Goal: Information Seeking & Learning: Learn about a topic

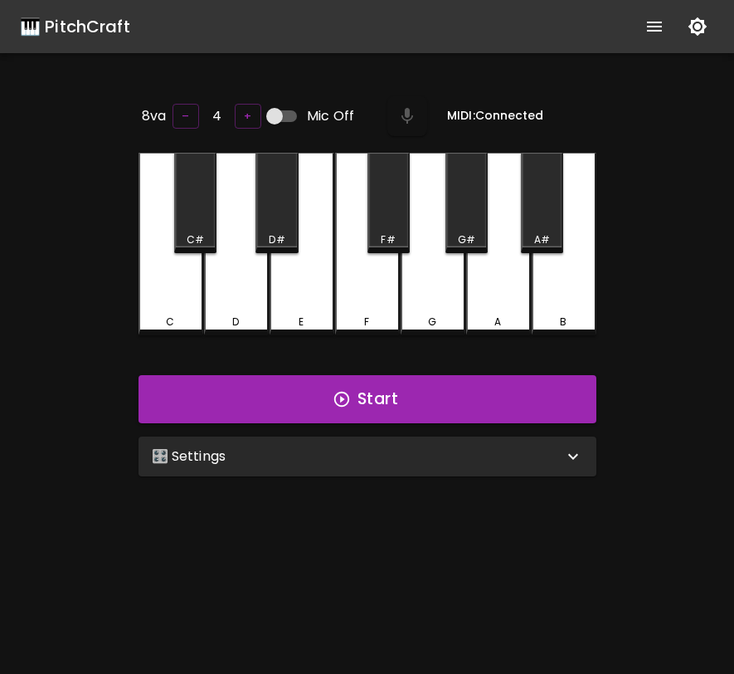
click at [392, 459] on div "🎛️ Settings" at bounding box center [358, 456] width 412 height 20
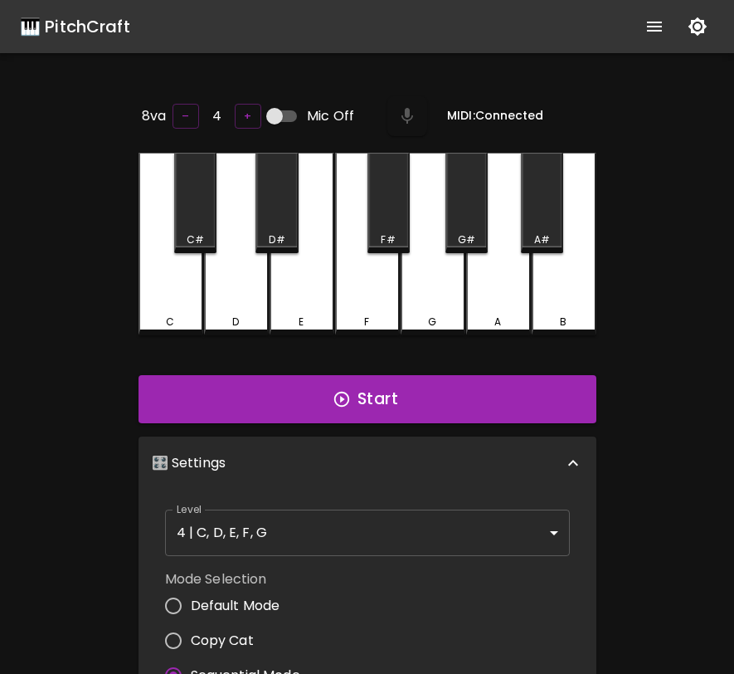
scroll to position [7, 0]
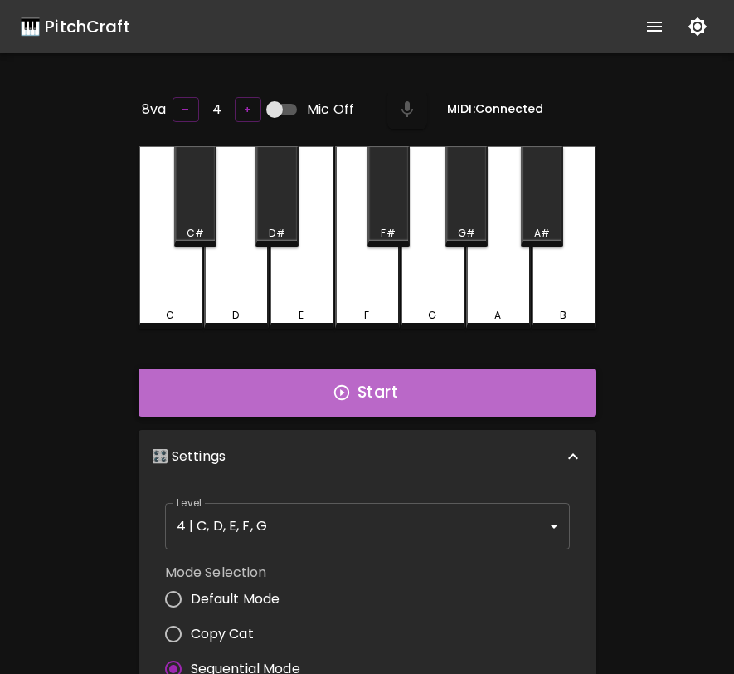
click at [417, 370] on button "Start" at bounding box center [368, 392] width 458 height 48
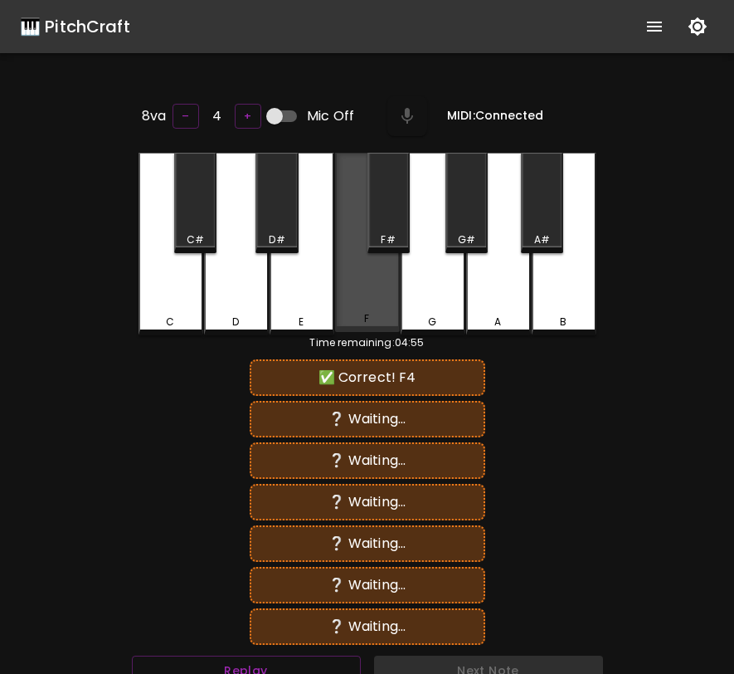
click at [386, 299] on div "F" at bounding box center [367, 242] width 65 height 179
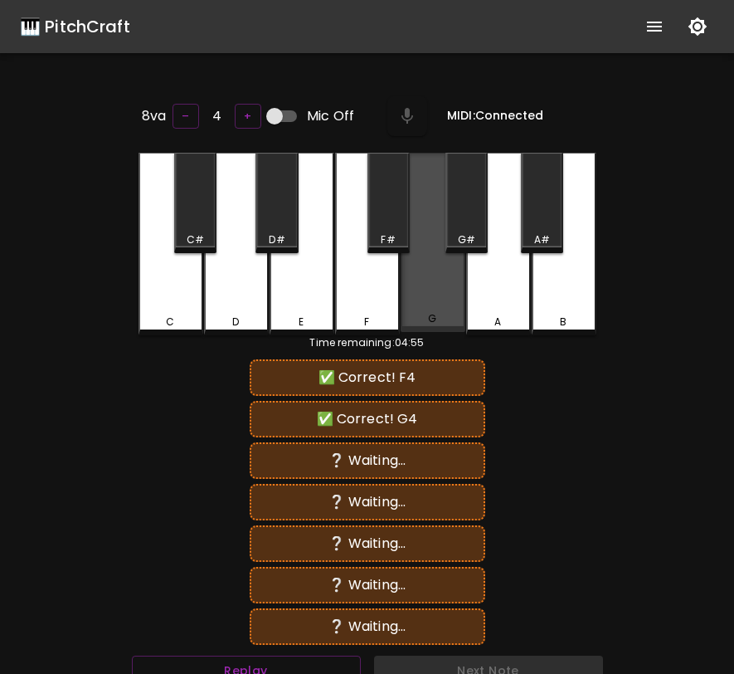
click at [429, 299] on div "G" at bounding box center [433, 242] width 65 height 179
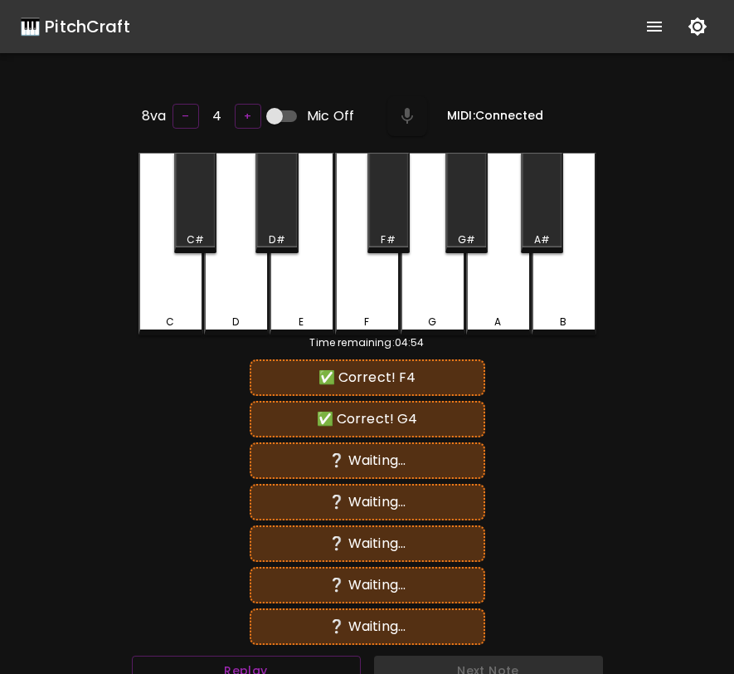
click at [320, 306] on div "E" at bounding box center [302, 244] width 65 height 183
click at [427, 305] on div "G" at bounding box center [433, 244] width 65 height 183
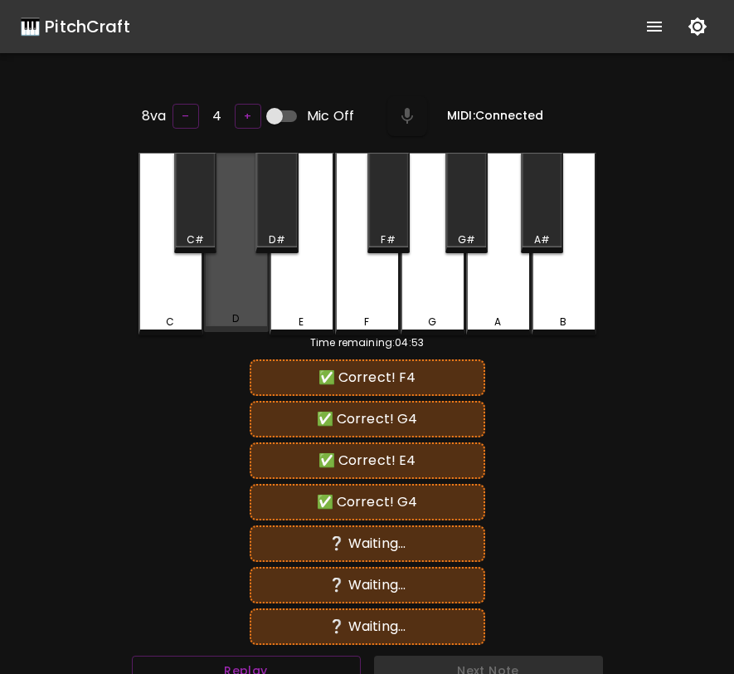
click at [232, 298] on div "D" at bounding box center [236, 242] width 65 height 179
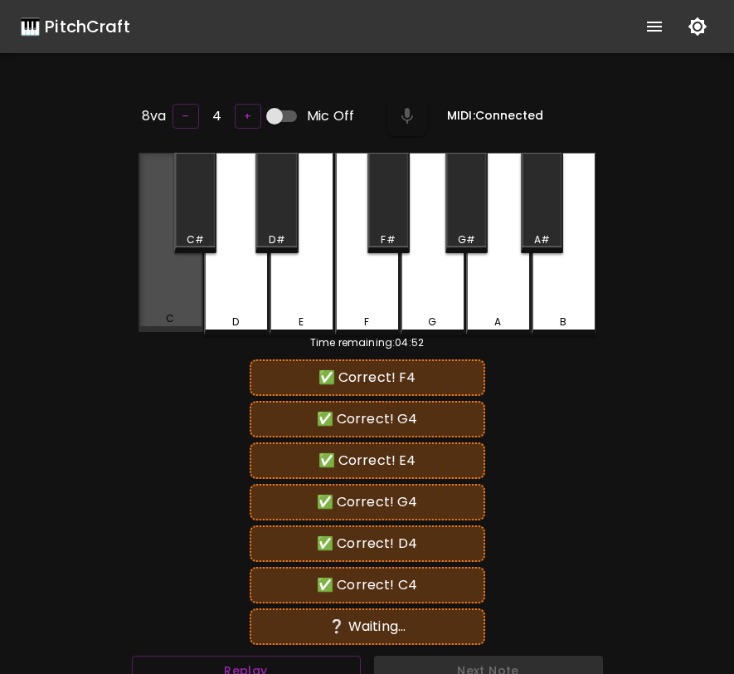
click at [176, 297] on div "C" at bounding box center [171, 242] width 65 height 179
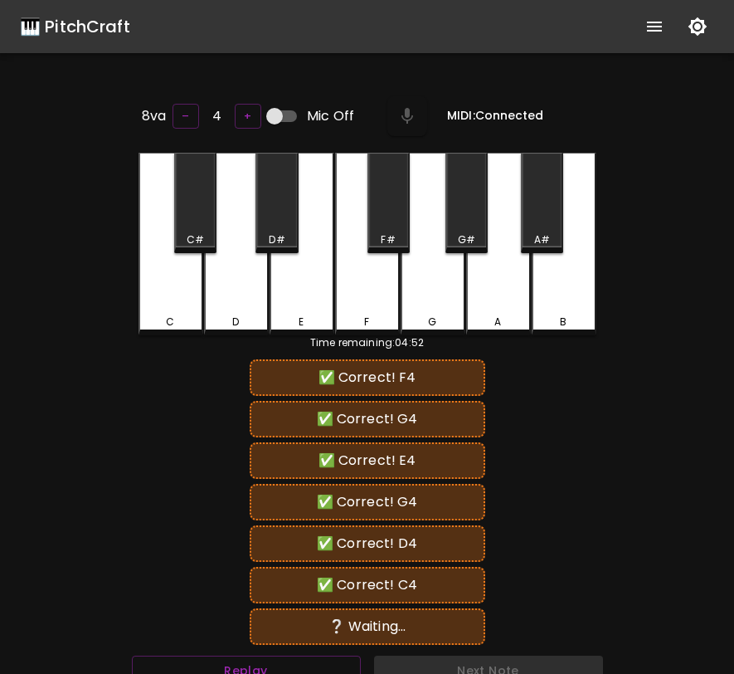
click at [176, 297] on div "C" at bounding box center [171, 244] width 65 height 183
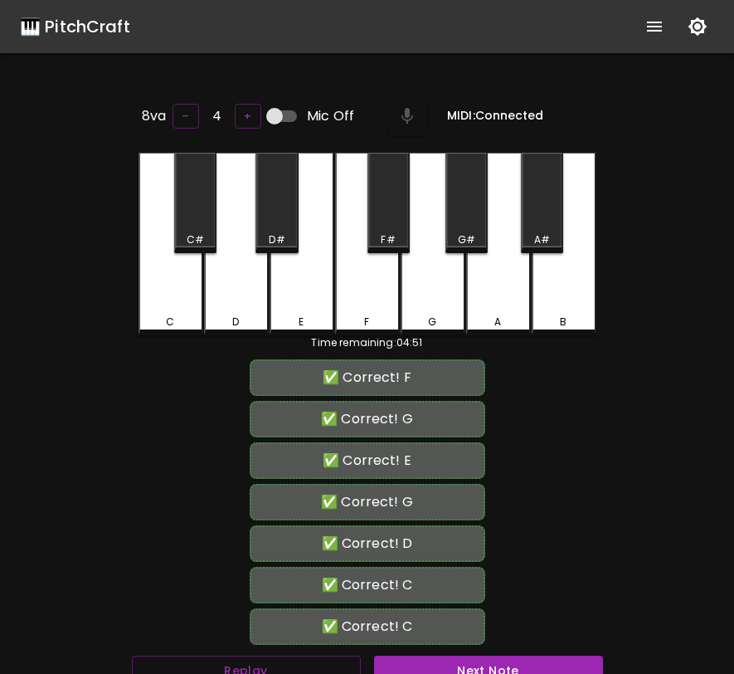
scroll to position [7, 0]
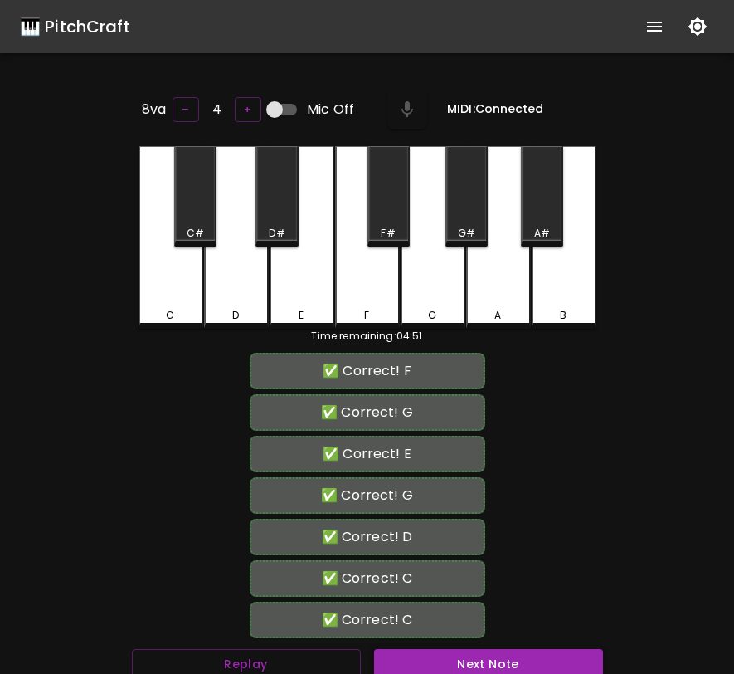
click at [405, 658] on button "Next Note" at bounding box center [488, 664] width 229 height 31
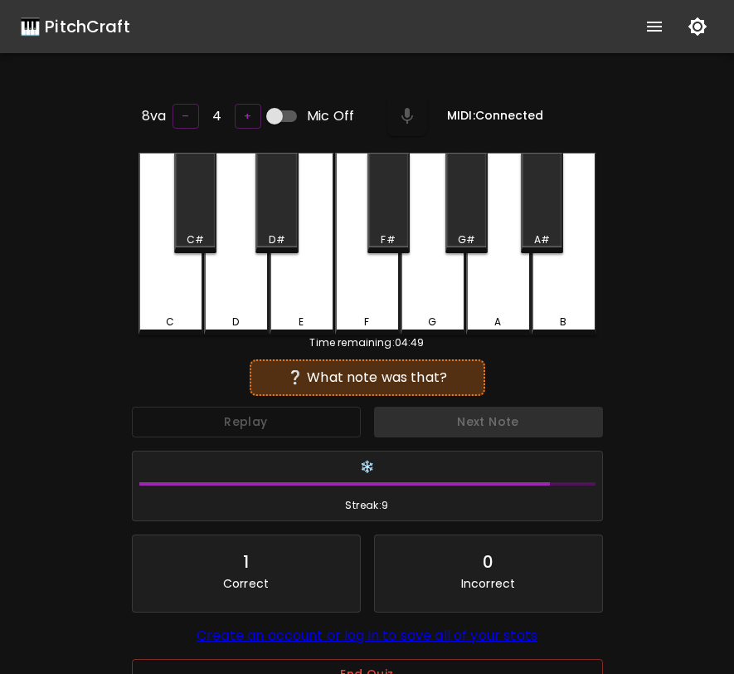
scroll to position [0, 0]
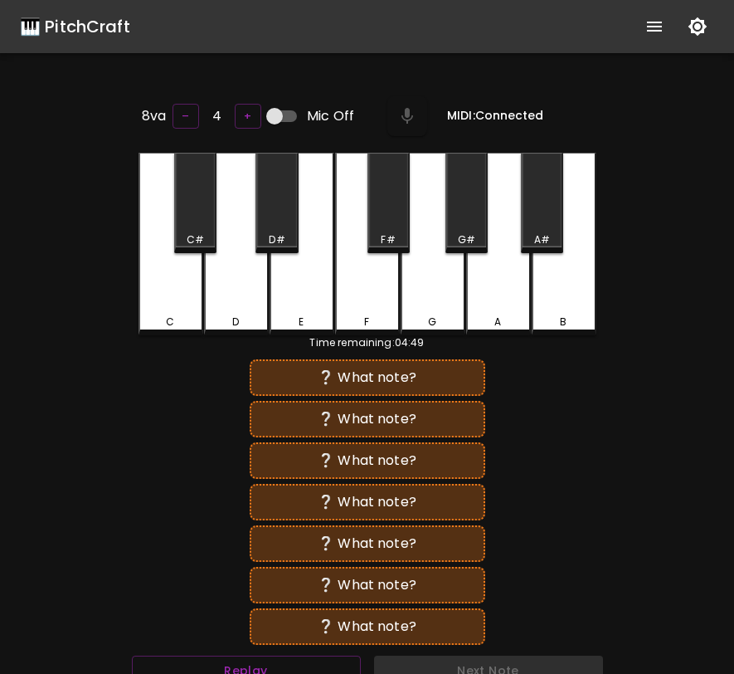
click at [367, 314] on div "F" at bounding box center [366, 321] width 5 height 15
click at [418, 314] on div "G" at bounding box center [432, 321] width 61 height 15
click at [175, 301] on div "C" at bounding box center [171, 244] width 65 height 183
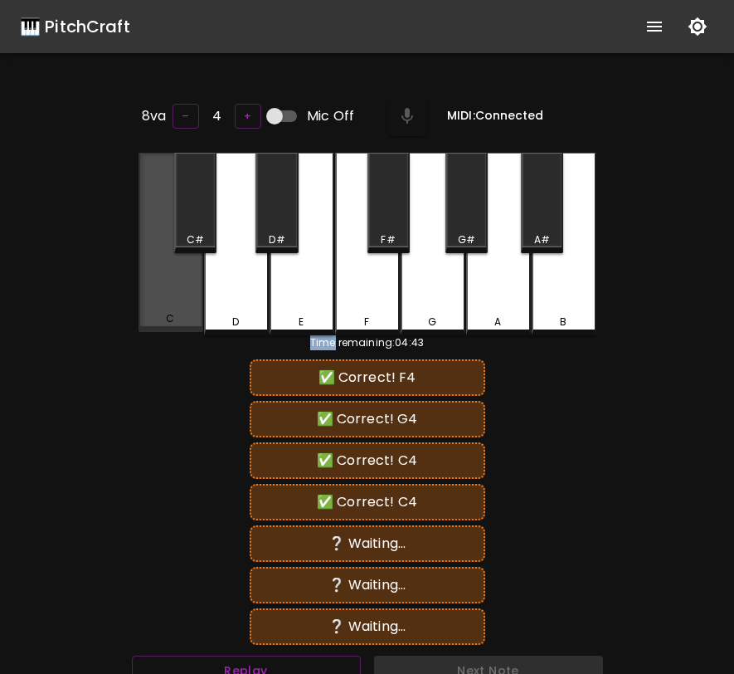
click at [175, 301] on div "C" at bounding box center [171, 242] width 65 height 179
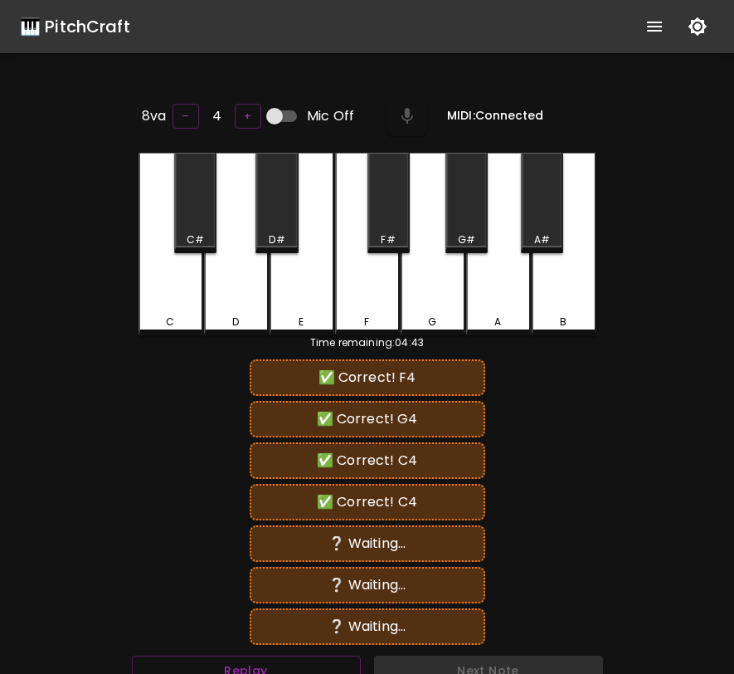
click at [175, 301] on div "C" at bounding box center [171, 244] width 65 height 183
click at [389, 292] on div "F" at bounding box center [367, 244] width 65 height 183
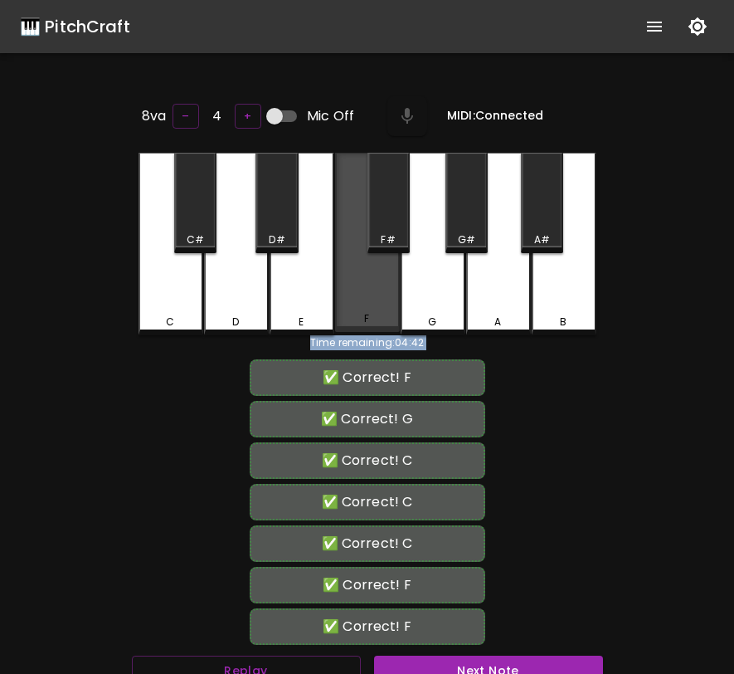
click at [389, 292] on div "F" at bounding box center [367, 242] width 65 height 179
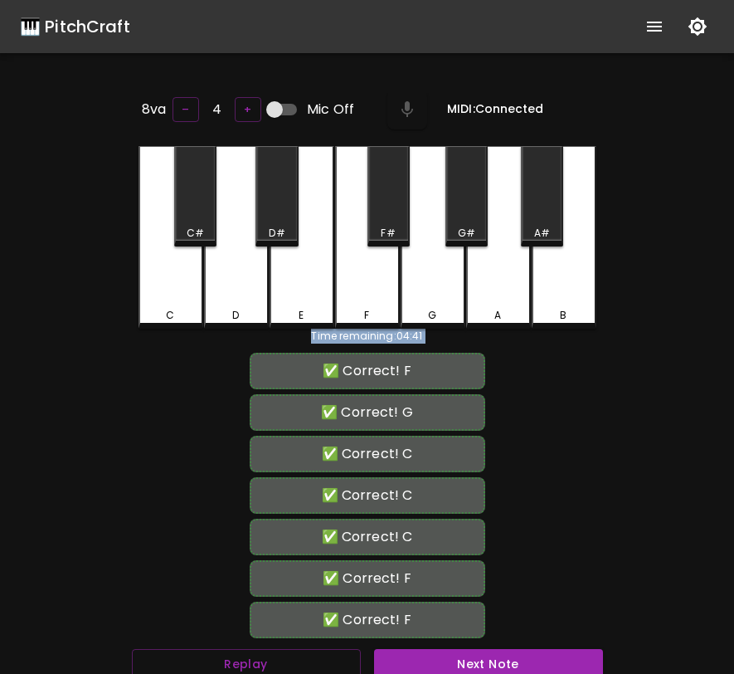
scroll to position [364, 0]
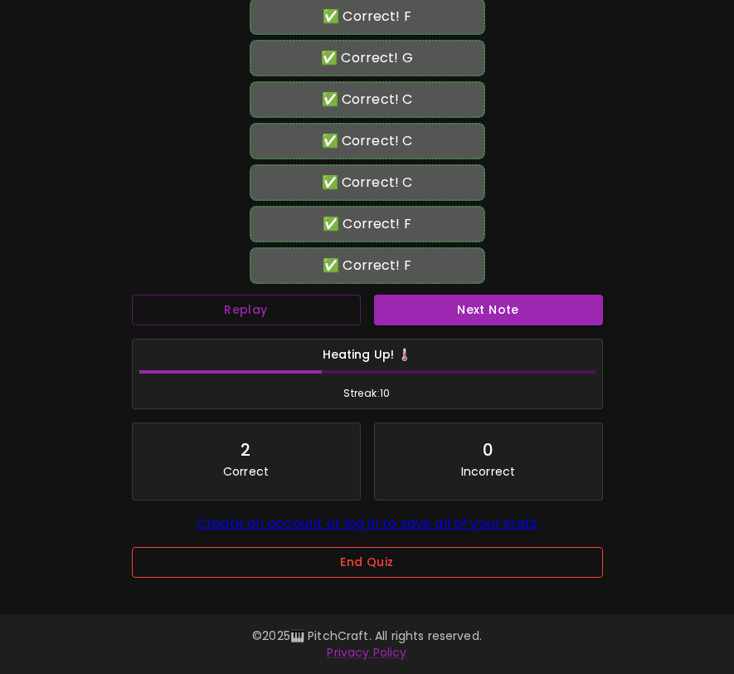
click at [403, 557] on button "End Quiz" at bounding box center [367, 562] width 471 height 31
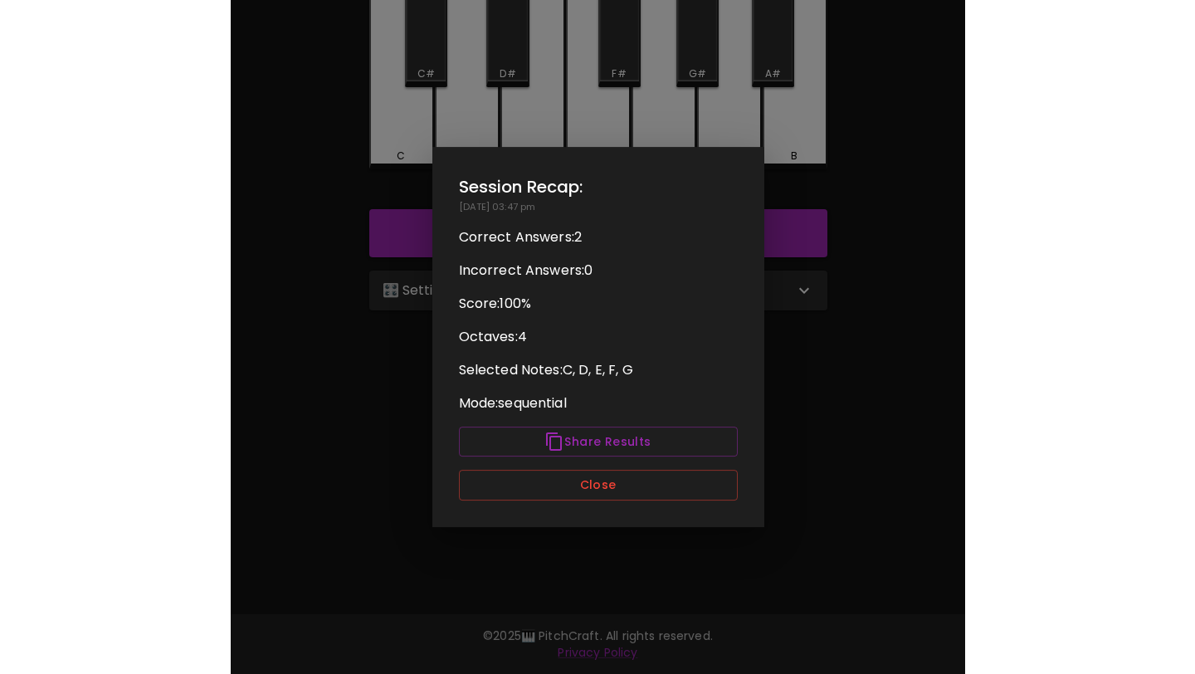
scroll to position [0, 0]
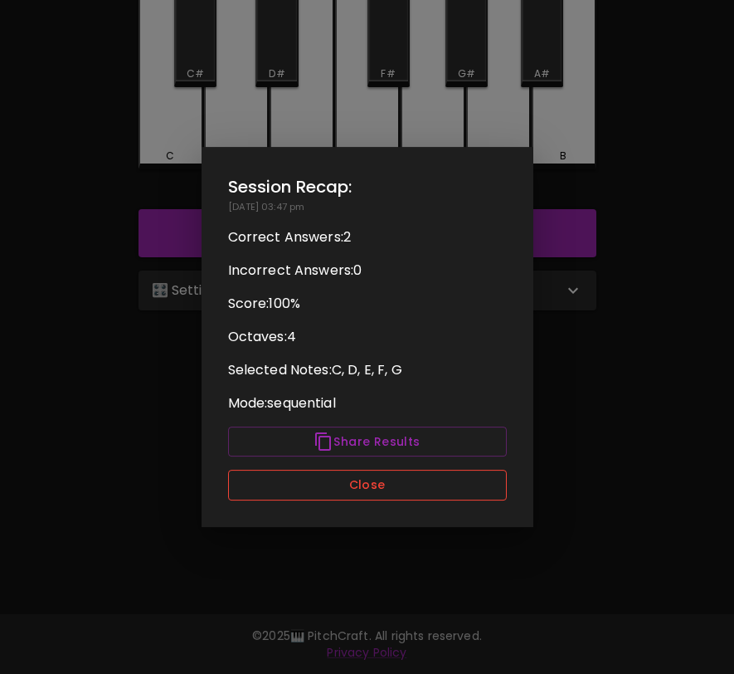
click at [417, 491] on button "Close" at bounding box center [367, 485] width 279 height 31
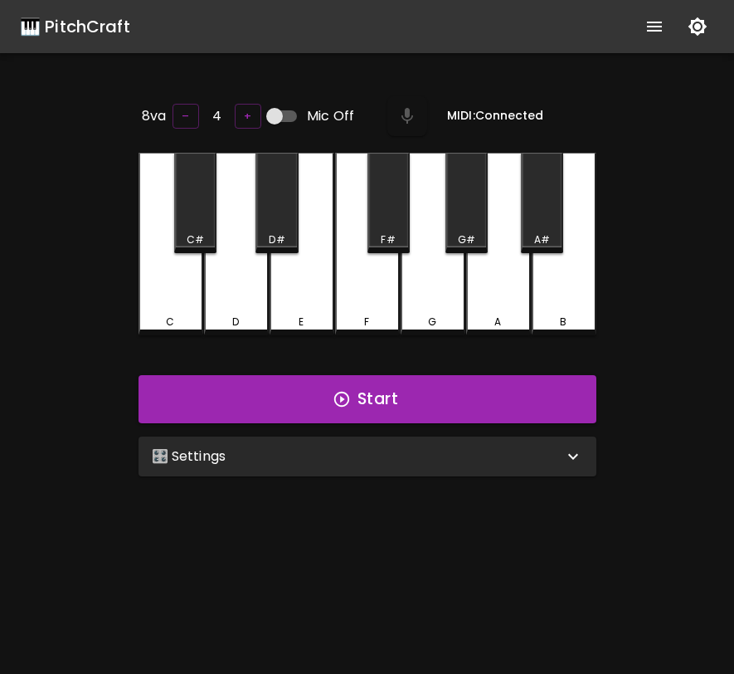
click at [425, 446] on div "🎛️ Settings" at bounding box center [358, 456] width 412 height 20
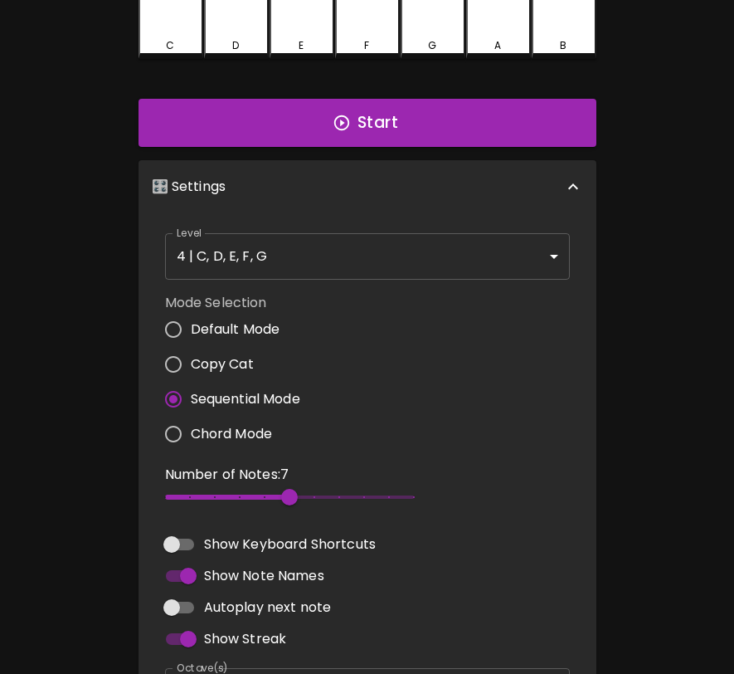
scroll to position [275, 0]
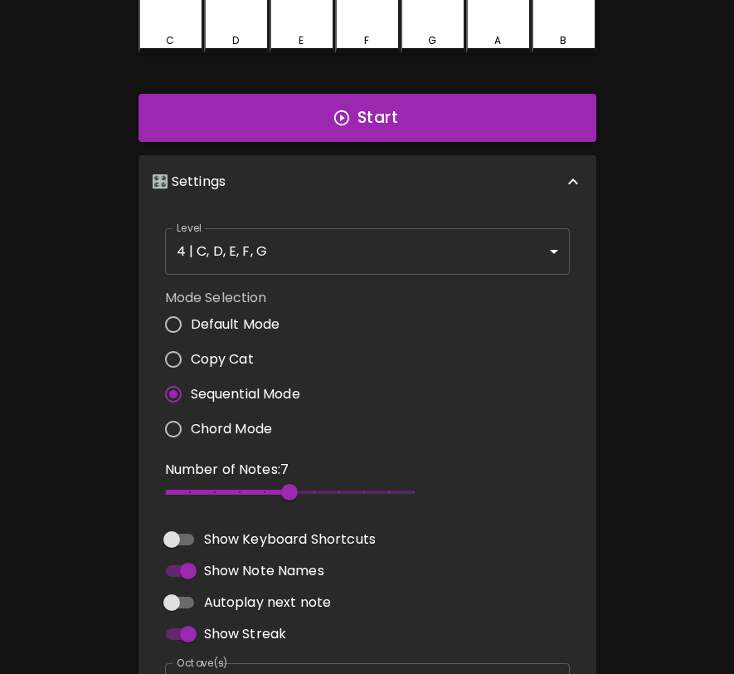
type input "4"
click at [207, 482] on span "7" at bounding box center [289, 492] width 249 height 25
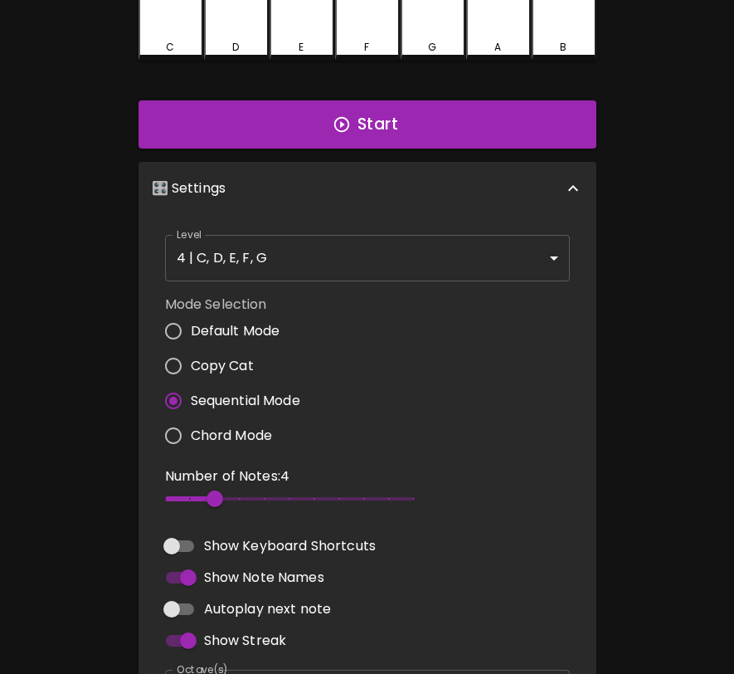
scroll to position [0, 0]
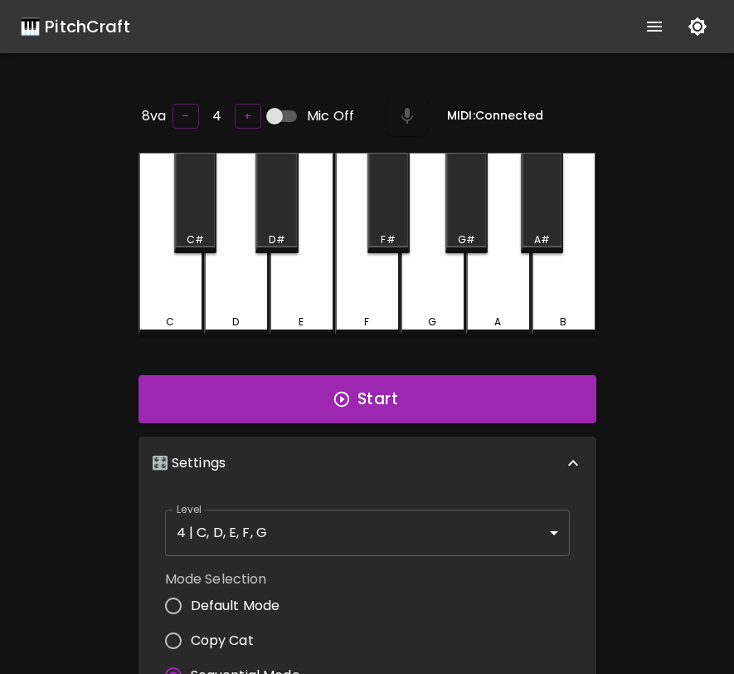
click at [288, 109] on input "Mic Off" at bounding box center [274, 116] width 95 height 32
checkbox input "true"
click at [467, 397] on button "Start" at bounding box center [368, 399] width 458 height 48
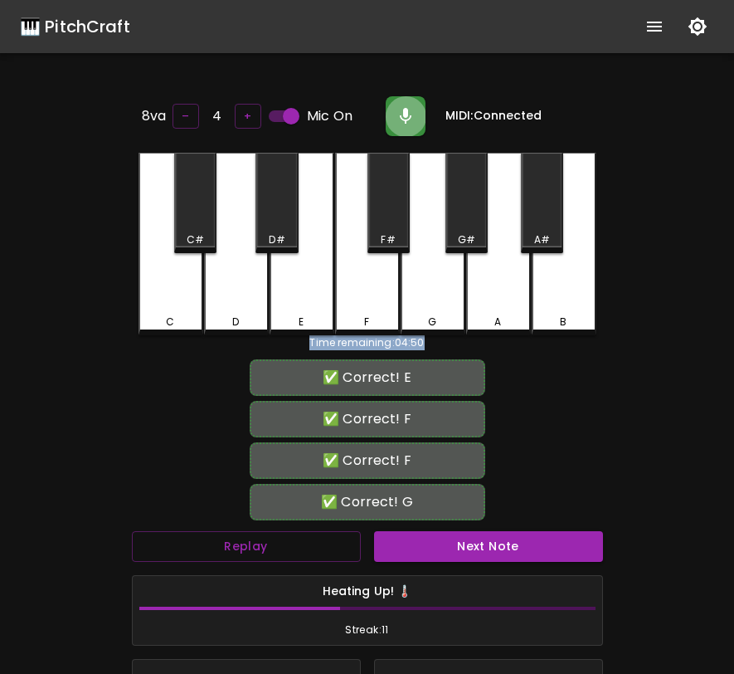
click at [413, 106] on button "button" at bounding box center [406, 116] width 40 height 40
click at [504, 537] on button "Next Note" at bounding box center [488, 546] width 229 height 31
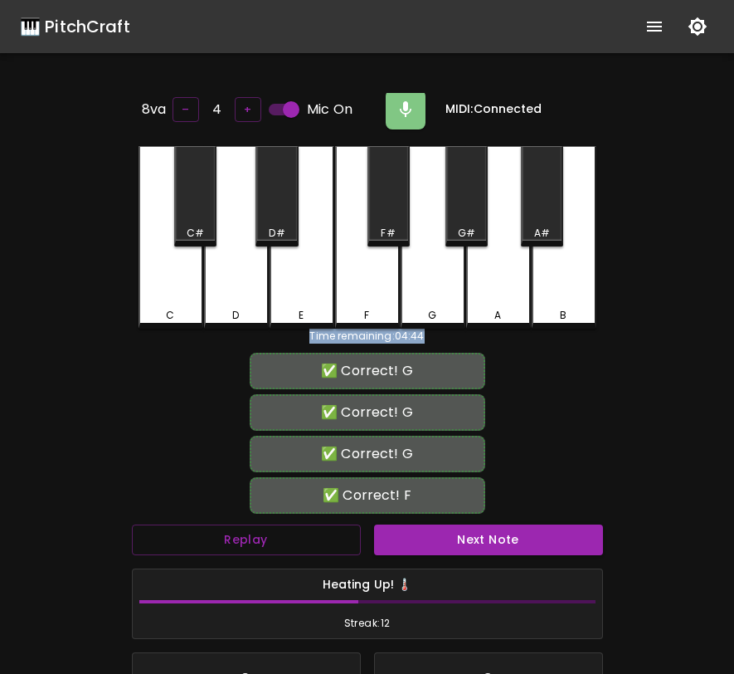
scroll to position [240, 0]
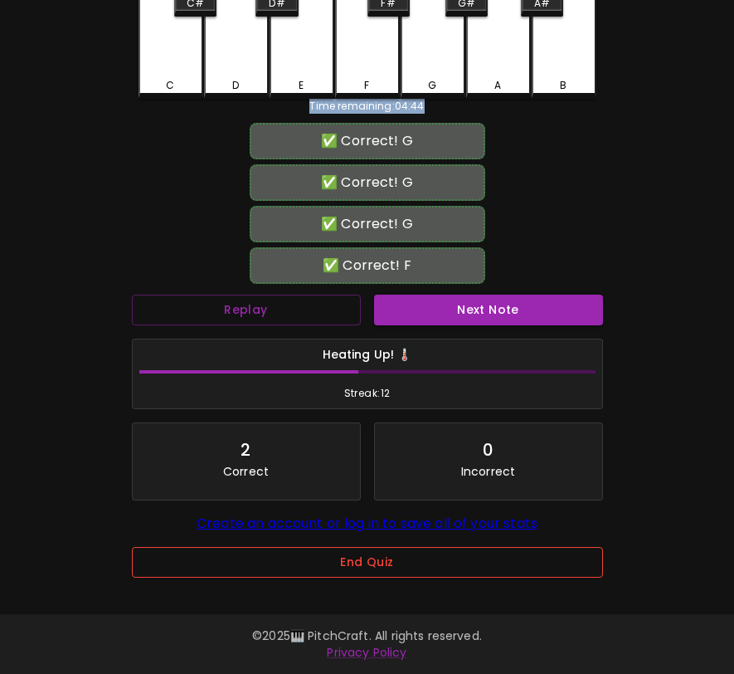
click at [368, 556] on button "End Quiz" at bounding box center [367, 562] width 471 height 31
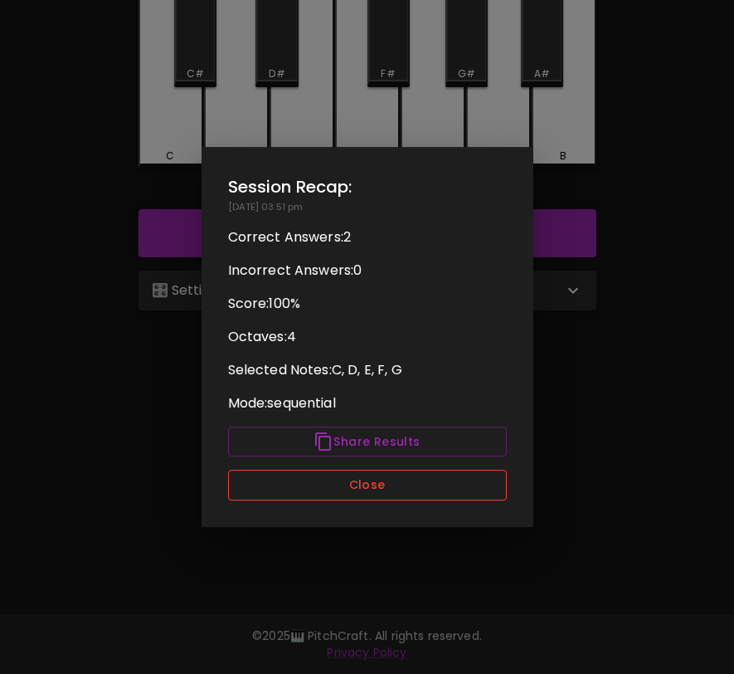
click at [313, 484] on button "Close" at bounding box center [367, 485] width 279 height 31
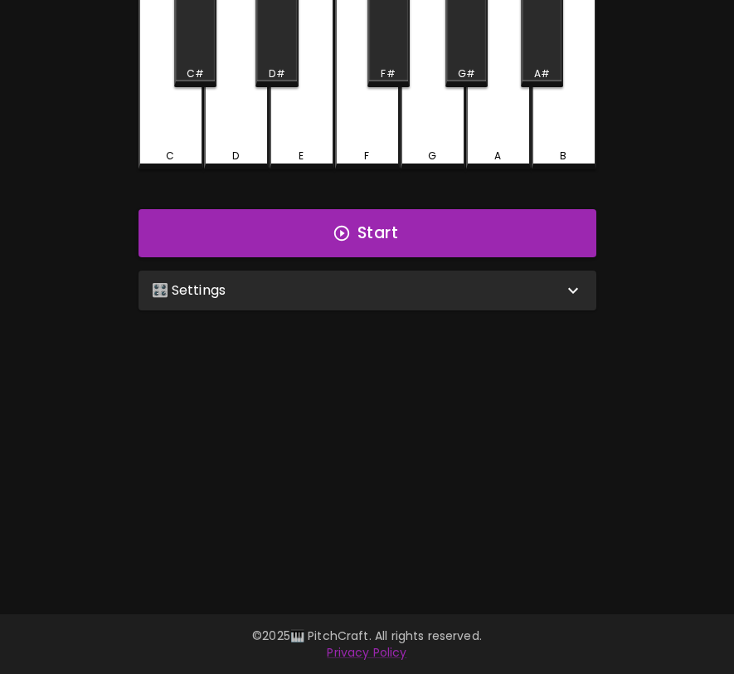
click at [339, 299] on div "🎛️ Settings" at bounding box center [368, 291] width 458 height 40
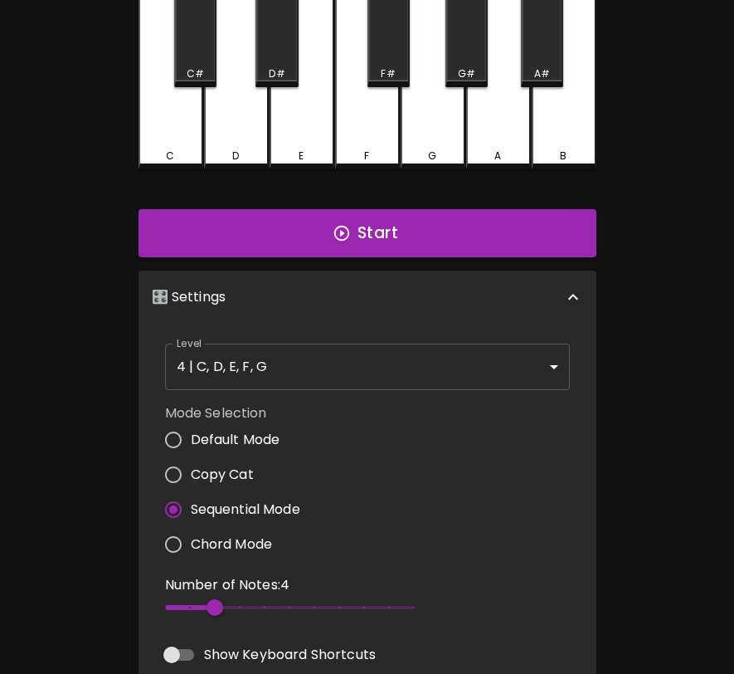
click at [233, 437] on span "Default Mode" at bounding box center [236, 440] width 90 height 20
click at [191, 437] on input "Default Mode" at bounding box center [173, 439] width 35 height 35
radio input "true"
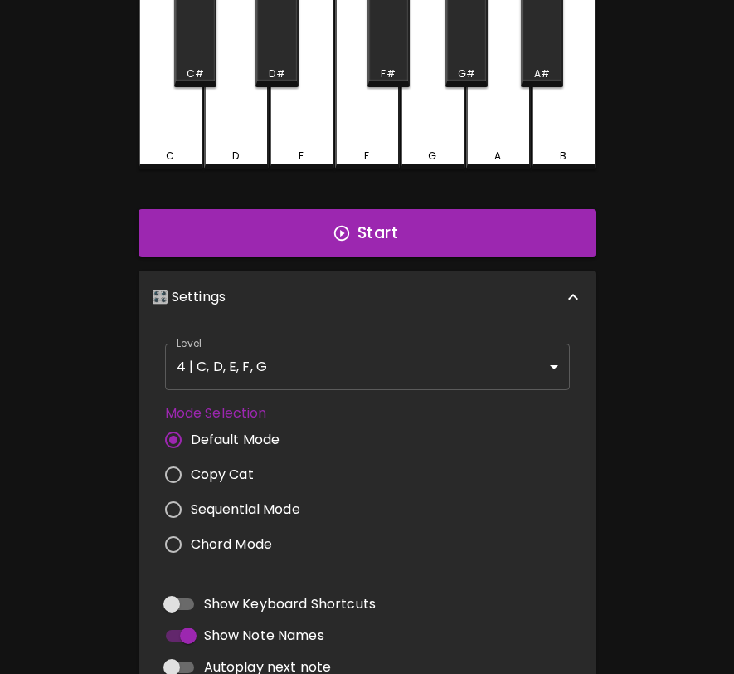
scroll to position [0, 0]
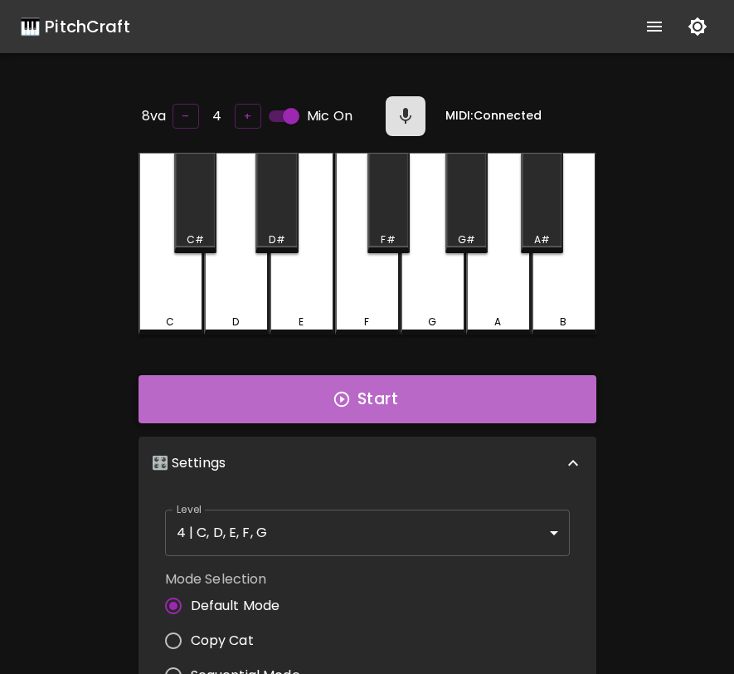
click at [368, 400] on button "Start" at bounding box center [368, 399] width 458 height 48
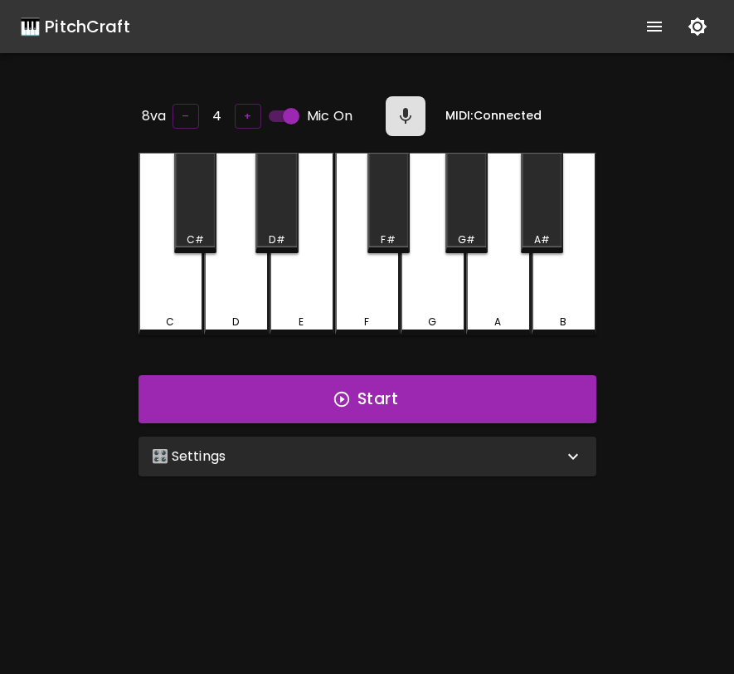
click at [334, 446] on div "🎛️ Settings" at bounding box center [358, 456] width 412 height 20
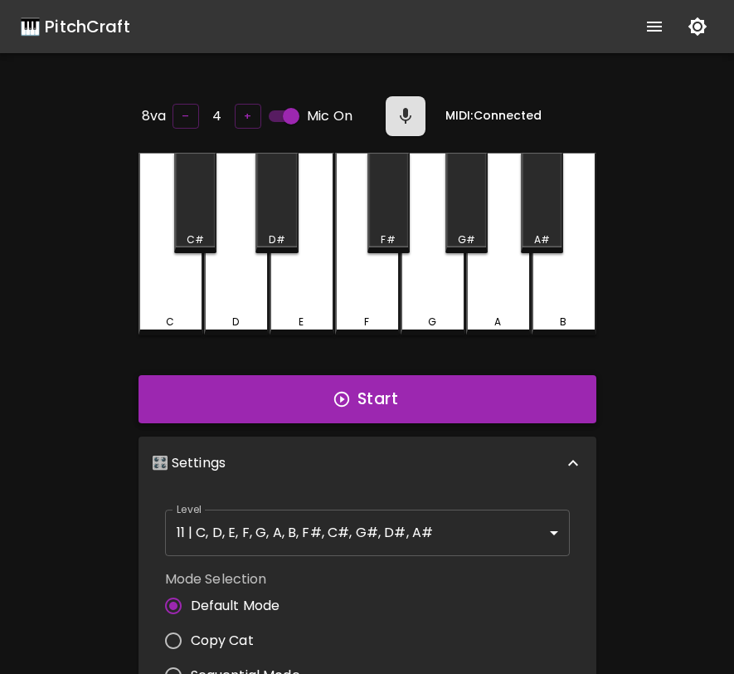
click at [353, 407] on button "Start" at bounding box center [368, 399] width 458 height 48
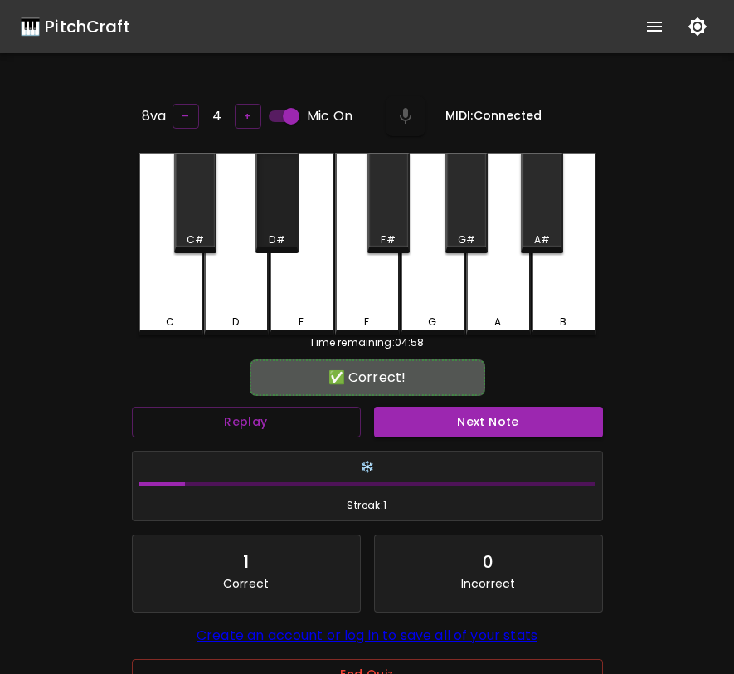
click at [290, 232] on div "D#" at bounding box center [276, 239] width 39 height 15
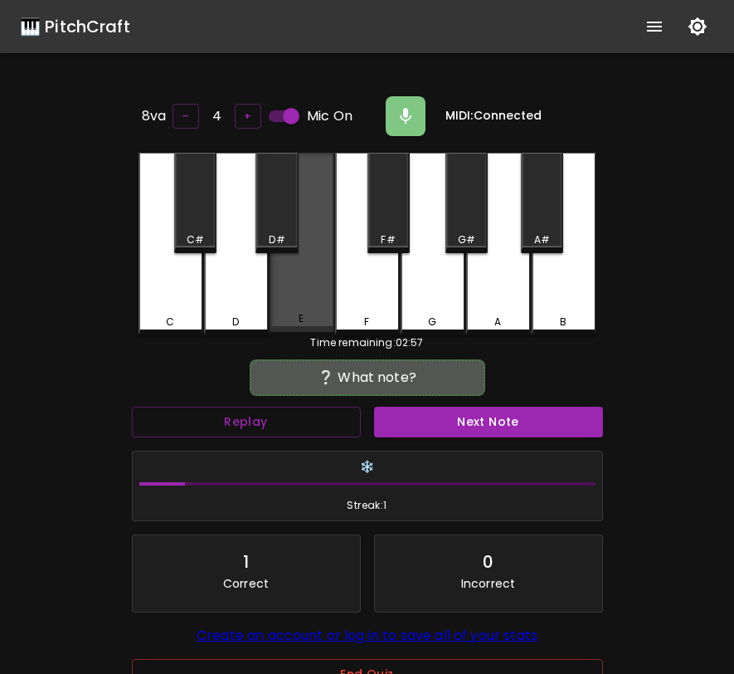
click at [304, 274] on div "E" at bounding box center [302, 242] width 65 height 179
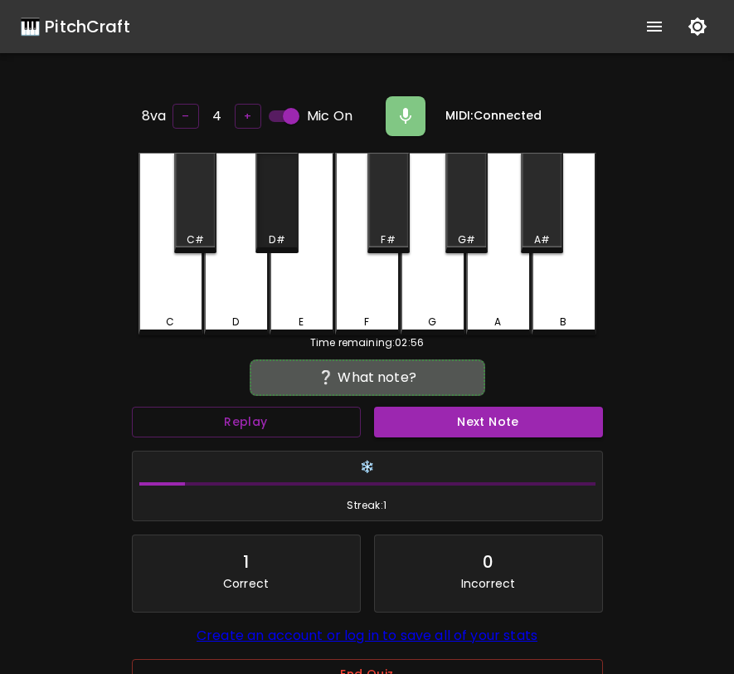
click at [265, 207] on div "D#" at bounding box center [277, 203] width 42 height 100
click at [278, 211] on div "D#" at bounding box center [277, 203] width 42 height 100
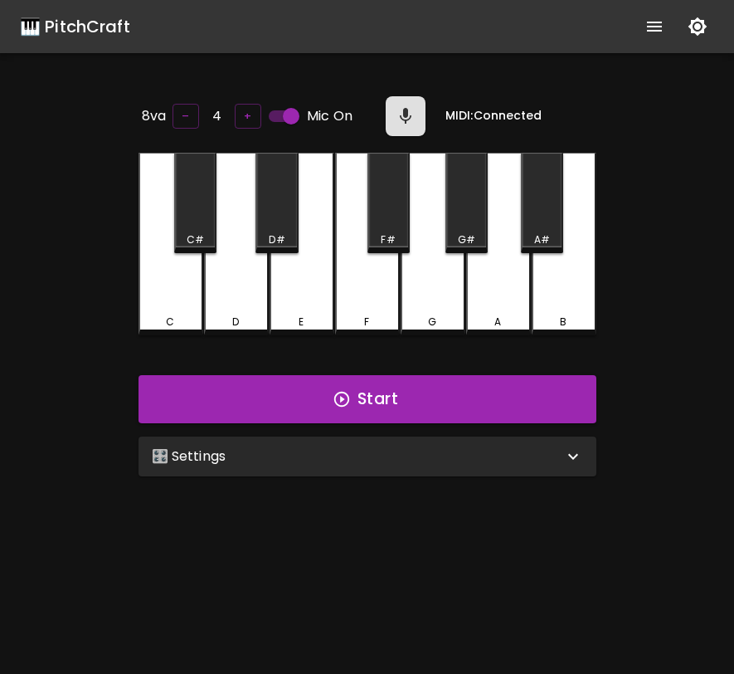
click at [398, 447] on div "🎛️ Settings" at bounding box center [358, 456] width 412 height 20
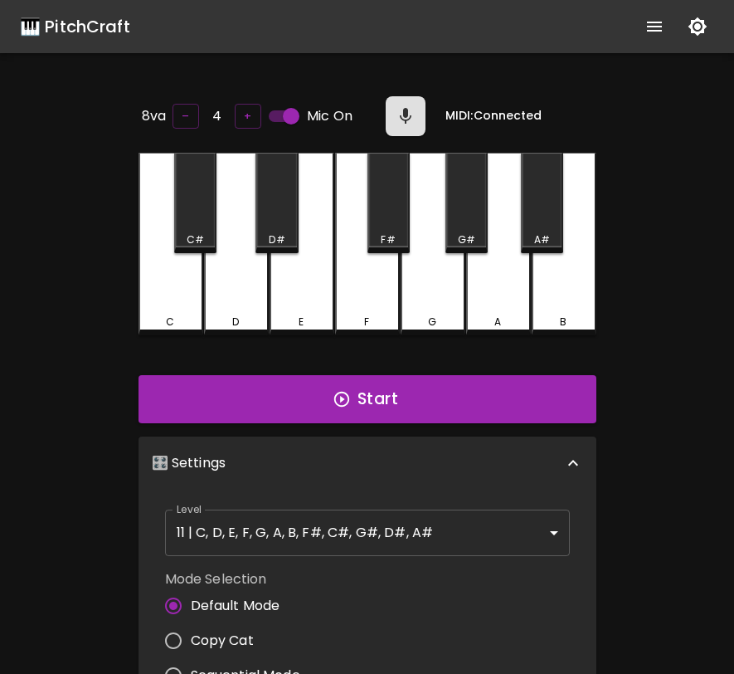
scroll to position [7, 0]
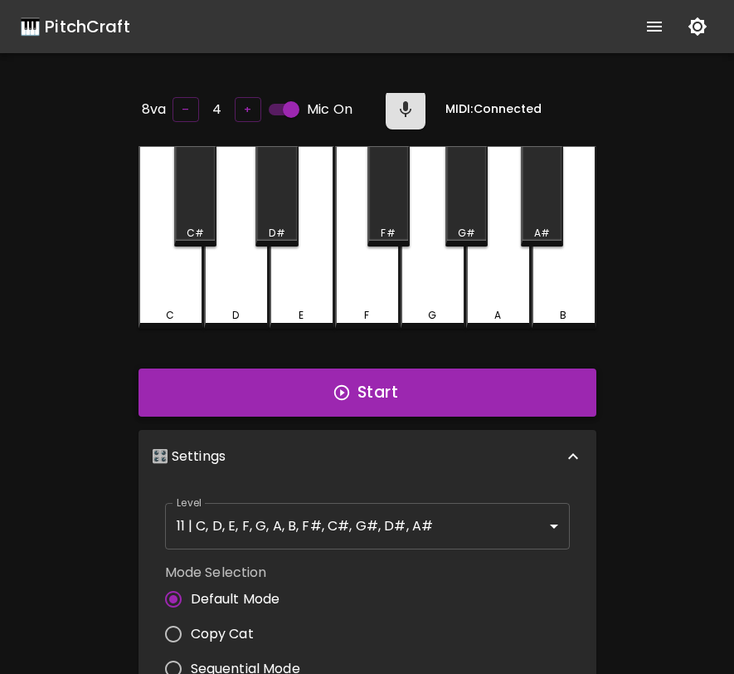
click at [439, 412] on button "Start" at bounding box center [368, 392] width 458 height 48
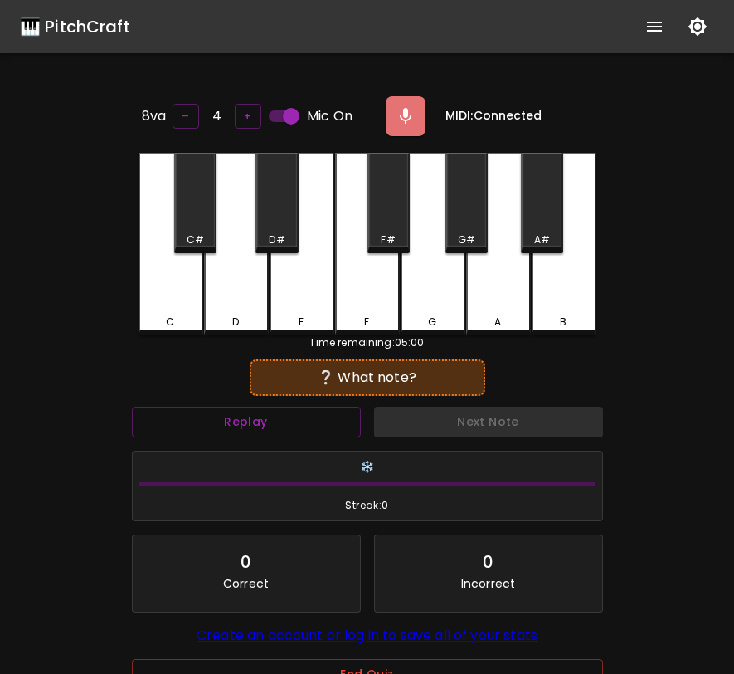
scroll to position [0, 0]
click at [444, 322] on div "G" at bounding box center [433, 244] width 65 height 183
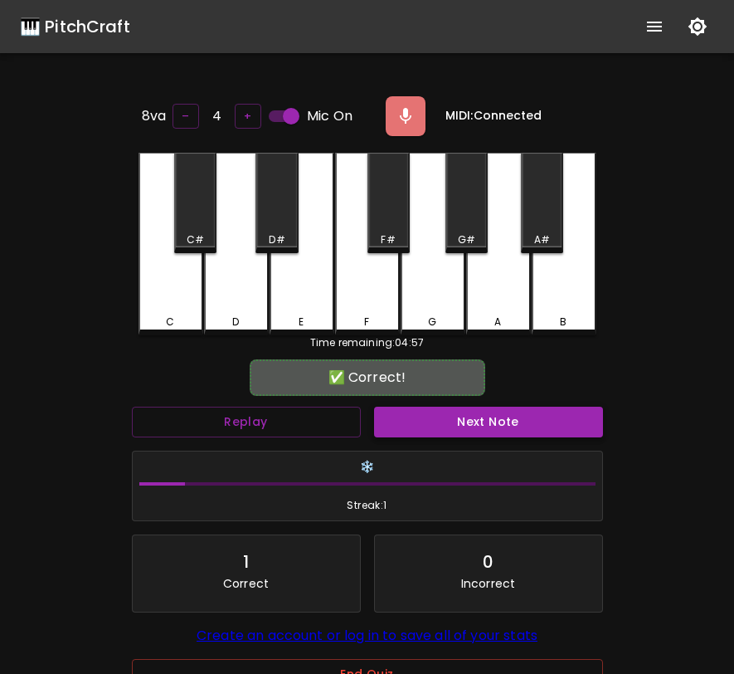
click at [445, 424] on button "Next Note" at bounding box center [488, 422] width 229 height 31
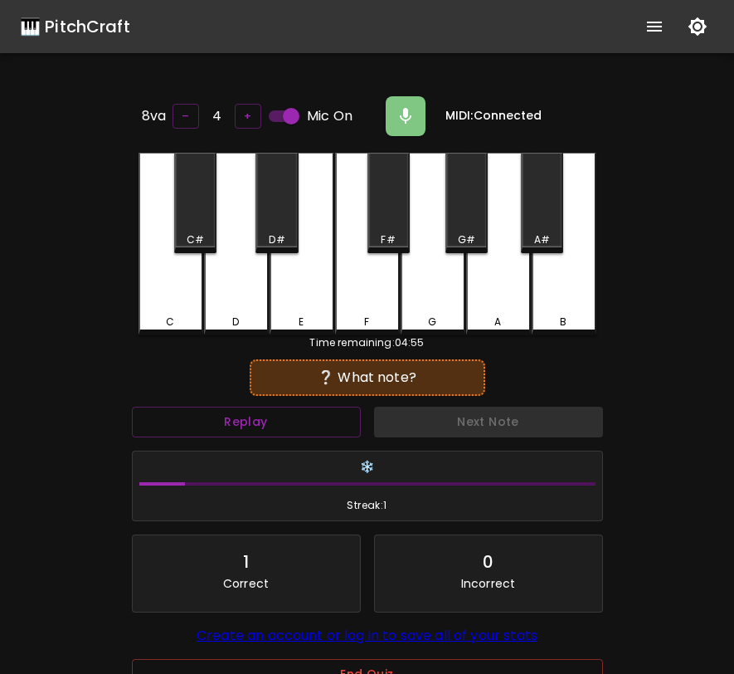
click at [446, 218] on div "G#" at bounding box center [467, 203] width 42 height 100
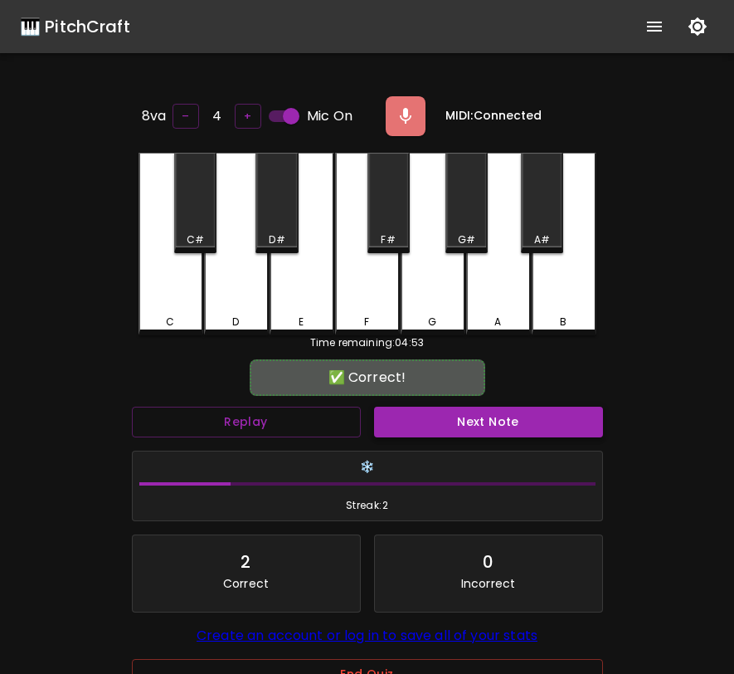
click at [458, 417] on button "Next Note" at bounding box center [488, 422] width 229 height 31
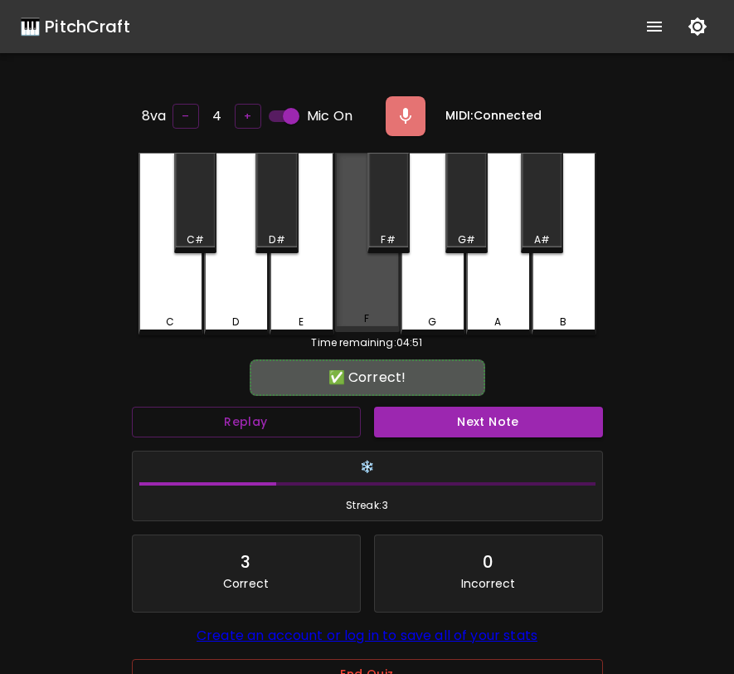
click at [365, 264] on div "F" at bounding box center [367, 242] width 65 height 179
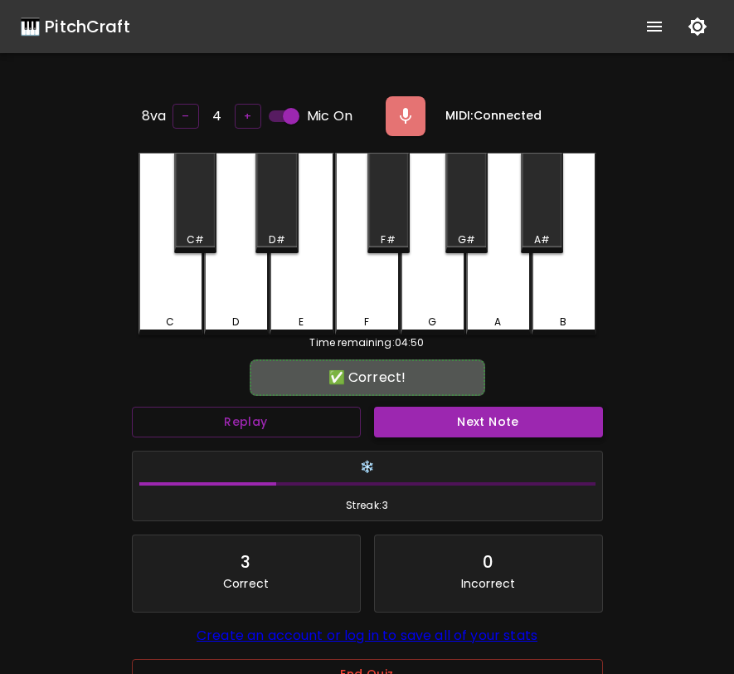
click at [404, 425] on button "Next Note" at bounding box center [488, 422] width 229 height 31
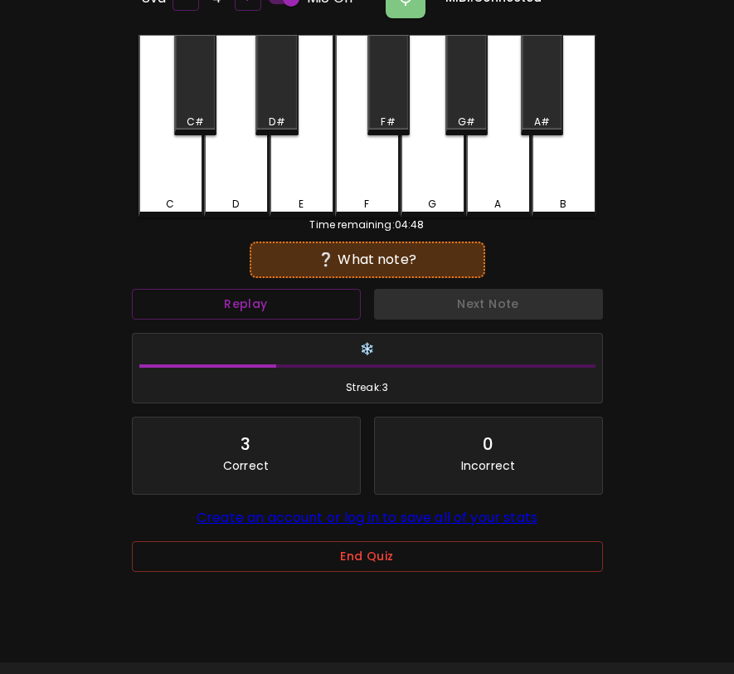
scroll to position [166, 0]
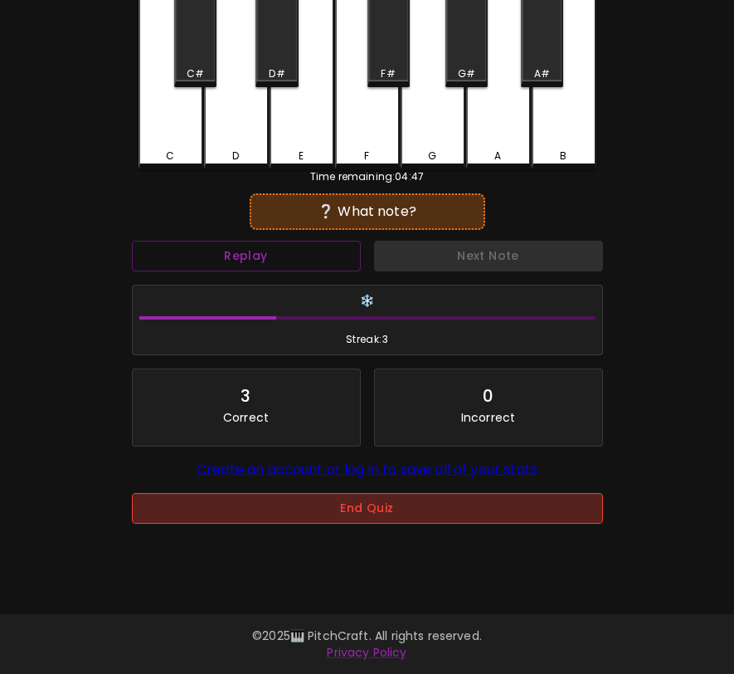
click at [384, 512] on button "End Quiz" at bounding box center [367, 508] width 471 height 31
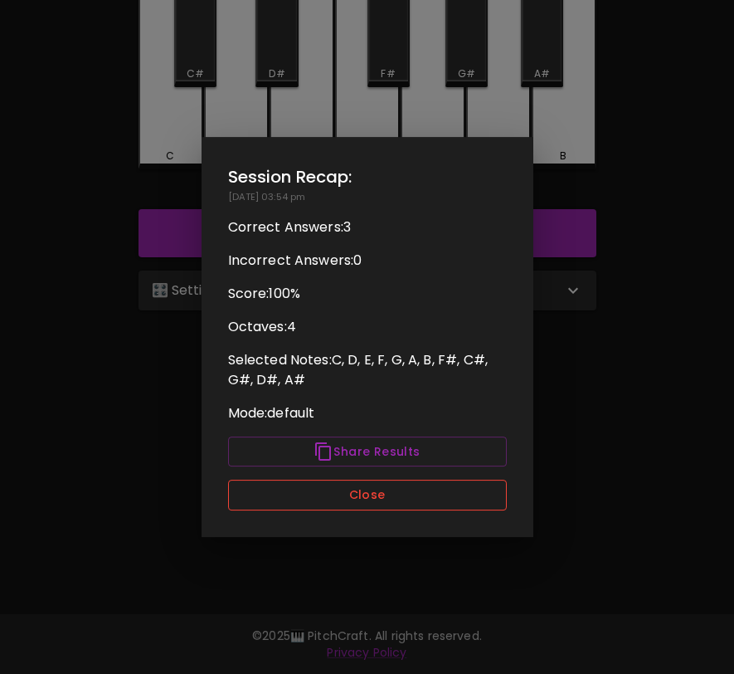
click at [328, 500] on button "Close" at bounding box center [367, 495] width 279 height 31
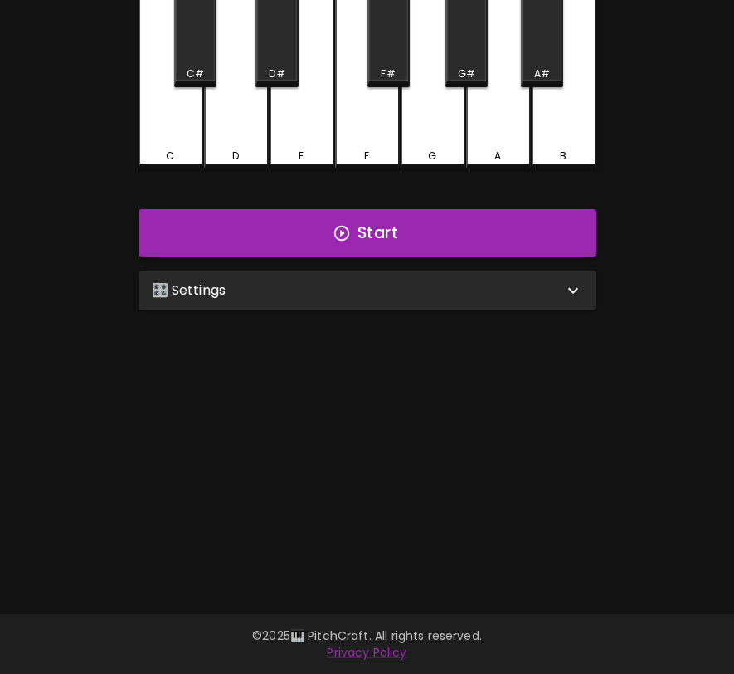
click at [353, 286] on div "🎛️ Settings" at bounding box center [358, 290] width 412 height 20
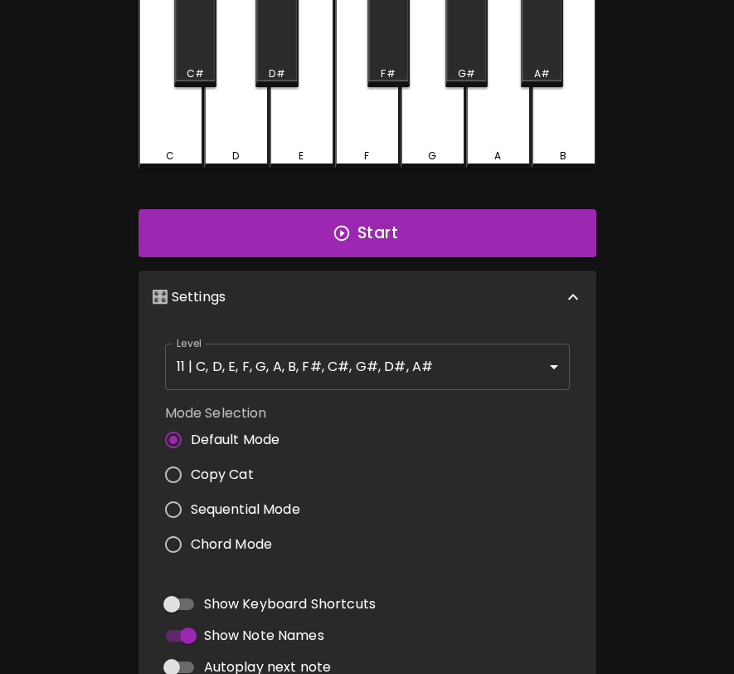
scroll to position [7, 0]
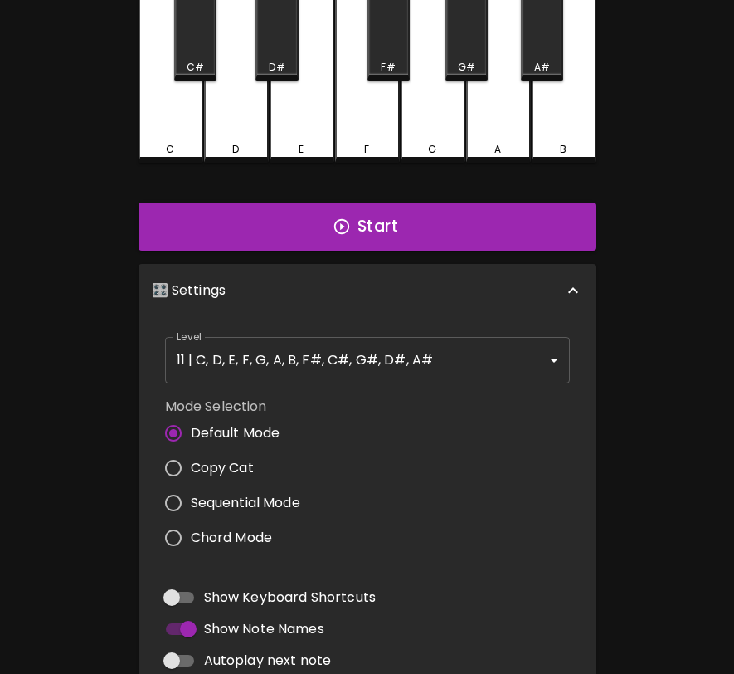
click at [178, 665] on input "Autoplay next note" at bounding box center [171, 661] width 95 height 32
checkbox input "true"
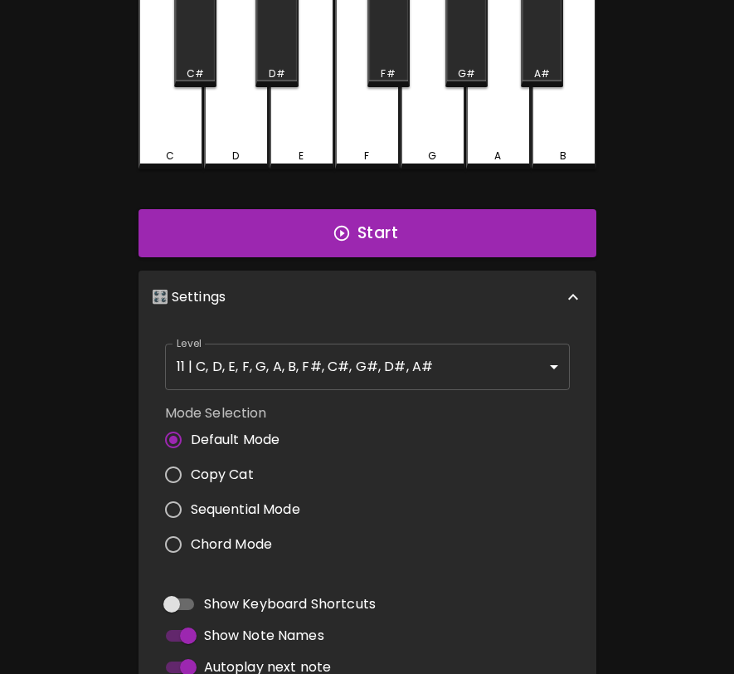
scroll to position [0, 0]
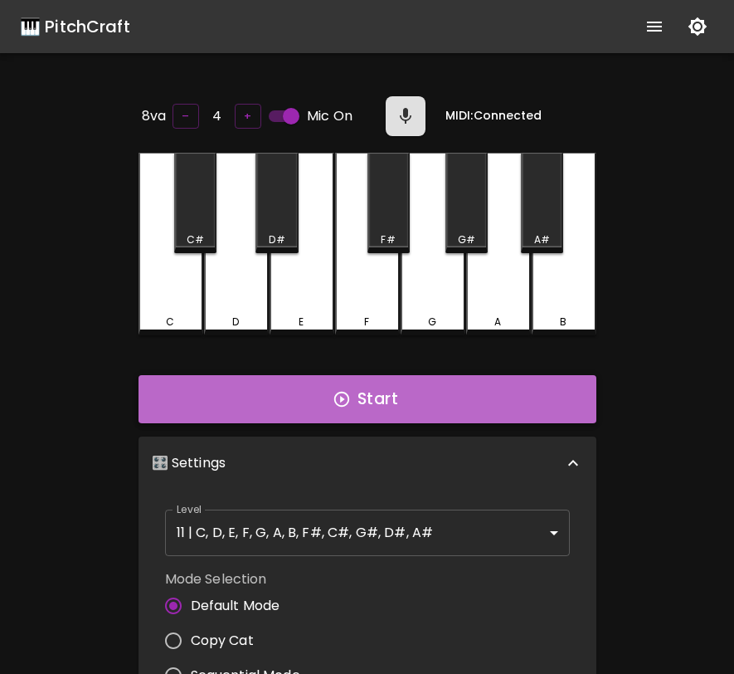
click at [378, 397] on button "Start" at bounding box center [368, 399] width 458 height 48
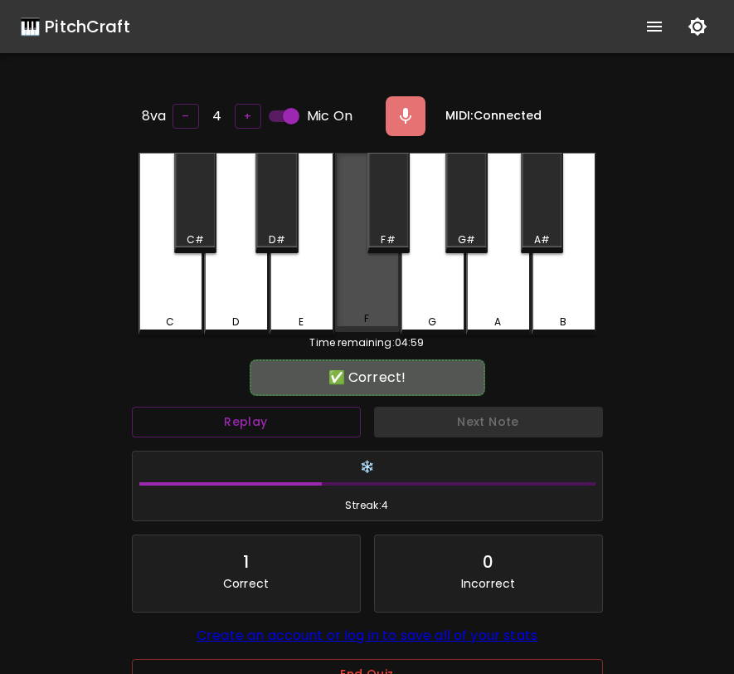
click at [388, 298] on div "F" at bounding box center [367, 242] width 65 height 179
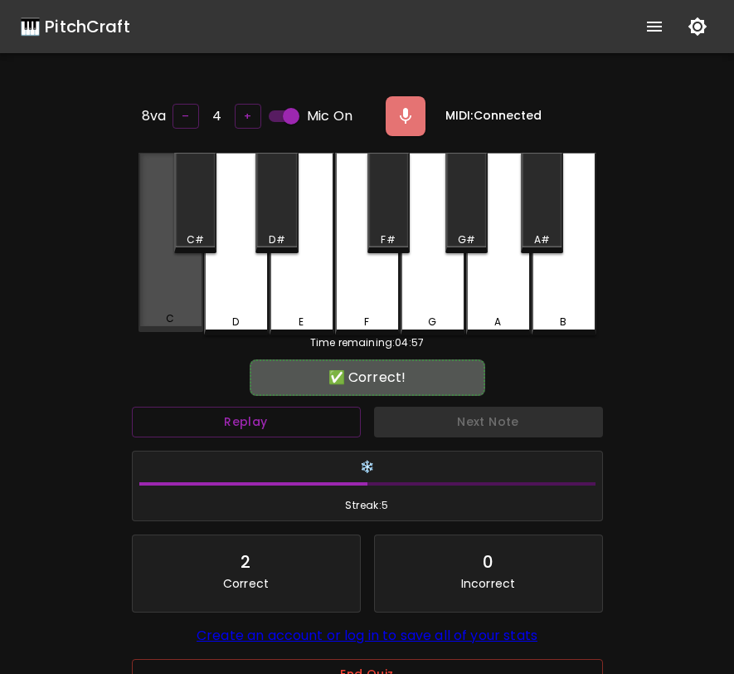
click at [184, 289] on div "C" at bounding box center [171, 242] width 65 height 179
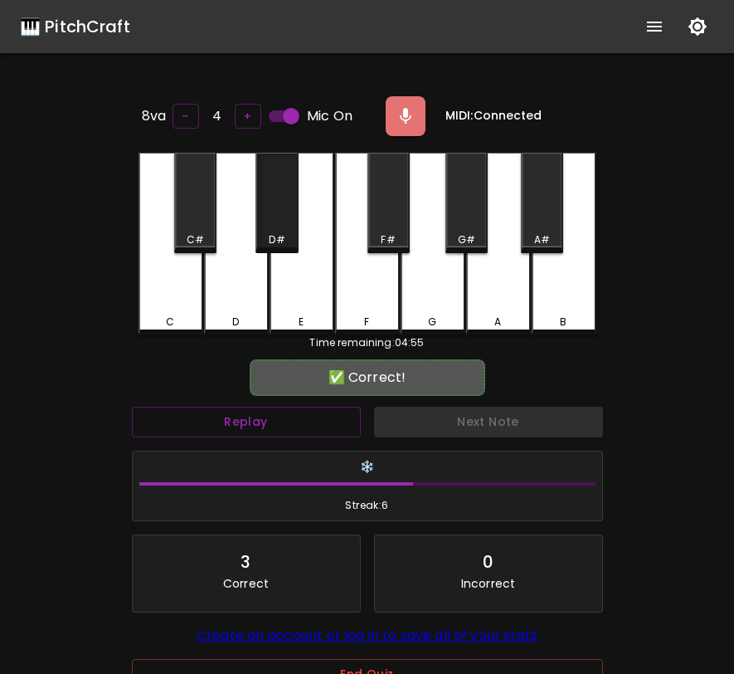
click at [280, 222] on div "D#" at bounding box center [277, 203] width 42 height 100
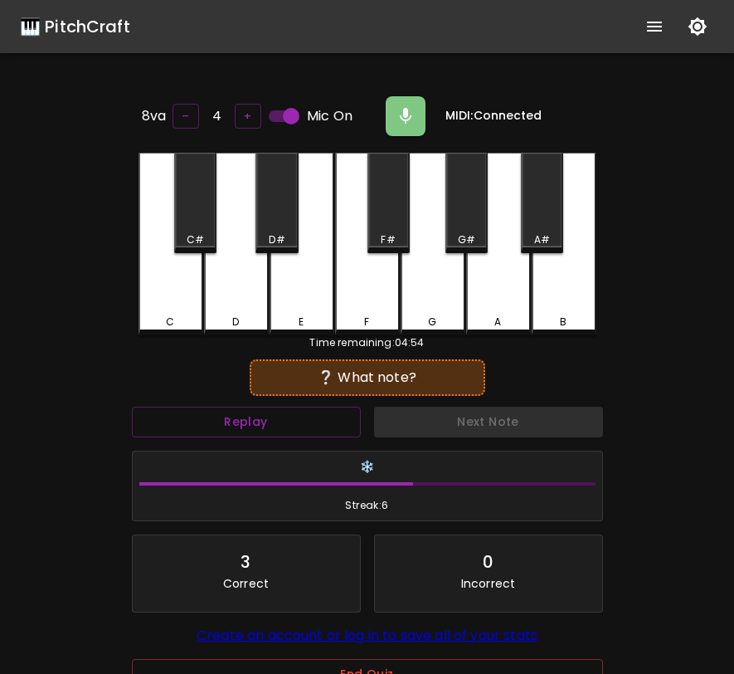
click at [280, 222] on div "D#" at bounding box center [277, 203] width 42 height 100
click at [461, 227] on div "G#" at bounding box center [467, 203] width 42 height 100
click at [562, 275] on div "B" at bounding box center [564, 244] width 65 height 183
click at [512, 273] on div "A" at bounding box center [498, 244] width 65 height 183
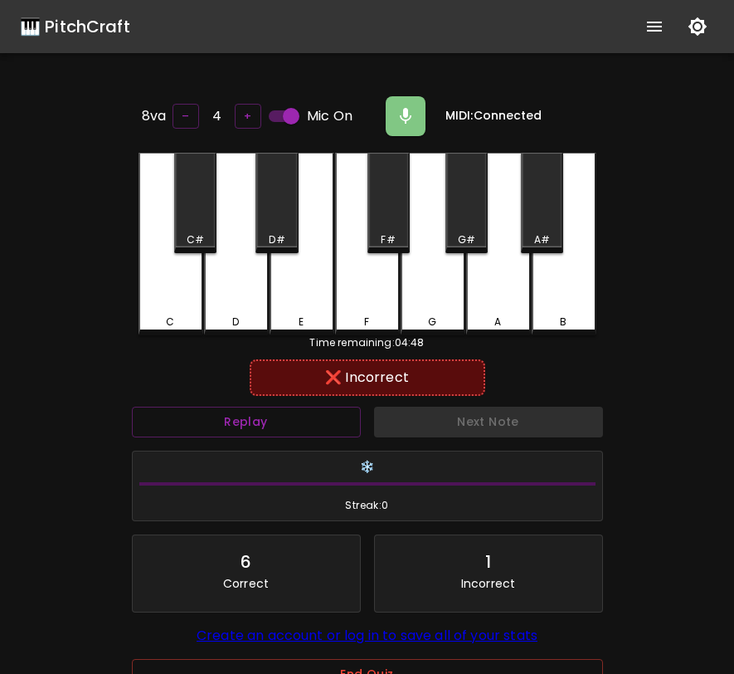
click at [547, 217] on div "A#" at bounding box center [542, 203] width 42 height 100
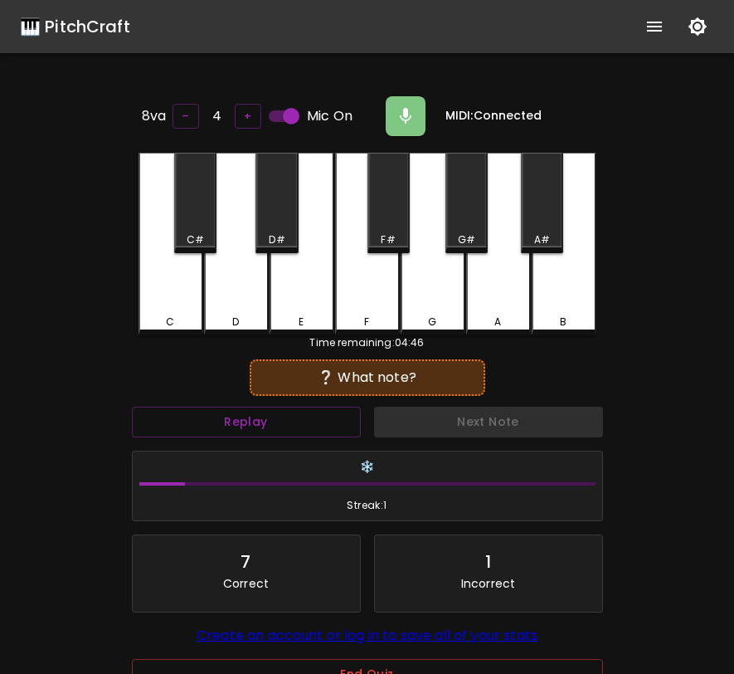
click at [185, 227] on div "C#" at bounding box center [195, 203] width 42 height 100
click at [505, 284] on div "A" at bounding box center [498, 244] width 65 height 183
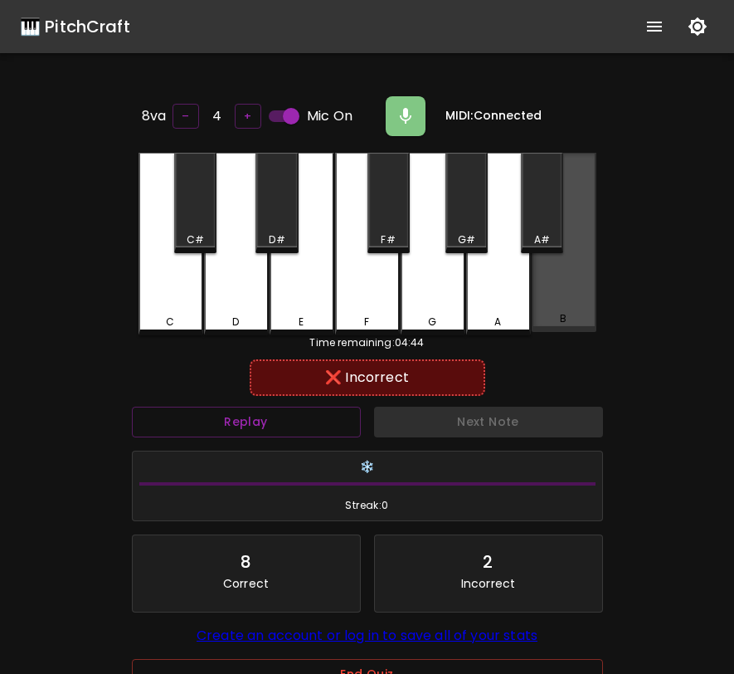
click at [536, 251] on div "B" at bounding box center [564, 242] width 65 height 179
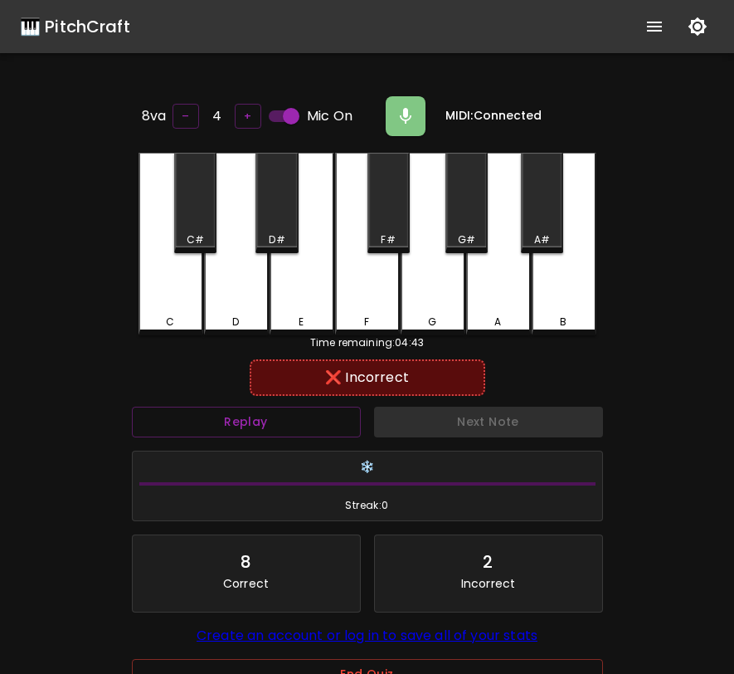
click at [540, 205] on div "A#" at bounding box center [542, 203] width 42 height 100
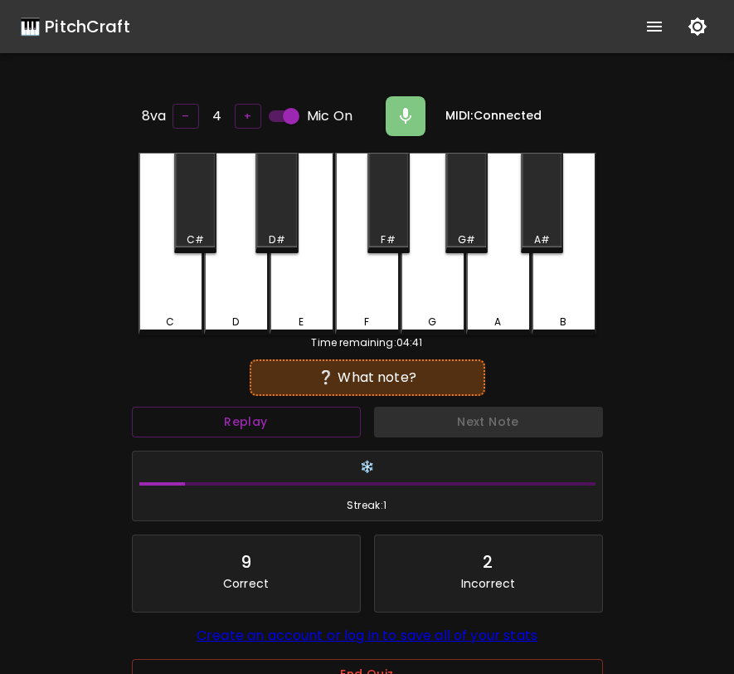
click at [290, 207] on div "D#" at bounding box center [277, 203] width 42 height 100
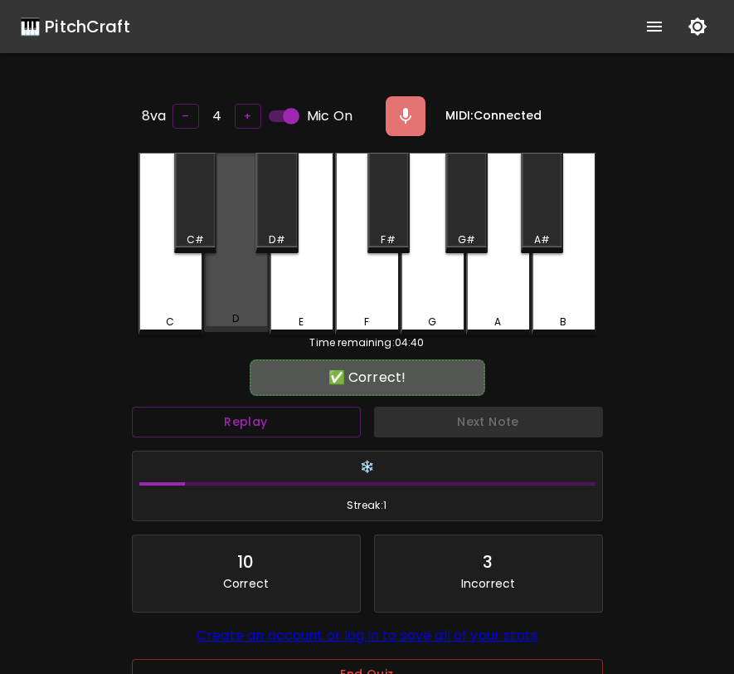
click at [227, 285] on div "D" at bounding box center [236, 242] width 65 height 179
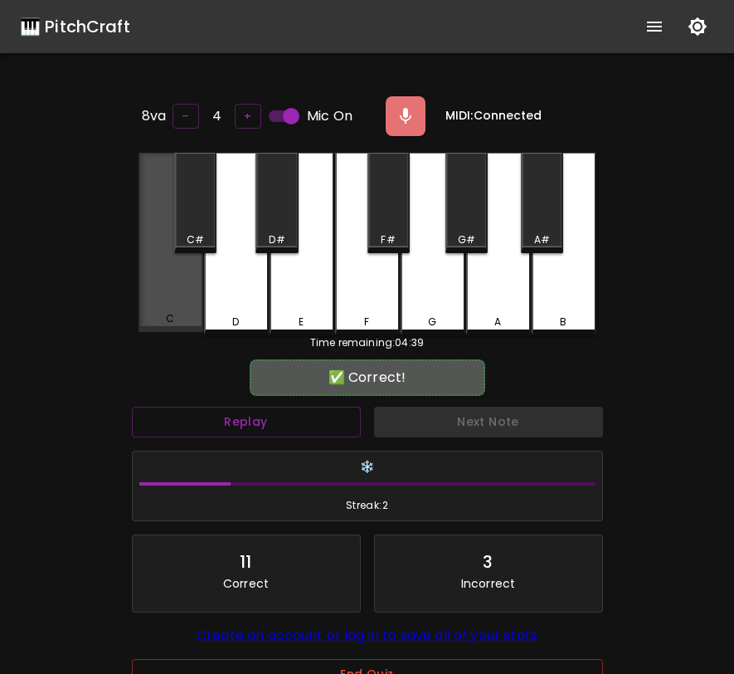
click at [155, 279] on div "C" at bounding box center [171, 242] width 65 height 179
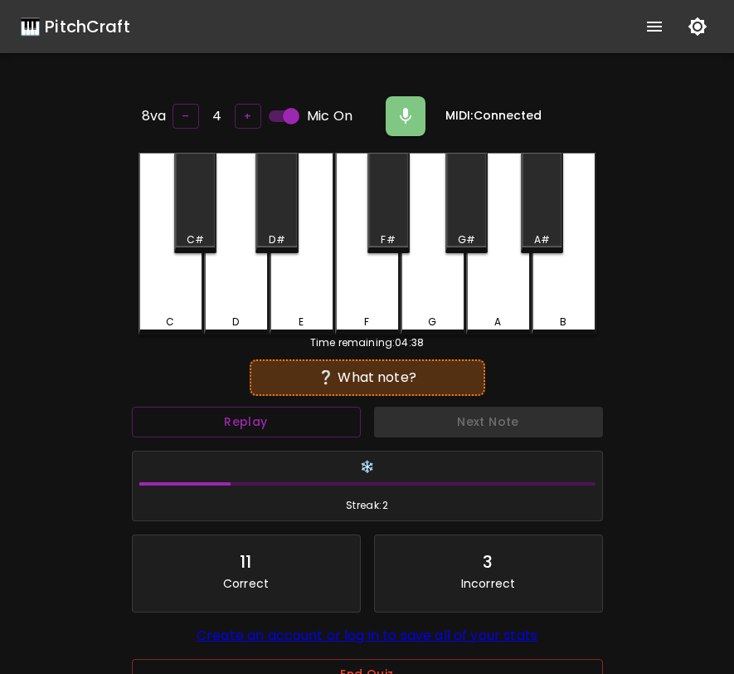
click at [448, 290] on div "G" at bounding box center [433, 244] width 65 height 183
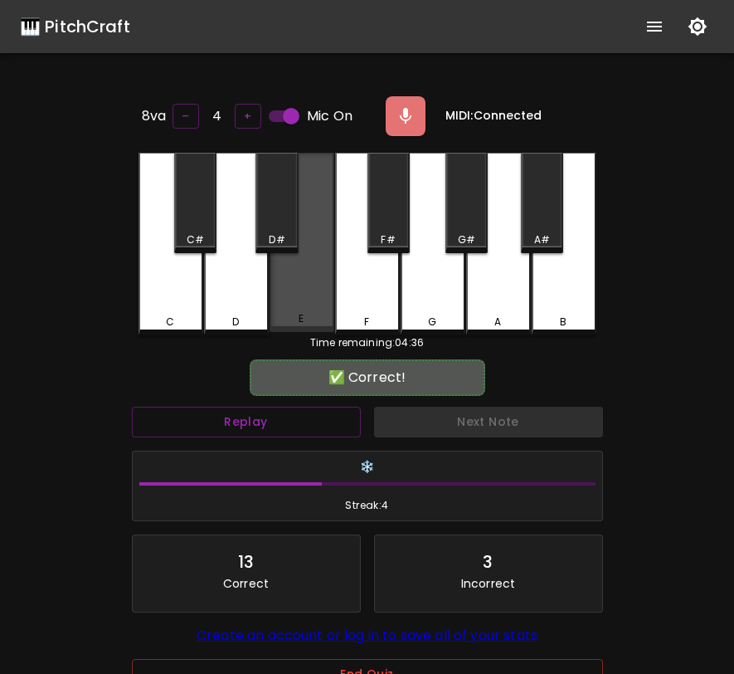
click at [305, 297] on div "E" at bounding box center [302, 242] width 65 height 179
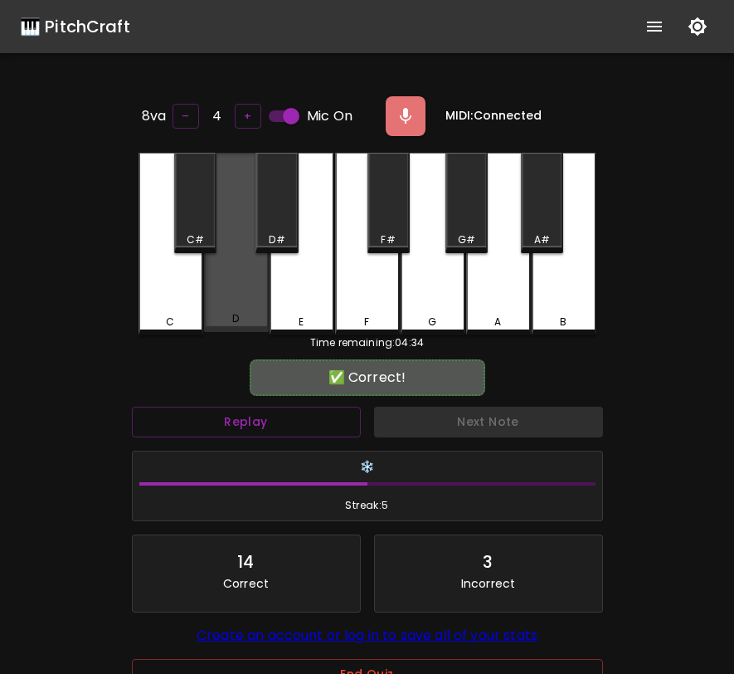
click at [222, 277] on div "D" at bounding box center [236, 242] width 65 height 179
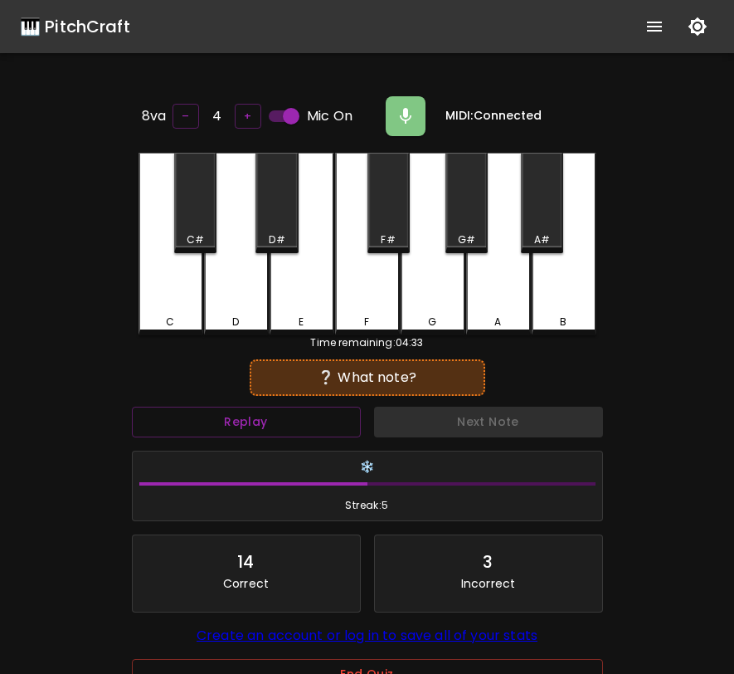
click at [222, 277] on div "D" at bounding box center [236, 244] width 65 height 183
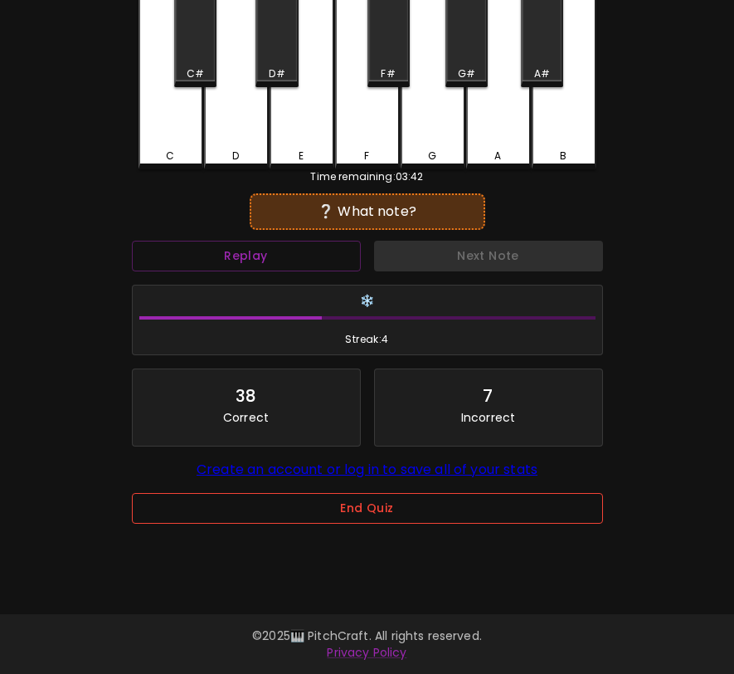
click at [262, 506] on button "End Quiz" at bounding box center [367, 508] width 471 height 31
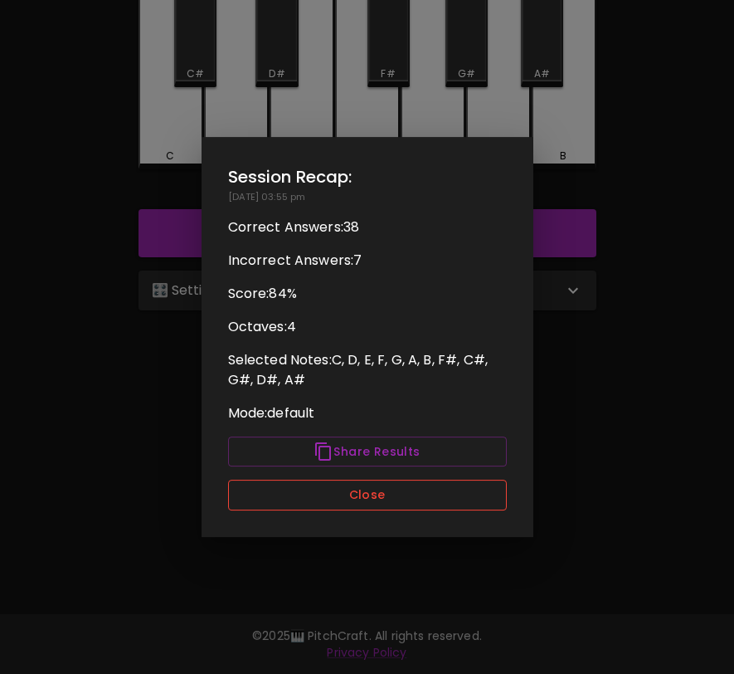
click at [349, 494] on button "Close" at bounding box center [367, 495] width 279 height 31
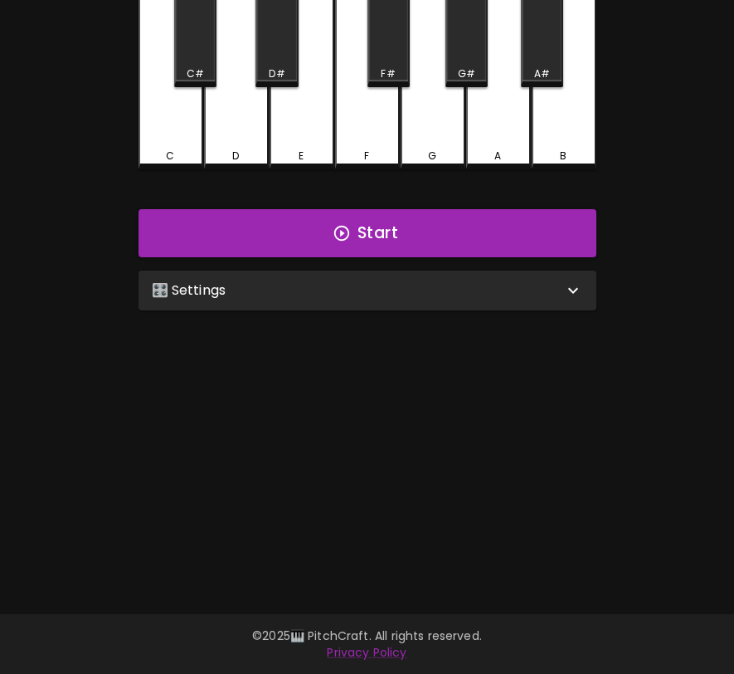
scroll to position [0, 0]
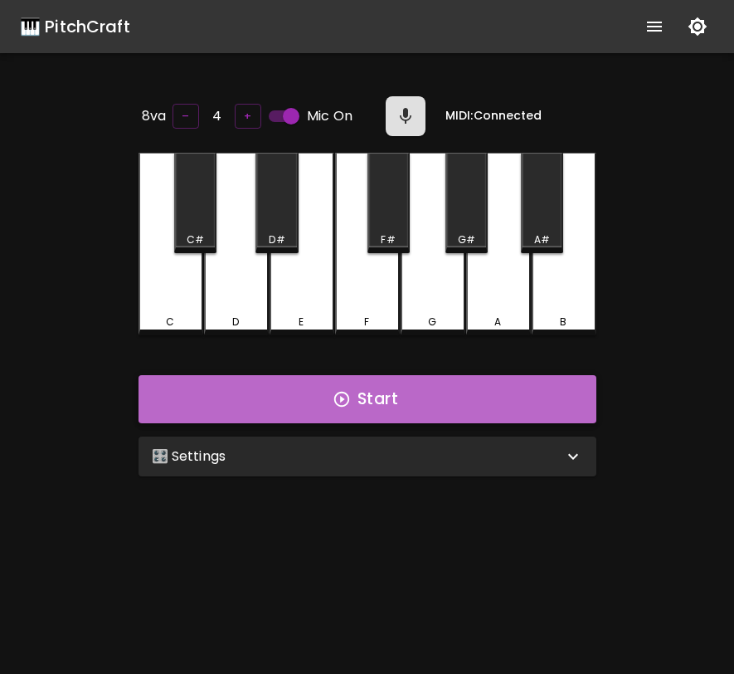
click at [363, 392] on button "Start" at bounding box center [368, 399] width 458 height 48
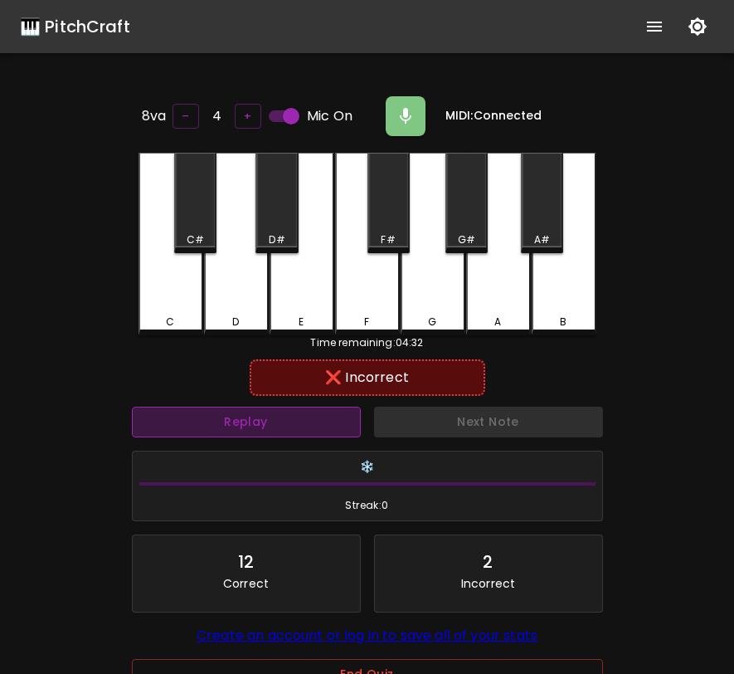
click at [309, 416] on button "Replay" at bounding box center [246, 422] width 229 height 31
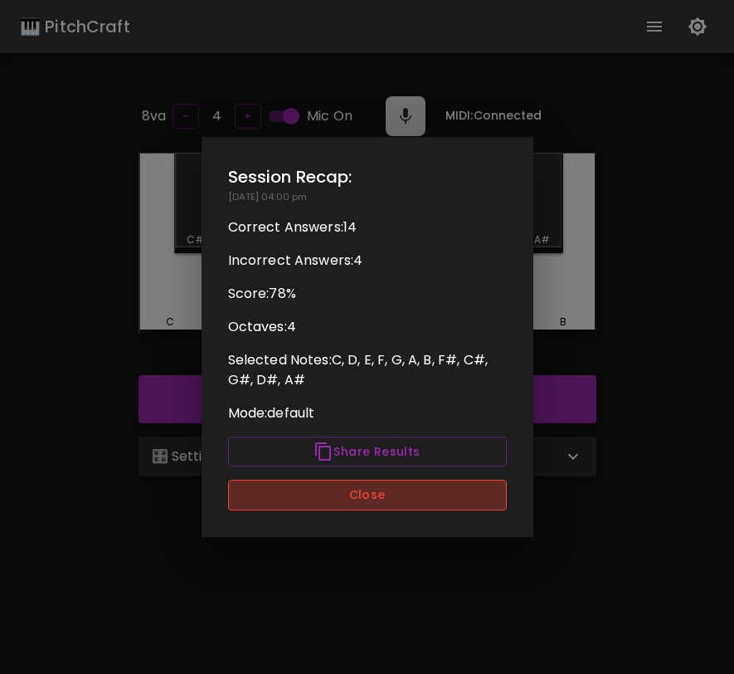
click at [432, 503] on button "Close" at bounding box center [367, 495] width 279 height 31
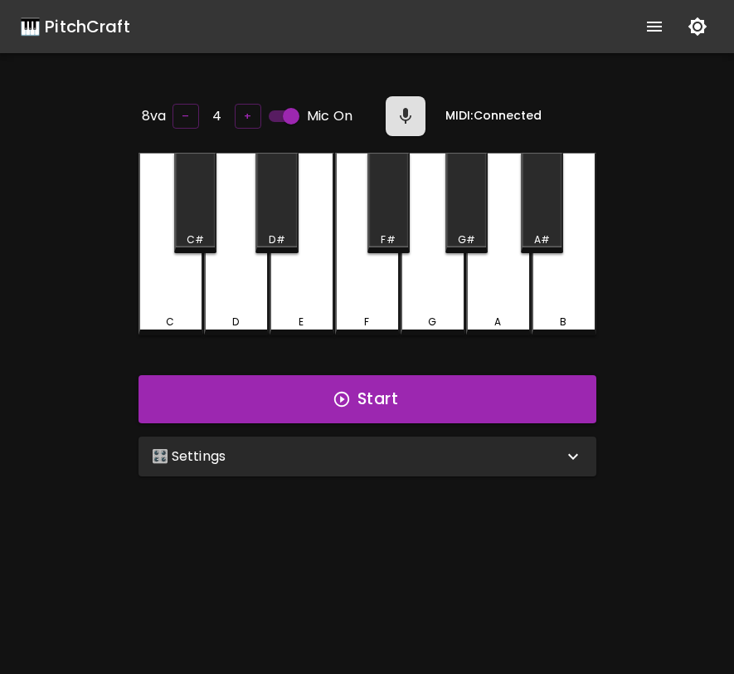
click at [465, 447] on div "🎛️ Settings" at bounding box center [358, 456] width 412 height 20
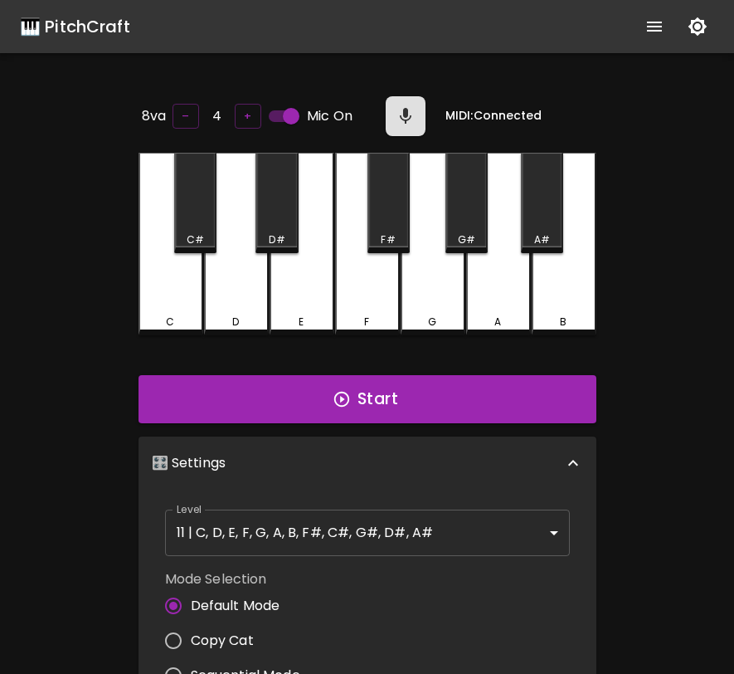
scroll to position [7, 0]
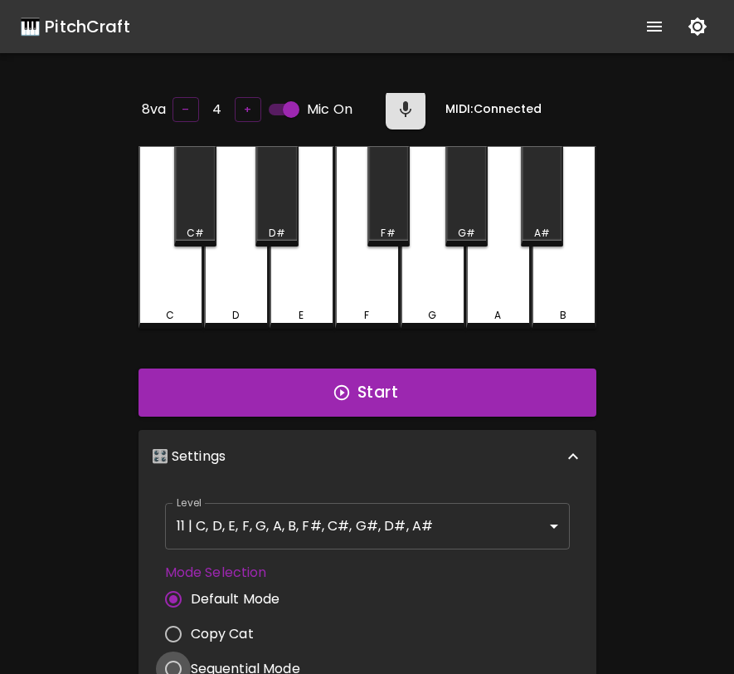
click at [179, 661] on input "Sequential Mode" at bounding box center [173, 668] width 35 height 35
radio input "true"
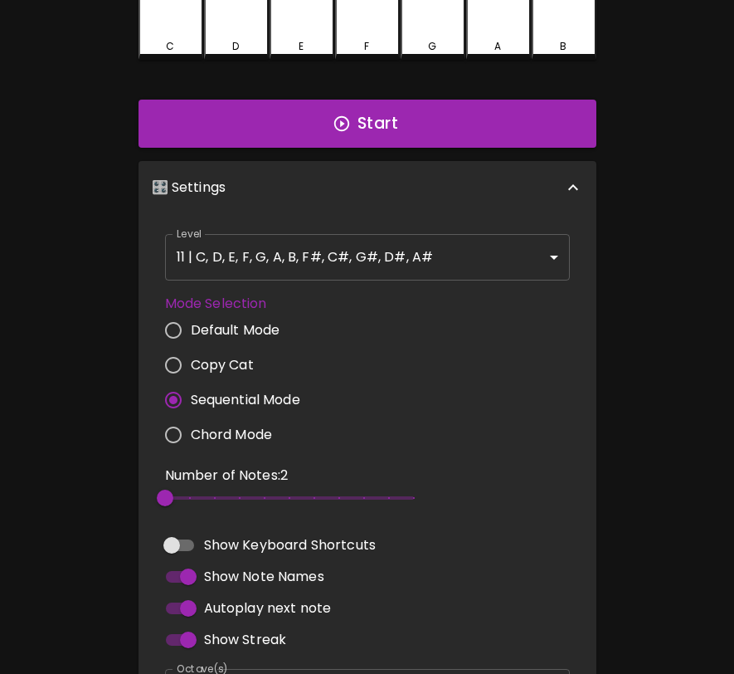
scroll to position [412, 0]
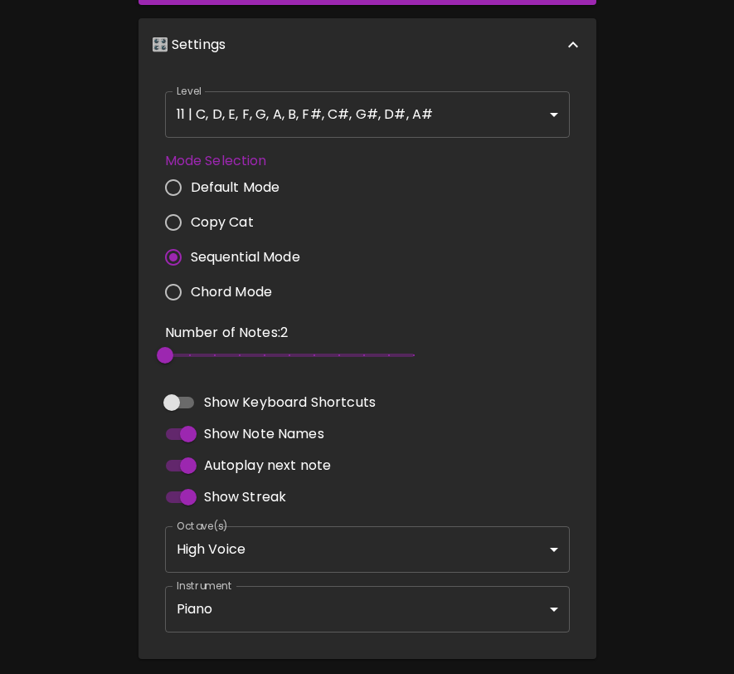
type input "4"
click at [218, 353] on span at bounding box center [289, 354] width 249 height 3
click at [420, 115] on body "🎹 PitchCraft About Badges Log In 8va – 4 + Mic On MIDI: Connected C C# D D# E F…" at bounding box center [367, 163] width 734 height 1150
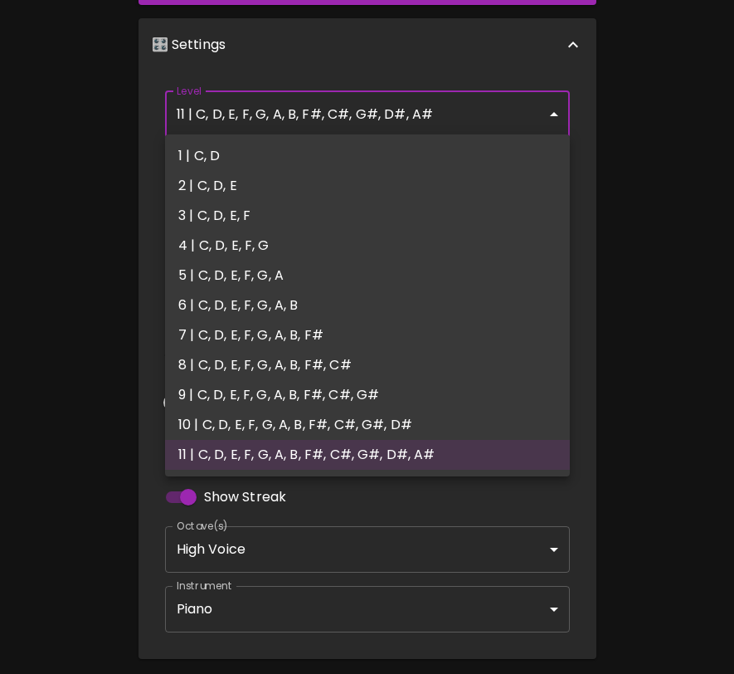
click at [375, 247] on li "4 | C, D, E, F, G" at bounding box center [367, 246] width 405 height 30
type input "7"
type input "2"
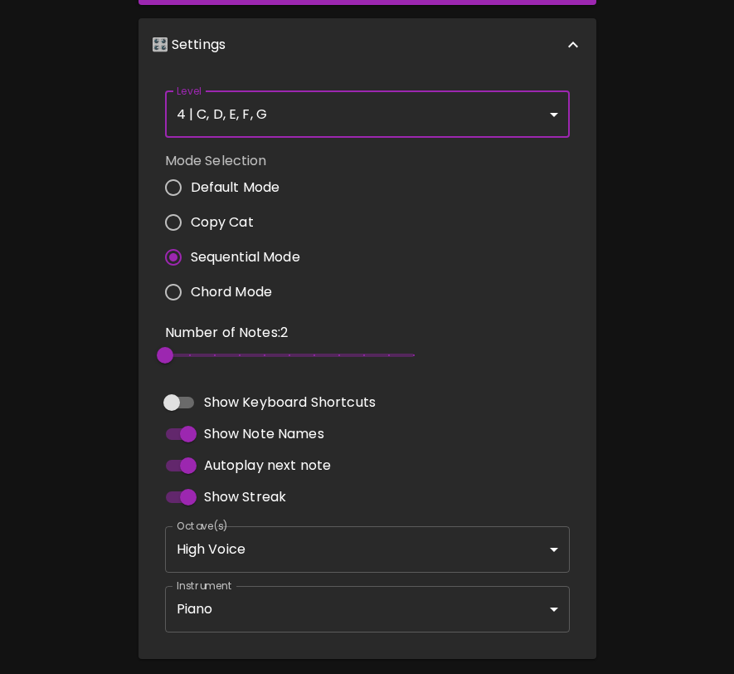
scroll to position [0, 0]
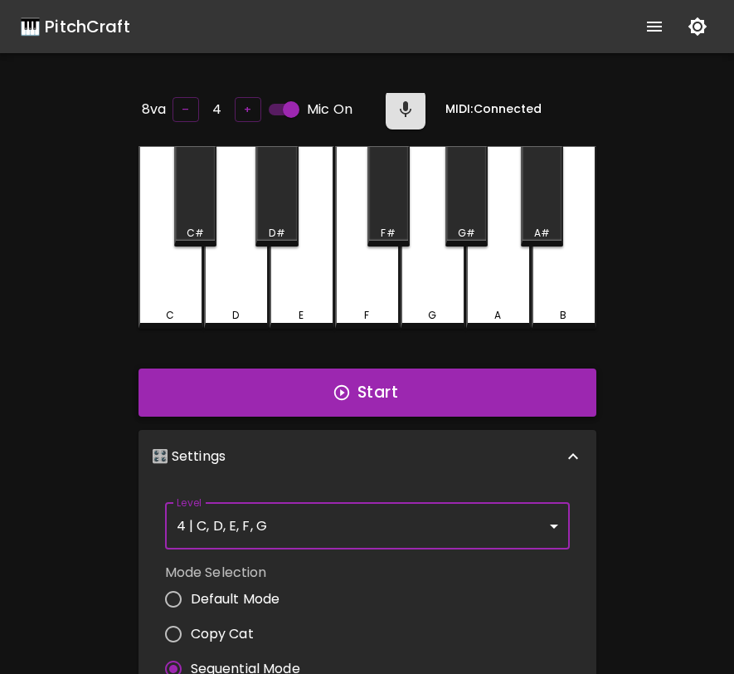
click at [484, 402] on button "Start" at bounding box center [368, 392] width 458 height 48
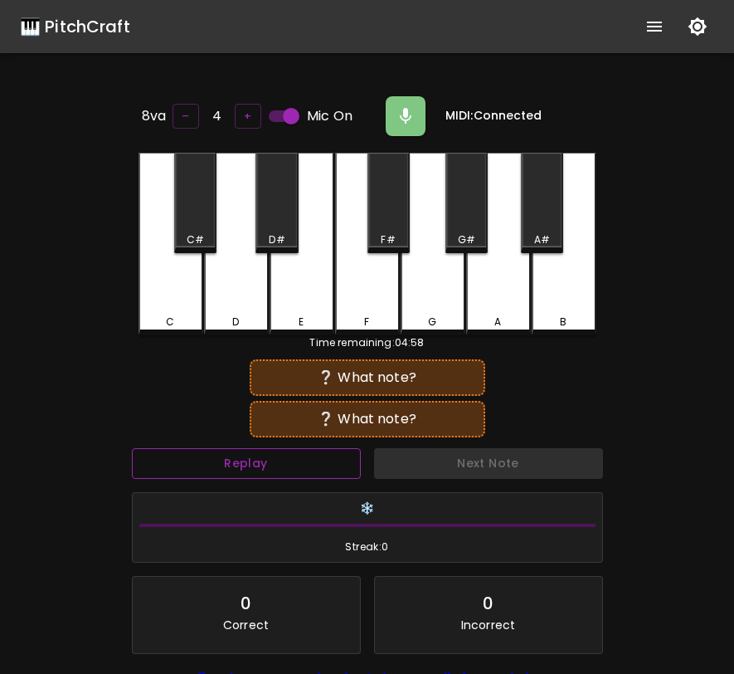
click at [322, 466] on button "Replay" at bounding box center [246, 463] width 229 height 31
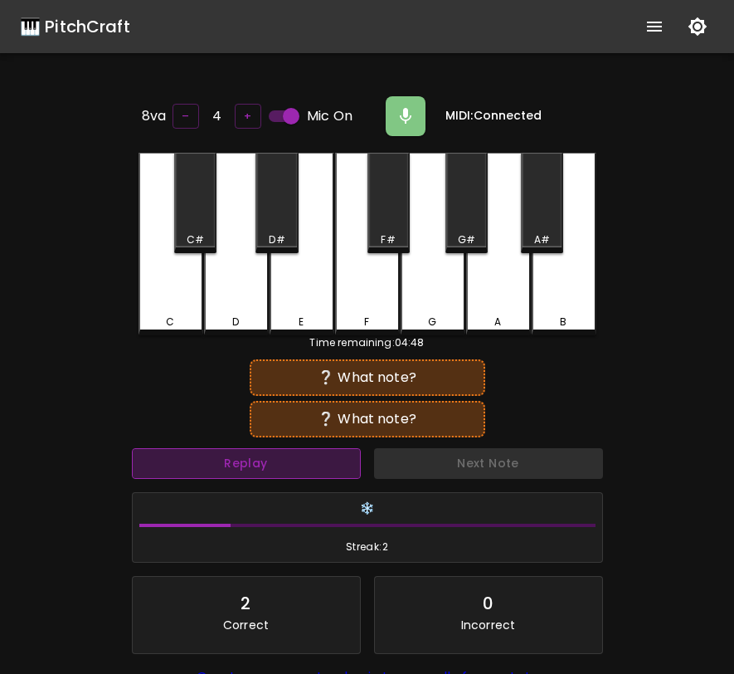
click at [322, 466] on button "Replay" at bounding box center [246, 463] width 229 height 31
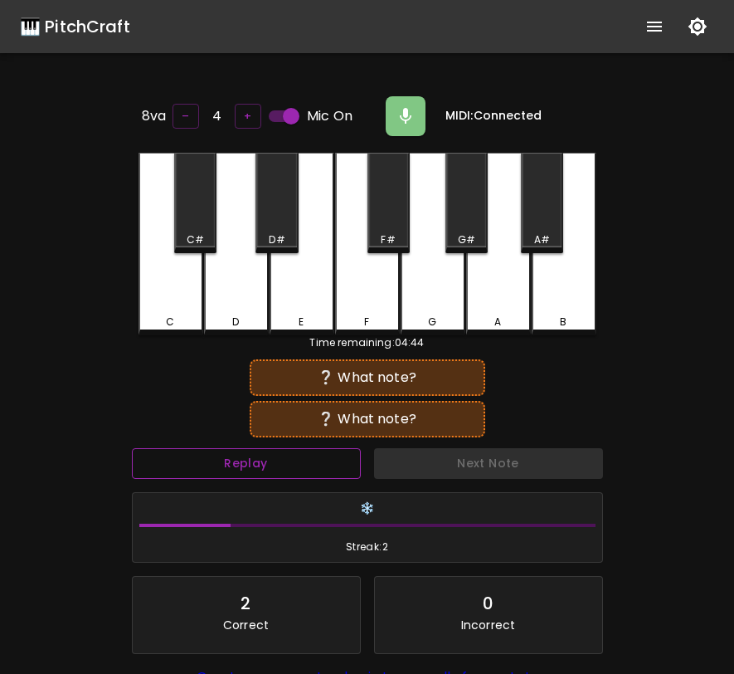
click at [322, 466] on button "Replay" at bounding box center [246, 463] width 229 height 31
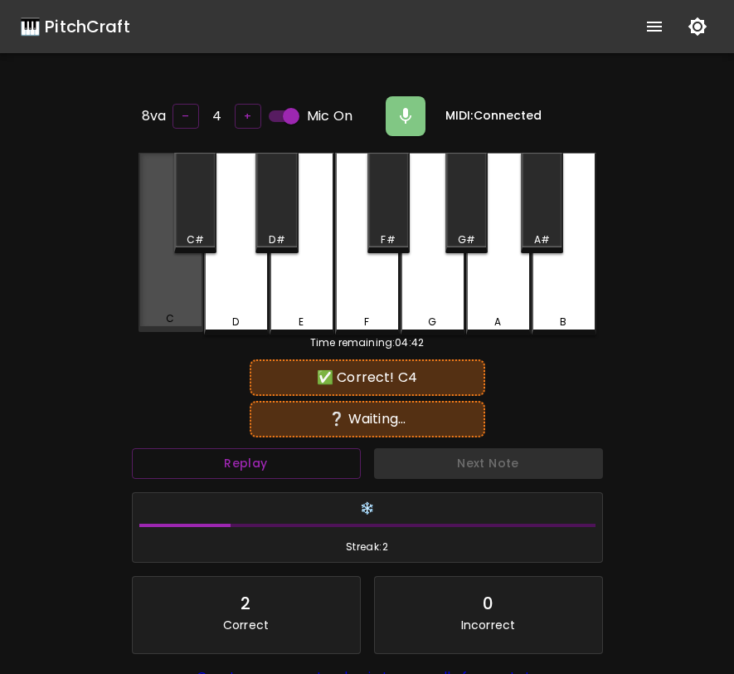
click at [145, 307] on div "C" at bounding box center [171, 242] width 65 height 179
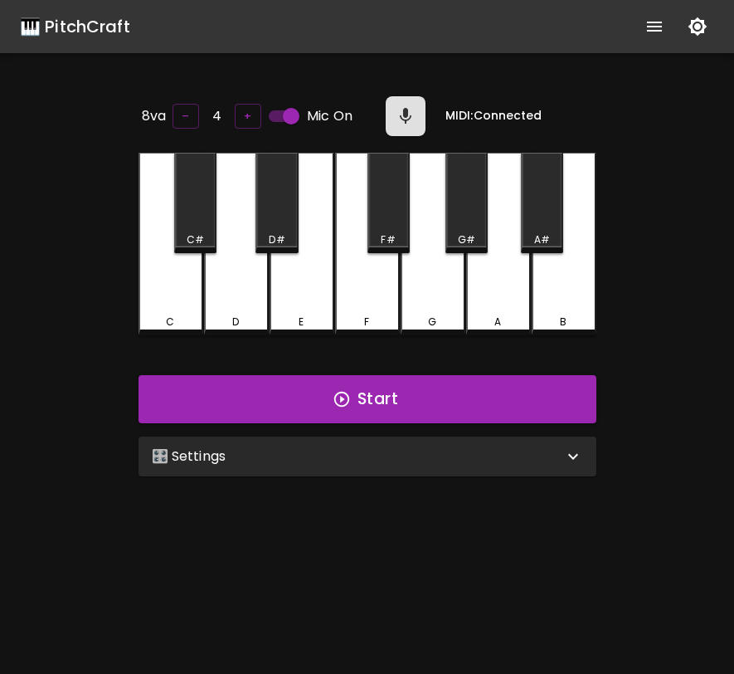
click at [337, 469] on div "🎛️ Settings" at bounding box center [368, 456] width 458 height 40
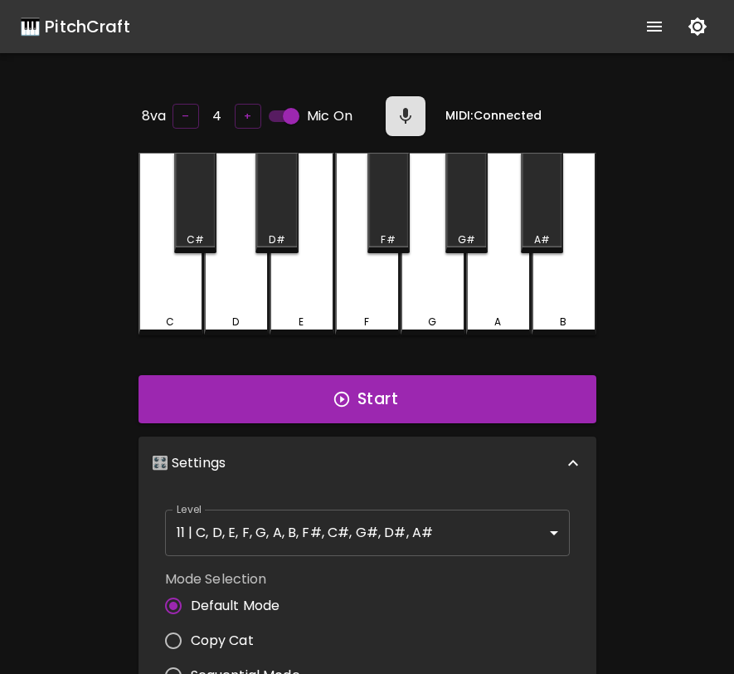
scroll to position [7, 0]
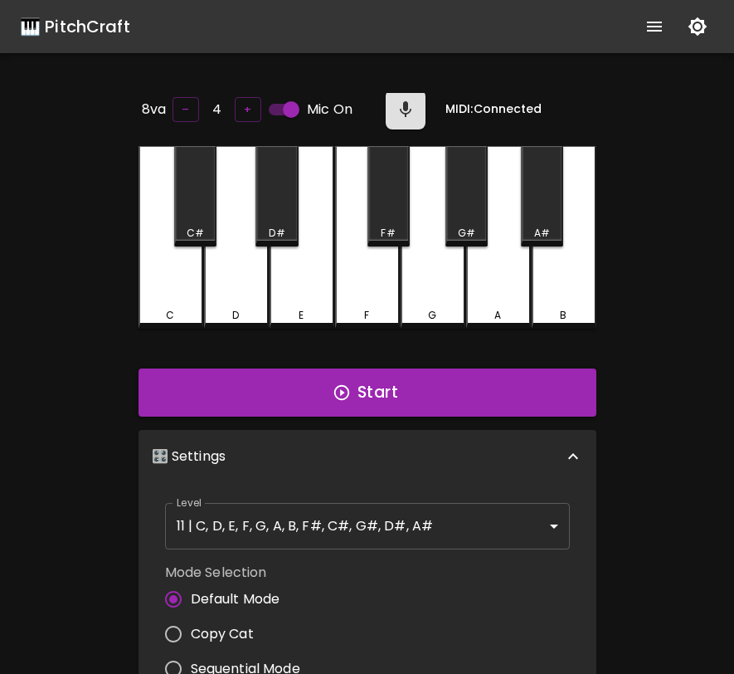
click at [266, 653] on label "Sequential Mode" at bounding box center [228, 668] width 144 height 35
click at [191, 653] on input "Sequential Mode" at bounding box center [173, 668] width 35 height 35
radio input "true"
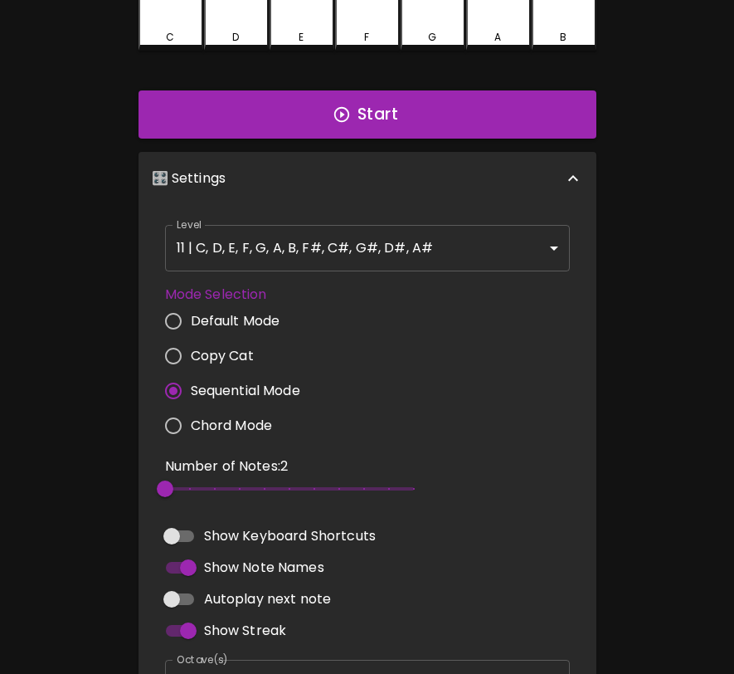
scroll to position [0, 0]
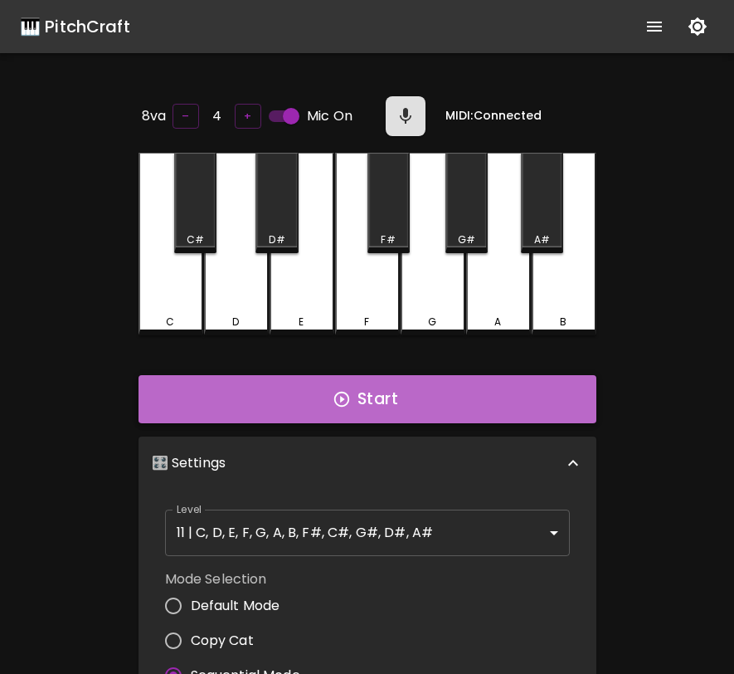
click at [393, 383] on button "Start" at bounding box center [368, 399] width 458 height 48
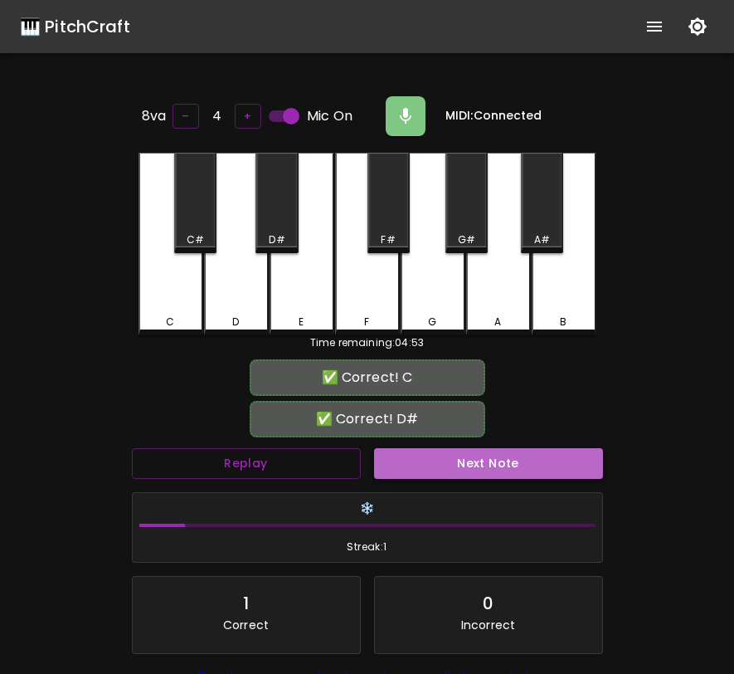
click at [444, 464] on button "Next Note" at bounding box center [488, 463] width 229 height 31
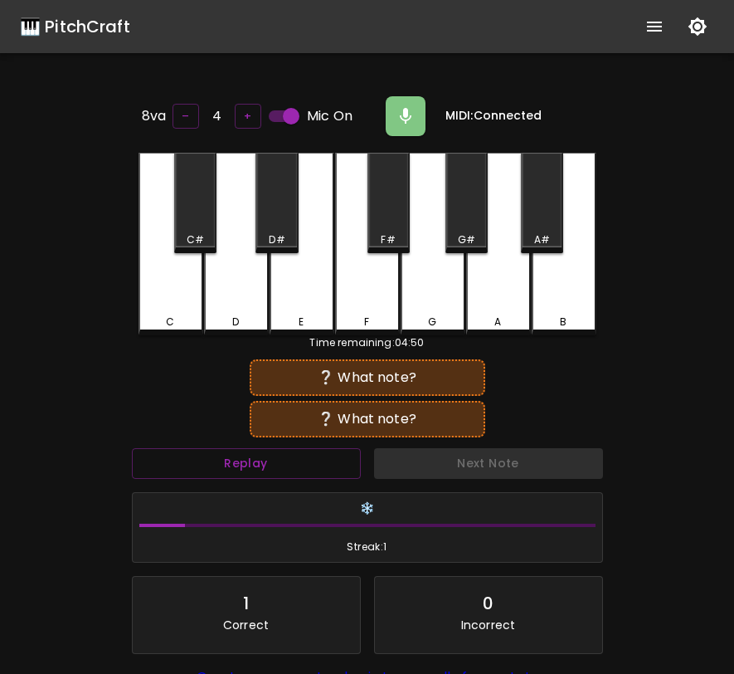
click at [567, 300] on div "B" at bounding box center [564, 244] width 65 height 183
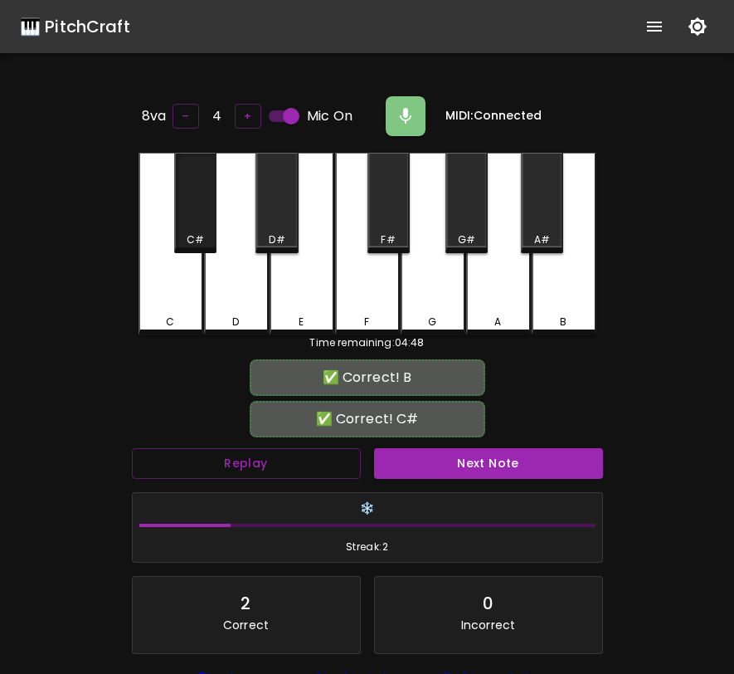
click at [202, 235] on div "C#" at bounding box center [195, 239] width 17 height 15
click at [424, 461] on button "Next Note" at bounding box center [488, 463] width 229 height 31
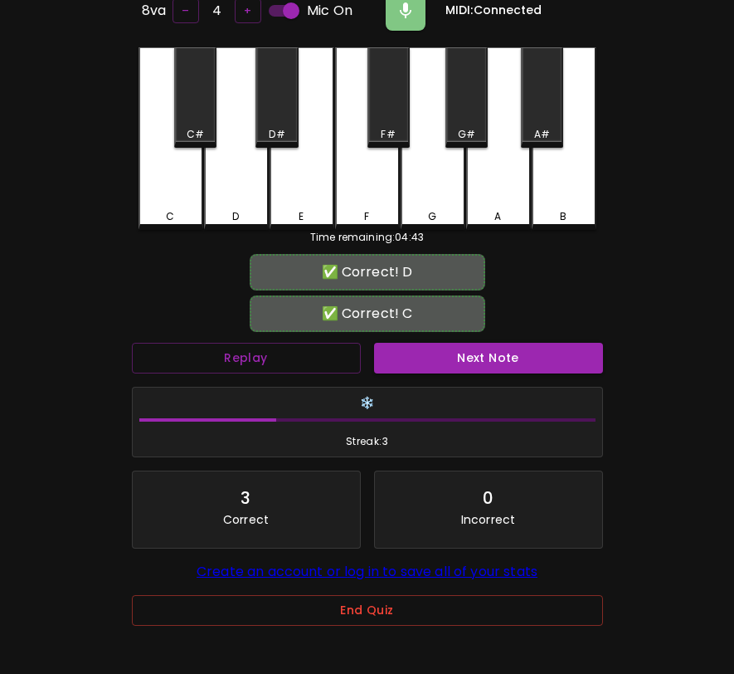
scroll to position [166, 0]
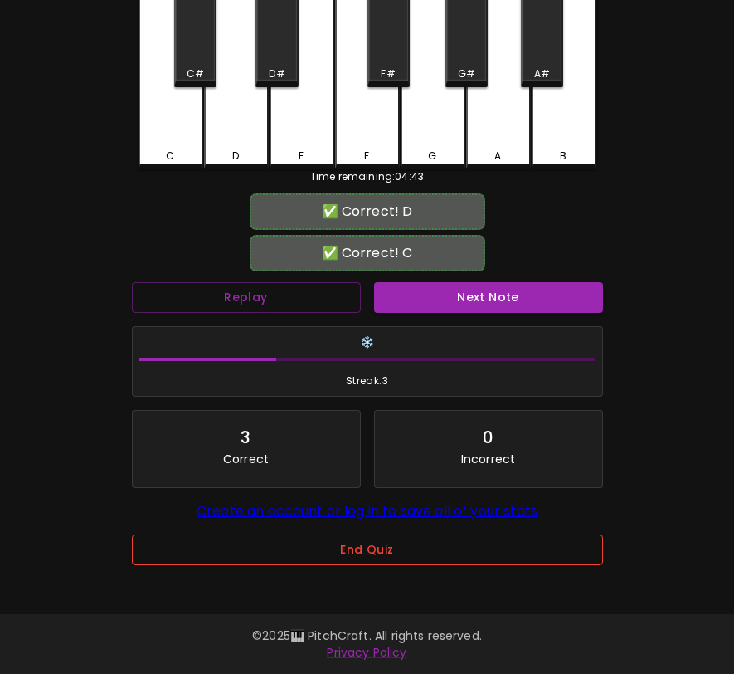
click at [398, 548] on button "End Quiz" at bounding box center [367, 549] width 471 height 31
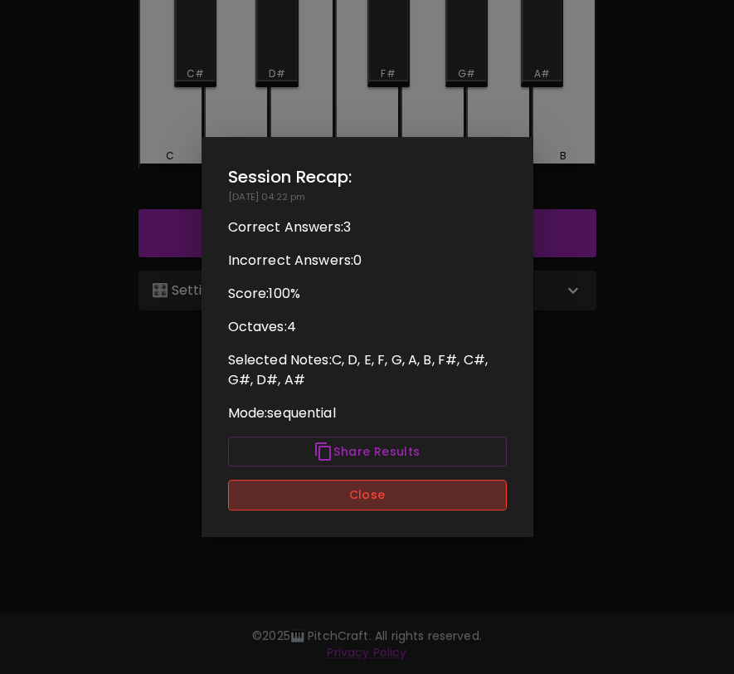
click at [391, 490] on button "Close" at bounding box center [367, 495] width 279 height 31
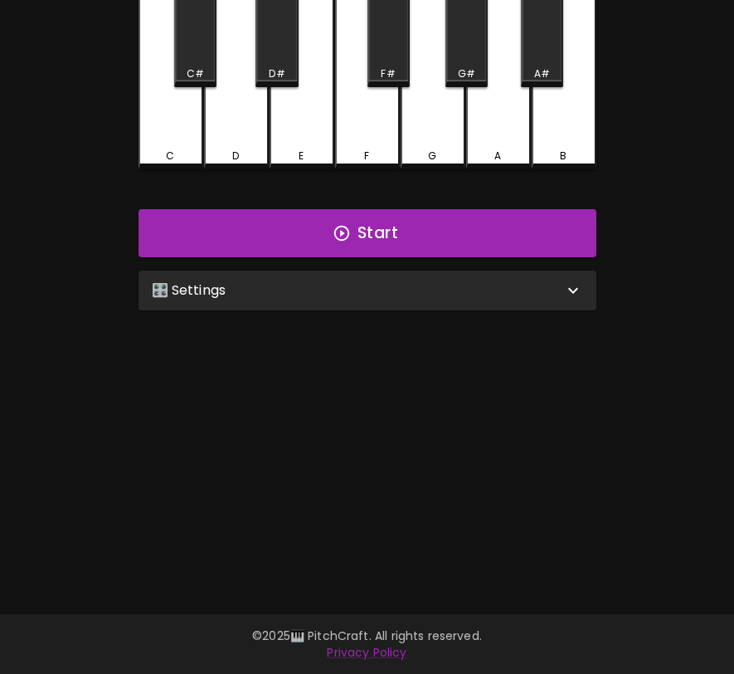
click at [400, 280] on div "🎛️ Settings" at bounding box center [358, 290] width 412 height 20
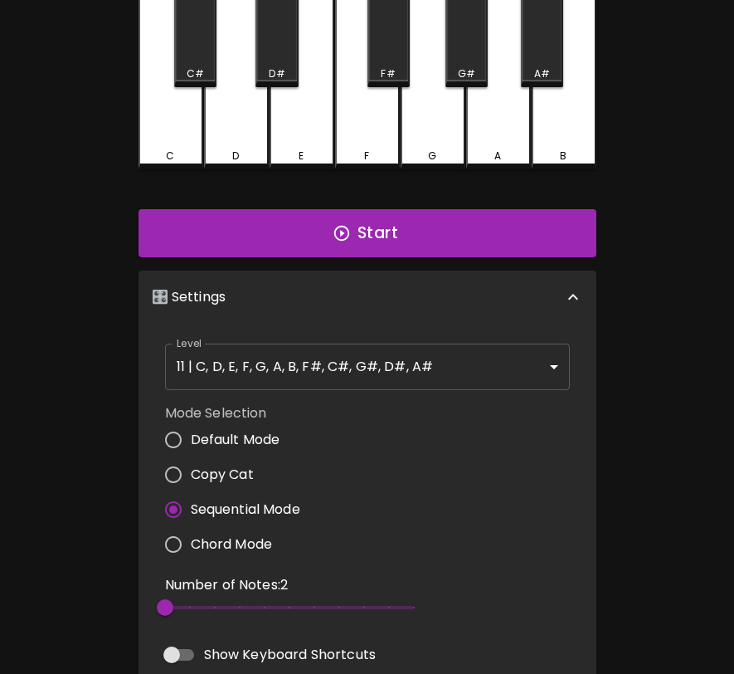
type input "3"
click at [189, 604] on span "3" at bounding box center [289, 607] width 249 height 25
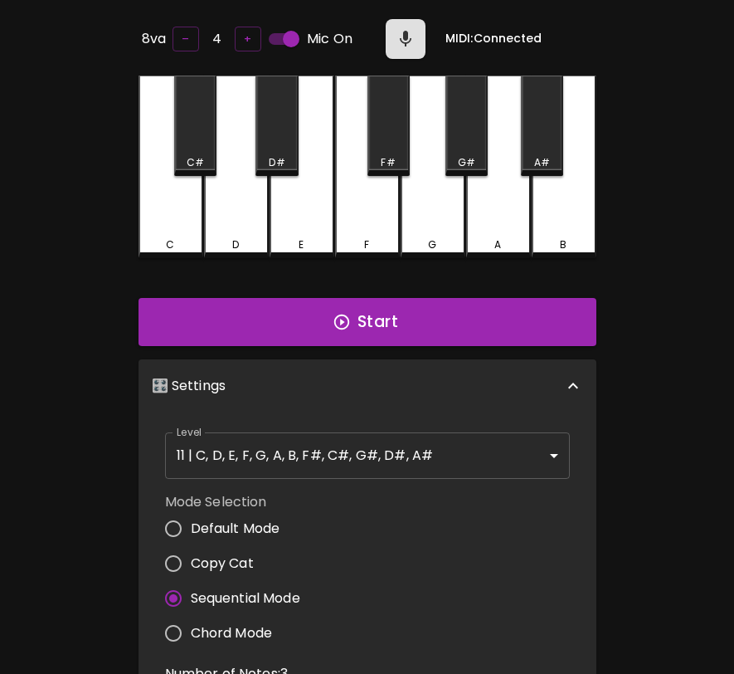
scroll to position [0, 0]
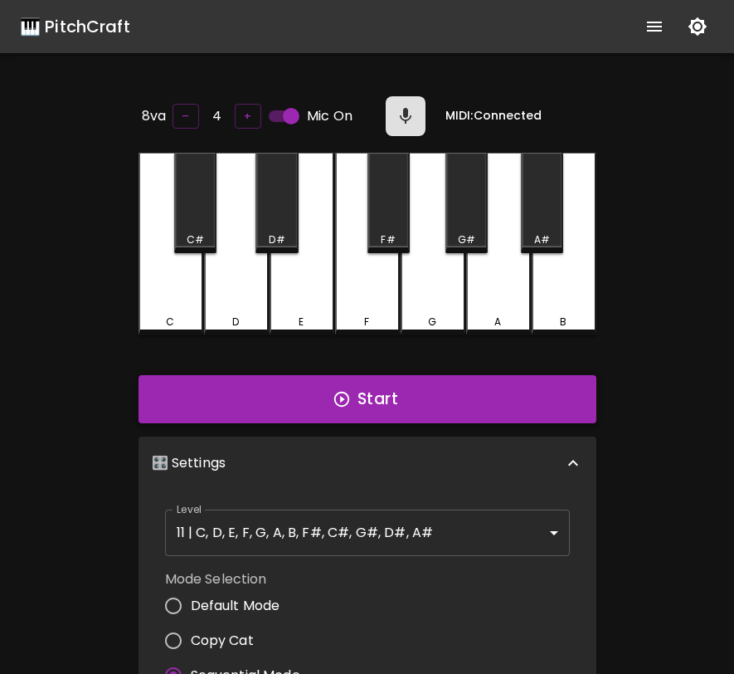
click at [333, 381] on button "Start" at bounding box center [368, 399] width 458 height 48
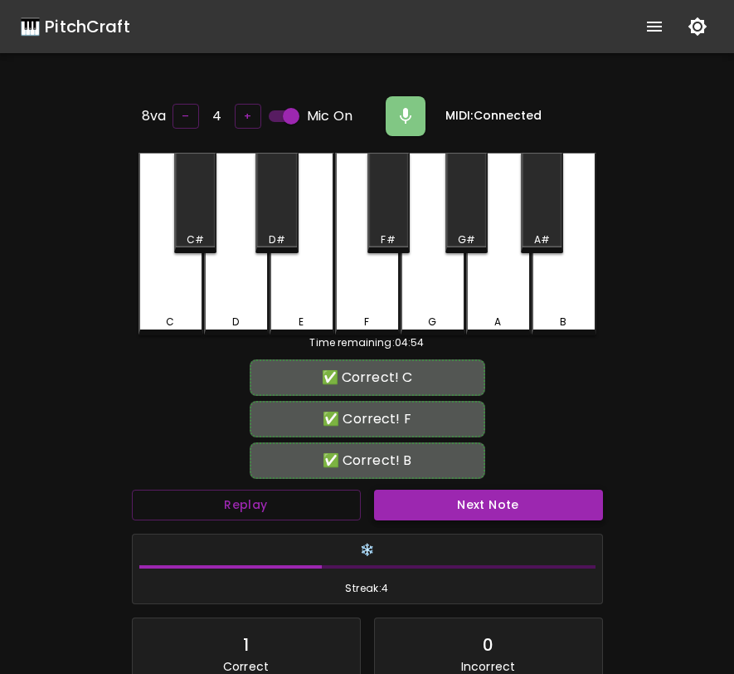
click at [430, 500] on button "Next Note" at bounding box center [488, 505] width 229 height 31
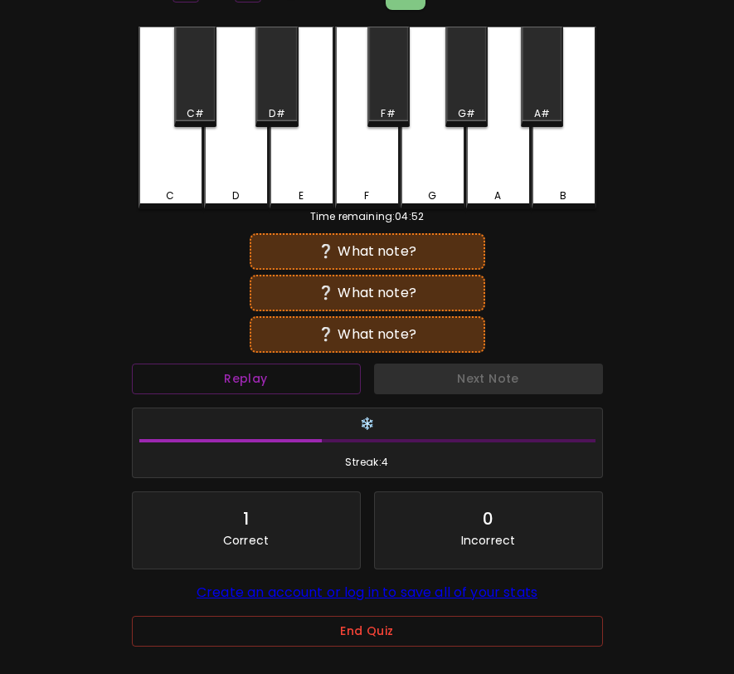
scroll to position [198, 0]
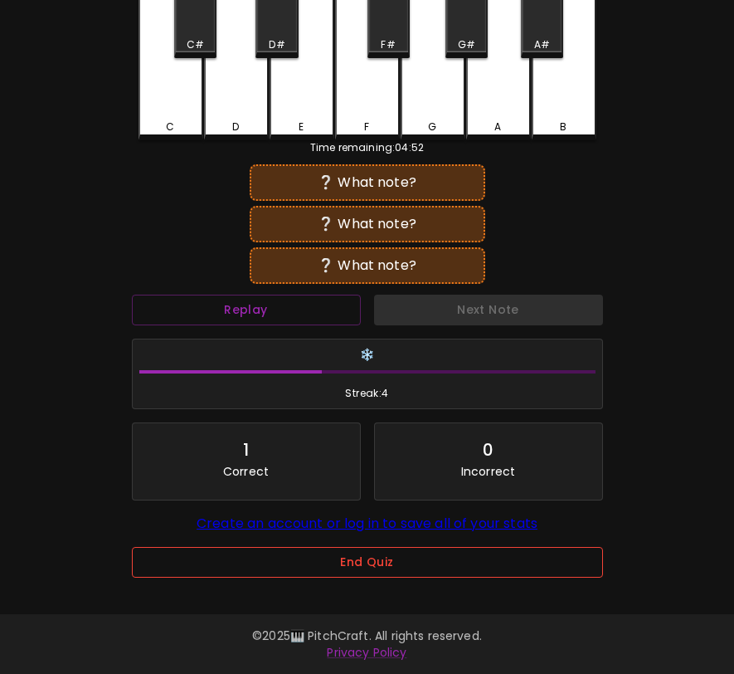
click at [387, 563] on button "End Quiz" at bounding box center [367, 562] width 471 height 31
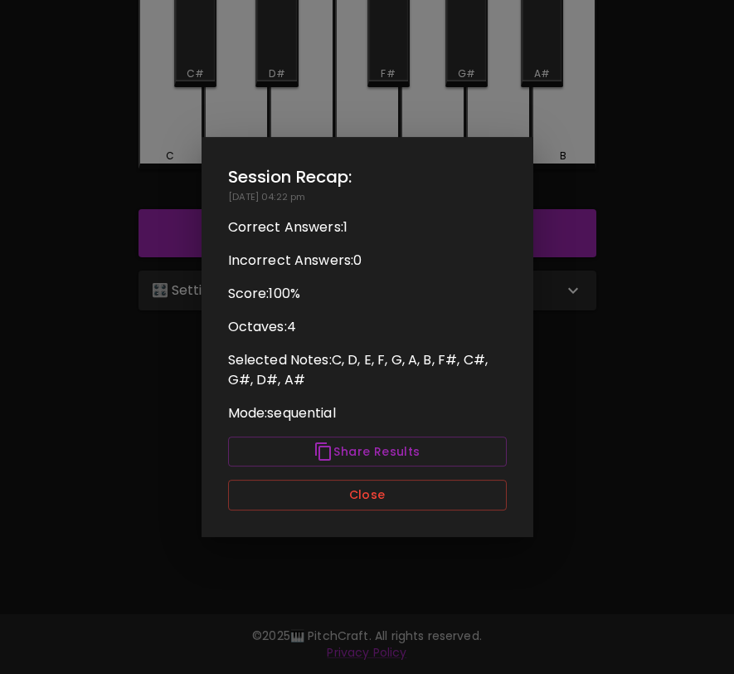
scroll to position [166, 0]
click at [404, 500] on button "Close" at bounding box center [367, 495] width 279 height 31
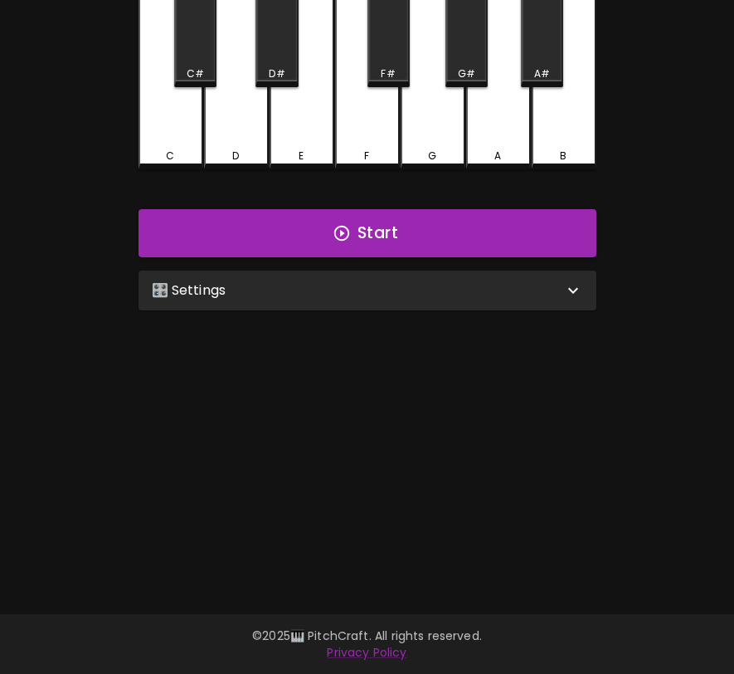
click at [349, 305] on div "🎛️ Settings" at bounding box center [368, 291] width 458 height 40
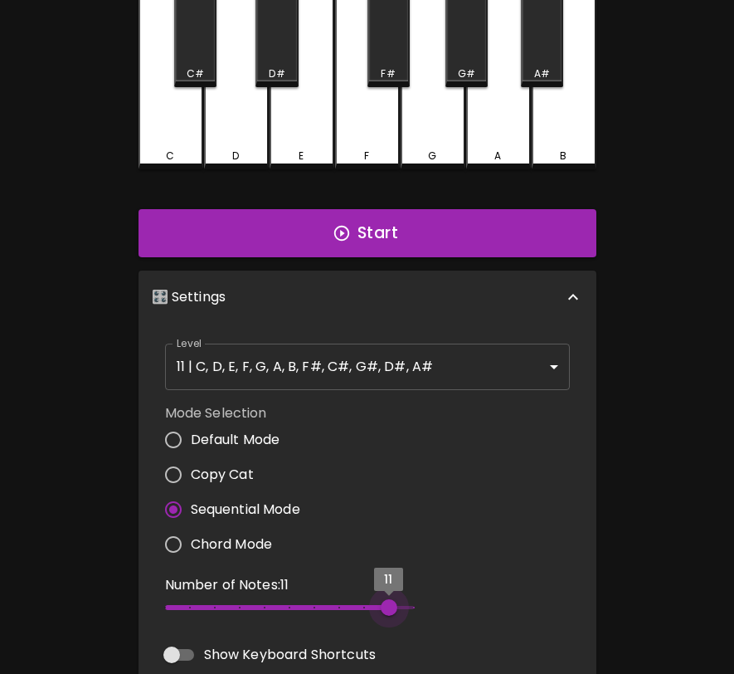
type input "12"
drag, startPoint x: 333, startPoint y: 602, endPoint x: 467, endPoint y: 600, distance: 134.4
click at [467, 600] on div "Number of Notes: 11 11" at bounding box center [367, 600] width 418 height 64
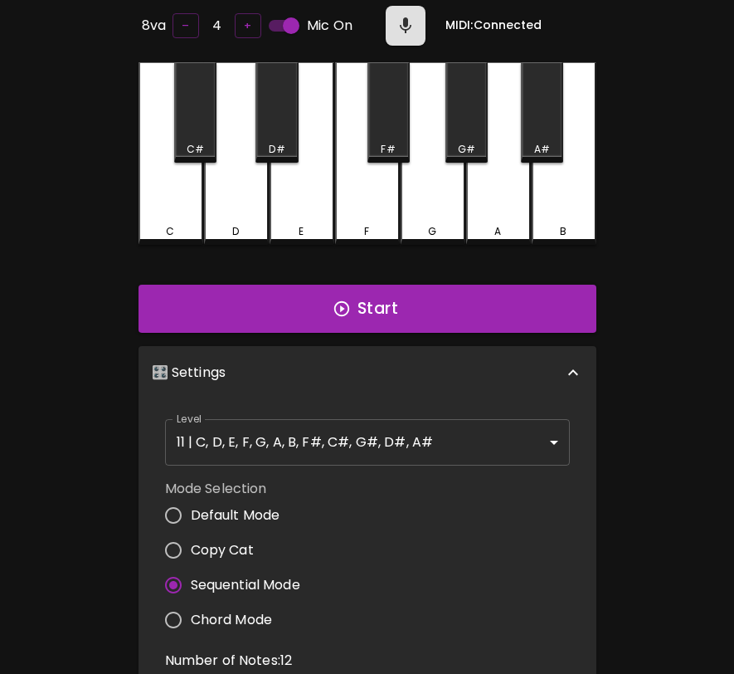
scroll to position [0, 0]
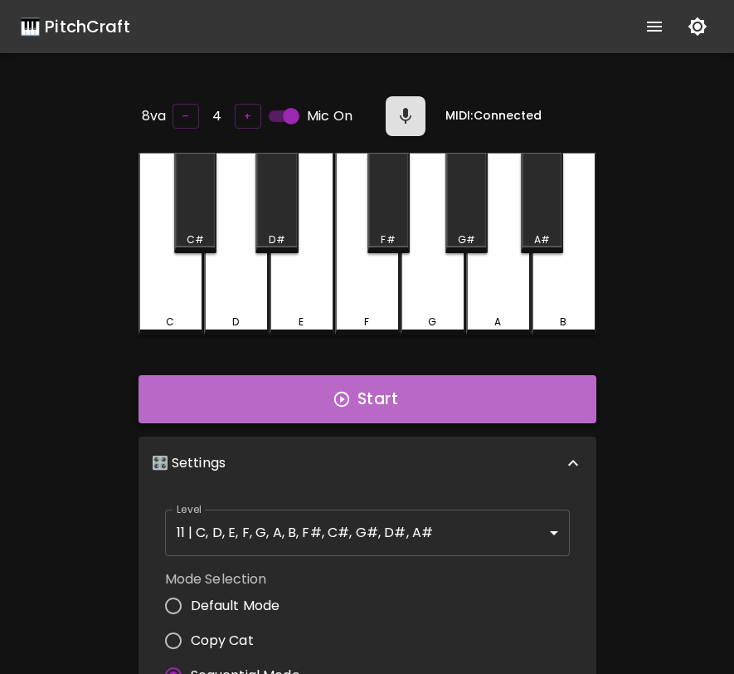
click at [461, 402] on button "Start" at bounding box center [368, 399] width 458 height 48
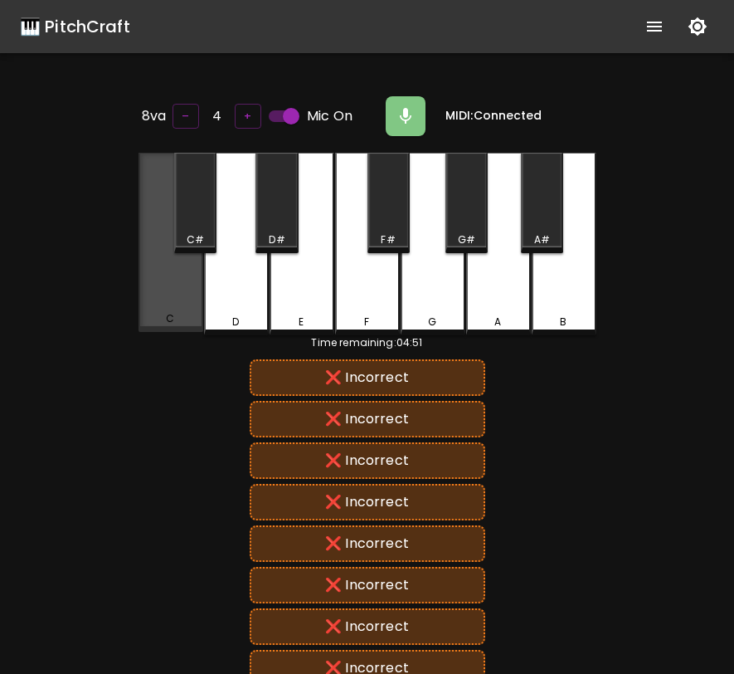
click at [178, 308] on div "C" at bounding box center [171, 242] width 65 height 179
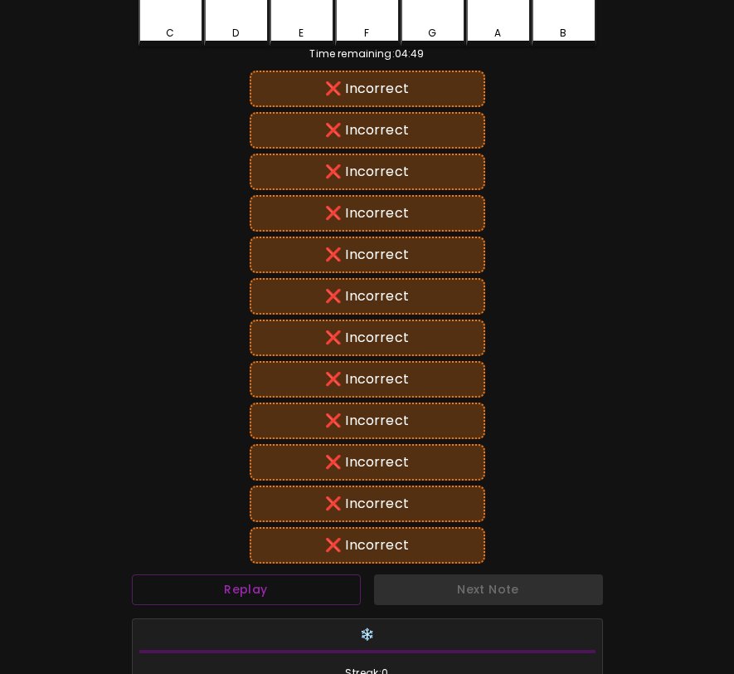
scroll to position [339, 0]
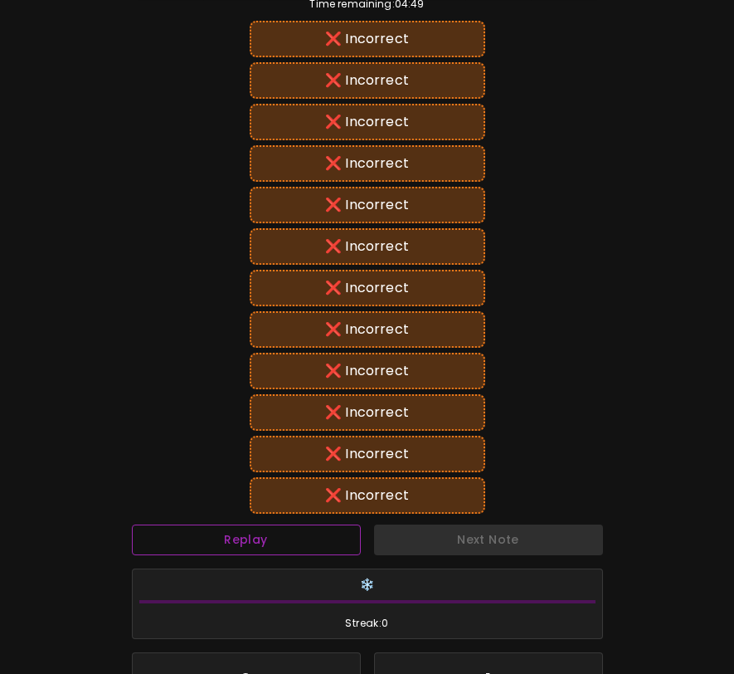
click at [275, 539] on button "Replay" at bounding box center [246, 539] width 229 height 31
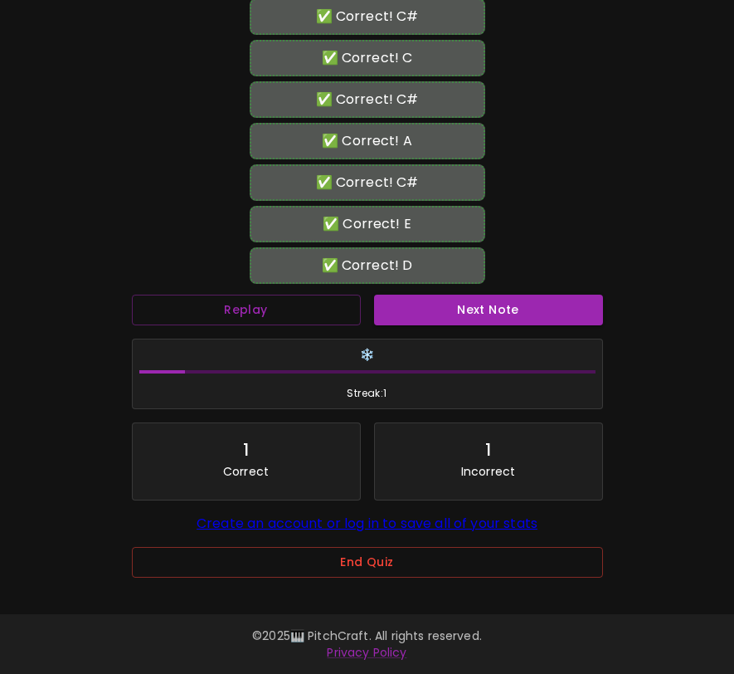
scroll to position [572, 0]
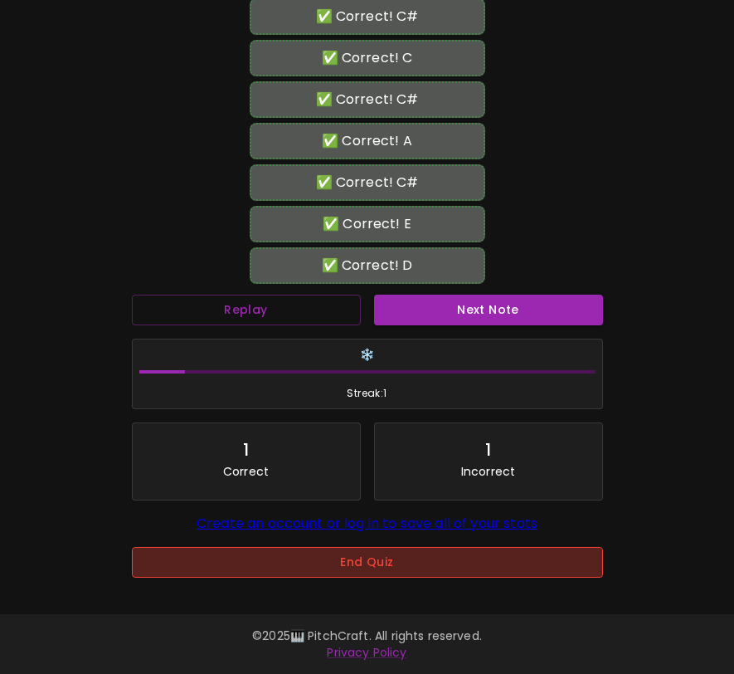
click at [306, 555] on button "End Quiz" at bounding box center [367, 562] width 471 height 31
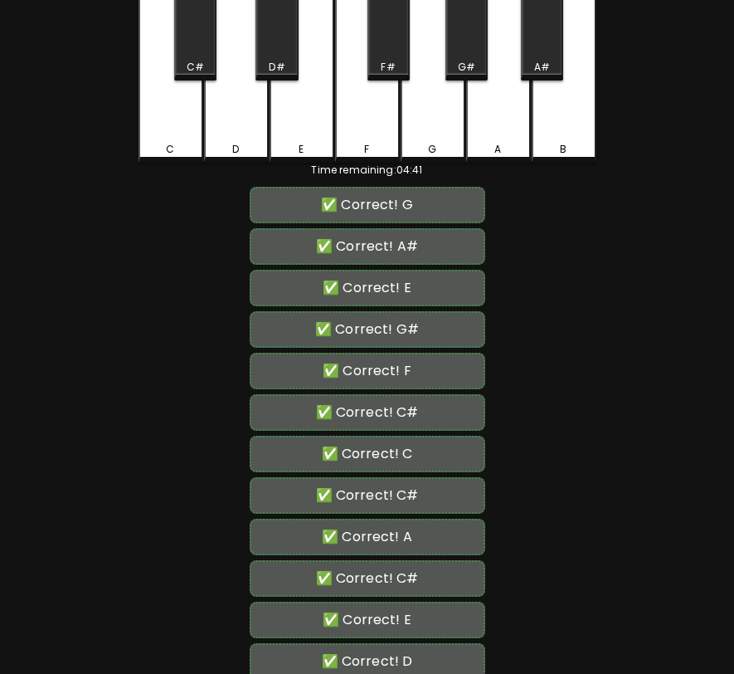
scroll to position [0, 0]
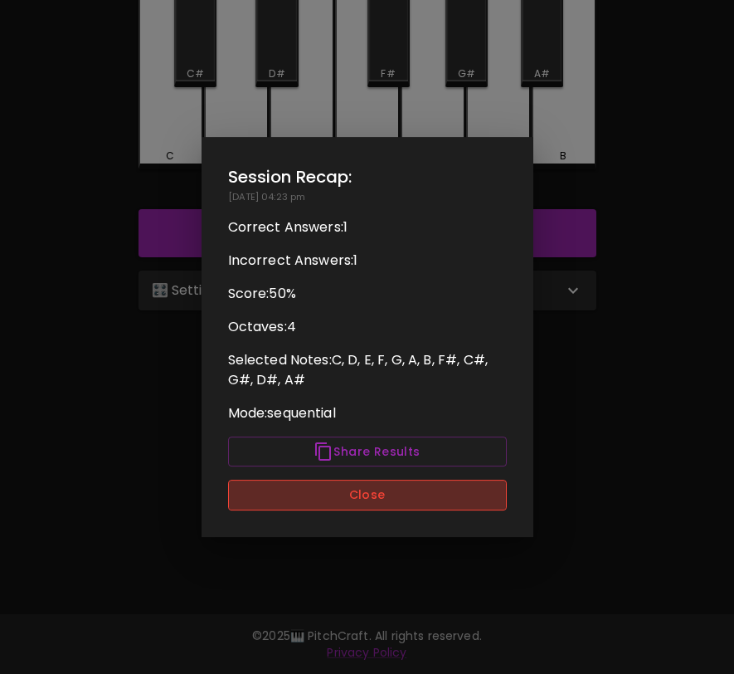
click at [341, 490] on button "Close" at bounding box center [367, 495] width 279 height 31
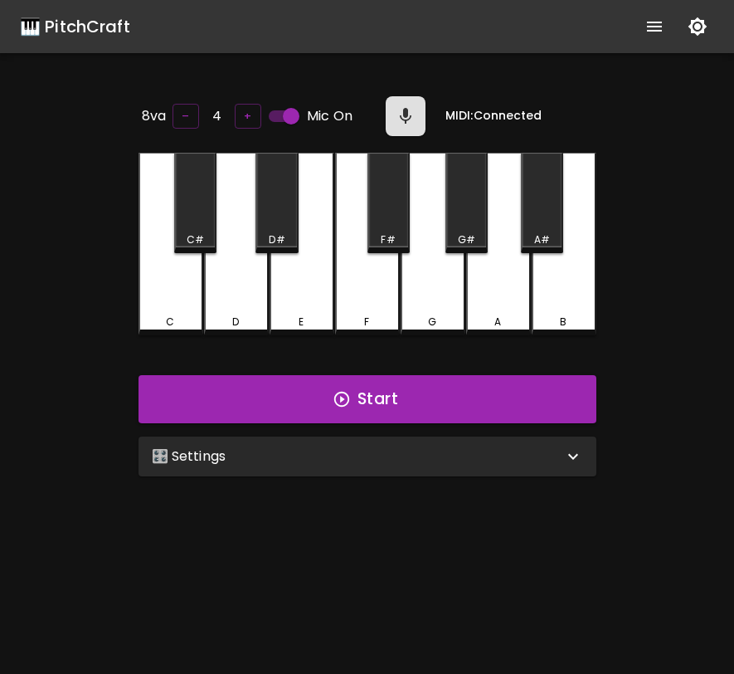
click at [556, 457] on div "🎛️ Settings" at bounding box center [358, 456] width 412 height 20
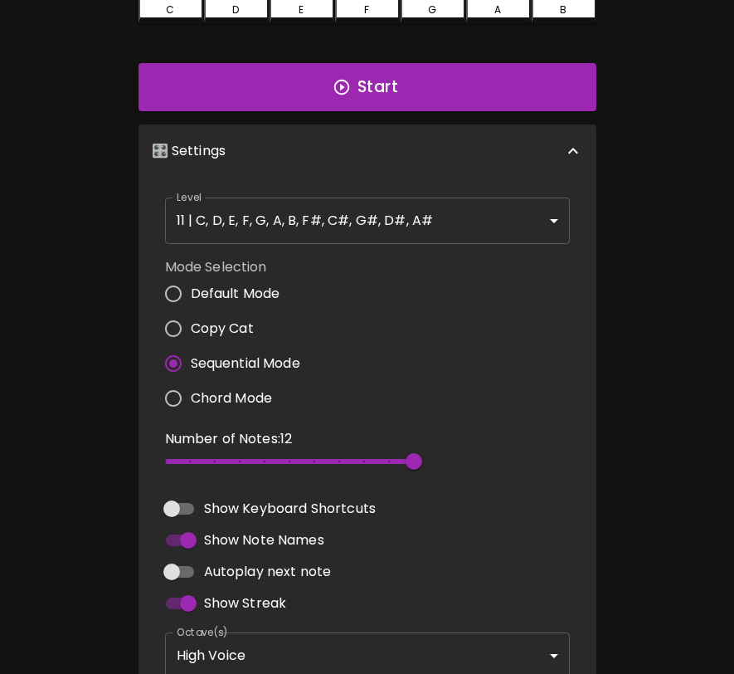
scroll to position [433, 0]
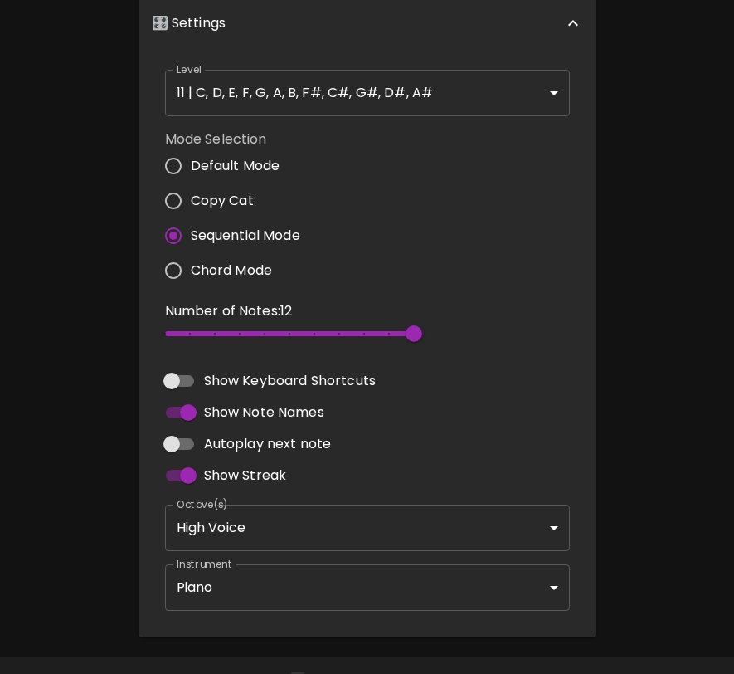
type input "4"
click at [216, 331] on span at bounding box center [290, 333] width 251 height 5
click at [428, 79] on body "🎹 PitchCraft About Badges Log In 8va – 4 + Mic On MIDI: Connected C C# D D# E F…" at bounding box center [367, 142] width 734 height 1150
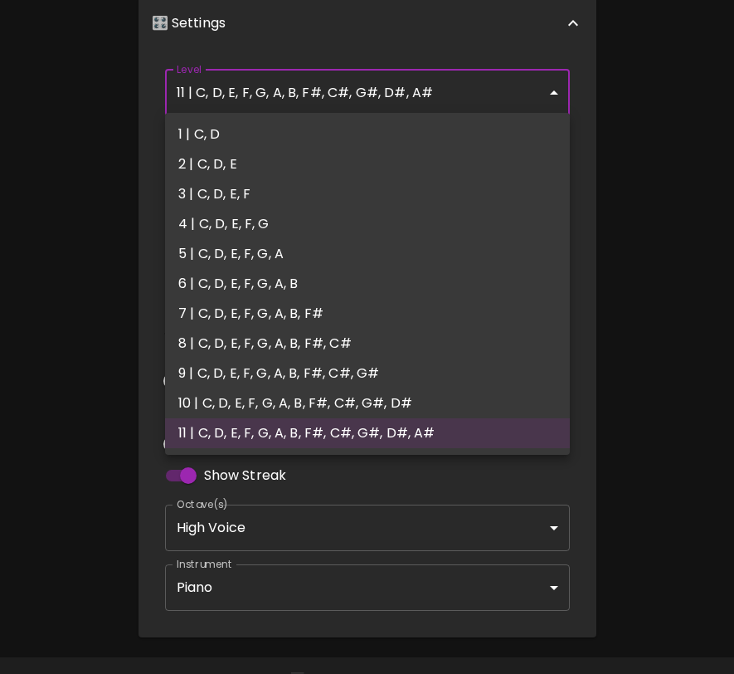
click at [354, 216] on li "4 | C, D, E, F, G" at bounding box center [367, 224] width 405 height 30
type input "7"
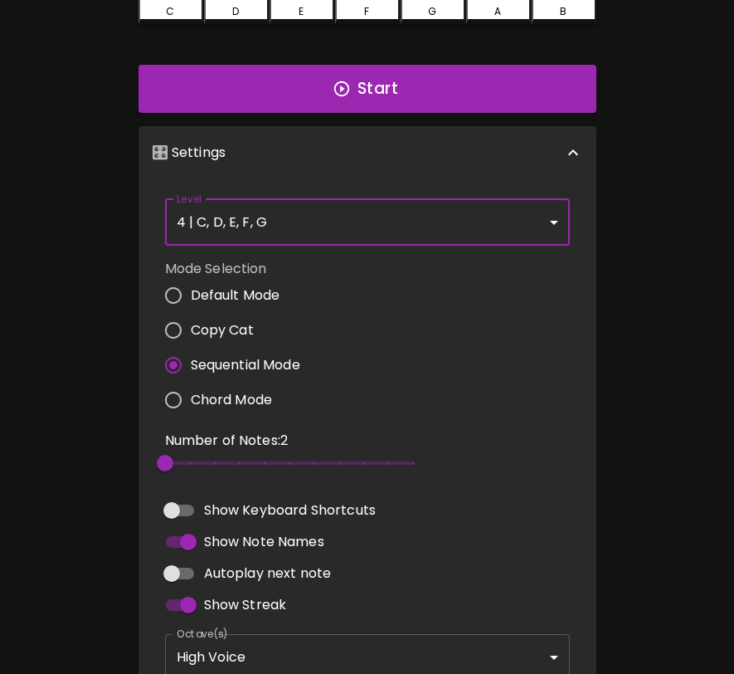
scroll to position [392, 0]
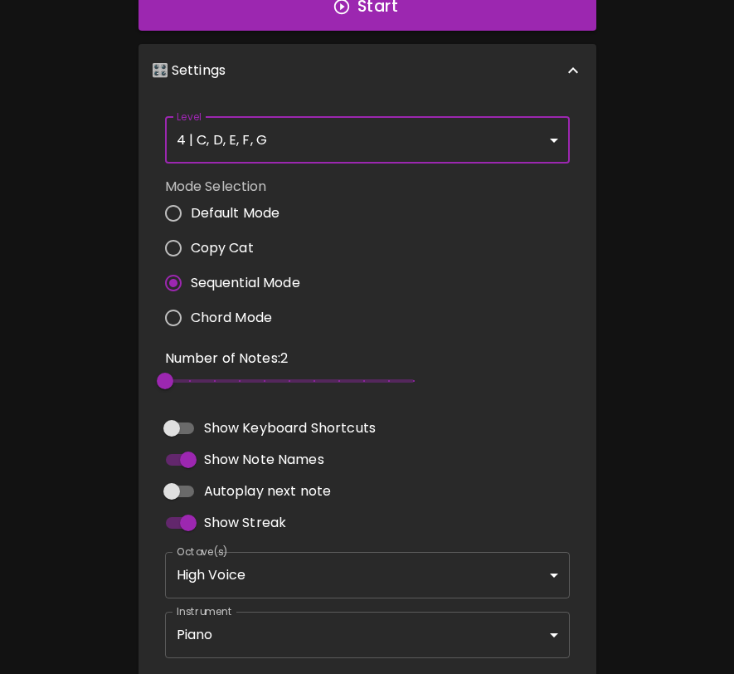
type input "4"
click at [217, 381] on span "2" at bounding box center [289, 380] width 249 height 25
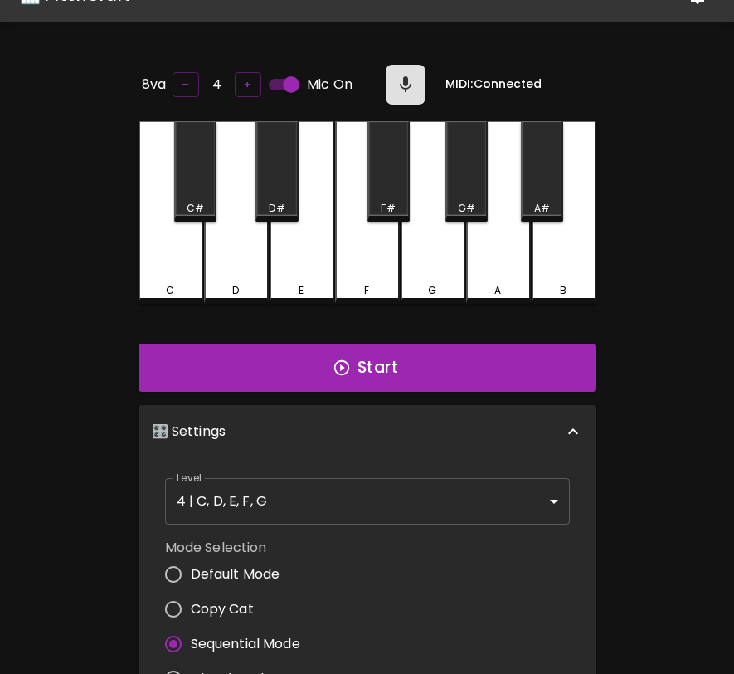
scroll to position [0, 0]
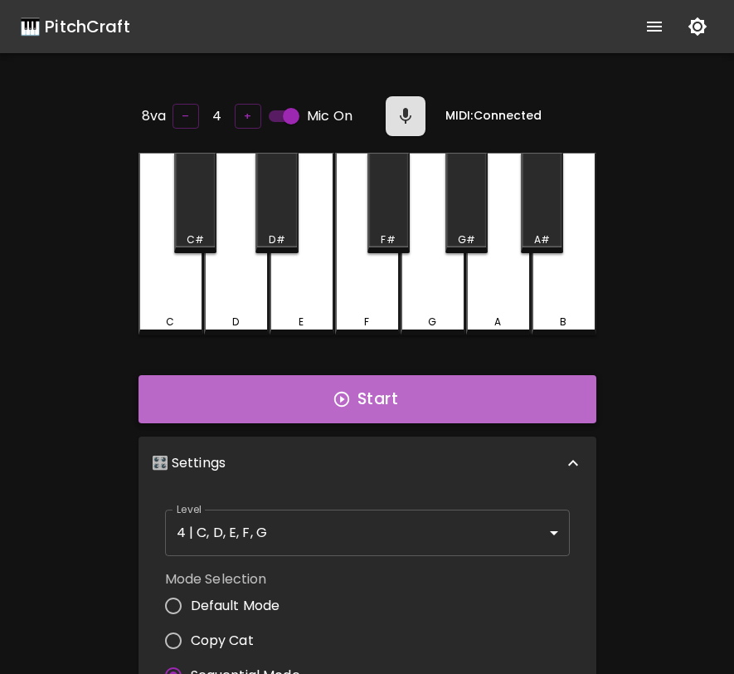
click at [334, 390] on icon "button" at bounding box center [342, 399] width 18 height 18
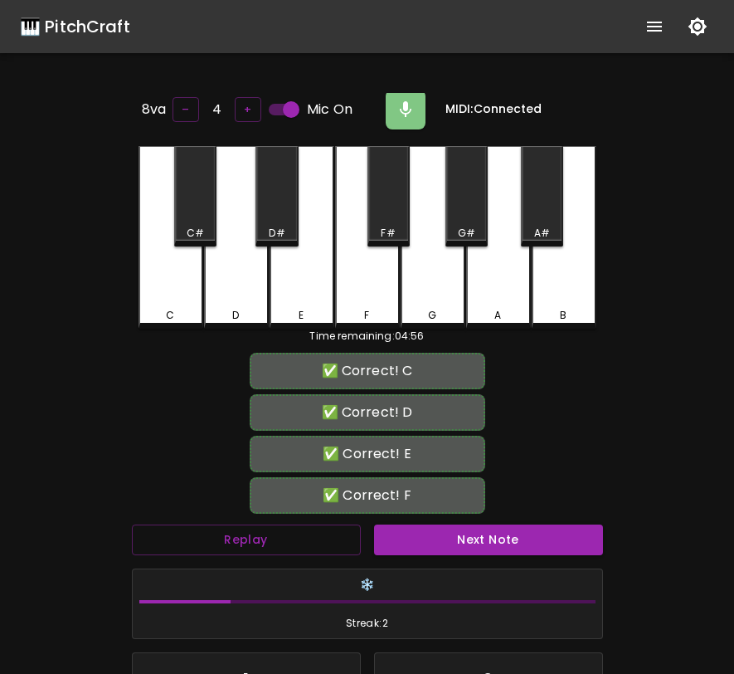
scroll to position [240, 0]
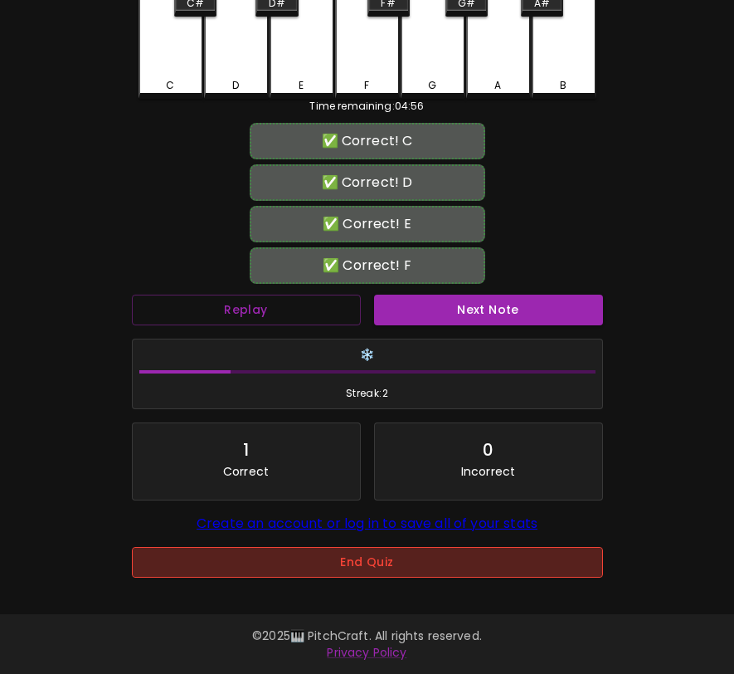
click at [485, 550] on button "End Quiz" at bounding box center [367, 562] width 471 height 31
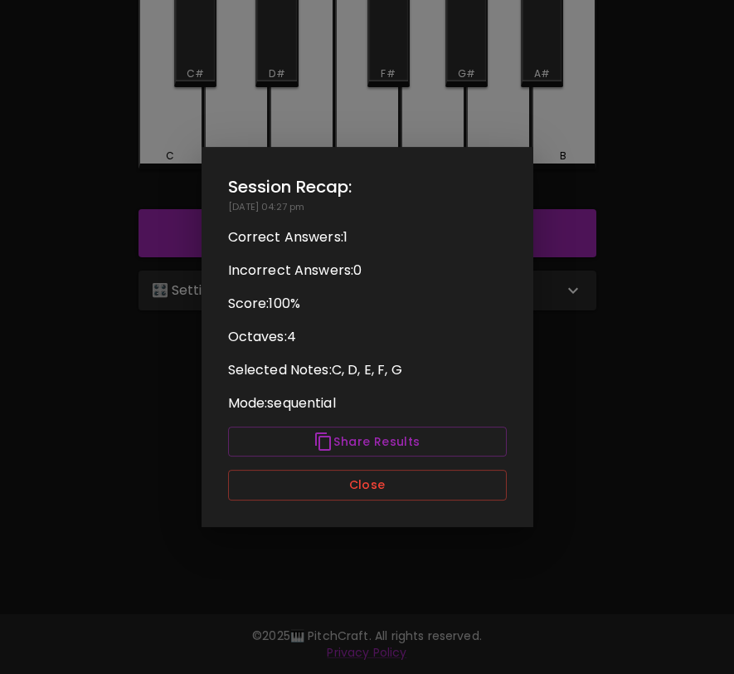
click at [415, 466] on div "Session Recap: 09/01/2025 - 04:27 pm Correct Answers: 1 Incorrect Answers: 0 Sc…" at bounding box center [368, 337] width 332 height 380
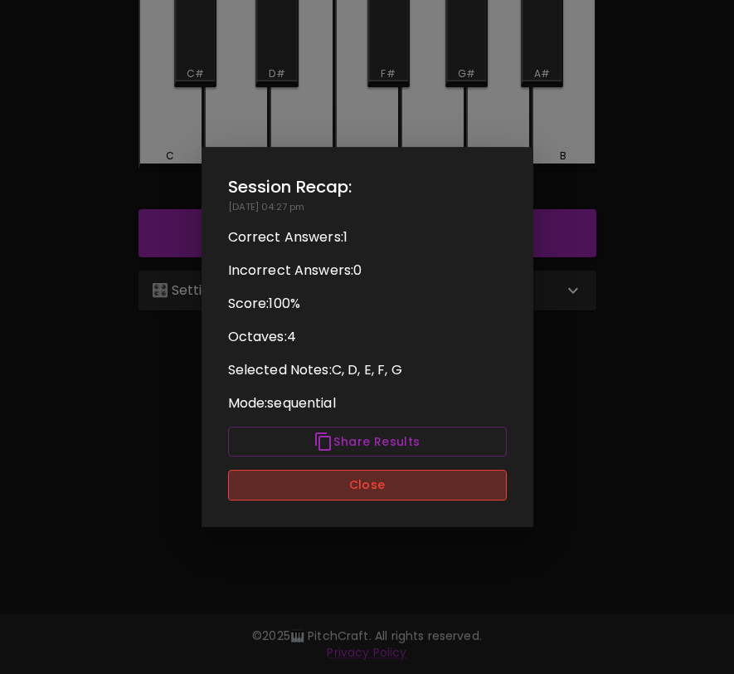
click at [413, 470] on button "Close" at bounding box center [367, 485] width 279 height 31
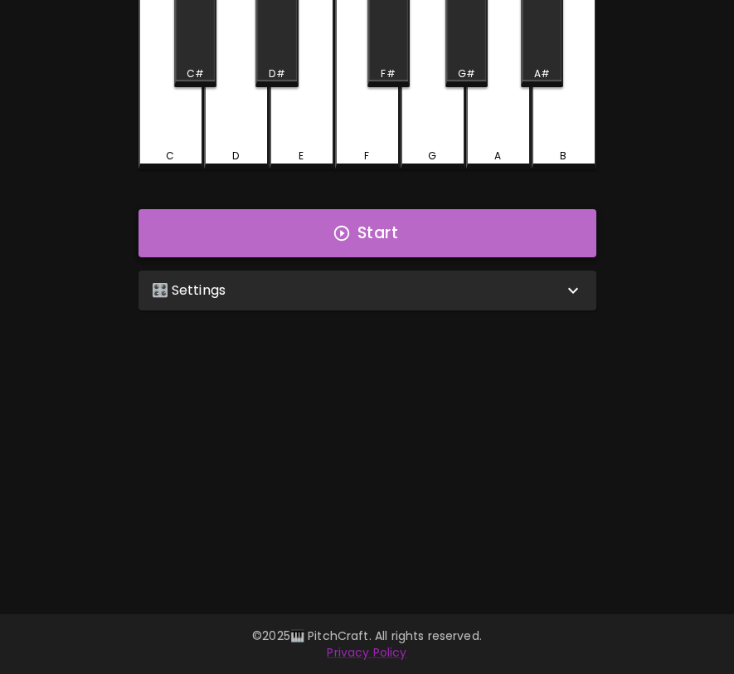
click at [448, 237] on button "Start" at bounding box center [368, 233] width 458 height 48
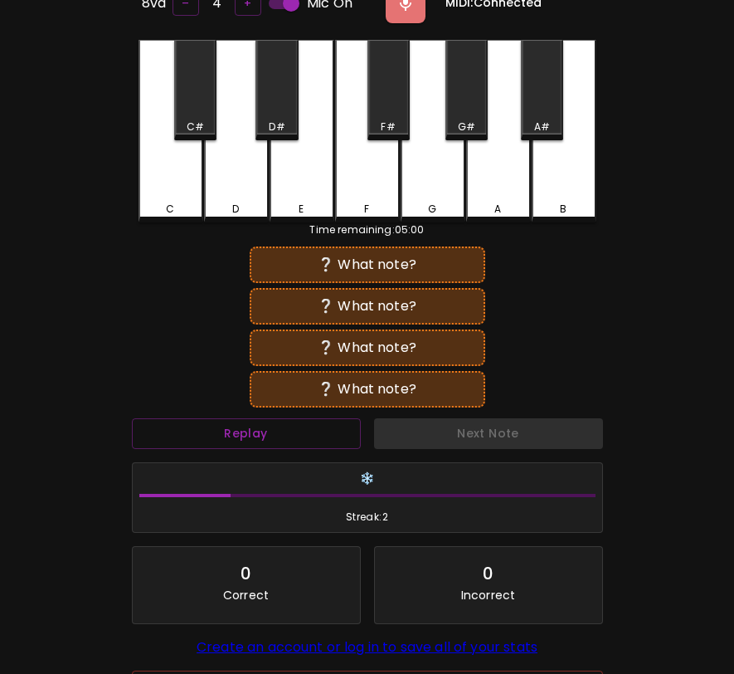
scroll to position [110, 0]
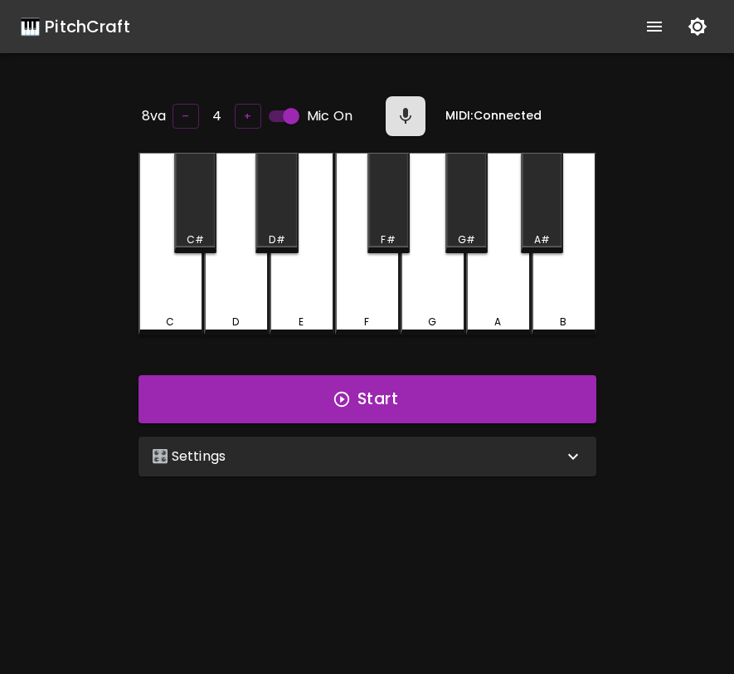
scroll to position [105, 0]
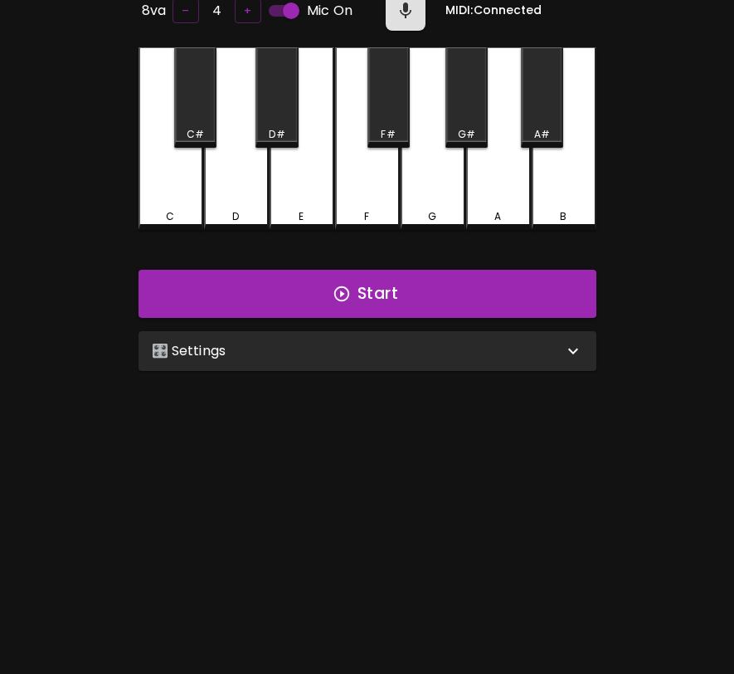
click at [315, 356] on div "🎛️ Settings" at bounding box center [358, 351] width 412 height 20
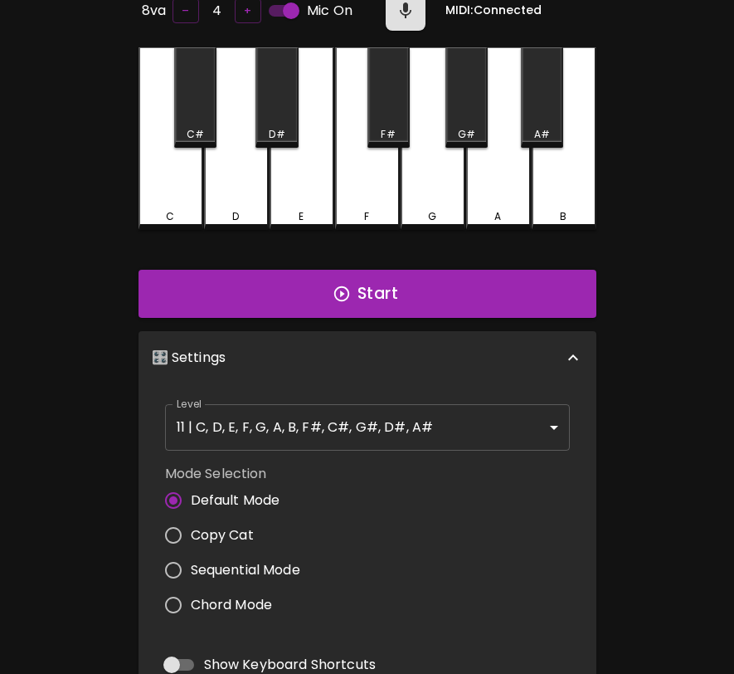
click at [245, 560] on span "Sequential Mode" at bounding box center [246, 570] width 110 height 20
click at [191, 556] on input "Sequential Mode" at bounding box center [173, 570] width 35 height 35
radio input "true"
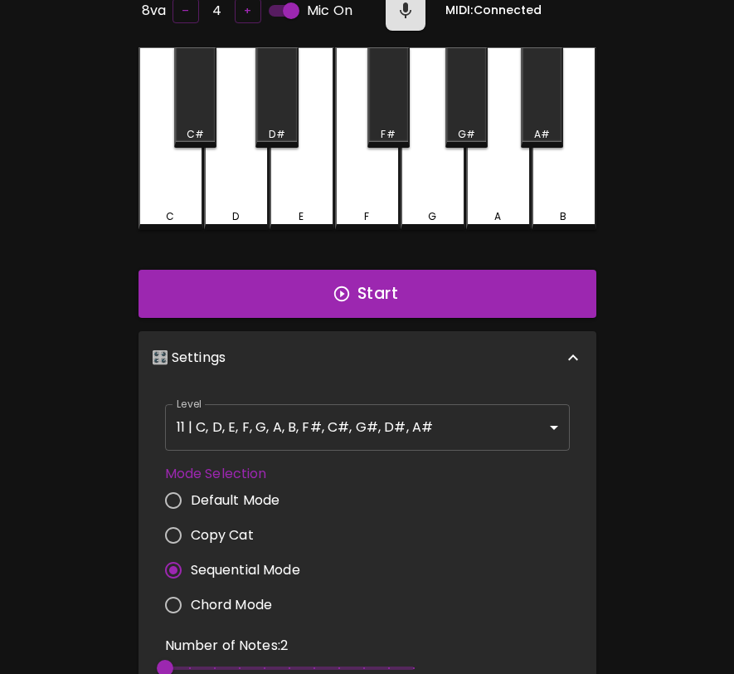
scroll to position [7, 0]
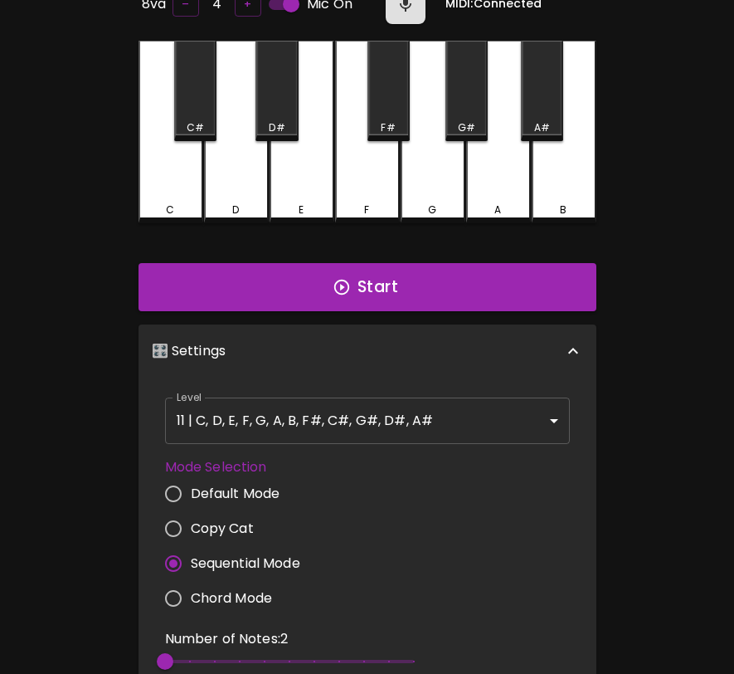
click at [331, 432] on body "🎹 PitchCraft About Badges Log In 8va – 4 + Mic On MIDI: Connected C C# D D# E F…" at bounding box center [367, 470] width 734 height 1150
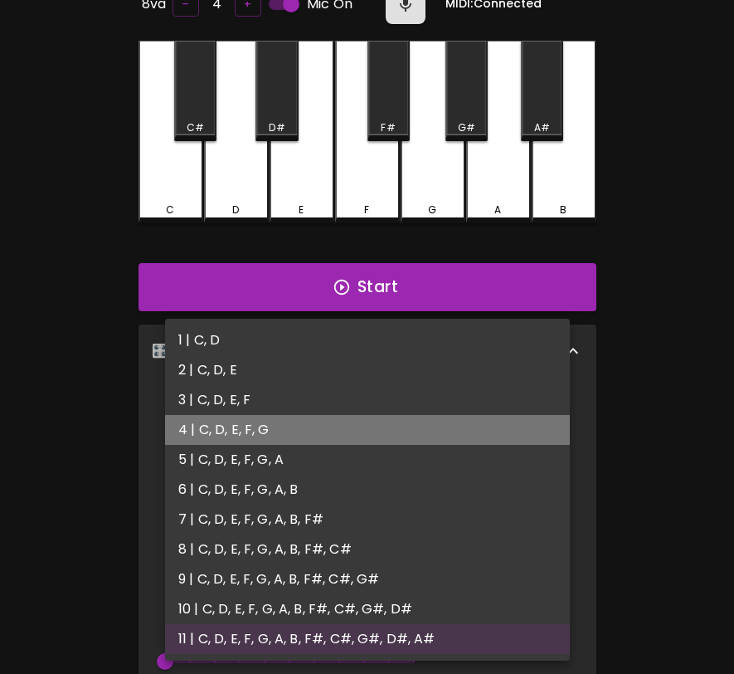
click at [306, 436] on li "4 | C, D, E, F, G" at bounding box center [367, 430] width 405 height 30
type input "7"
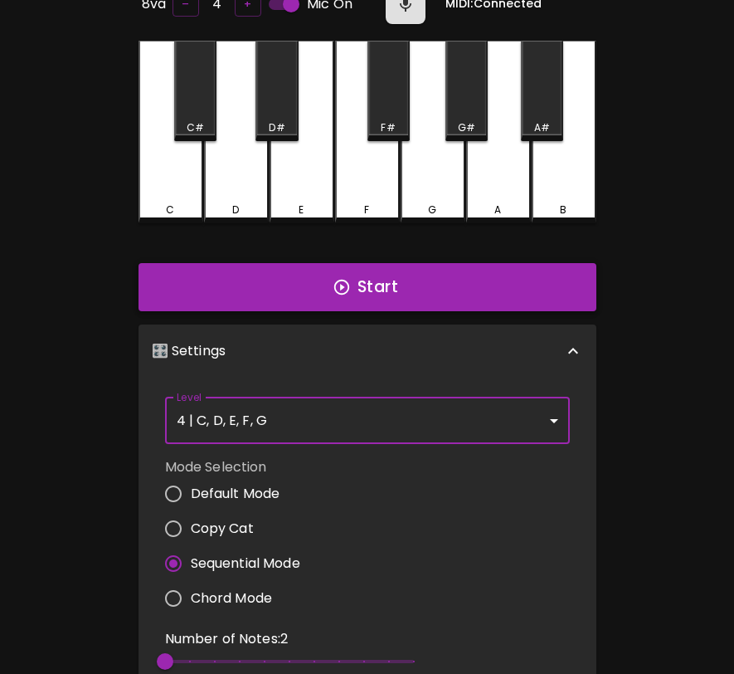
click at [373, 297] on button "Start" at bounding box center [368, 287] width 458 height 48
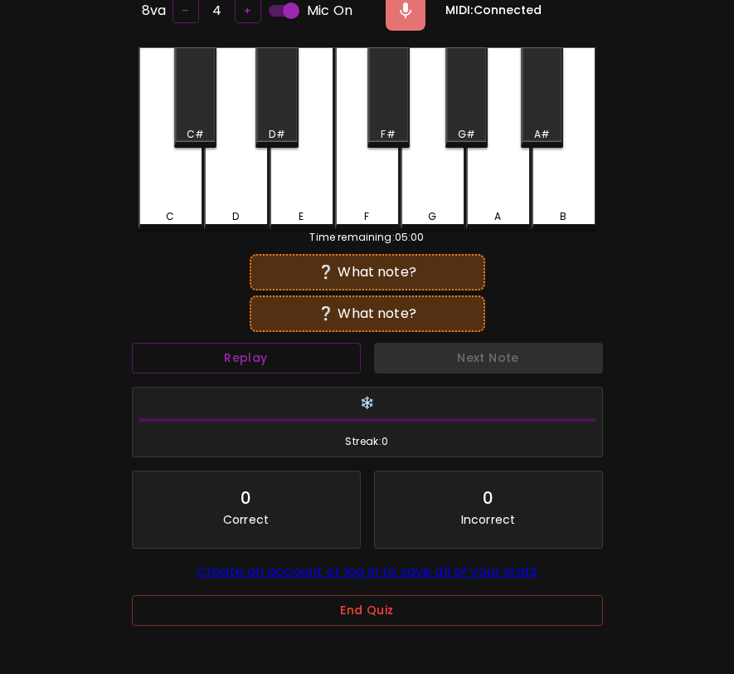
scroll to position [112, 0]
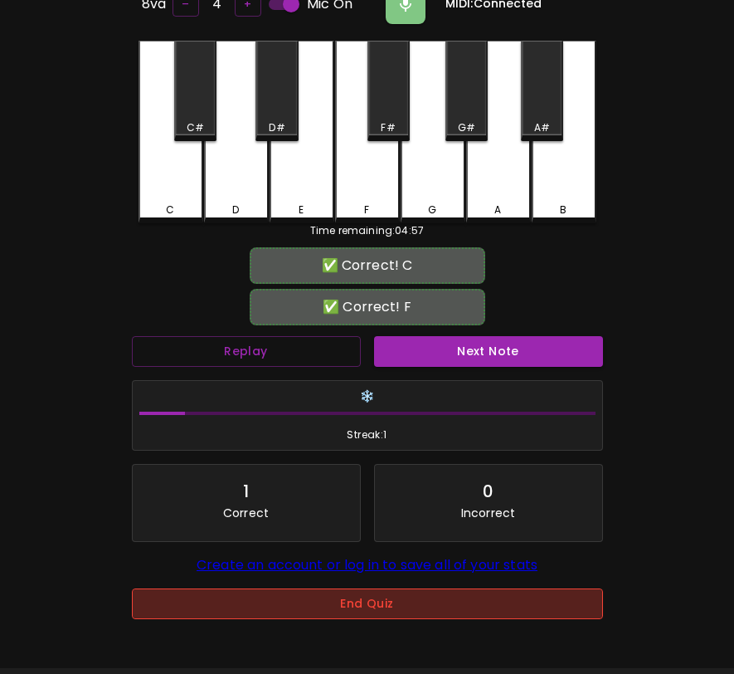
click at [500, 609] on button "End Quiz" at bounding box center [367, 603] width 471 height 31
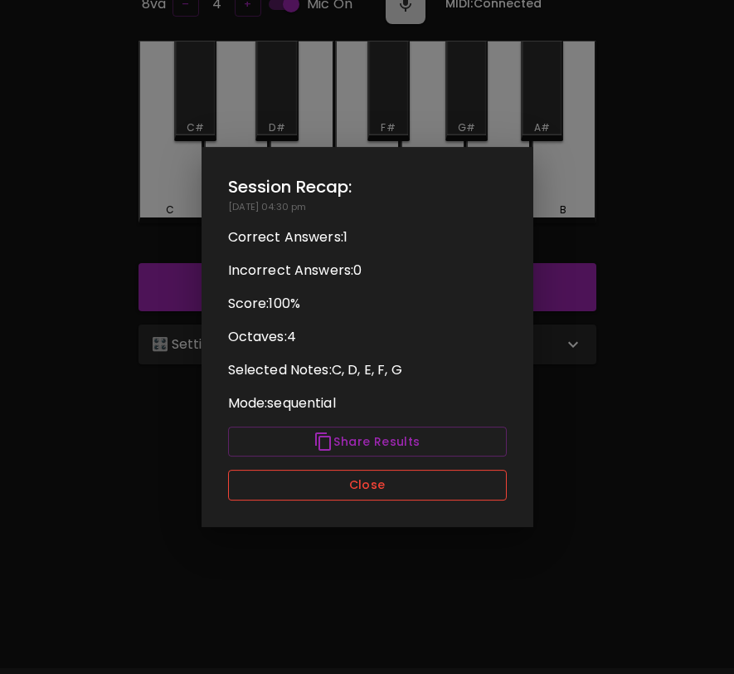
click at [368, 490] on button "Close" at bounding box center [367, 485] width 279 height 31
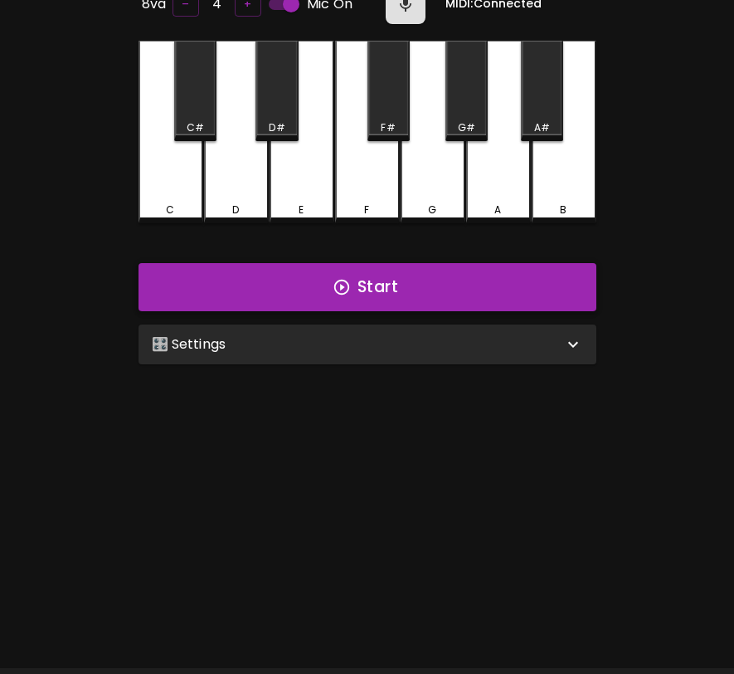
click at [425, 286] on button "Start" at bounding box center [368, 287] width 458 height 48
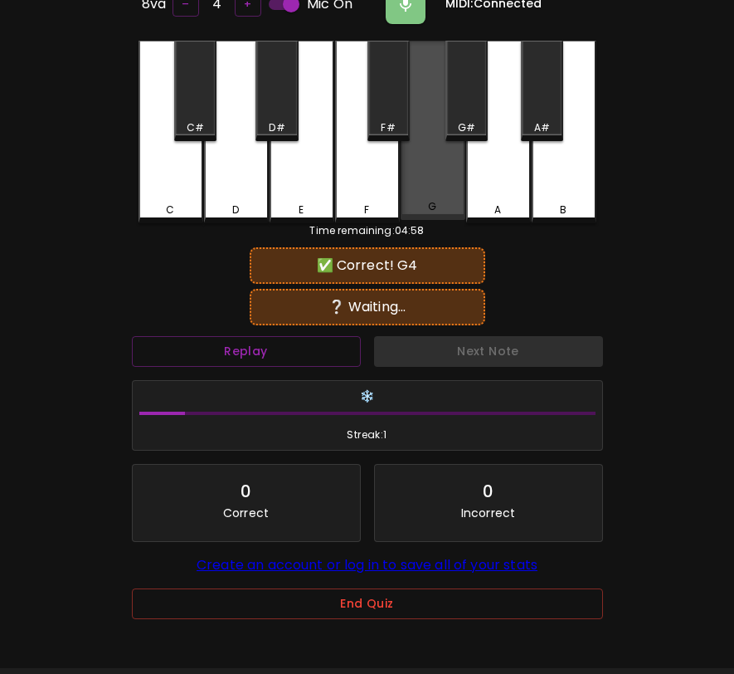
click at [428, 153] on div "G" at bounding box center [433, 130] width 65 height 179
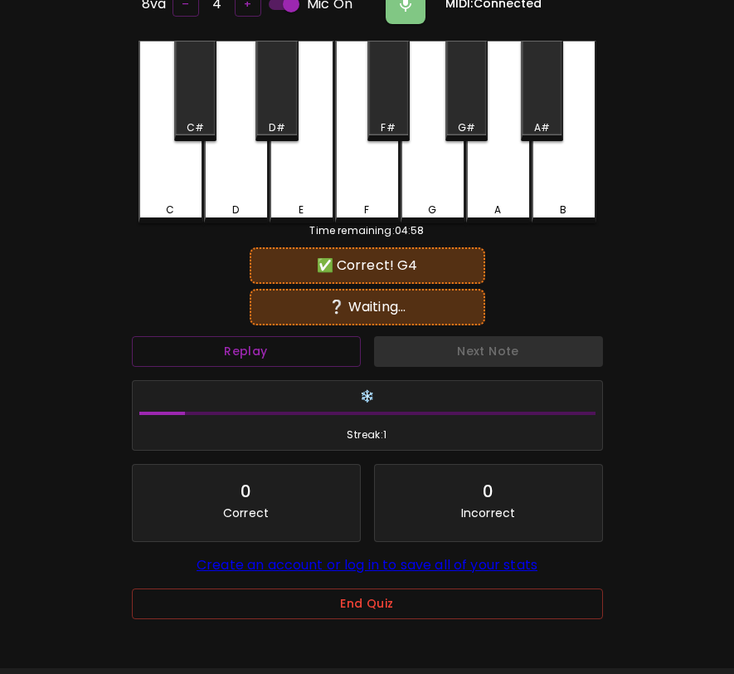
click at [428, 153] on div "G" at bounding box center [433, 132] width 65 height 183
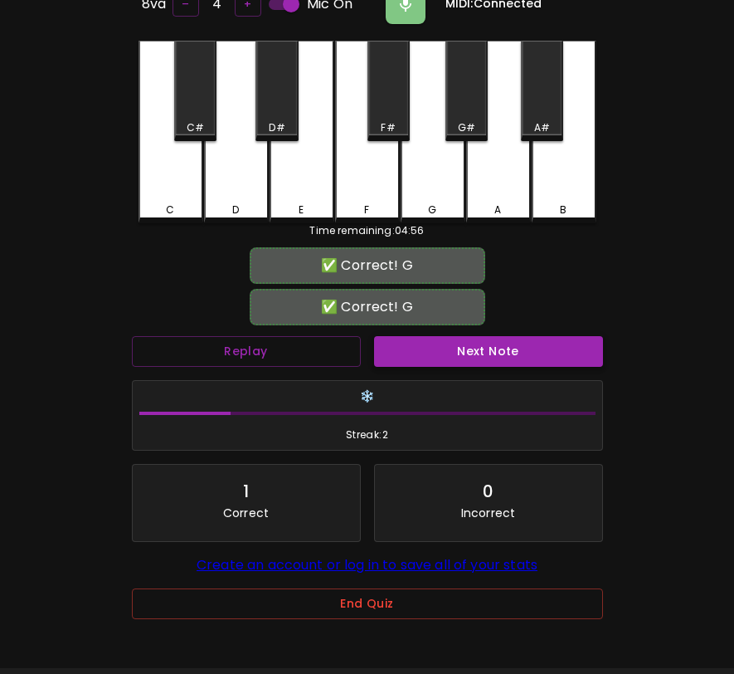
click at [440, 346] on button "Next Note" at bounding box center [488, 351] width 229 height 31
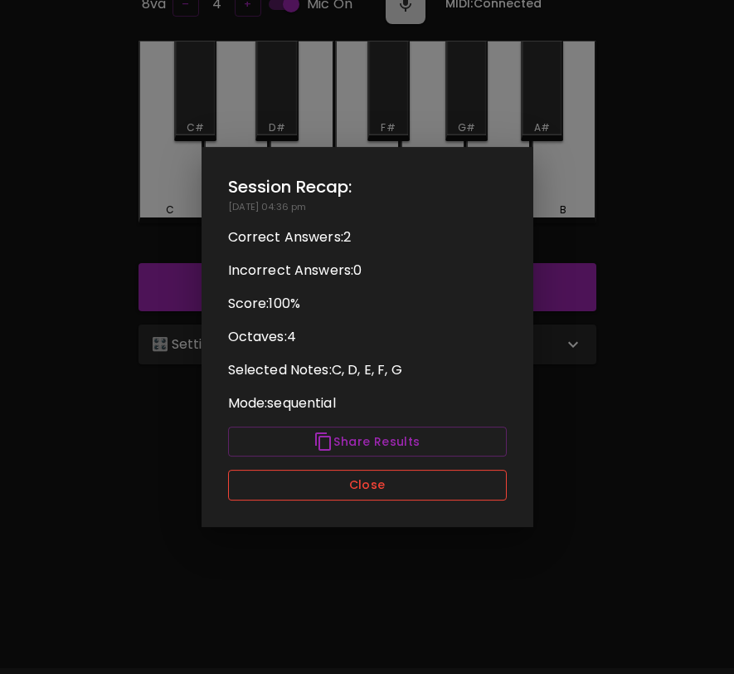
click at [483, 490] on button "Close" at bounding box center [367, 485] width 279 height 31
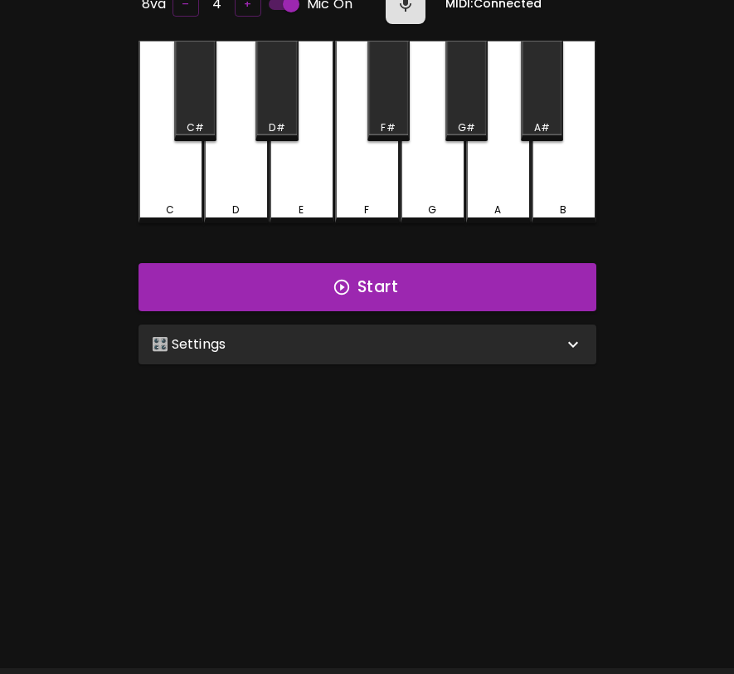
click at [480, 340] on div "🎛️ Settings" at bounding box center [358, 344] width 412 height 20
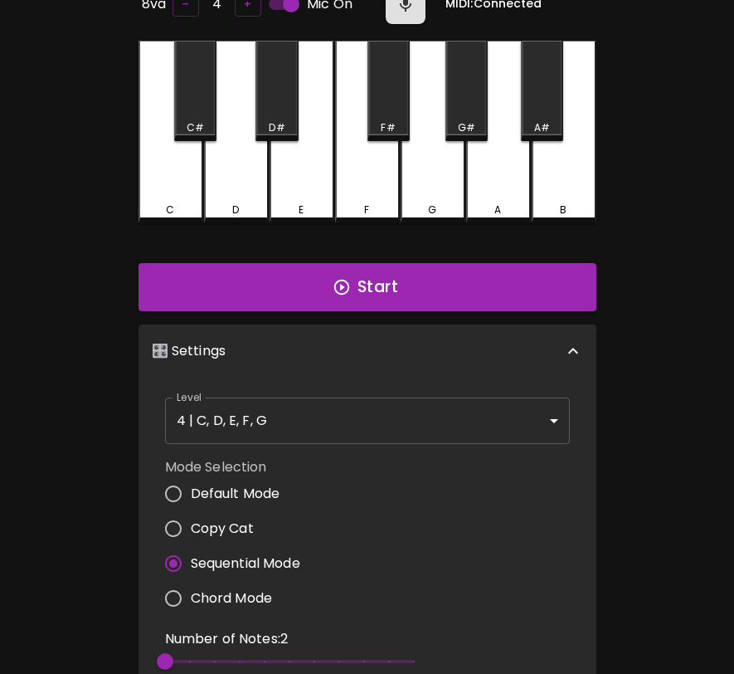
scroll to position [7, 0]
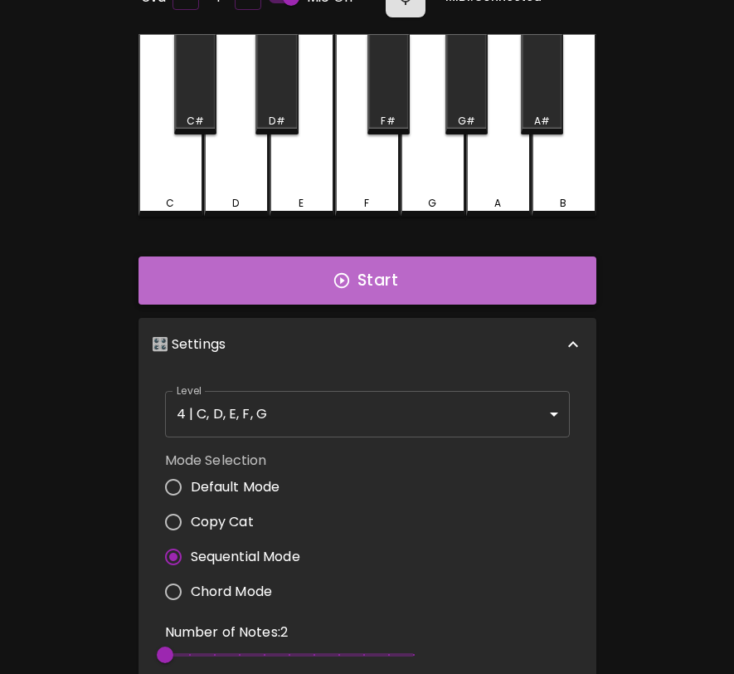
click at [475, 295] on button "Start" at bounding box center [368, 280] width 458 height 48
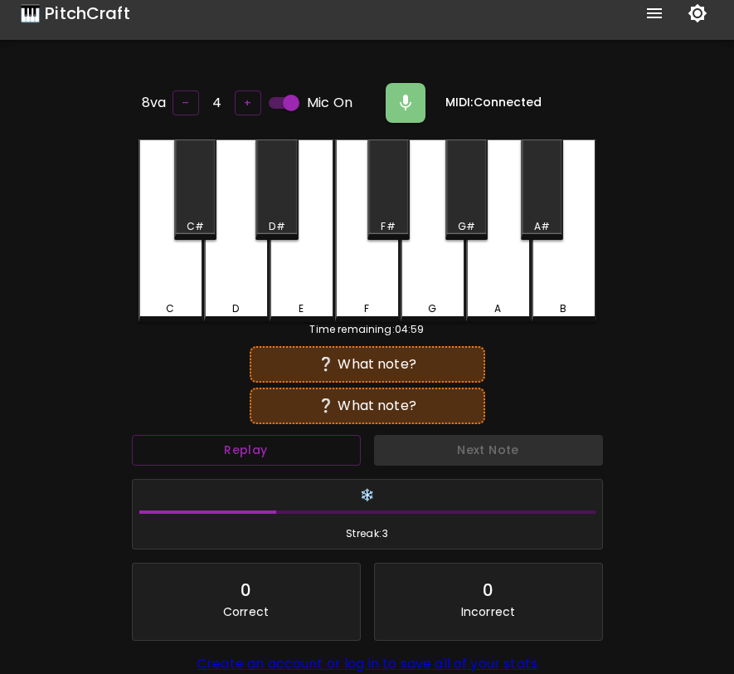
scroll to position [0, 0]
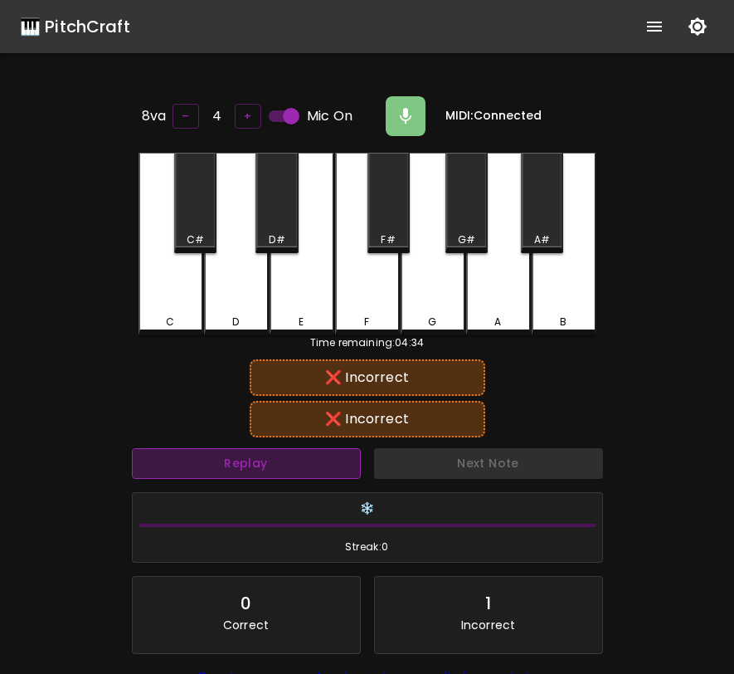
click at [342, 461] on button "Replay" at bounding box center [246, 463] width 229 height 31
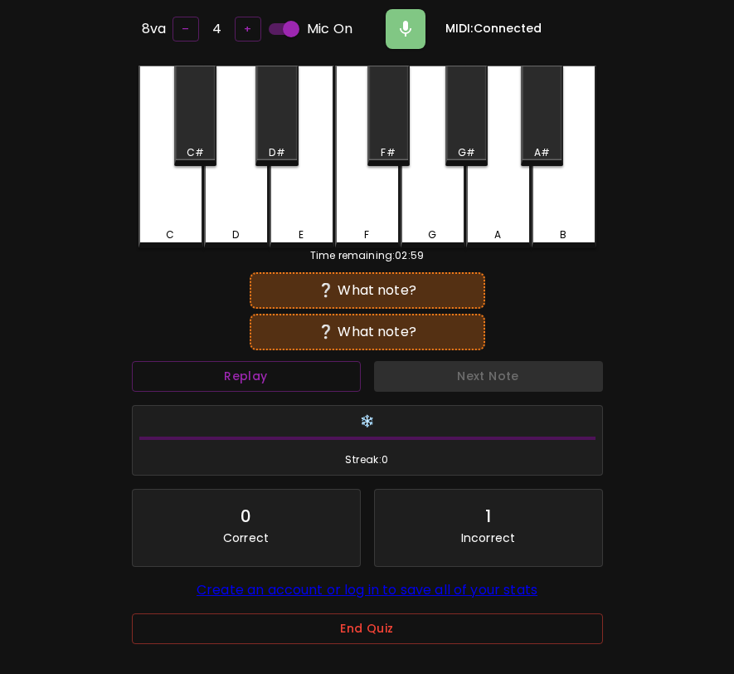
scroll to position [166, 0]
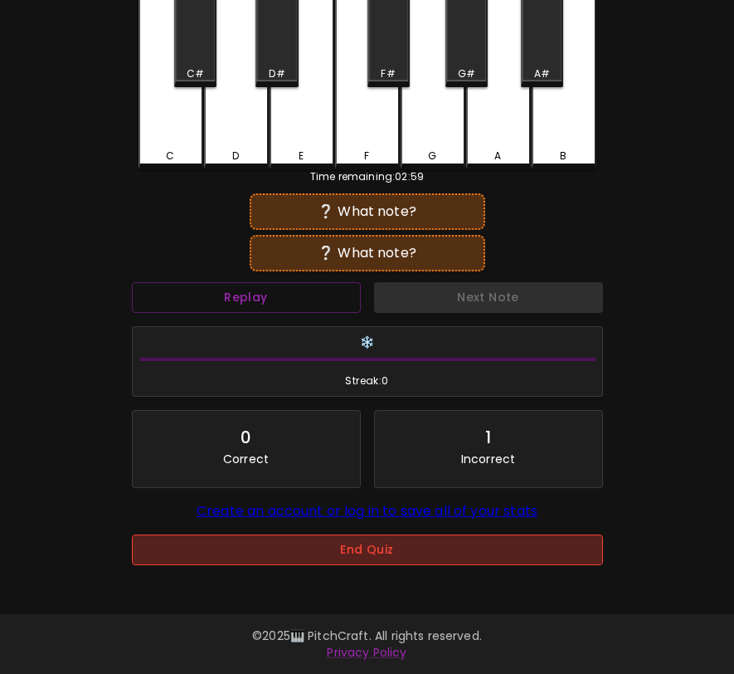
click at [330, 554] on button "End Quiz" at bounding box center [367, 549] width 471 height 31
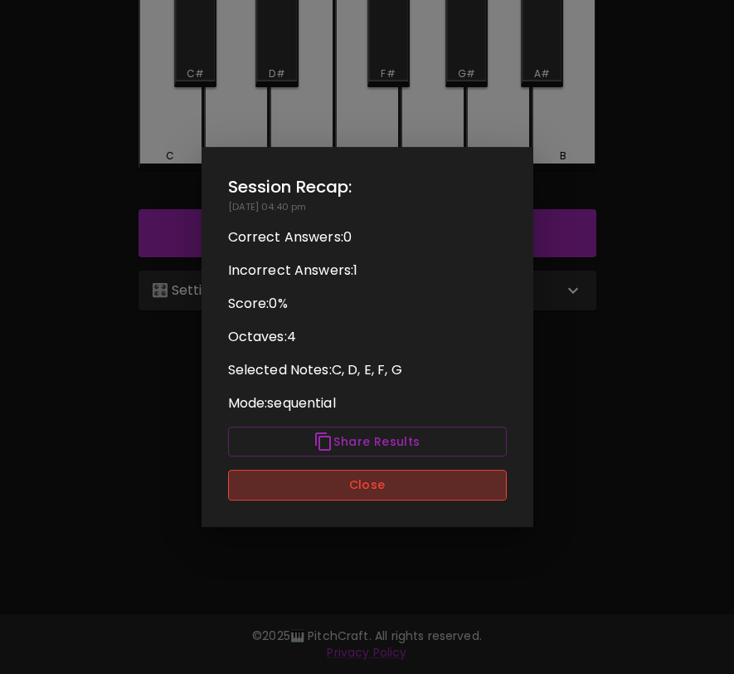
click at [343, 484] on button "Close" at bounding box center [367, 485] width 279 height 31
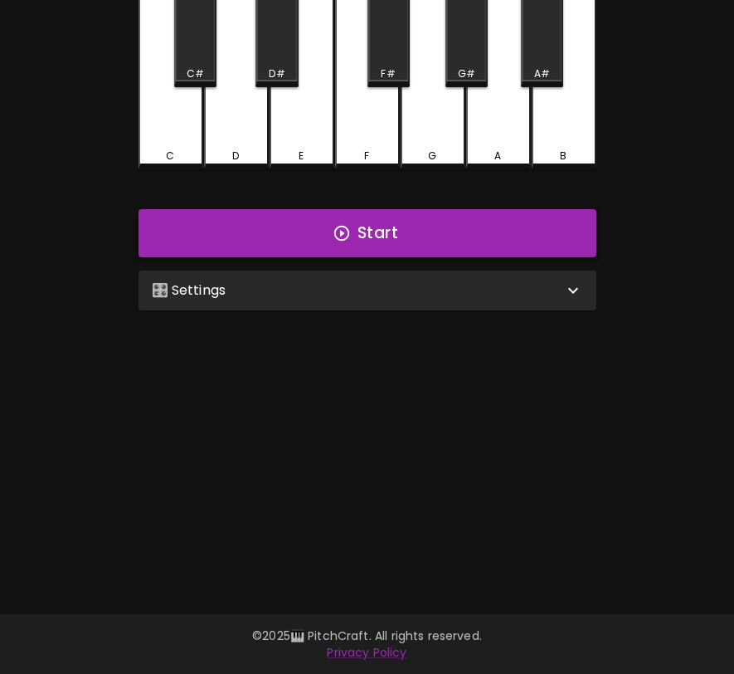
click at [376, 236] on button "Start" at bounding box center [368, 233] width 458 height 48
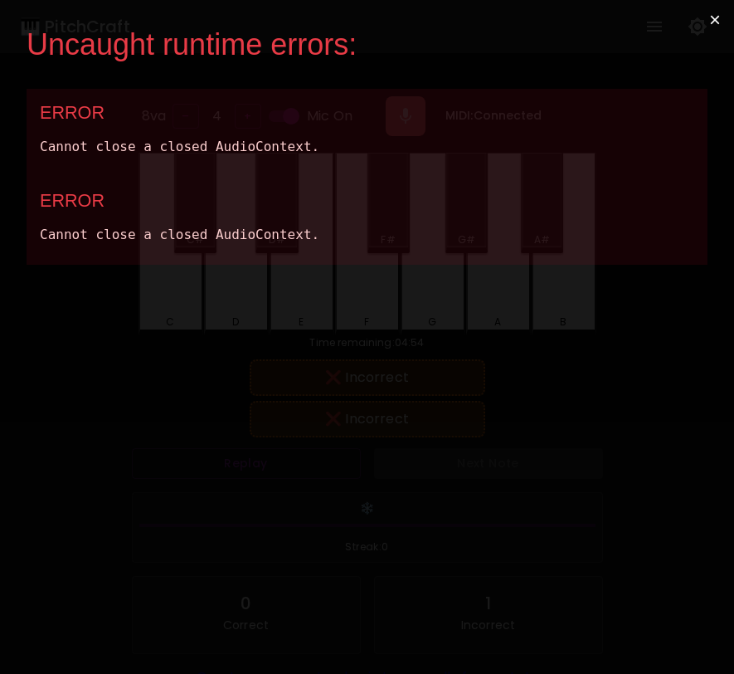
scroll to position [0, 0]
click at [708, 15] on button "×" at bounding box center [715, 20] width 38 height 40
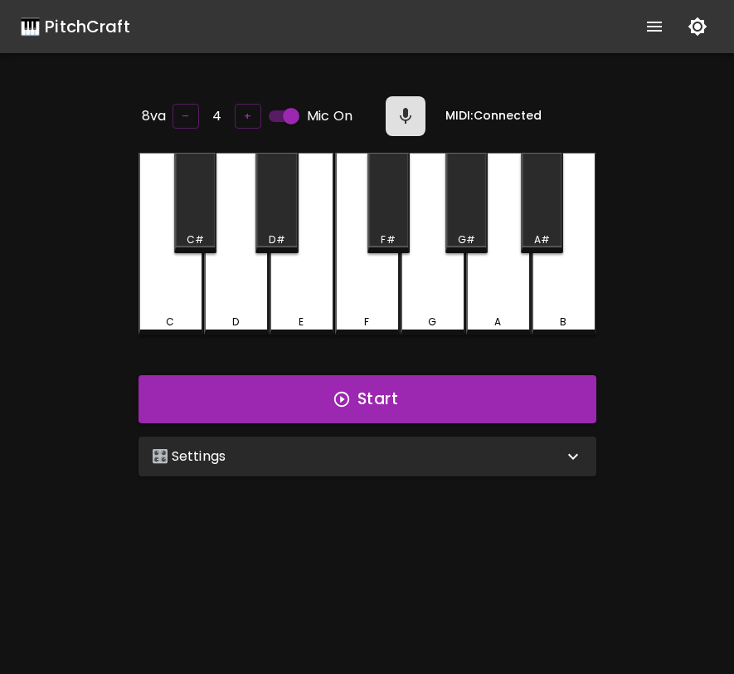
click at [451, 449] on div "🎛️ Settings" at bounding box center [358, 456] width 412 height 20
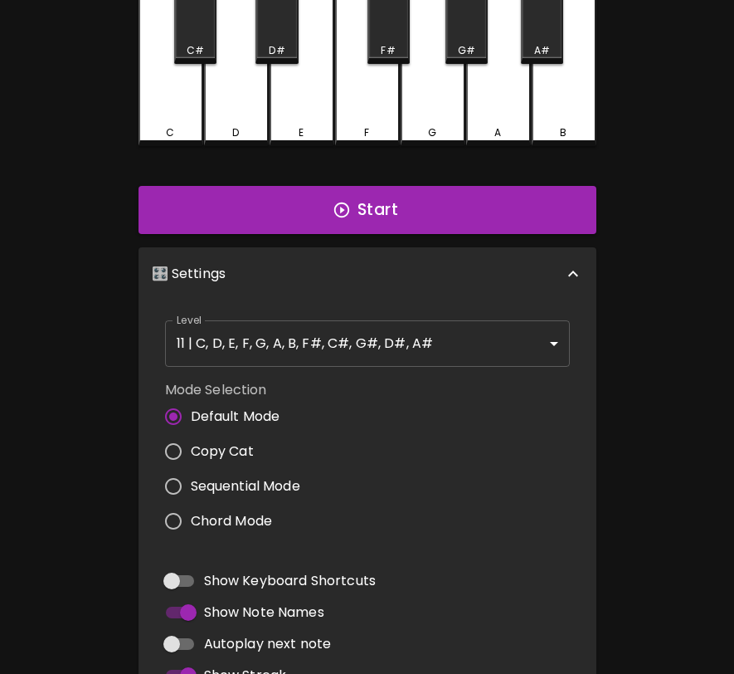
scroll to position [283, 0]
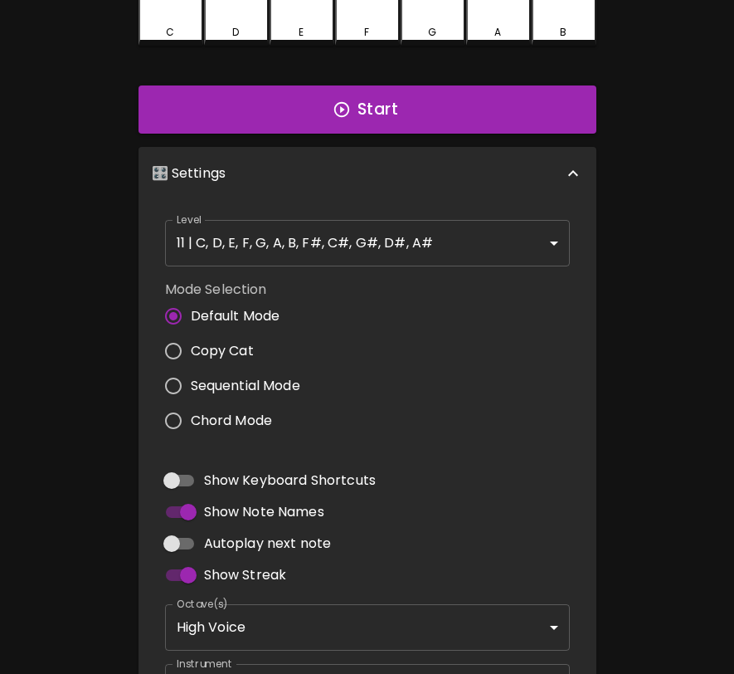
click at [280, 392] on span "Sequential Mode" at bounding box center [246, 386] width 110 height 20
click at [191, 392] on input "Sequential Mode" at bounding box center [173, 385] width 35 height 35
radio input "true"
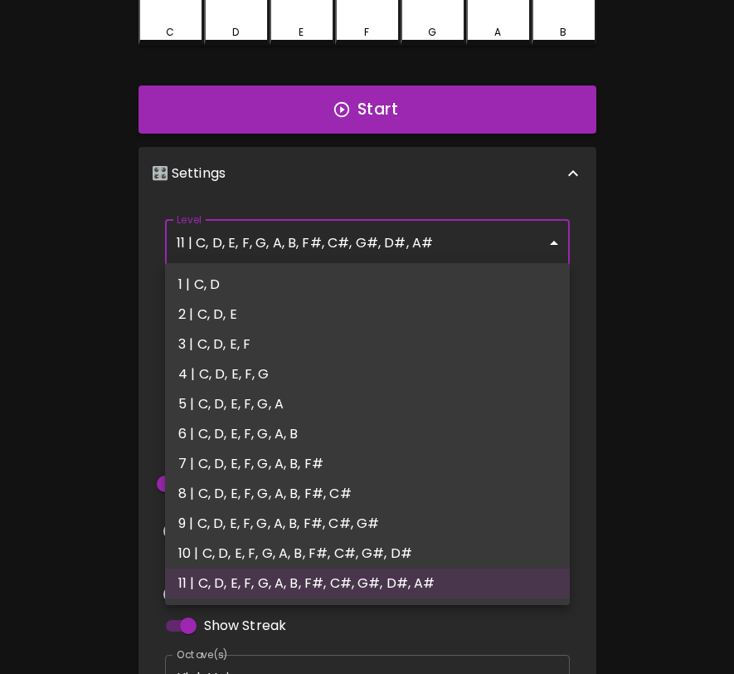
click at [505, 258] on body "🎹 PitchCraft About Badges Log In 8va – 4 + Mic On MIDI: Connected C C# D D# E F…" at bounding box center [367, 292] width 734 height 1150
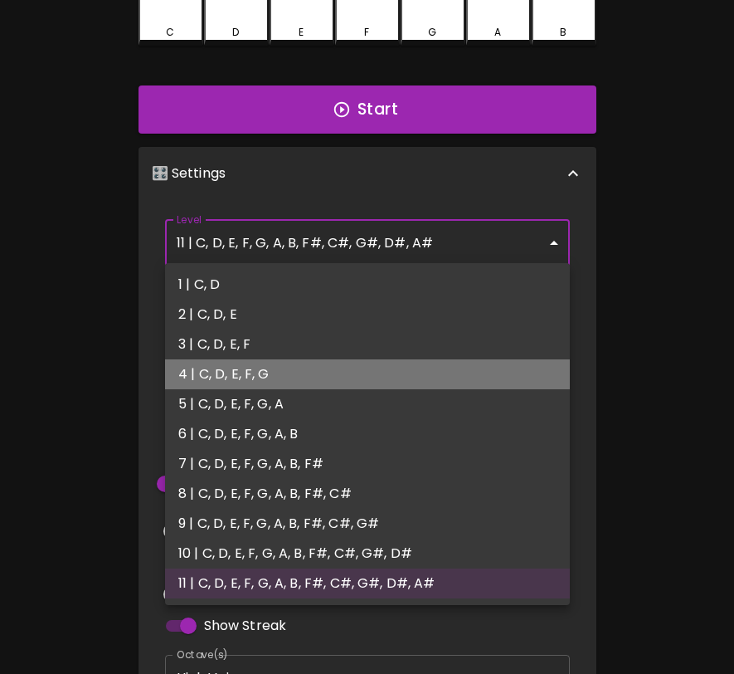
click at [381, 367] on li "4 | C, D, E, F, G" at bounding box center [367, 374] width 405 height 30
type input "7"
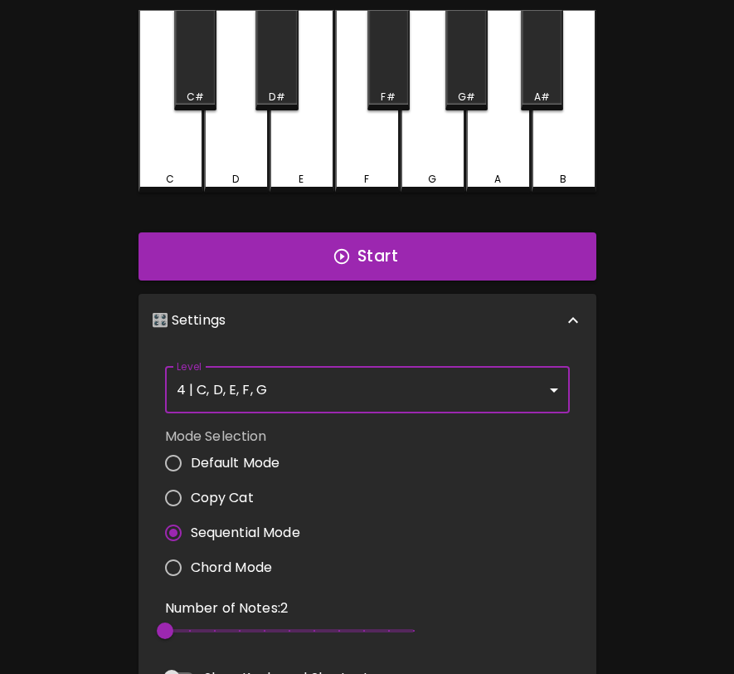
scroll to position [0, 0]
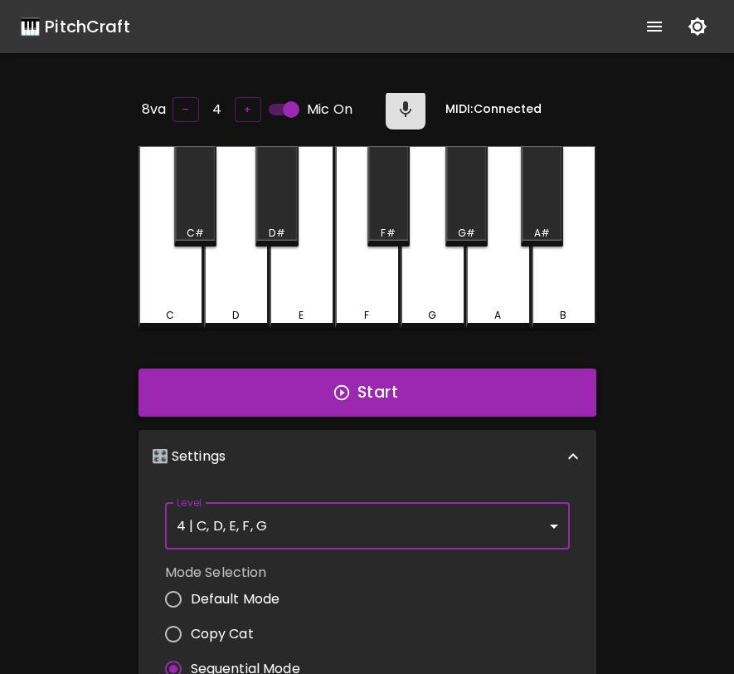
click at [471, 370] on button "Start" at bounding box center [368, 392] width 458 height 48
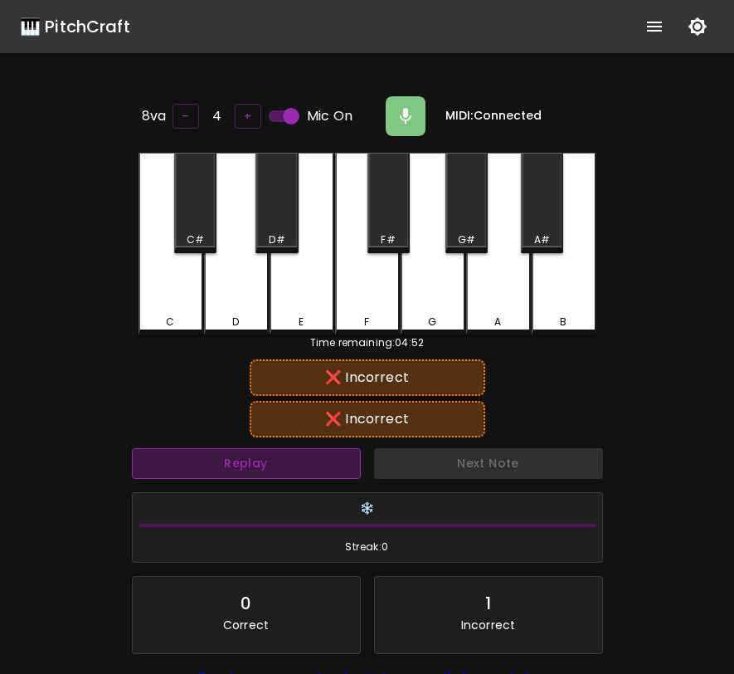
click at [325, 461] on button "Replay" at bounding box center [246, 463] width 229 height 31
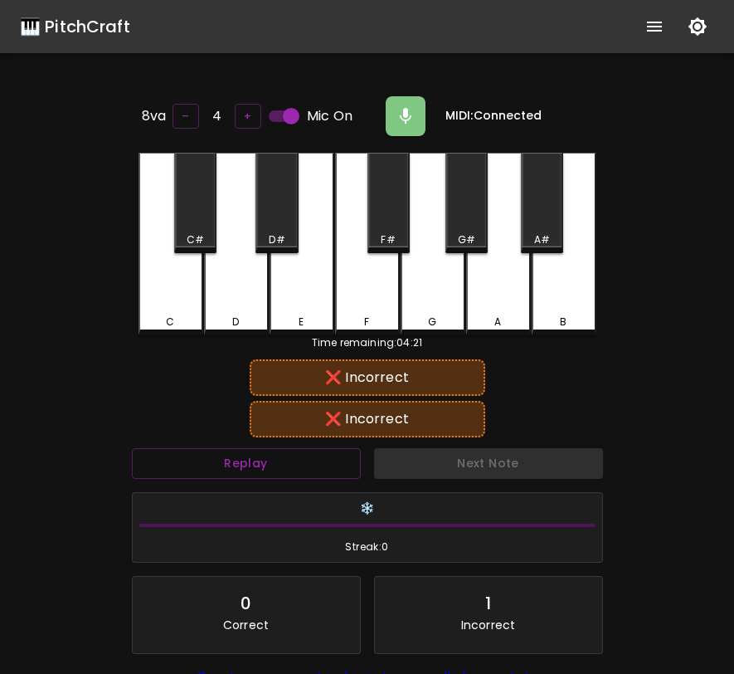
click at [354, 316] on div "F" at bounding box center [367, 321] width 61 height 15
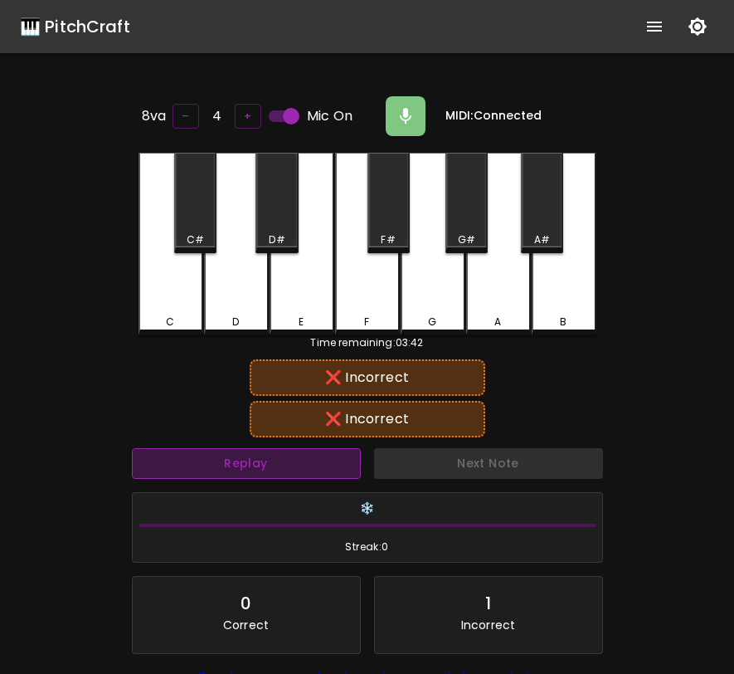
click at [261, 464] on button "Replay" at bounding box center [246, 463] width 229 height 31
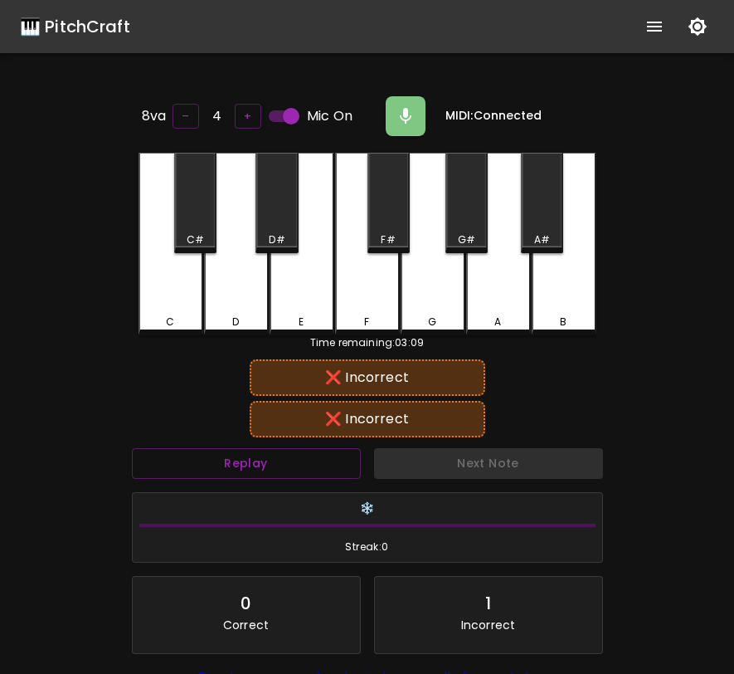
click at [304, 291] on div "E" at bounding box center [302, 244] width 65 height 183
click at [246, 310] on div "D" at bounding box center [236, 244] width 65 height 183
click at [294, 296] on div "E" at bounding box center [302, 244] width 65 height 183
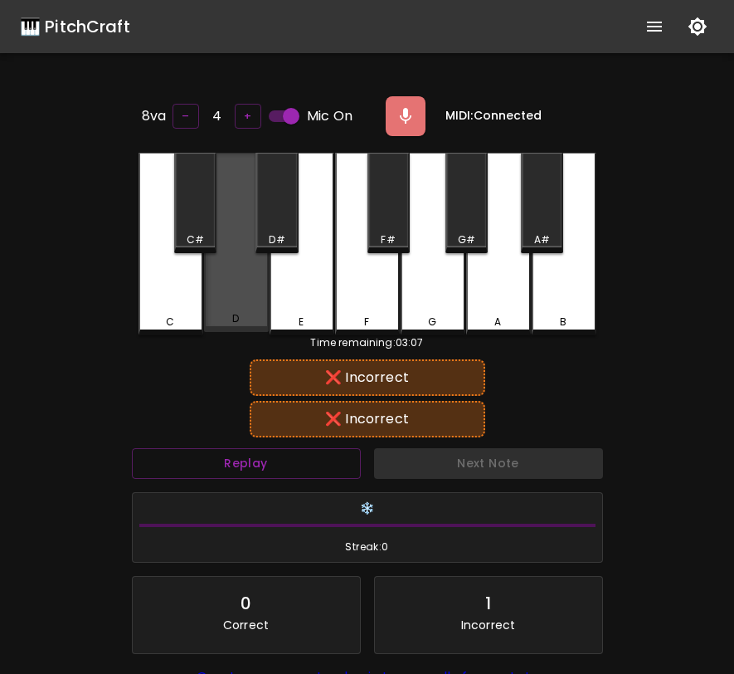
click at [244, 296] on div "D" at bounding box center [236, 242] width 65 height 179
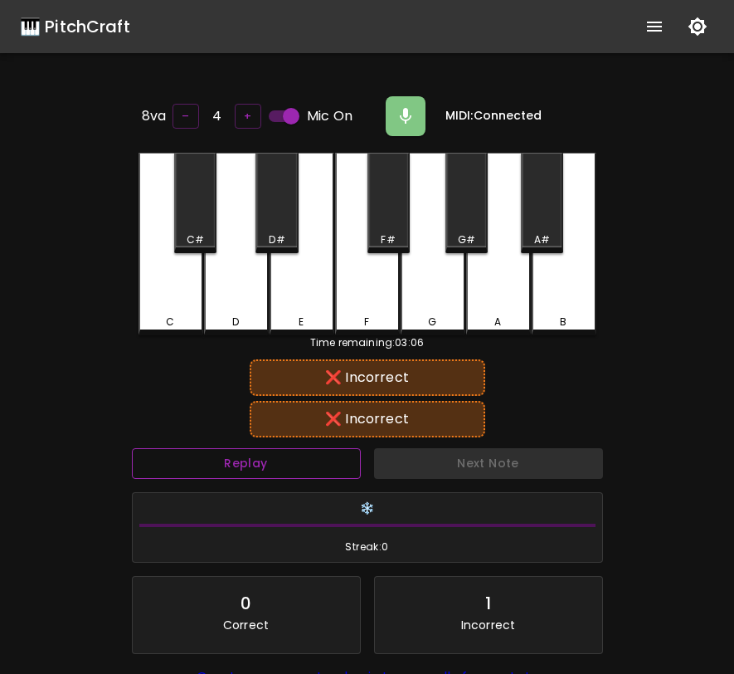
click at [298, 467] on button "Replay" at bounding box center [246, 463] width 229 height 31
click at [295, 112] on input "Mic On" at bounding box center [291, 116] width 95 height 32
checkbox input "false"
click at [301, 290] on div "E" at bounding box center [302, 244] width 65 height 183
click at [251, 298] on div "D" at bounding box center [236, 244] width 65 height 183
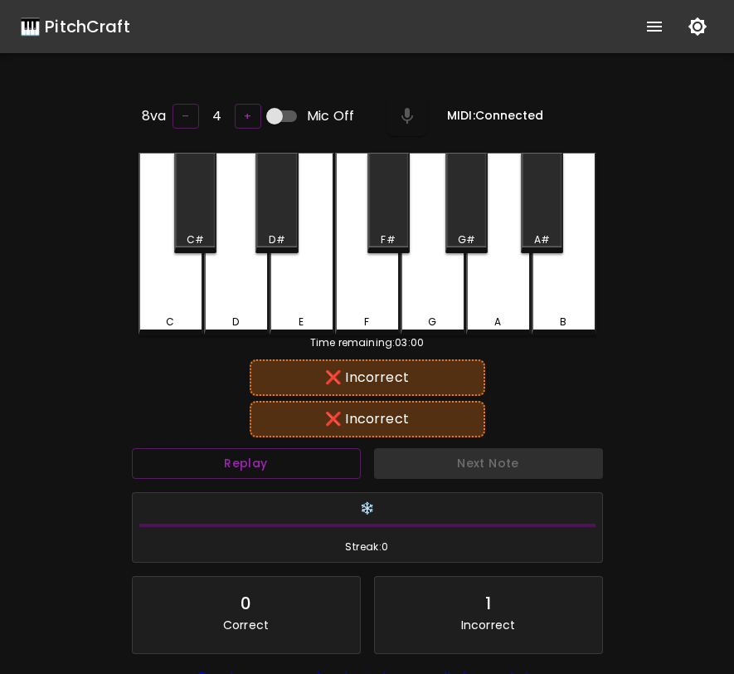
click at [288, 307] on div "E" at bounding box center [302, 244] width 65 height 183
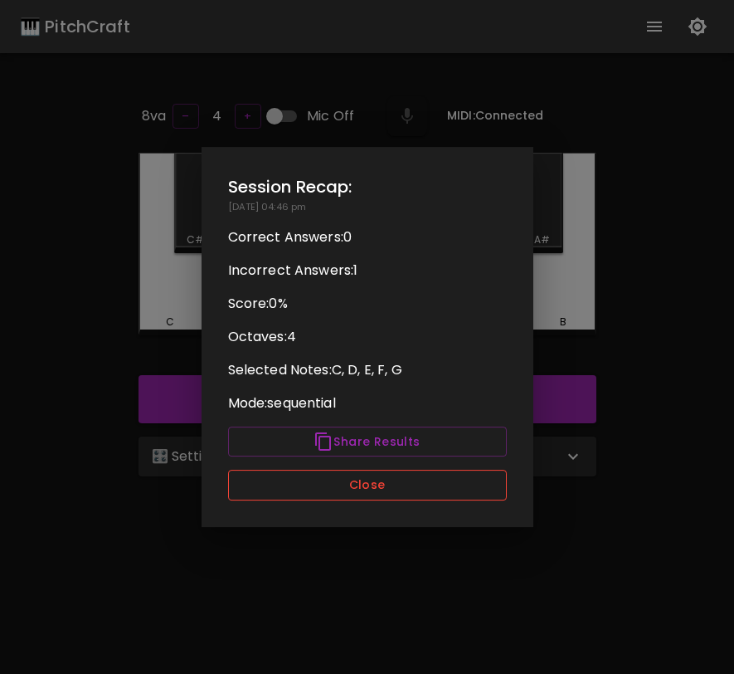
click at [475, 498] on button "Close" at bounding box center [367, 485] width 279 height 31
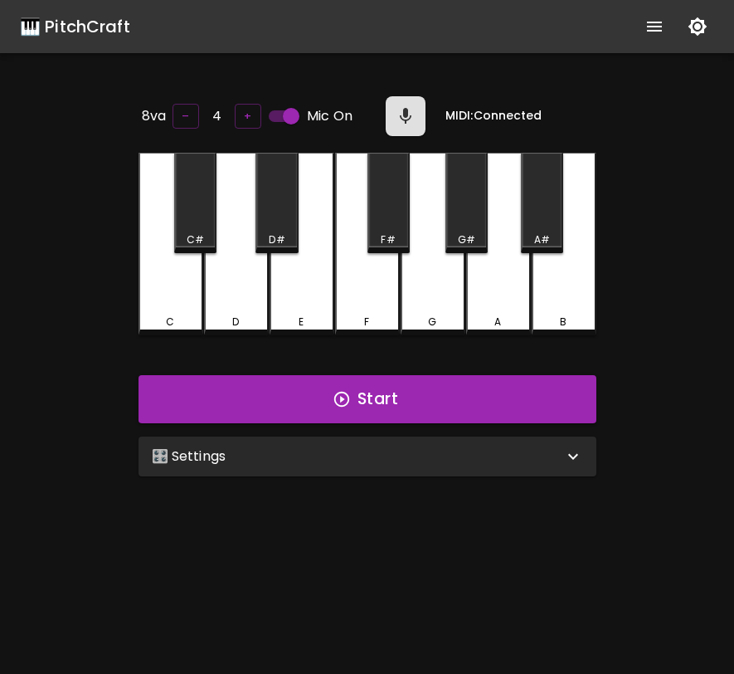
click at [197, 471] on div "🎛️ Settings" at bounding box center [368, 456] width 458 height 40
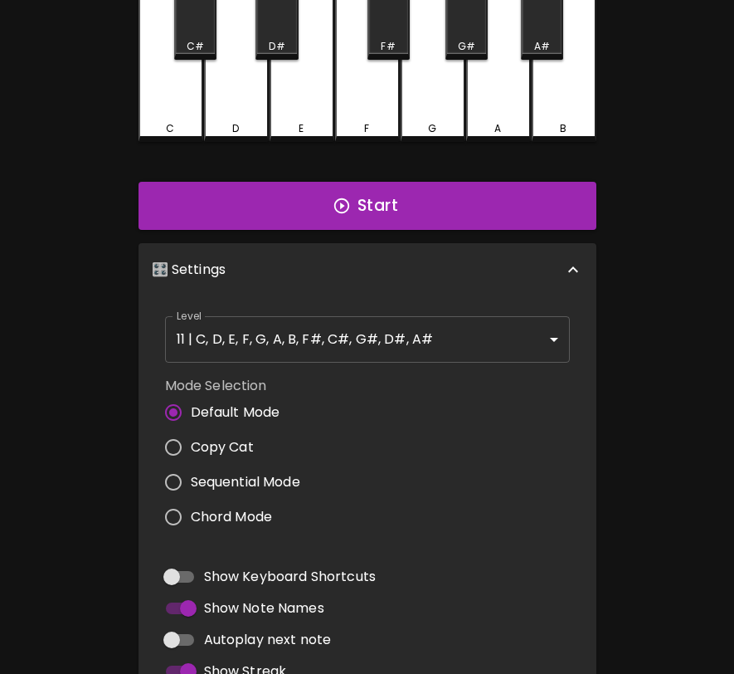
scroll to position [265, 0]
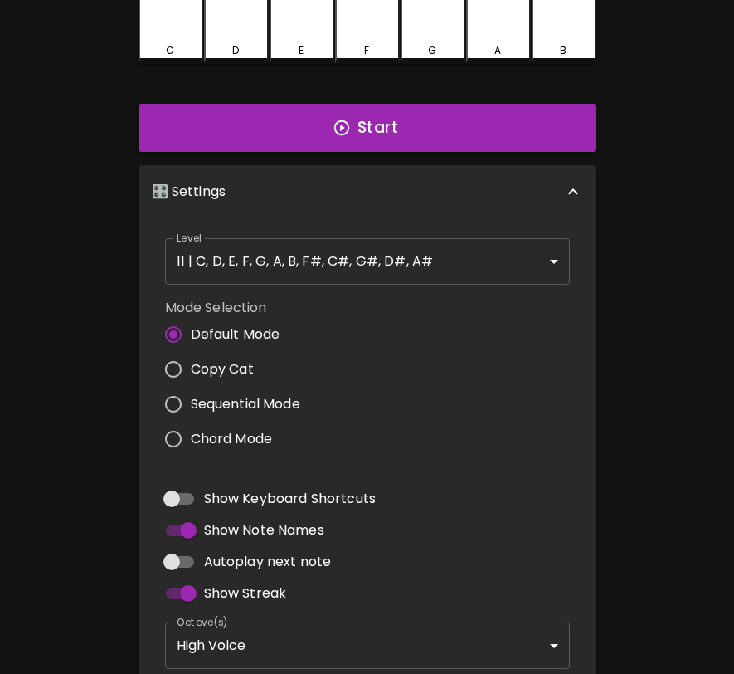
click at [232, 394] on span "Sequential Mode" at bounding box center [246, 404] width 110 height 20
click at [191, 391] on input "Sequential Mode" at bounding box center [173, 404] width 35 height 35
radio input "true"
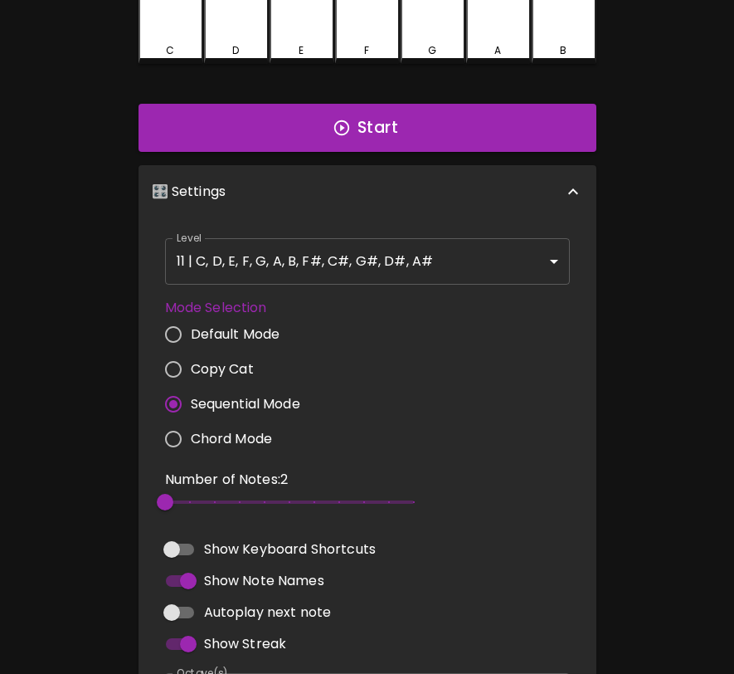
click at [353, 271] on body "🎹 PitchCraft About Badges Log In 8va – 4 + Mic On MIDI: Connected C C# D D# E F…" at bounding box center [367, 310] width 734 height 1150
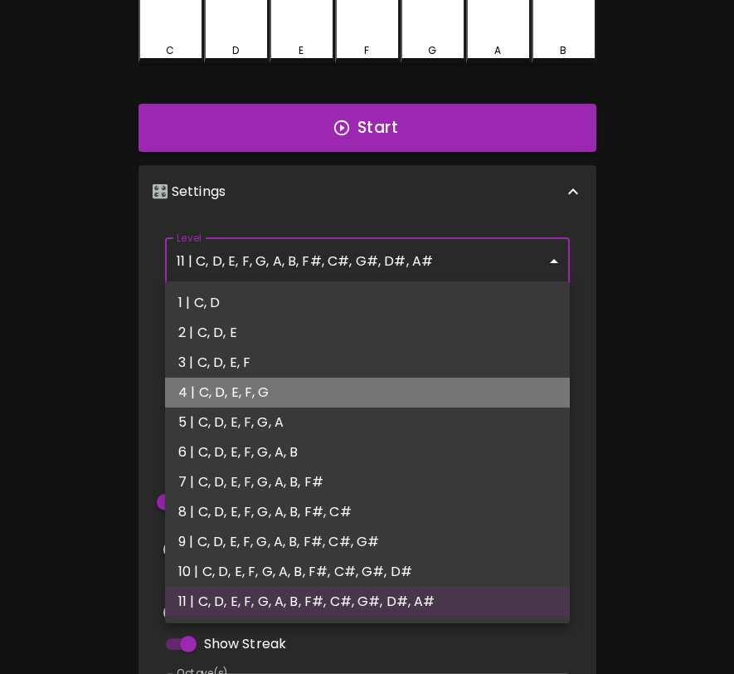
click at [299, 395] on li "4 | C, D, E, F, G" at bounding box center [367, 393] width 405 height 30
type input "7"
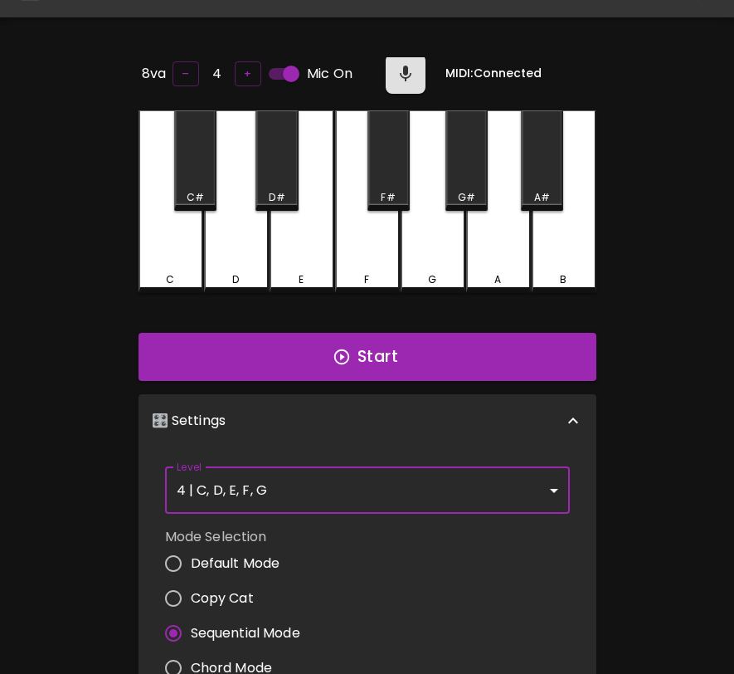
scroll to position [0, 0]
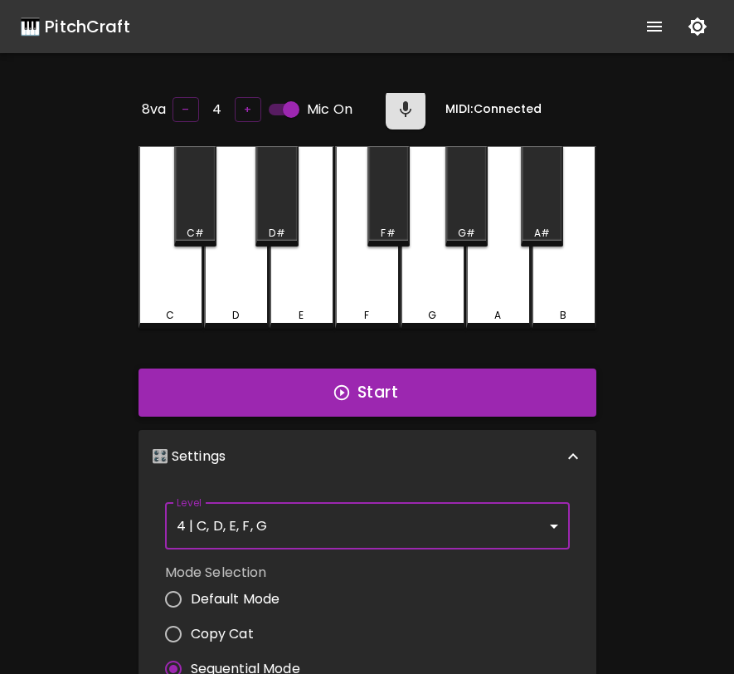
click at [524, 382] on button "Start" at bounding box center [368, 392] width 458 height 48
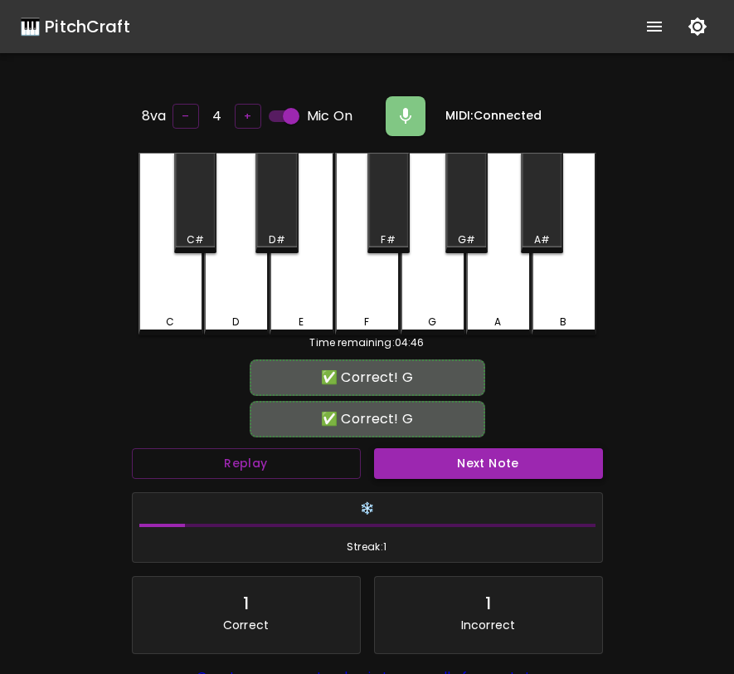
click at [513, 456] on button "Next Note" at bounding box center [488, 463] width 229 height 31
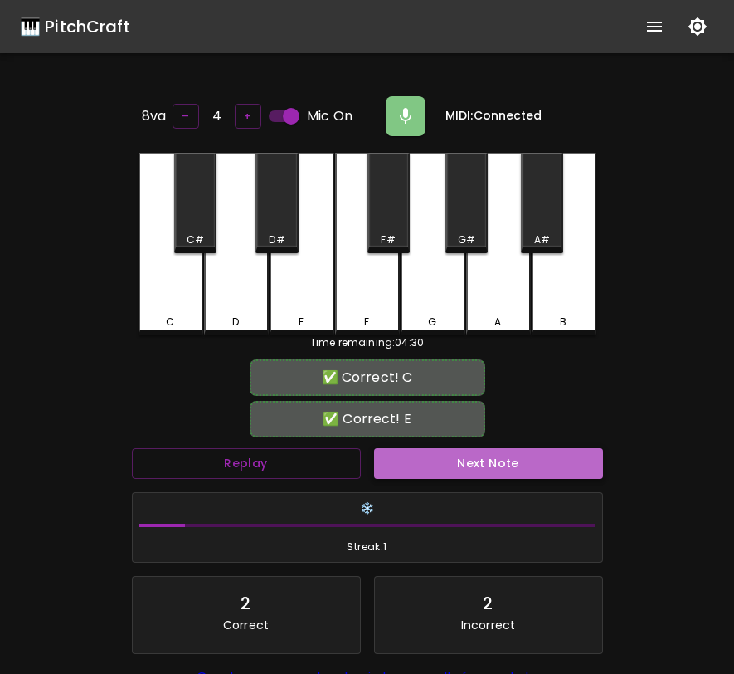
click at [513, 456] on button "Next Note" at bounding box center [488, 463] width 229 height 31
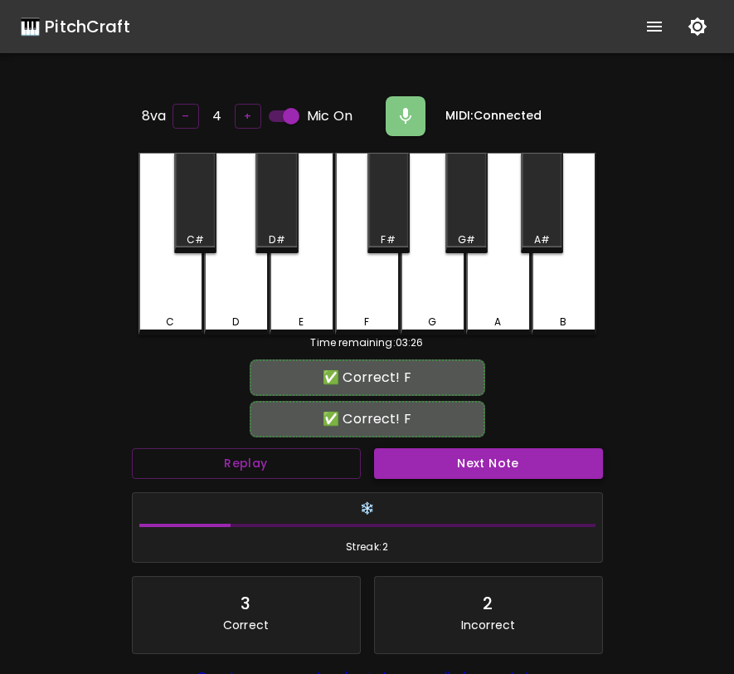
click at [513, 456] on button "Next Note" at bounding box center [488, 463] width 229 height 31
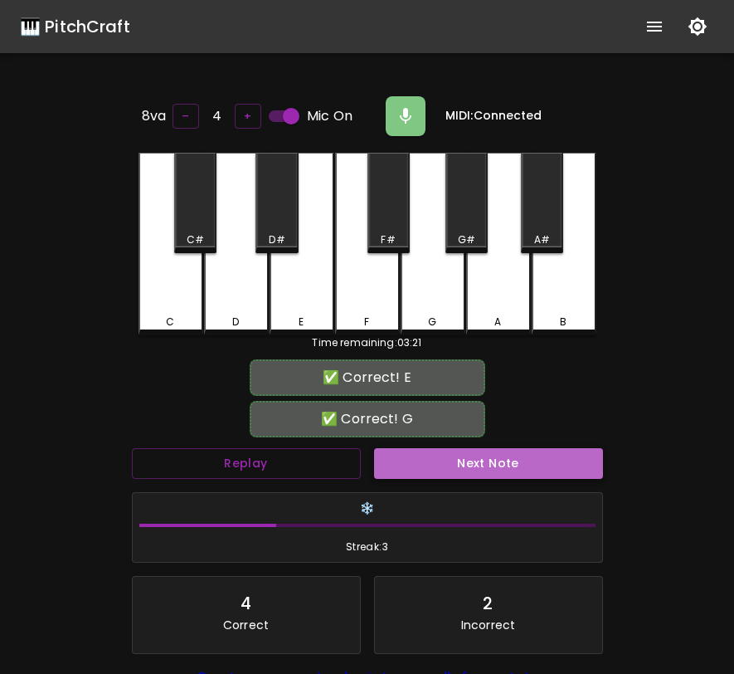
click at [513, 456] on button "Next Note" at bounding box center [488, 463] width 229 height 31
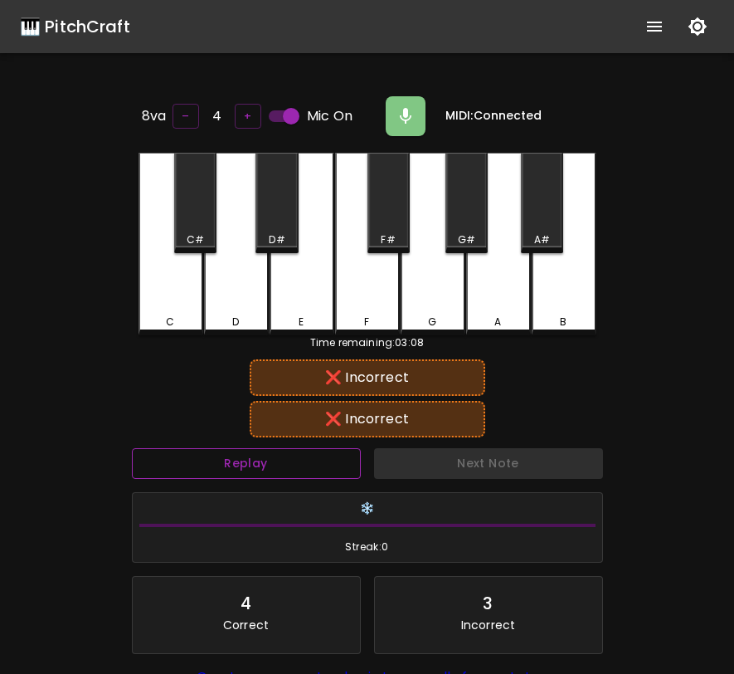
click at [285, 467] on button "Replay" at bounding box center [246, 463] width 229 height 31
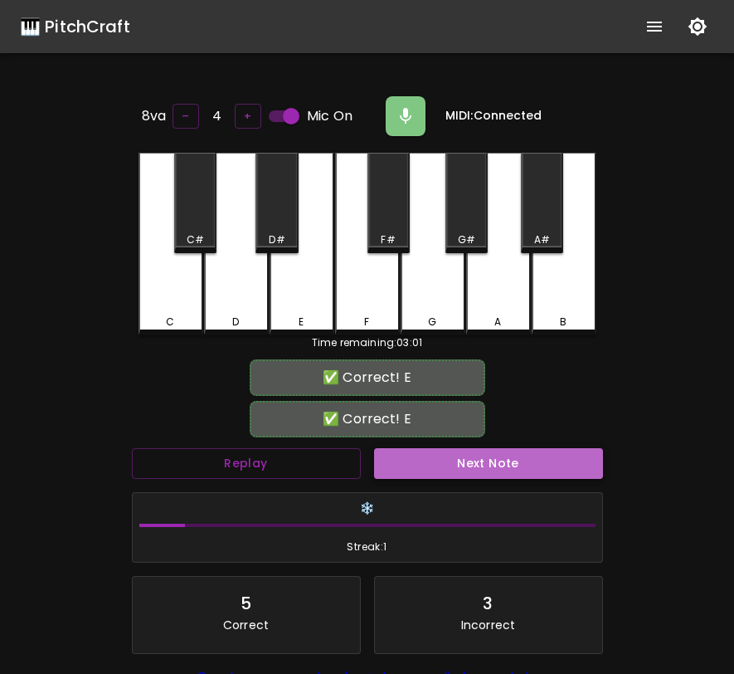
click at [427, 449] on button "Next Note" at bounding box center [488, 463] width 229 height 31
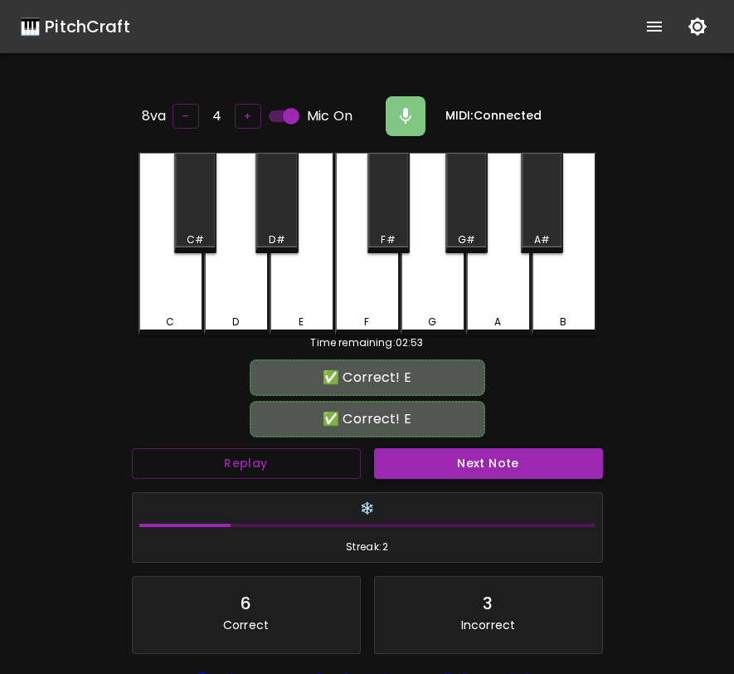
click at [427, 449] on button "Next Note" at bounding box center [488, 463] width 229 height 31
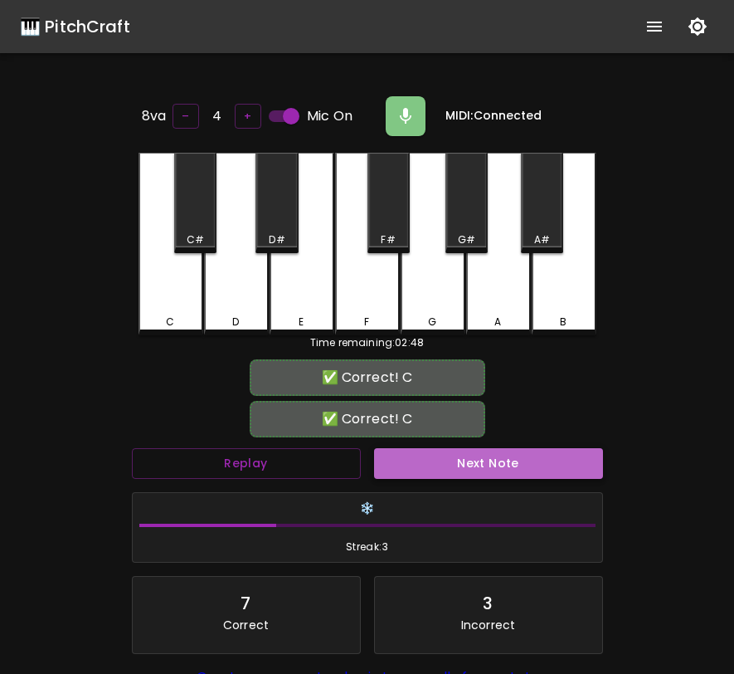
click at [427, 449] on button "Next Note" at bounding box center [488, 463] width 229 height 31
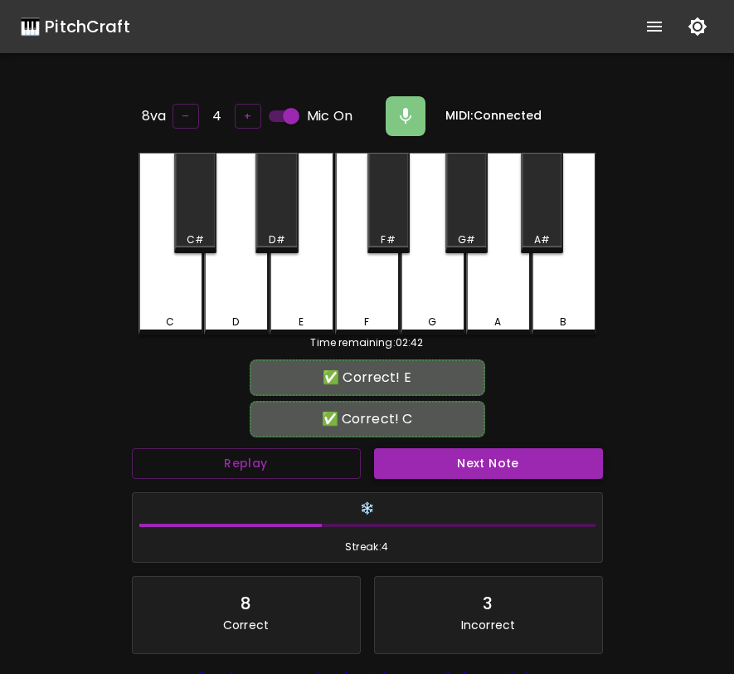
click at [427, 449] on button "Next Note" at bounding box center [488, 463] width 229 height 31
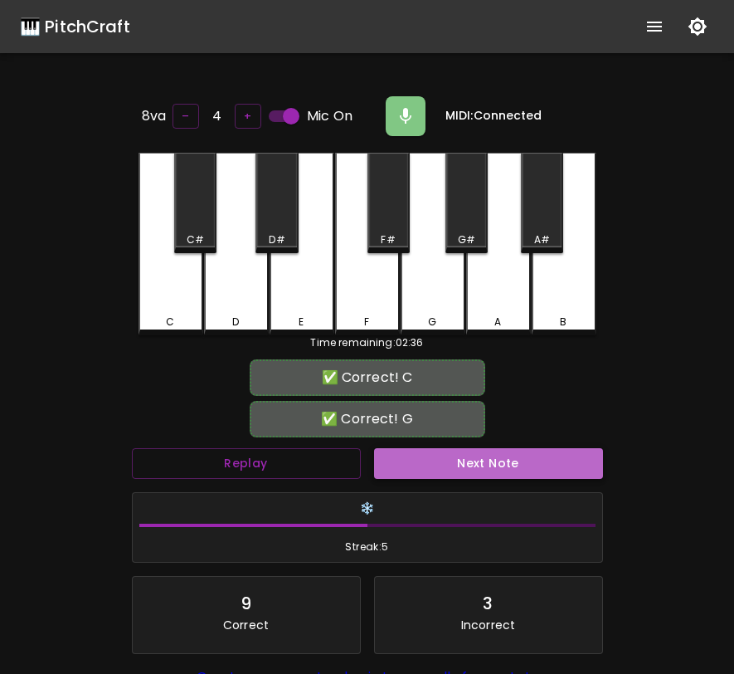
click at [427, 449] on button "Next Note" at bounding box center [488, 463] width 229 height 31
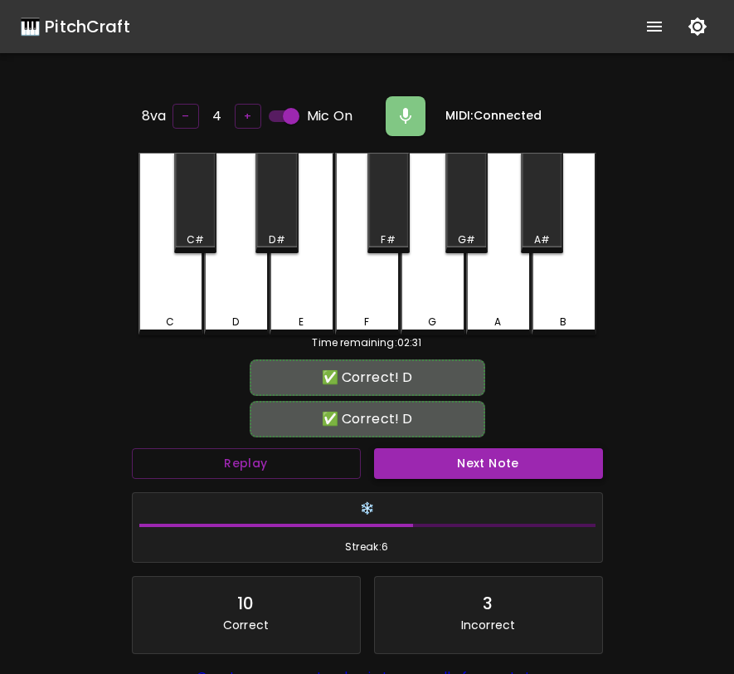
click at [427, 449] on button "Next Note" at bounding box center [488, 463] width 229 height 31
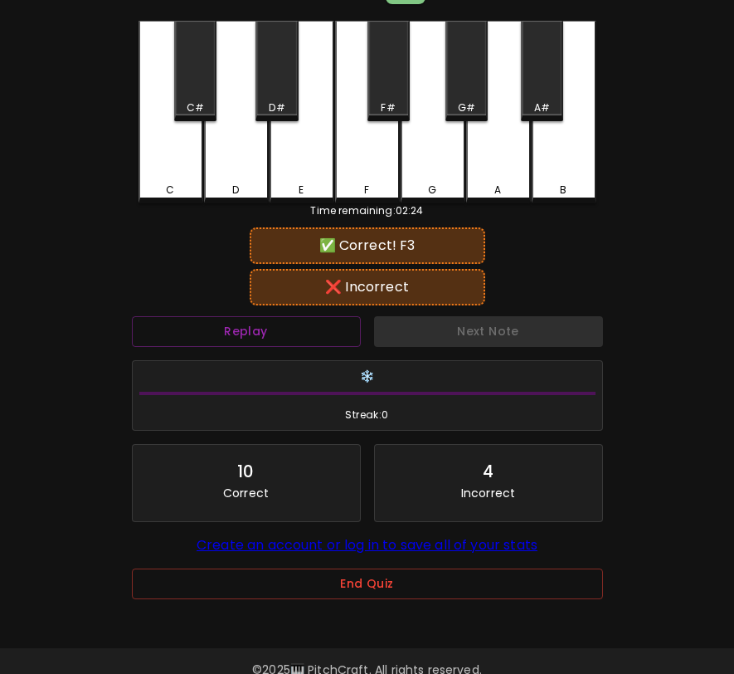
scroll to position [166, 0]
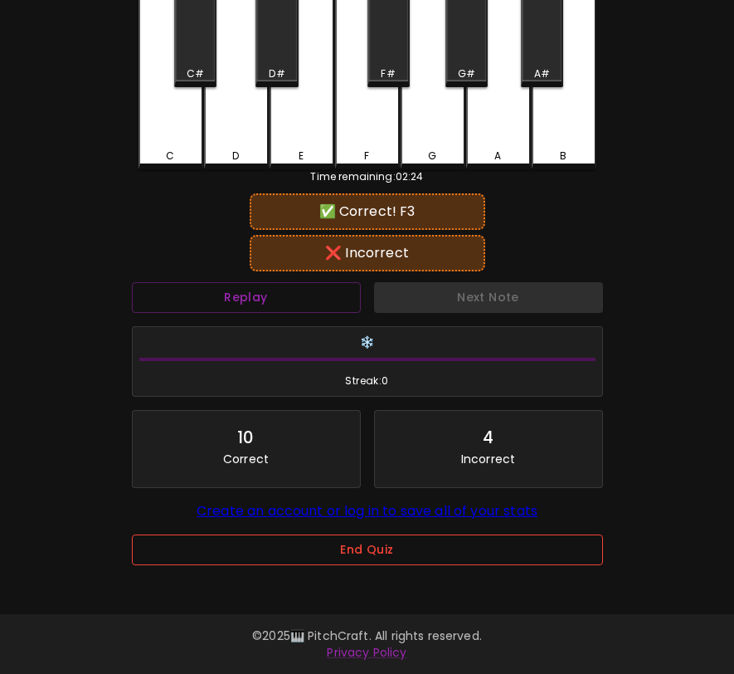
click at [336, 558] on button "End Quiz" at bounding box center [367, 549] width 471 height 31
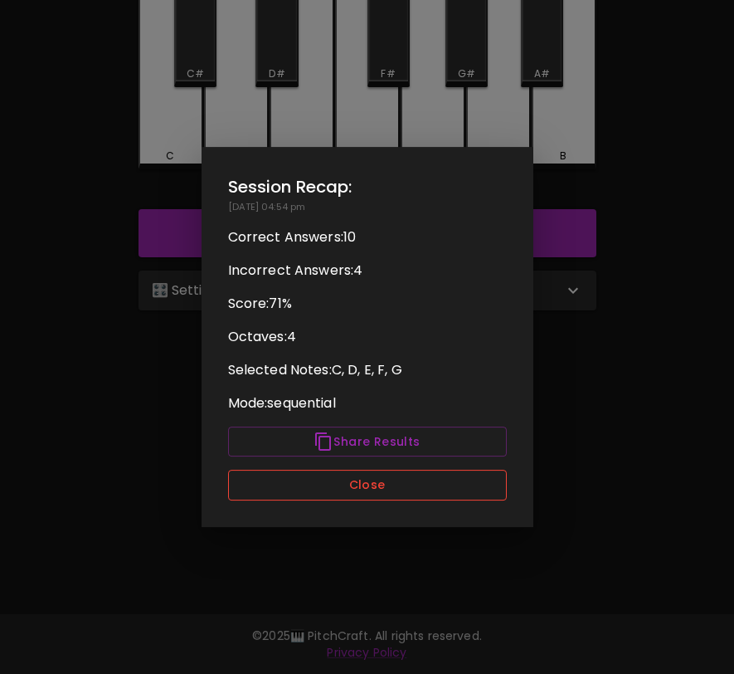
click at [385, 478] on button "Close" at bounding box center [367, 485] width 279 height 31
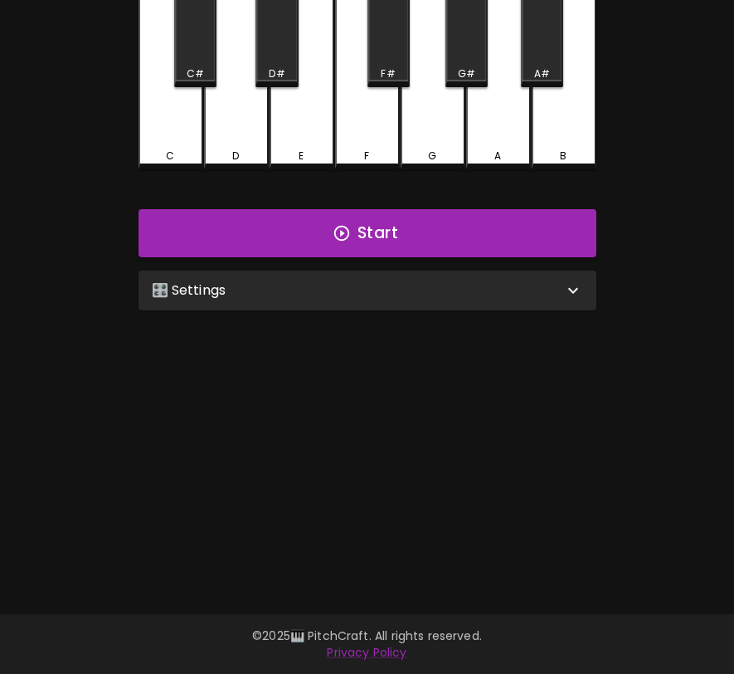
click at [472, 304] on div "🎛️ Settings" at bounding box center [368, 291] width 458 height 40
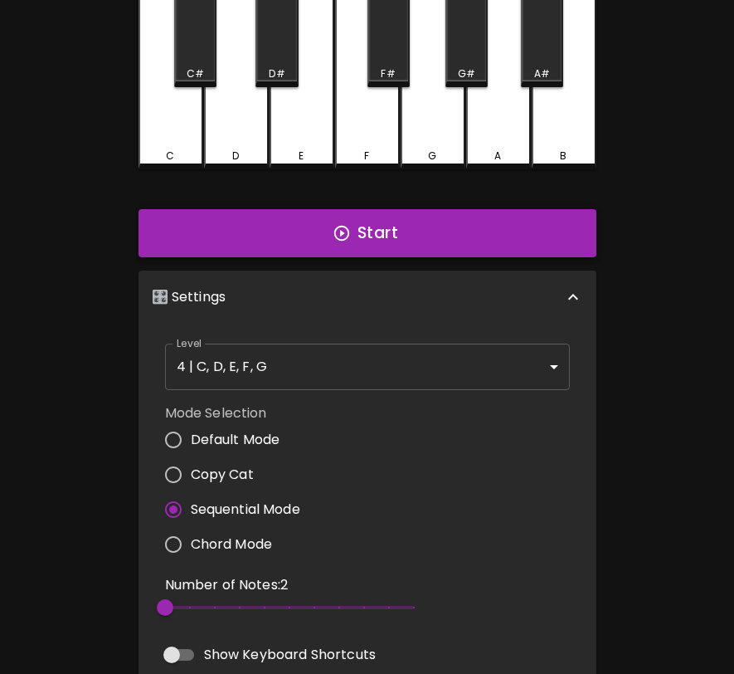
click at [531, 246] on button "Start" at bounding box center [368, 233] width 458 height 48
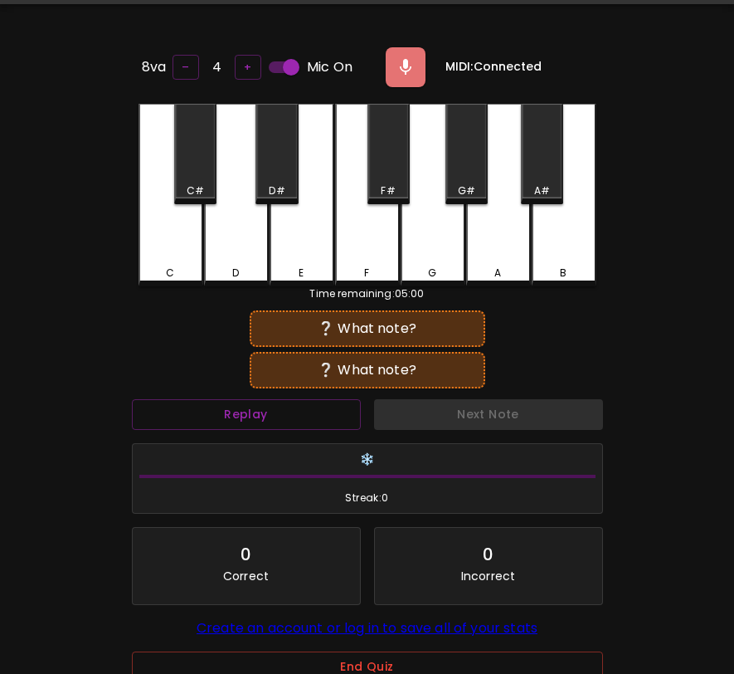
scroll to position [0, 0]
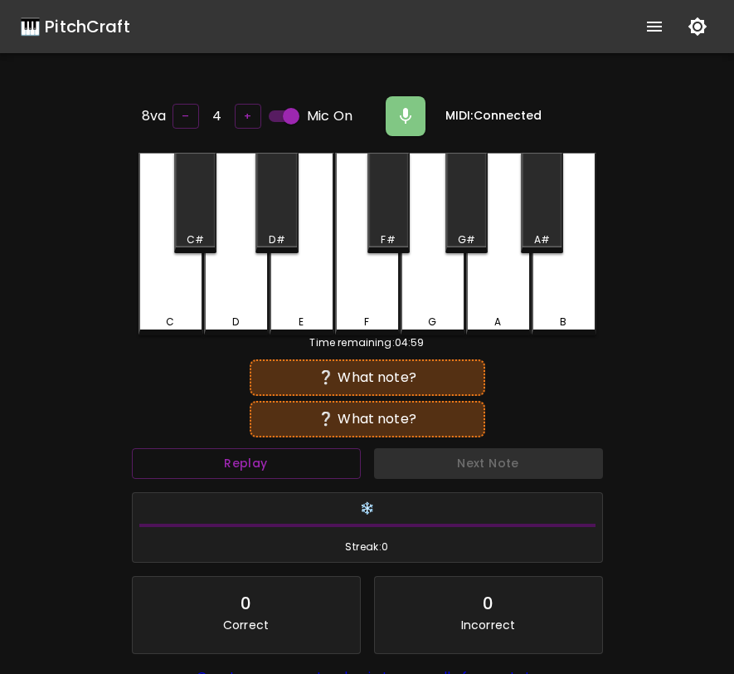
click at [295, 104] on input "Mic On" at bounding box center [291, 116] width 95 height 32
checkbox input "false"
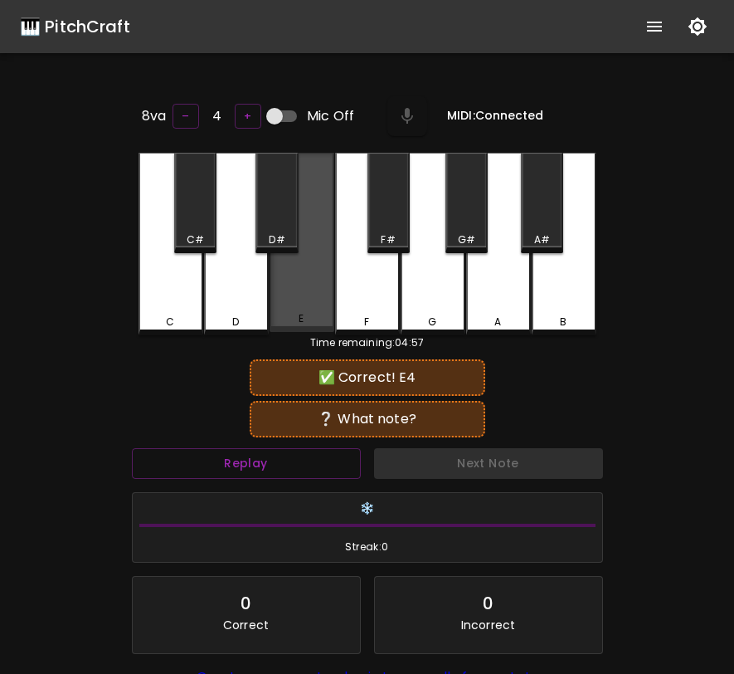
click at [321, 261] on div "E" at bounding box center [302, 242] width 65 height 179
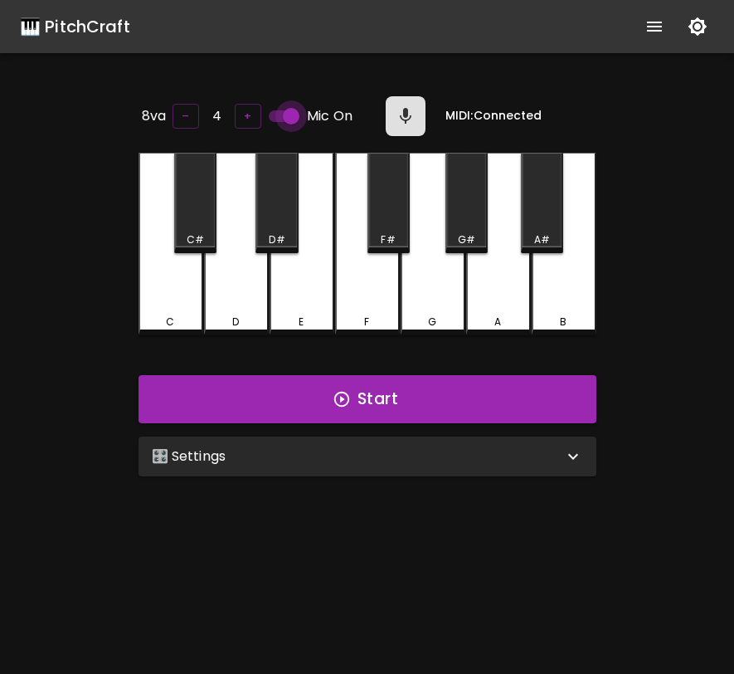
click at [296, 113] on input "Mic On" at bounding box center [291, 116] width 95 height 32
checkbox input "false"
click at [403, 437] on div "🎛️ Settings" at bounding box center [368, 456] width 458 height 40
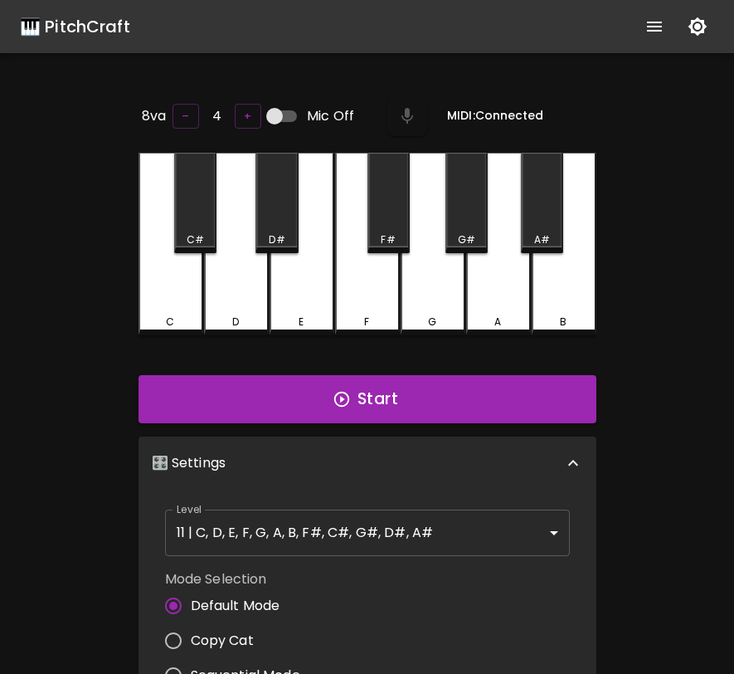
scroll to position [7, 0]
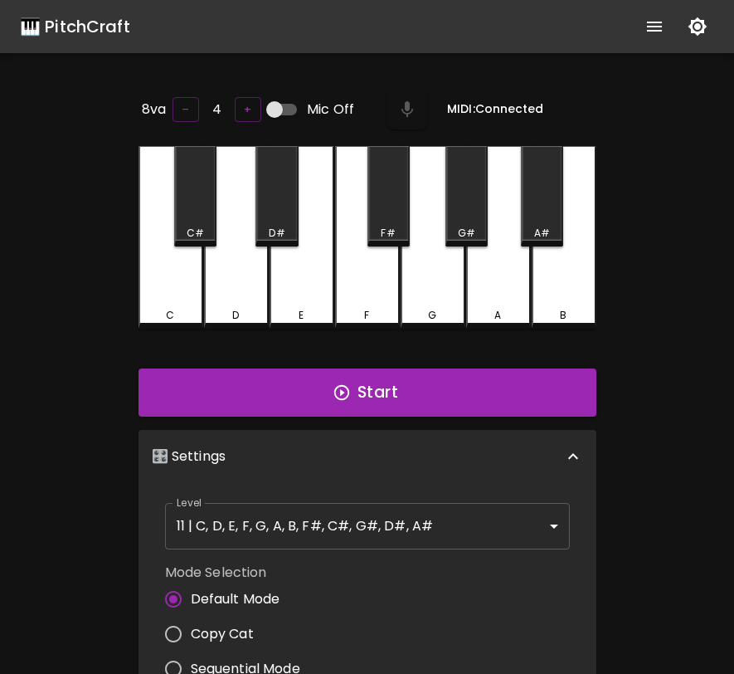
click at [244, 663] on span "Sequential Mode" at bounding box center [246, 669] width 110 height 20
click at [191, 663] on input "Sequential Mode" at bounding box center [173, 668] width 35 height 35
radio input "true"
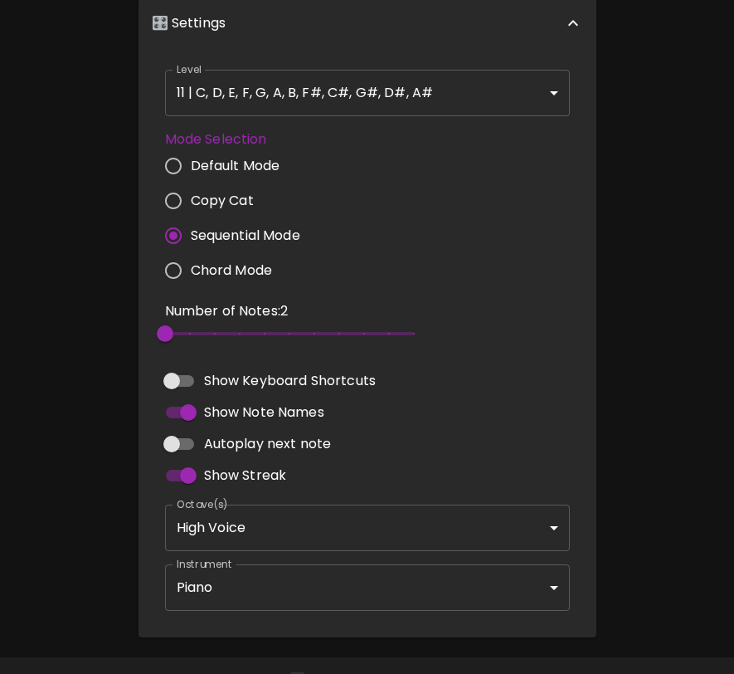
scroll to position [450, 0]
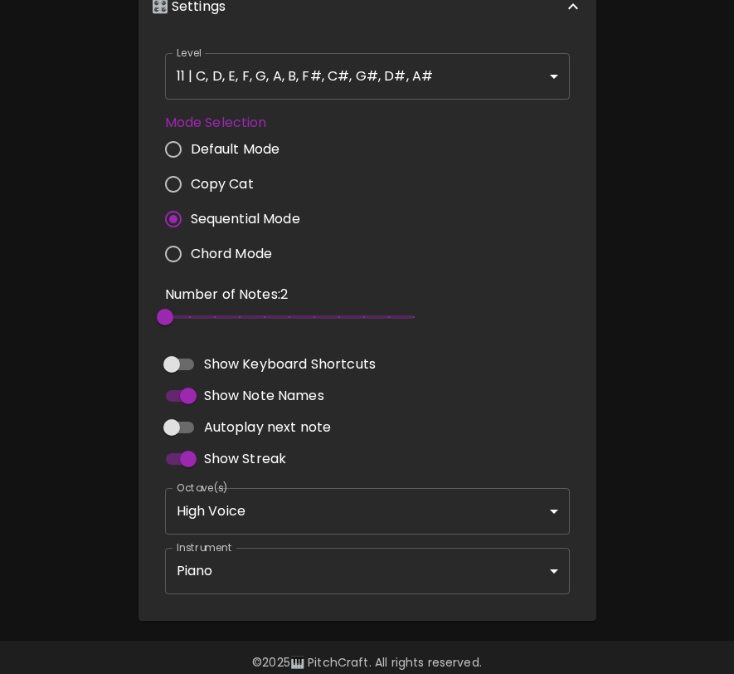
type input "3"
click at [185, 314] on span "2" at bounding box center [289, 317] width 249 height 25
click at [302, 81] on body "🎹 PitchCraft About Badges Log In 8va – 4 + Mic Off MIDI: Connected C C# D D# E …" at bounding box center [367, 125] width 734 height 1150
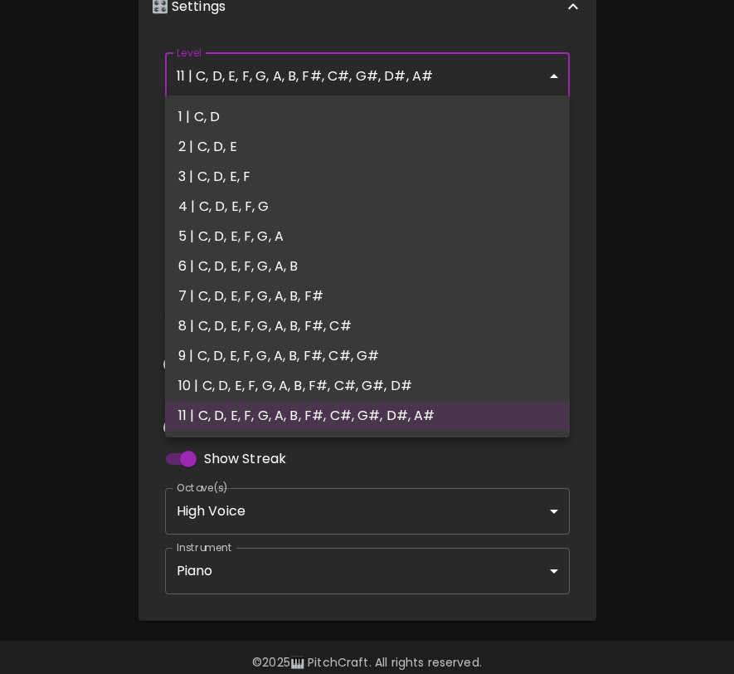
click at [300, 195] on li "4 | C, D, E, F, G" at bounding box center [367, 207] width 405 height 30
type input "7"
type input "2"
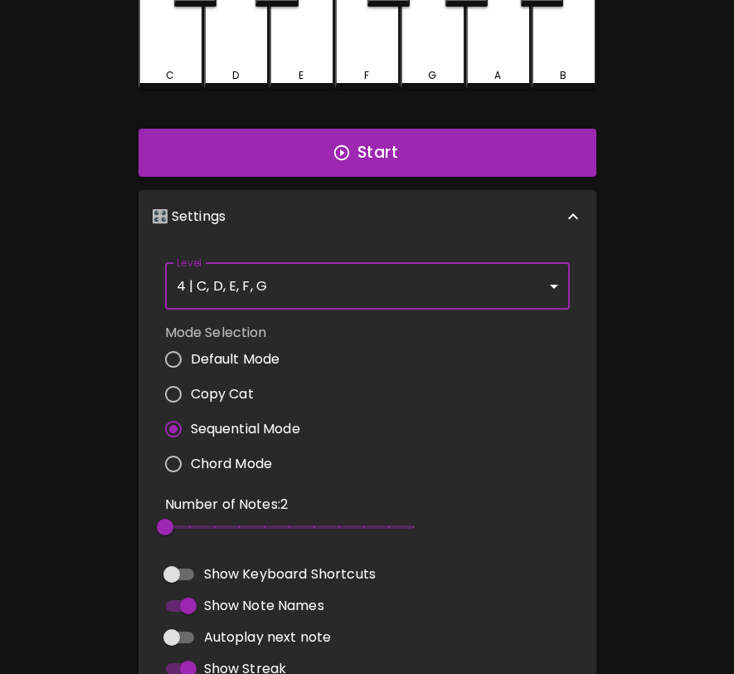
scroll to position [0, 0]
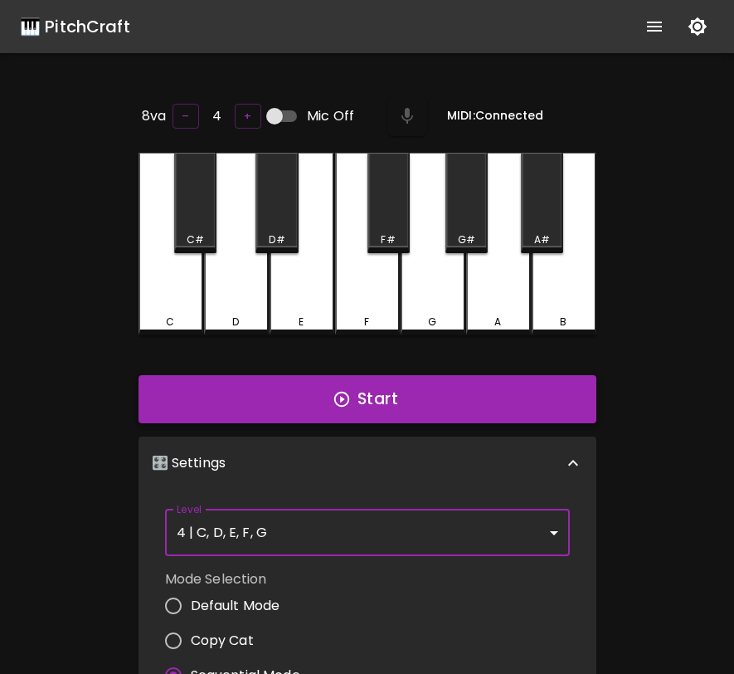
click at [348, 399] on icon "button" at bounding box center [341, 399] width 15 height 15
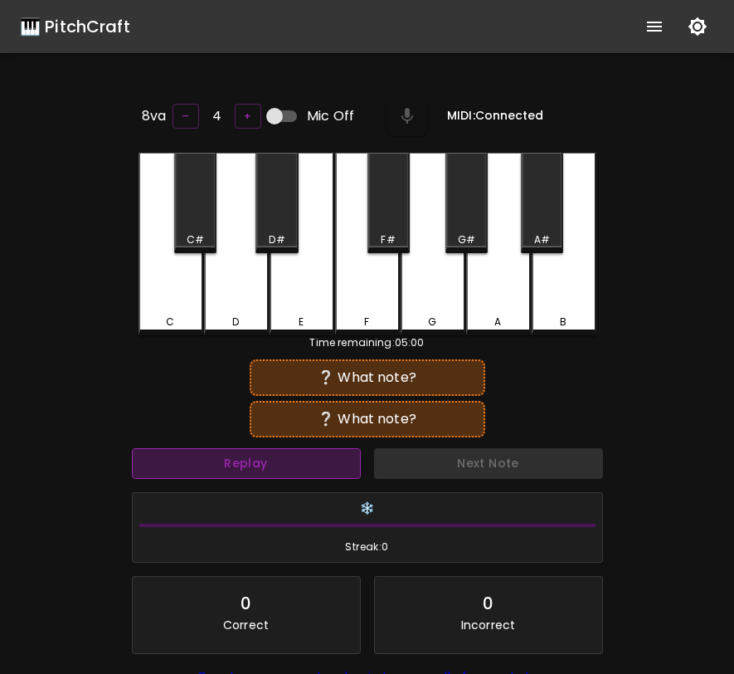
click at [314, 456] on button "Replay" at bounding box center [246, 463] width 229 height 31
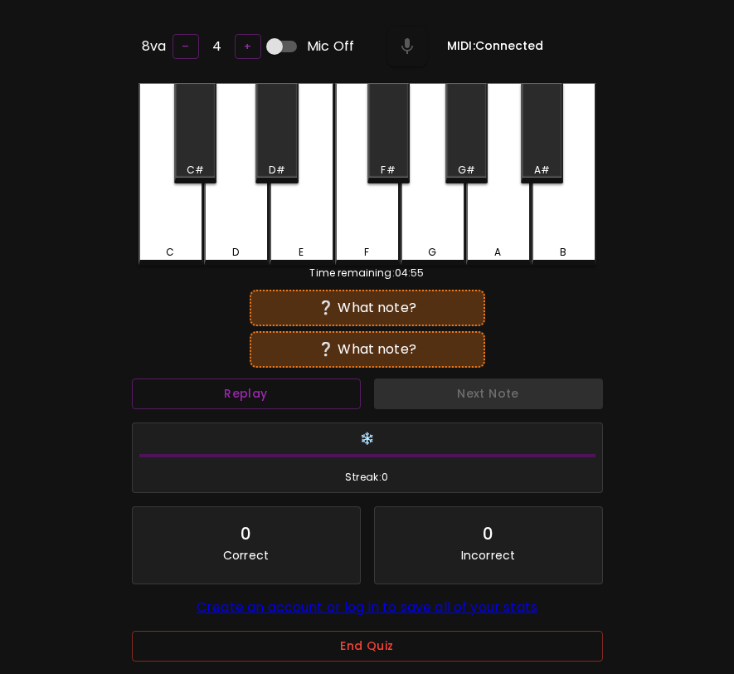
scroll to position [166, 0]
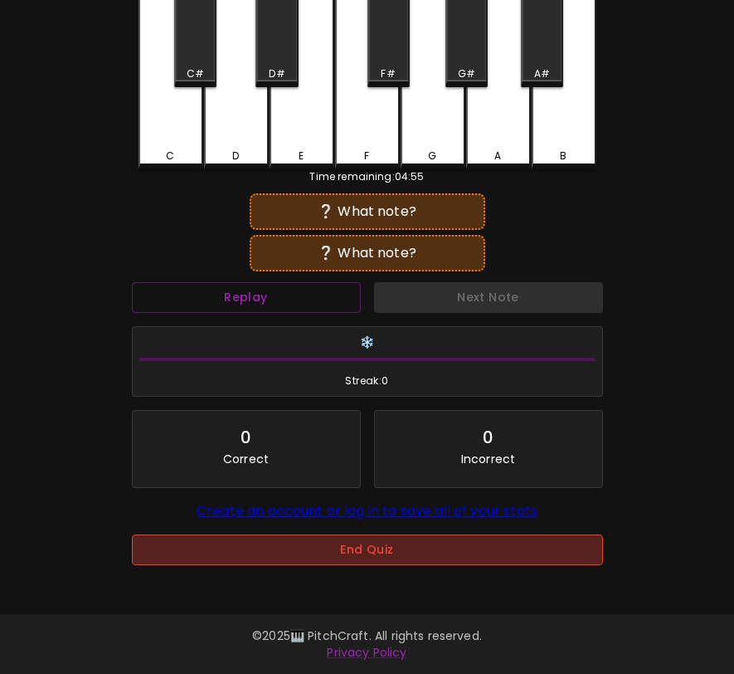
click at [341, 557] on button "End Quiz" at bounding box center [367, 549] width 471 height 31
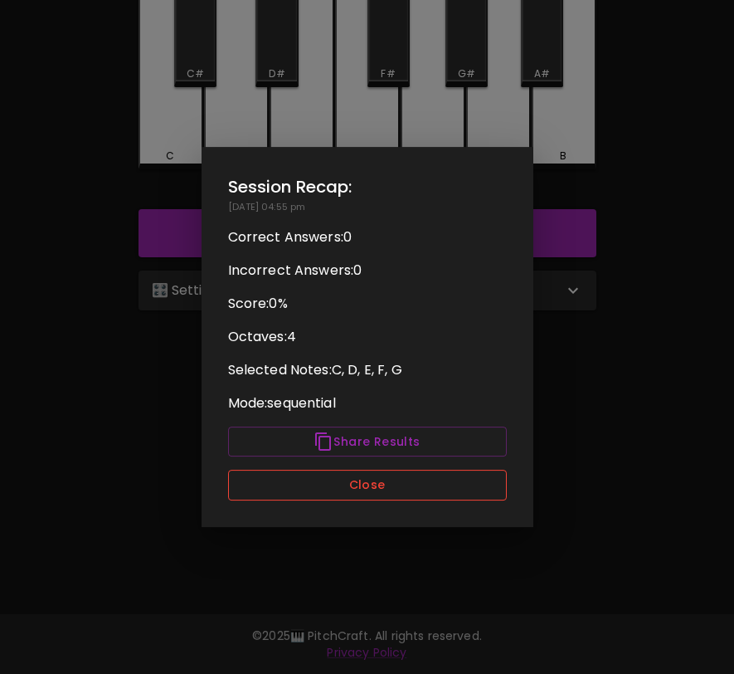
click at [368, 480] on button "Close" at bounding box center [367, 485] width 279 height 31
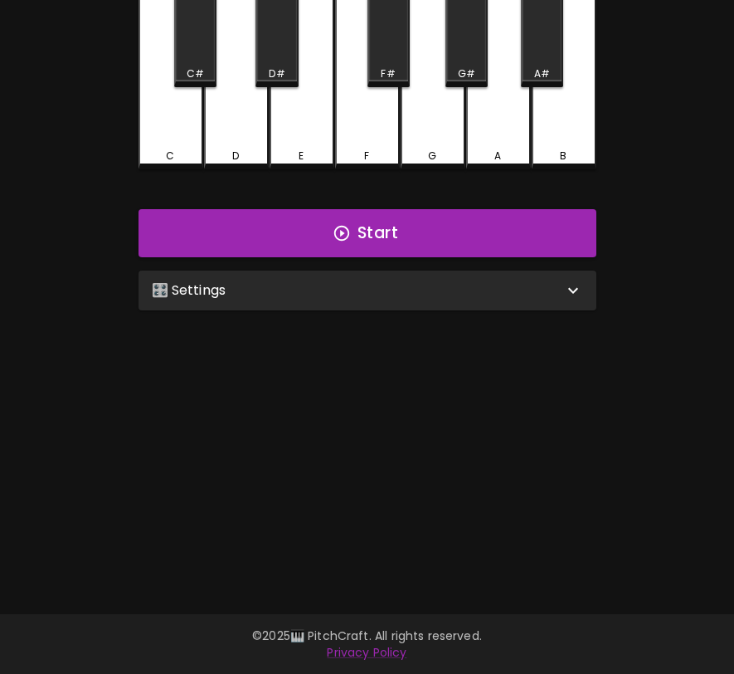
click at [372, 280] on div "🎛️ Settings" at bounding box center [358, 290] width 412 height 20
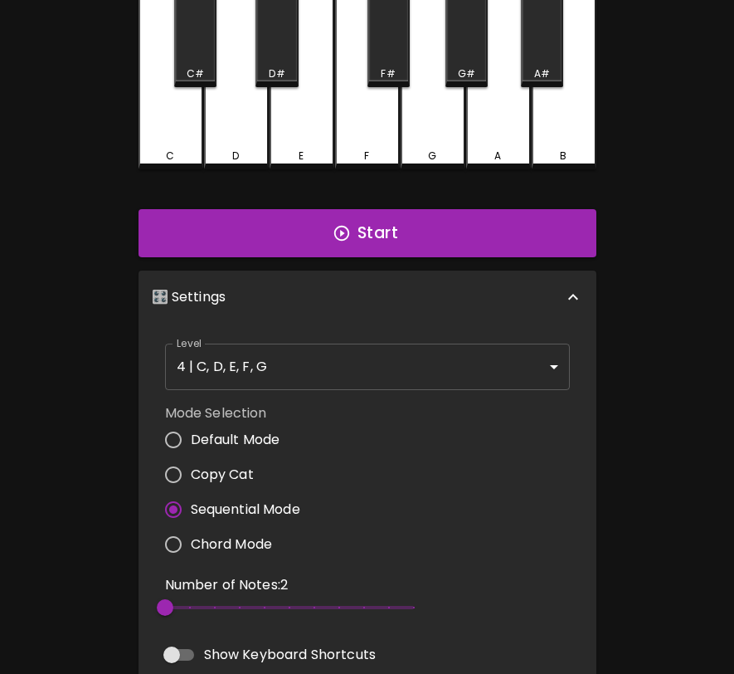
scroll to position [7, 0]
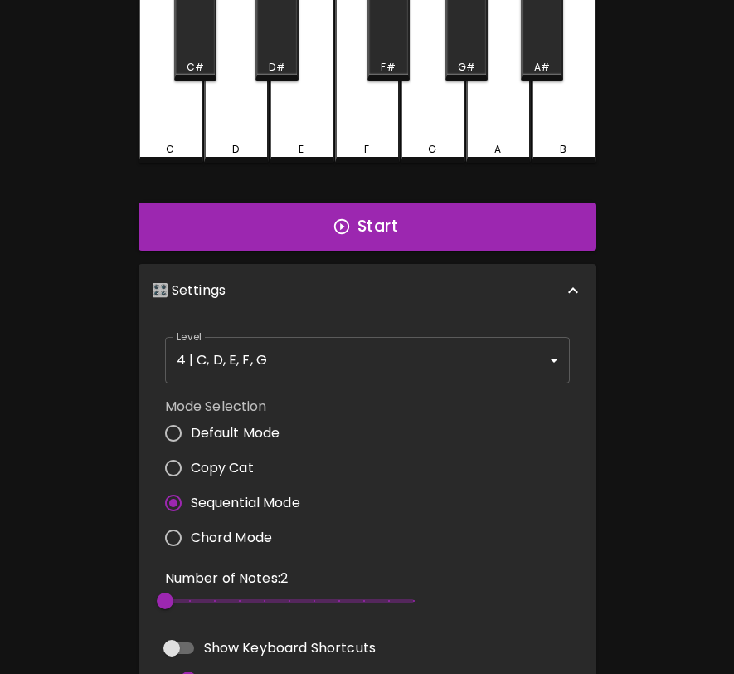
type input "3"
click at [194, 589] on span "3" at bounding box center [289, 600] width 249 height 25
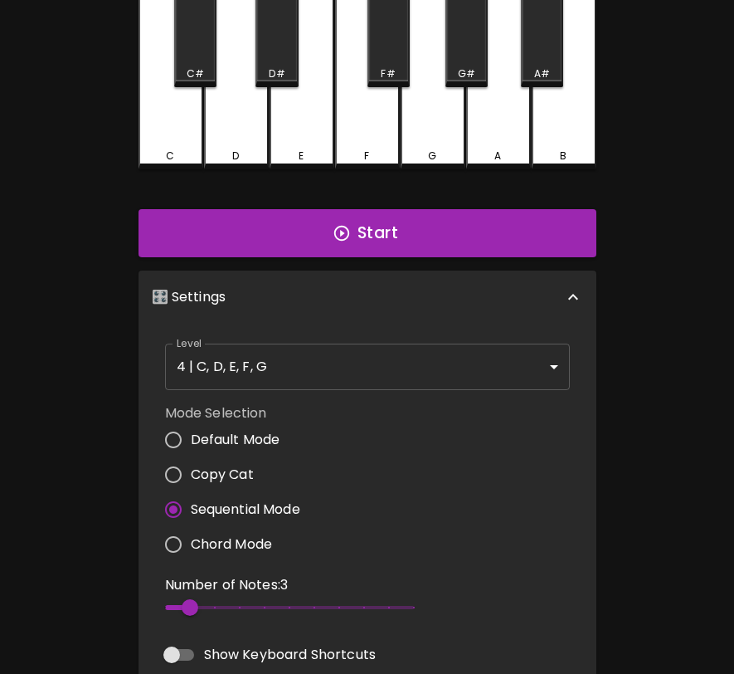
scroll to position [0, 0]
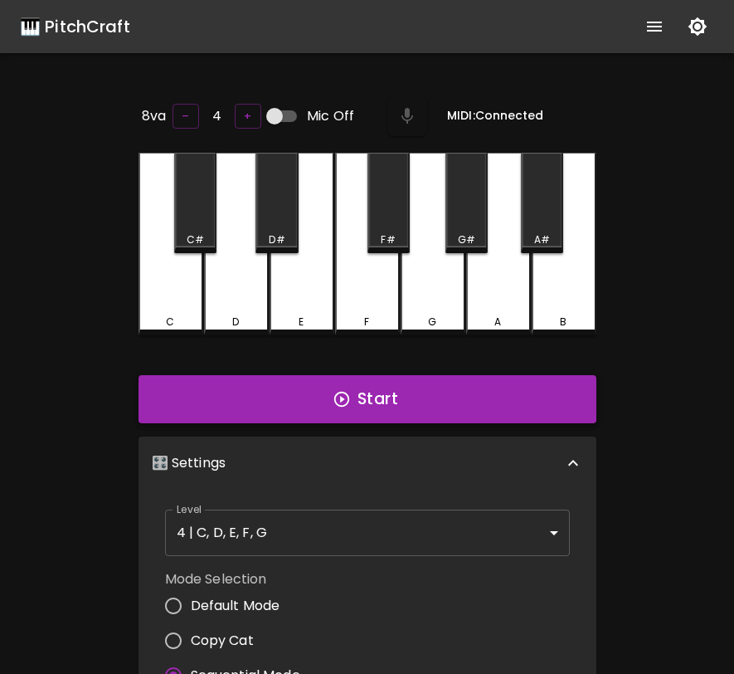
click at [415, 400] on button "Start" at bounding box center [368, 399] width 458 height 48
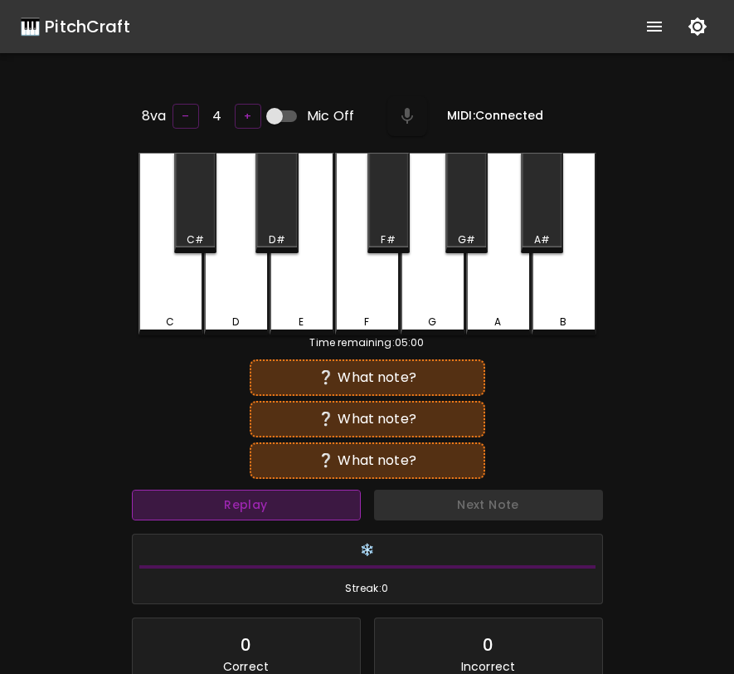
click at [336, 501] on button "Replay" at bounding box center [246, 505] width 229 height 31
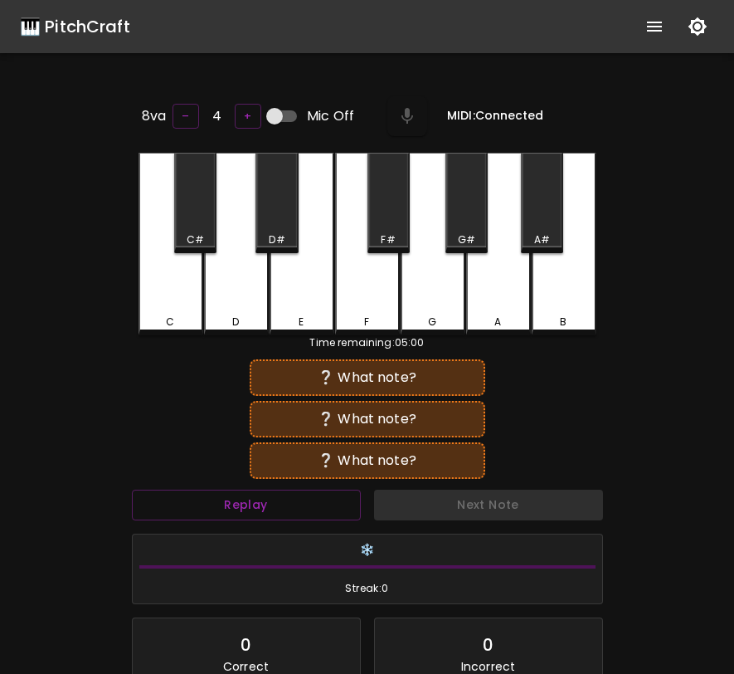
click at [180, 308] on div "C" at bounding box center [171, 244] width 65 height 183
click at [227, 288] on div "D" at bounding box center [236, 244] width 65 height 183
click at [182, 290] on div "C" at bounding box center [171, 244] width 65 height 183
click at [223, 504] on button "Replay" at bounding box center [246, 505] width 229 height 31
click at [183, 314] on div "C" at bounding box center [170, 321] width 61 height 15
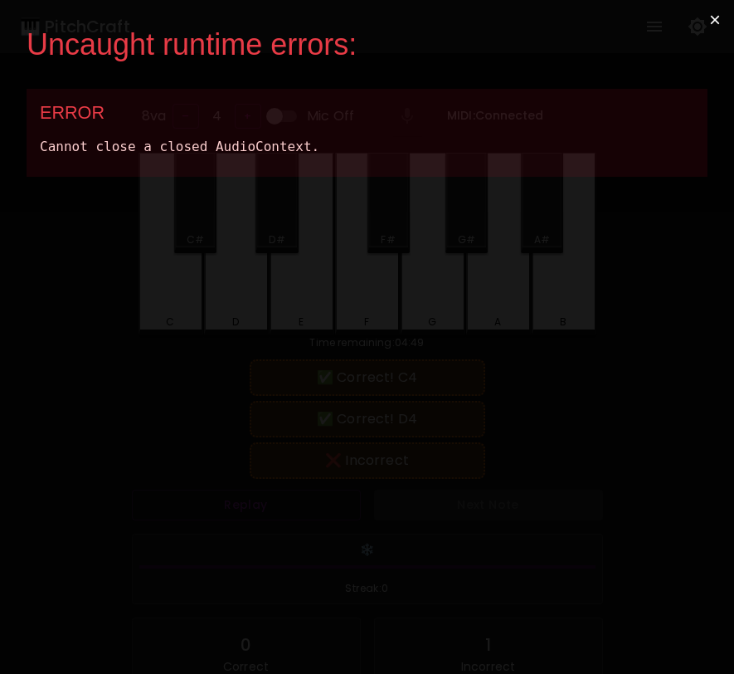
click at [720, 19] on button "×" at bounding box center [715, 20] width 38 height 40
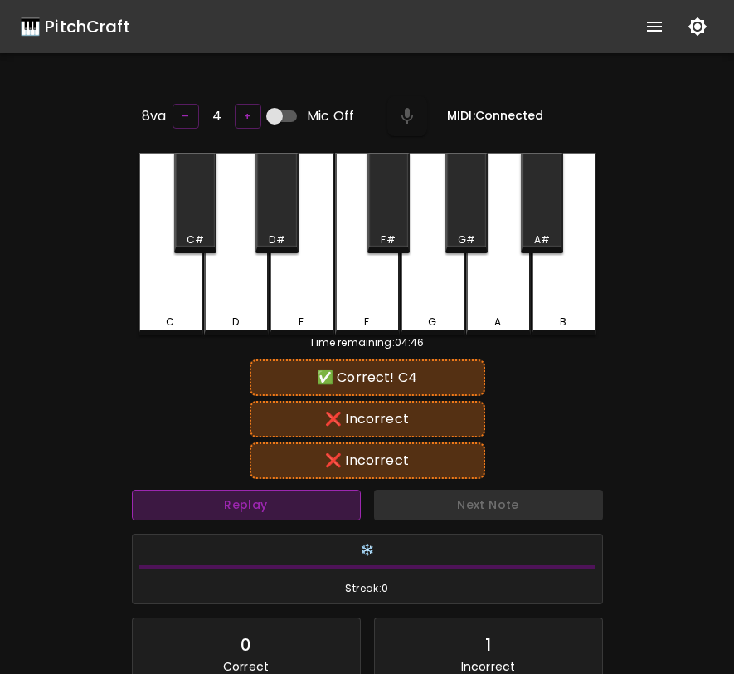
click at [200, 500] on button "Replay" at bounding box center [246, 505] width 229 height 31
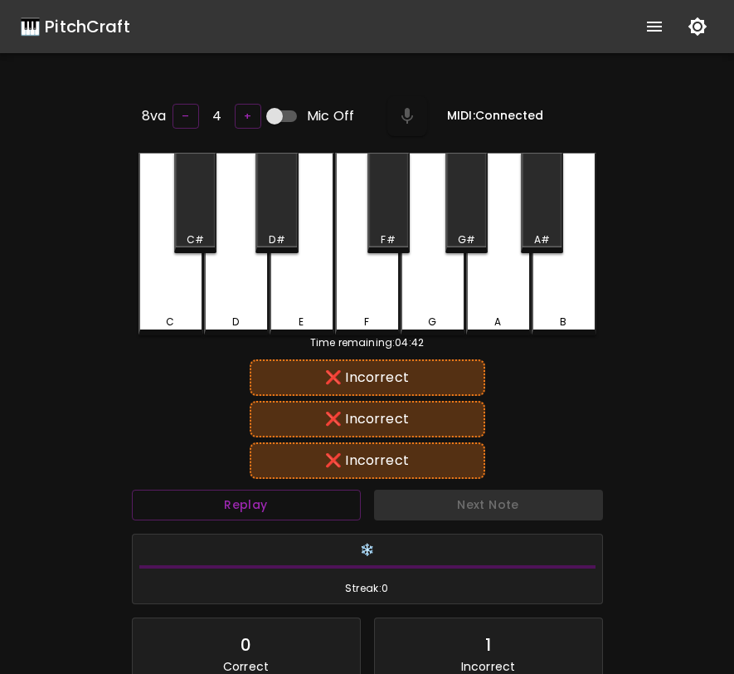
click at [238, 457] on div "❌ Incorrect ❌ Incorrect ❌ Incorrect" at bounding box center [367, 419] width 471 height 124
click at [163, 402] on div "✅ Correct! C4 ❌ Incorrect ❌ Incorrect" at bounding box center [367, 419] width 471 height 124
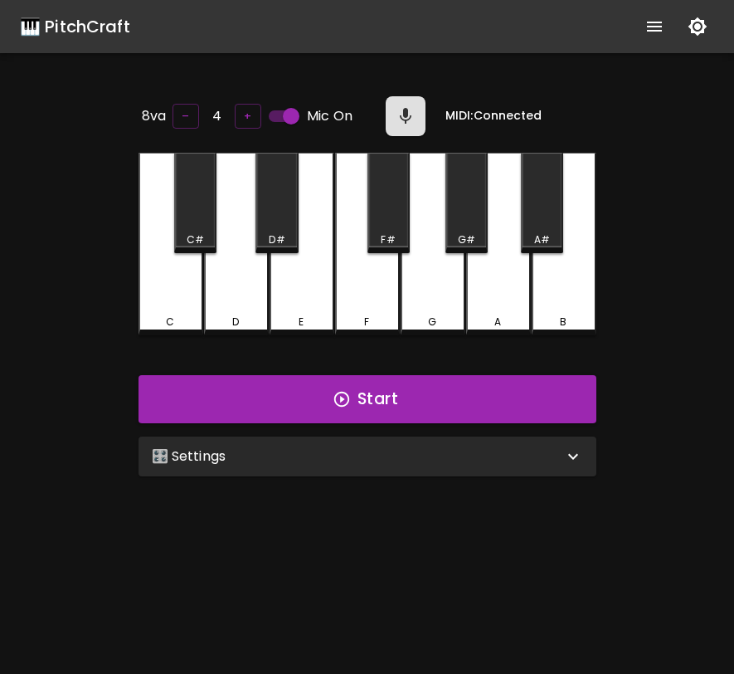
click at [277, 452] on div "🎛️ Settings" at bounding box center [358, 456] width 412 height 20
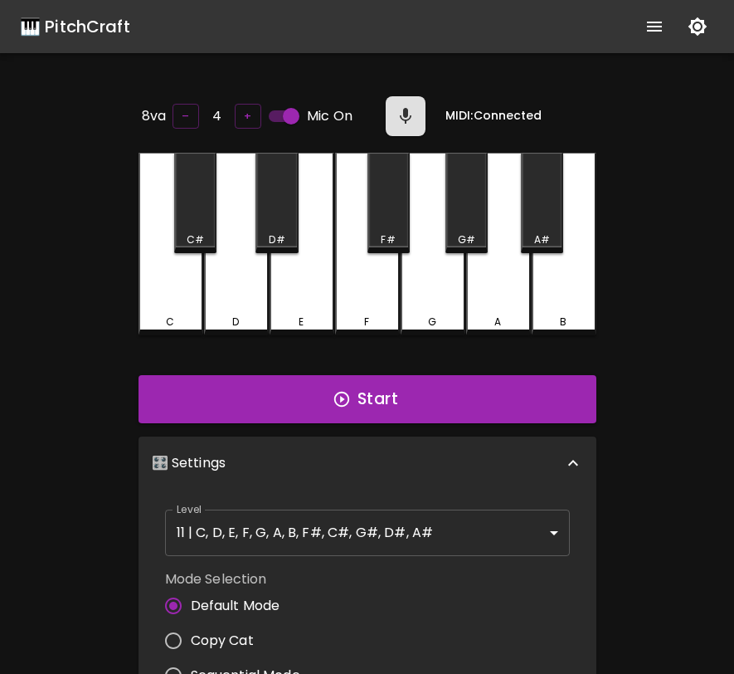
scroll to position [7, 0]
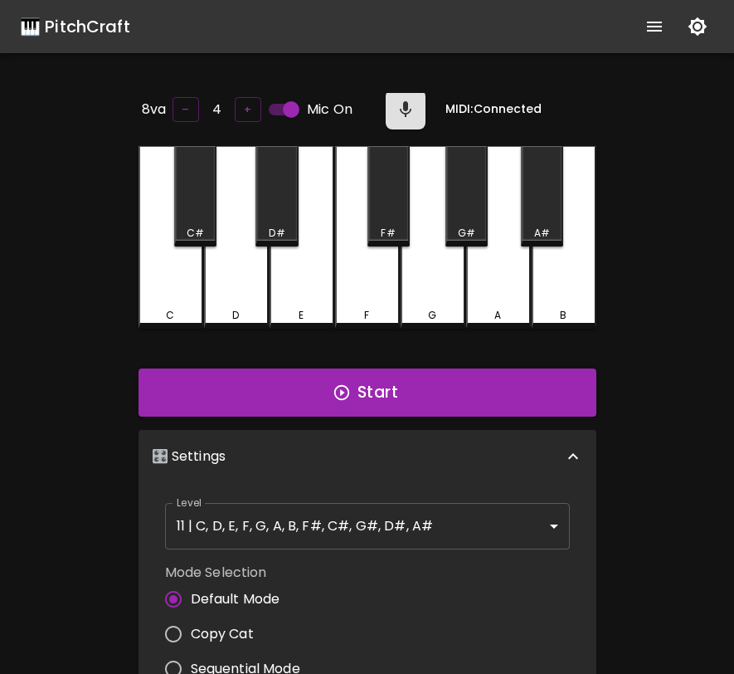
click at [290, 662] on span "Sequential Mode" at bounding box center [246, 669] width 110 height 20
click at [191, 662] on input "Sequential Mode" at bounding box center [173, 668] width 35 height 35
radio input "true"
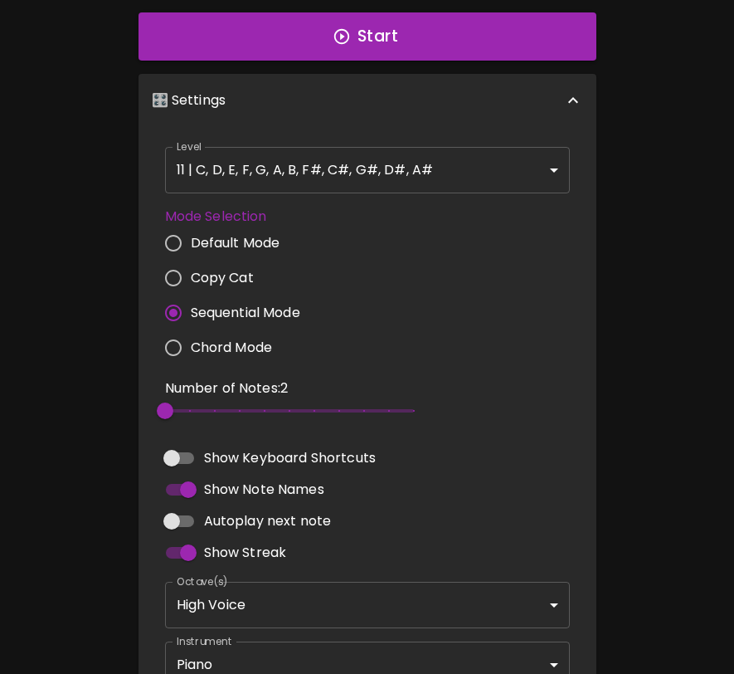
scroll to position [0, 0]
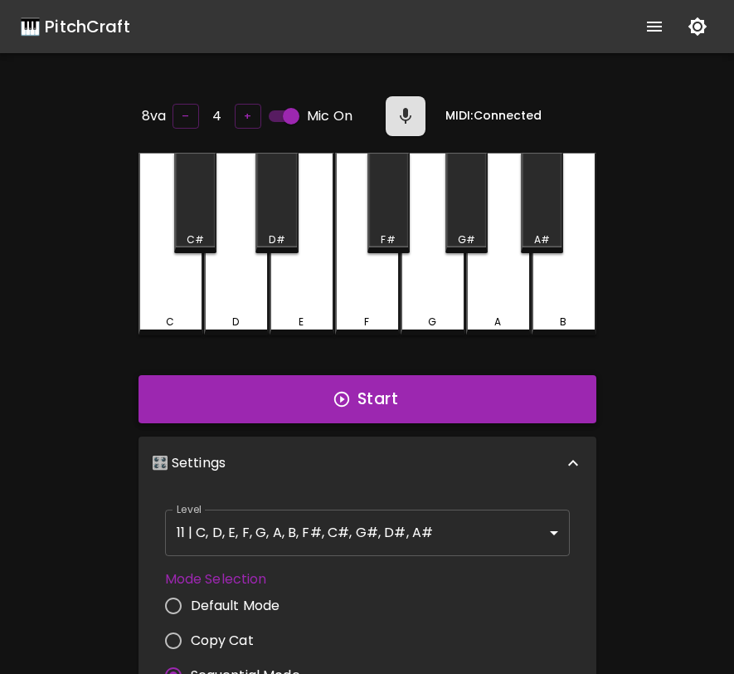
click at [319, 397] on button "Start" at bounding box center [368, 399] width 458 height 48
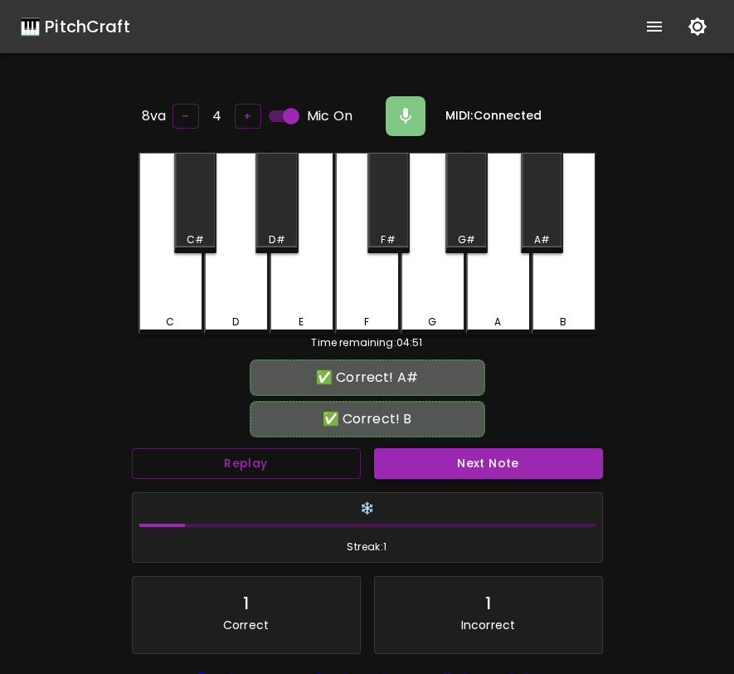
click at [406, 463] on button "Next Note" at bounding box center [488, 463] width 229 height 31
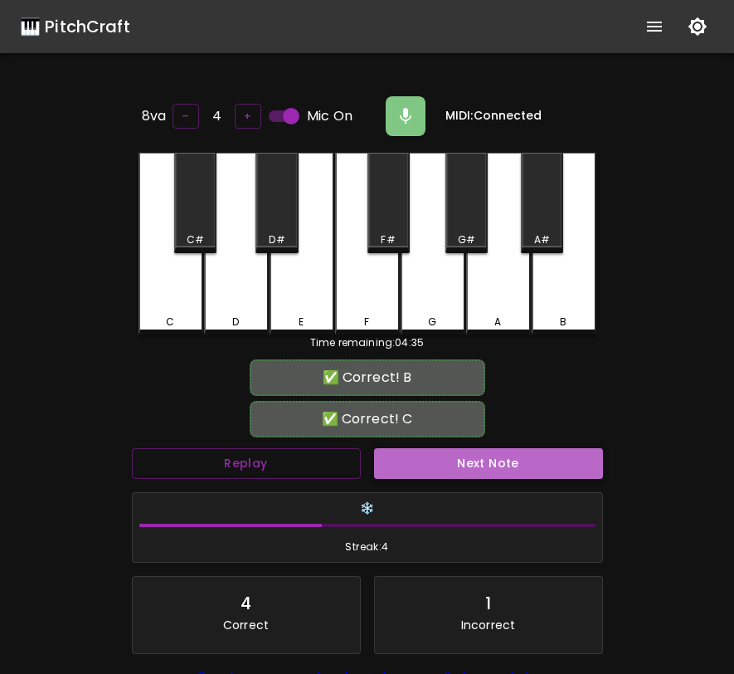
click at [406, 463] on button "Next Note" at bounding box center [488, 463] width 229 height 31
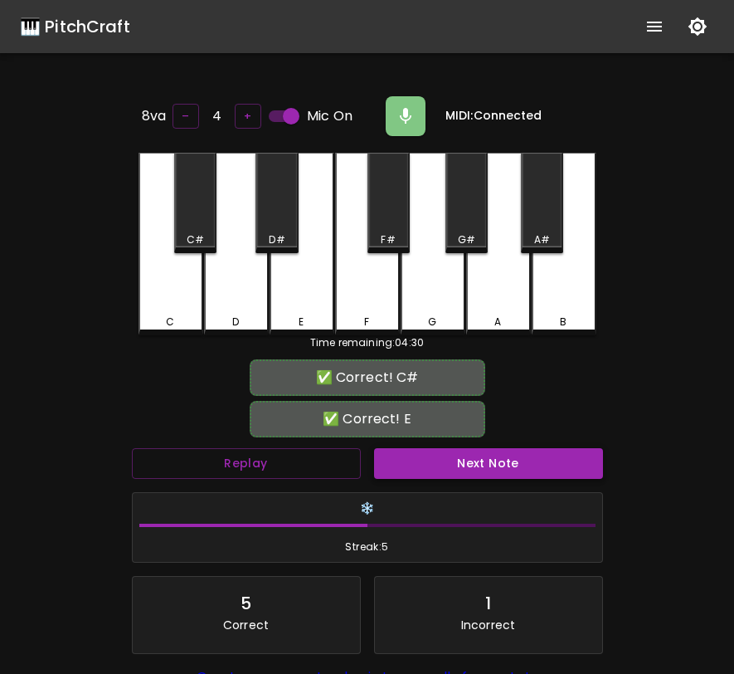
scroll to position [164, 0]
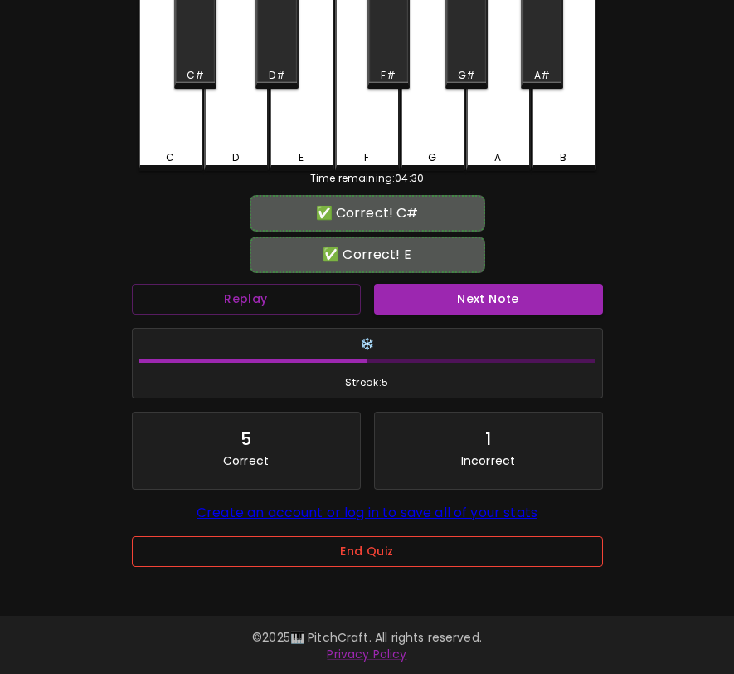
click at [377, 544] on button "End Quiz" at bounding box center [367, 551] width 471 height 31
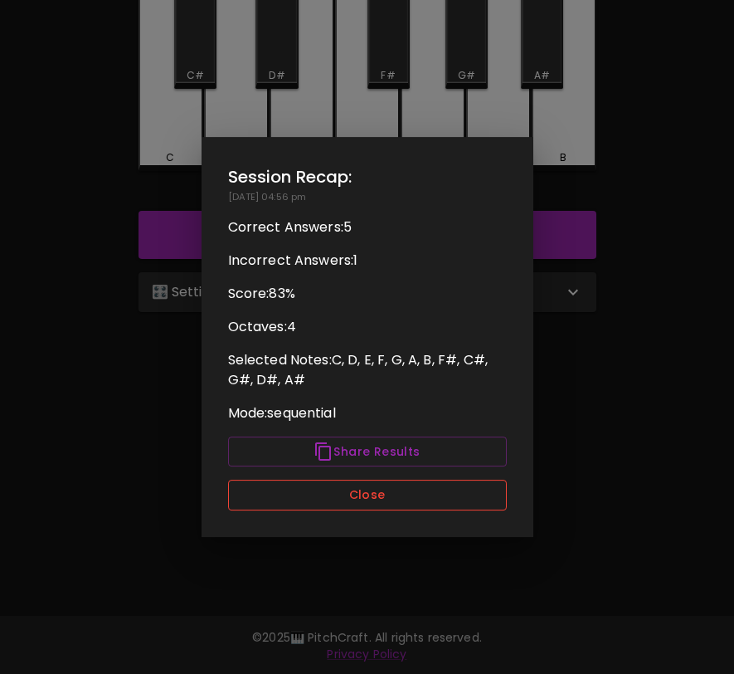
click at [367, 502] on button "Close" at bounding box center [367, 495] width 279 height 31
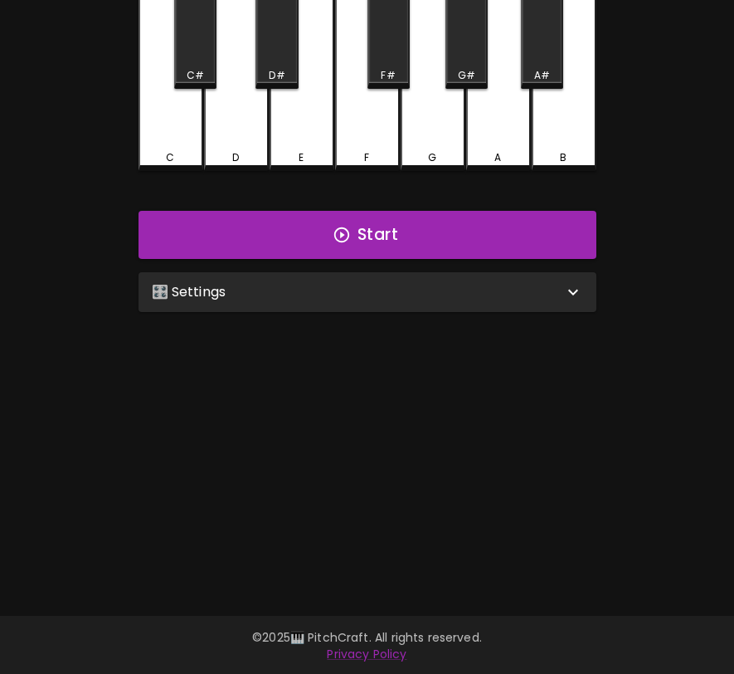
scroll to position [166, 0]
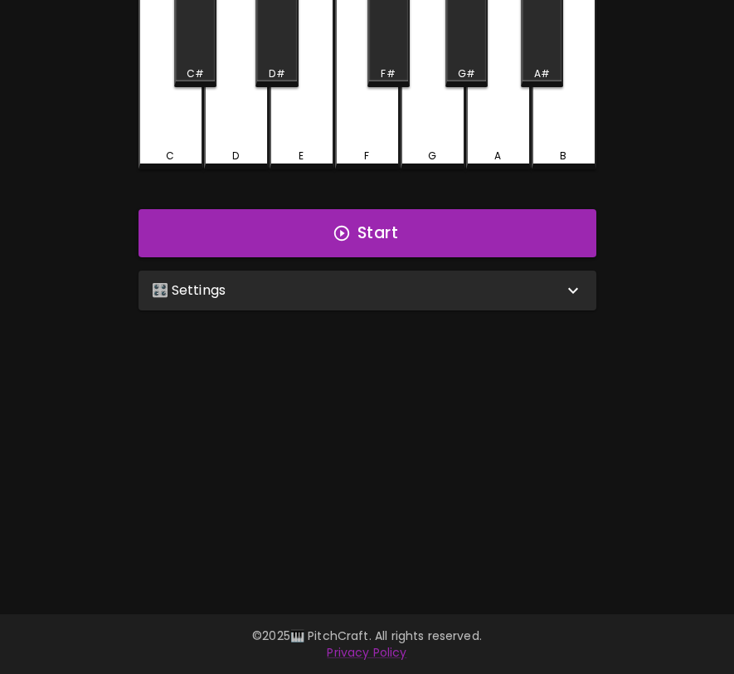
click at [407, 285] on div "🎛️ Settings" at bounding box center [358, 290] width 412 height 20
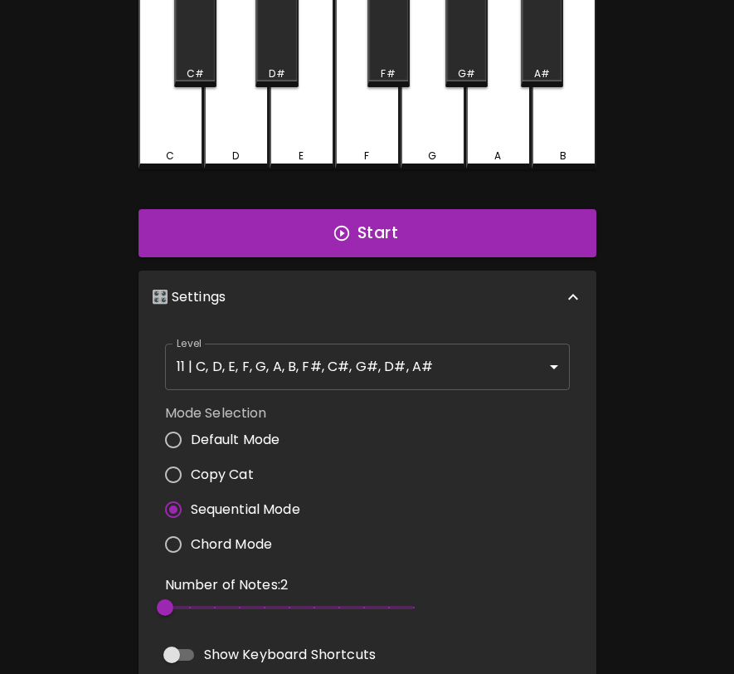
scroll to position [7, 0]
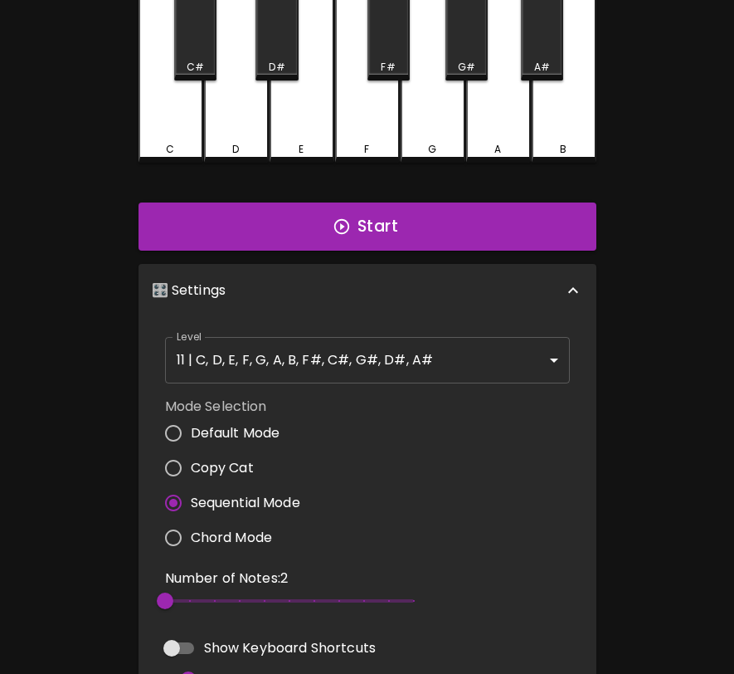
type input "5"
click at [230, 595] on span "5" at bounding box center [289, 600] width 249 height 25
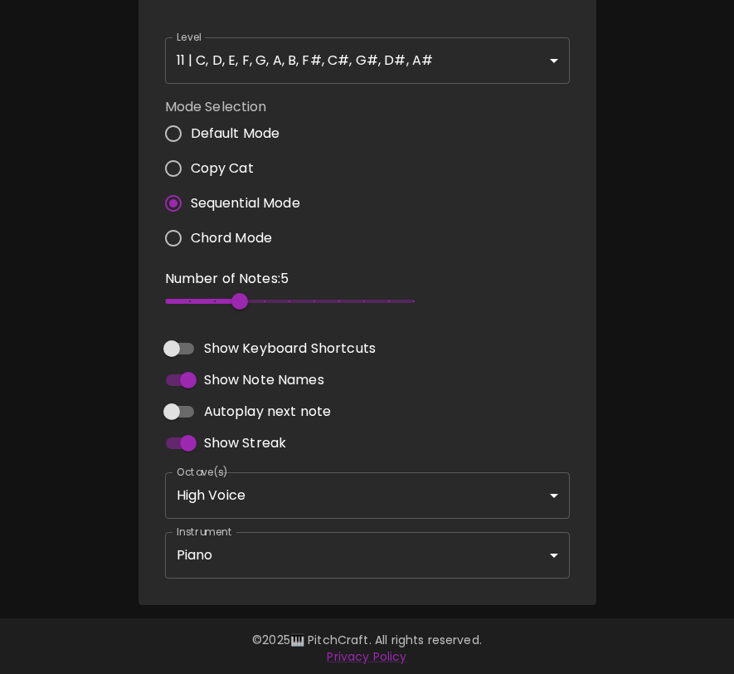
scroll to position [0, 0]
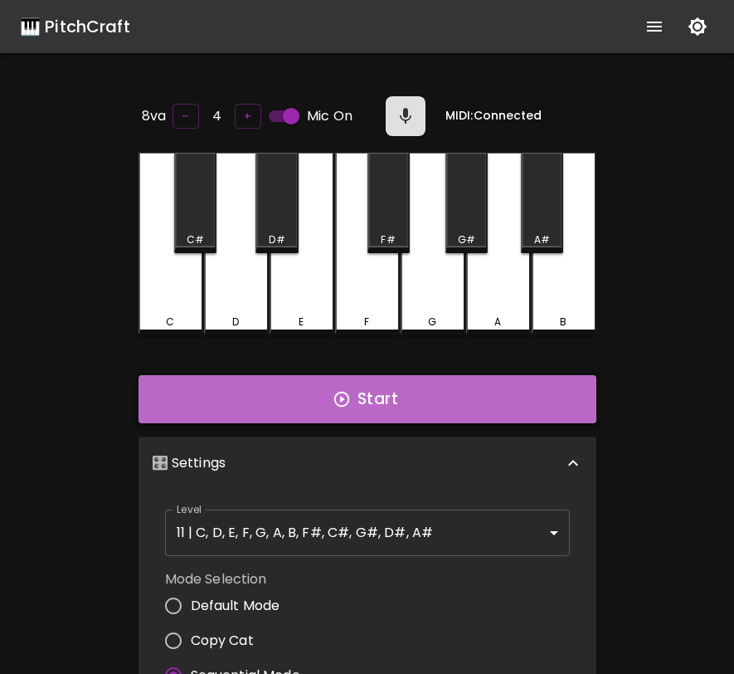
click at [486, 391] on button "Start" at bounding box center [368, 399] width 458 height 48
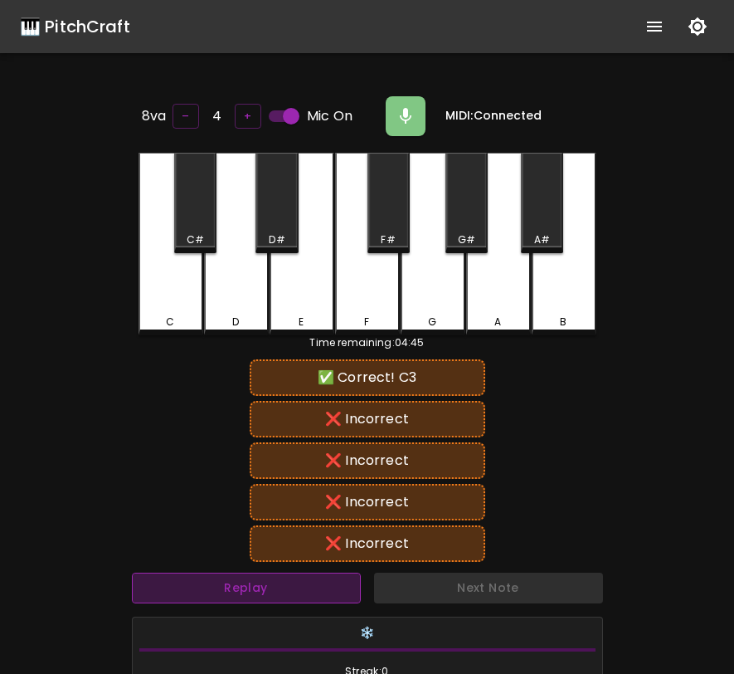
click at [301, 573] on button "Replay" at bounding box center [246, 588] width 229 height 31
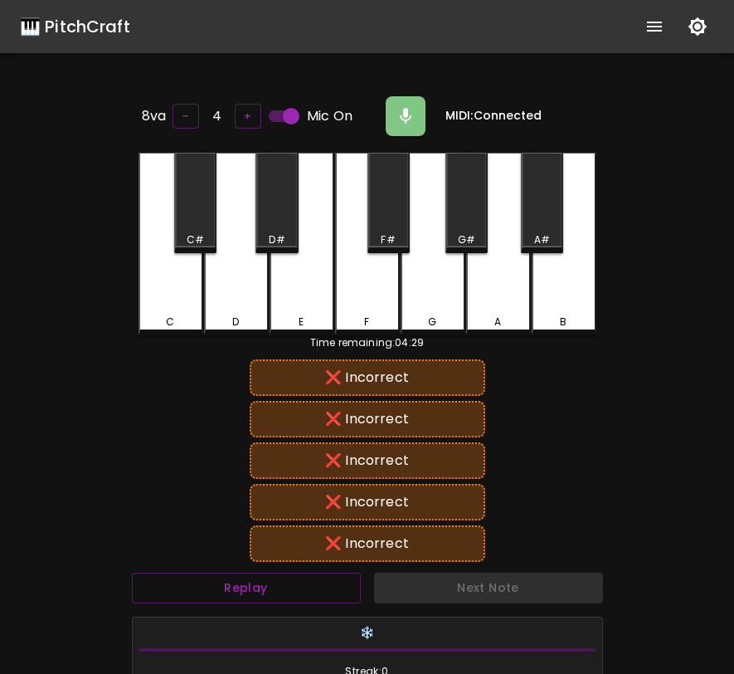
click at [302, 566] on div "Replay" at bounding box center [246, 588] width 242 height 44
click at [297, 581] on button "Replay" at bounding box center [246, 588] width 229 height 31
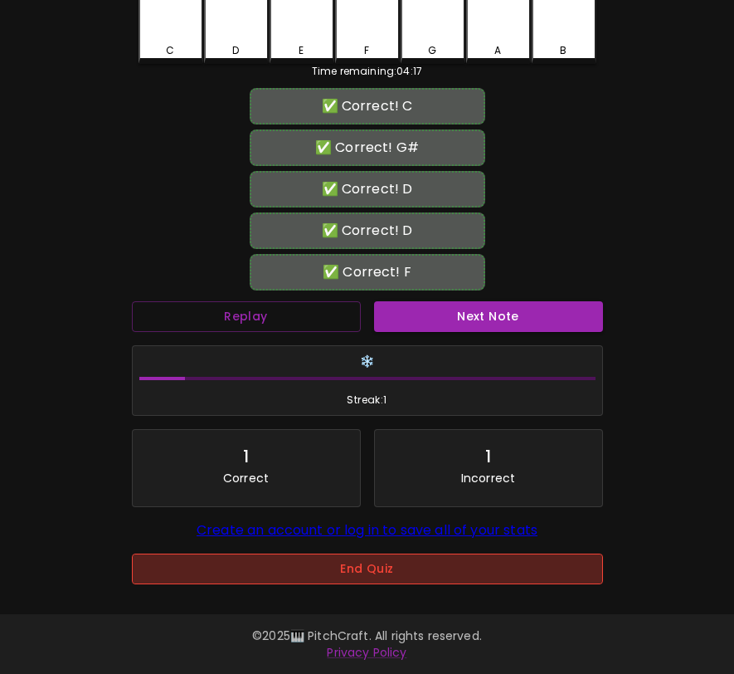
click at [472, 570] on button "End Quiz" at bounding box center [367, 568] width 471 height 31
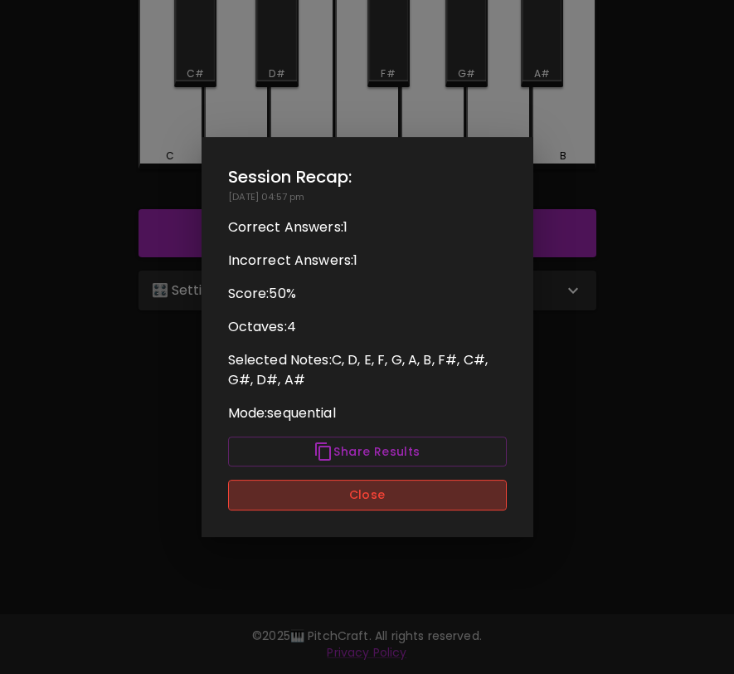
click at [454, 503] on button "Close" at bounding box center [367, 495] width 279 height 31
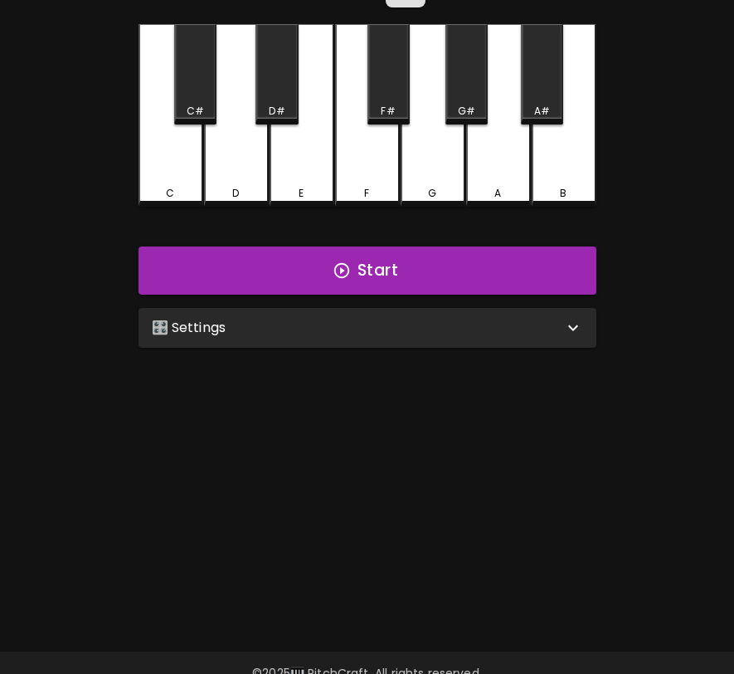
scroll to position [96, 0]
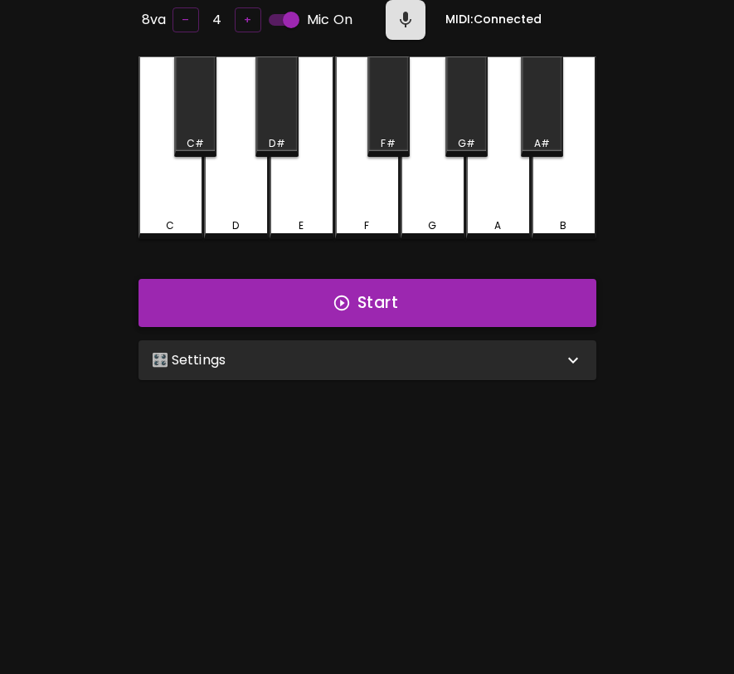
click at [473, 291] on button "Start" at bounding box center [368, 303] width 458 height 48
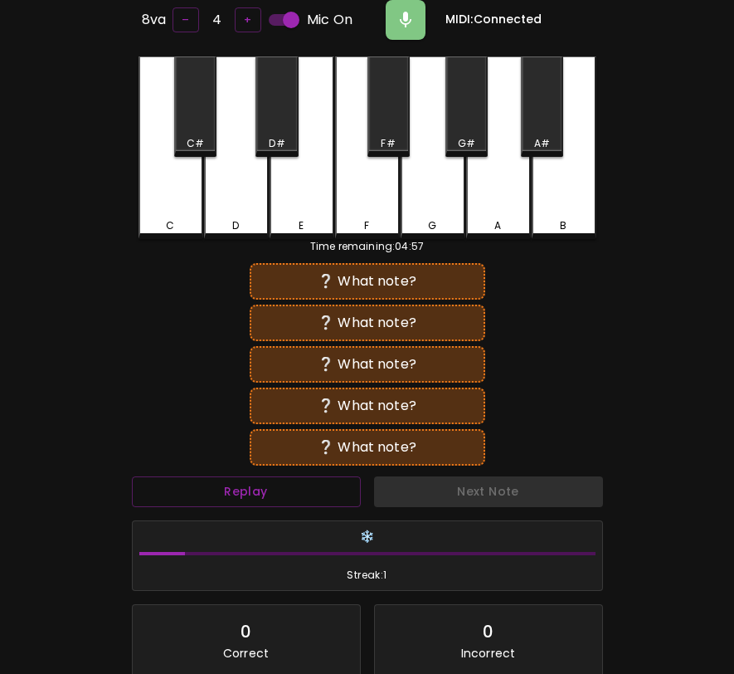
scroll to position [7, 0]
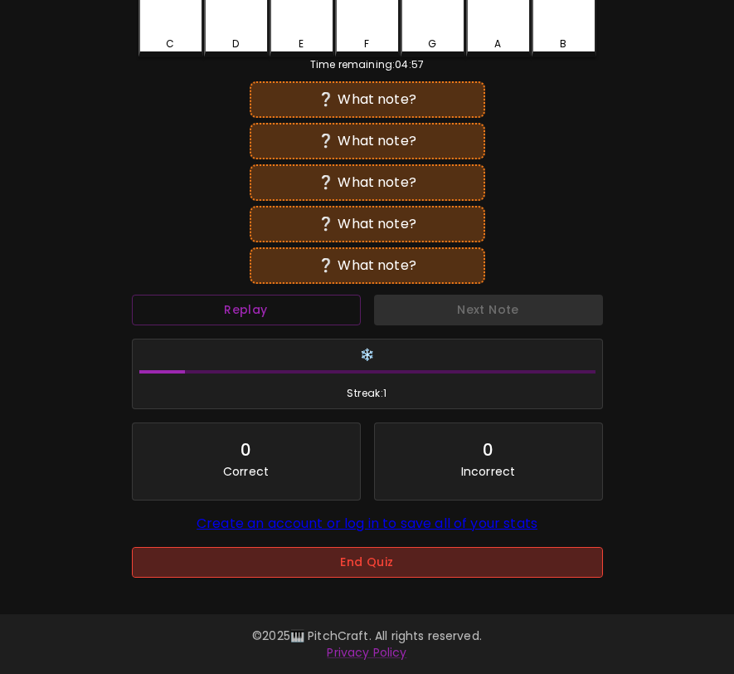
click at [397, 552] on button "End Quiz" at bounding box center [367, 562] width 471 height 31
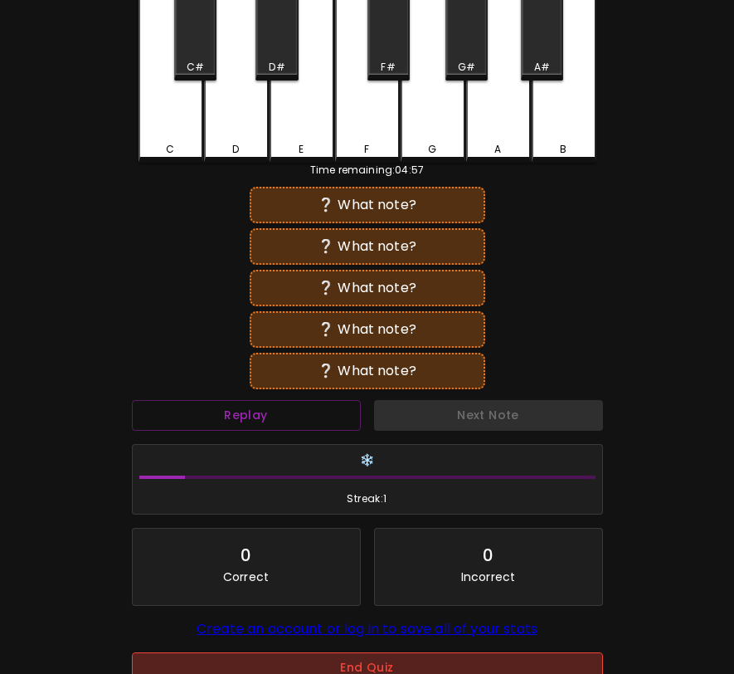
scroll to position [0, 0]
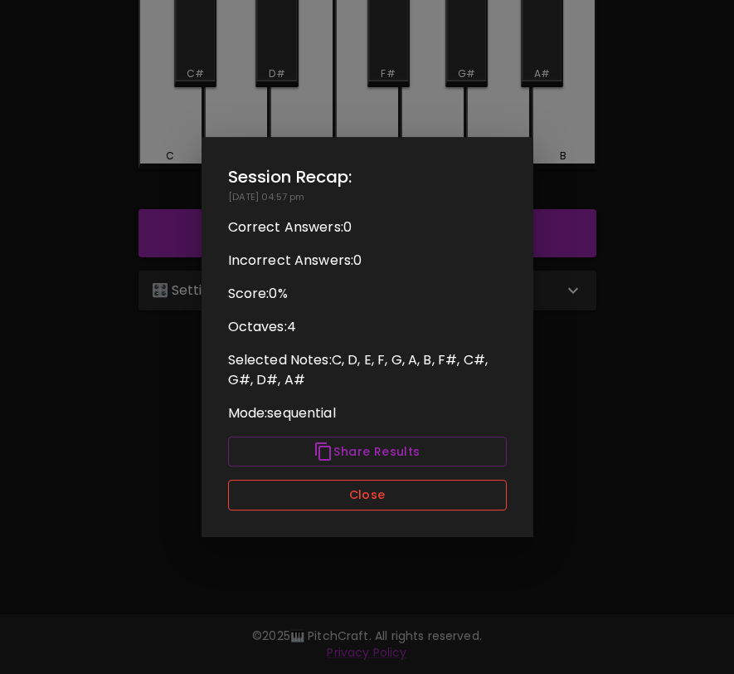
click at [354, 493] on button "Close" at bounding box center [367, 495] width 279 height 31
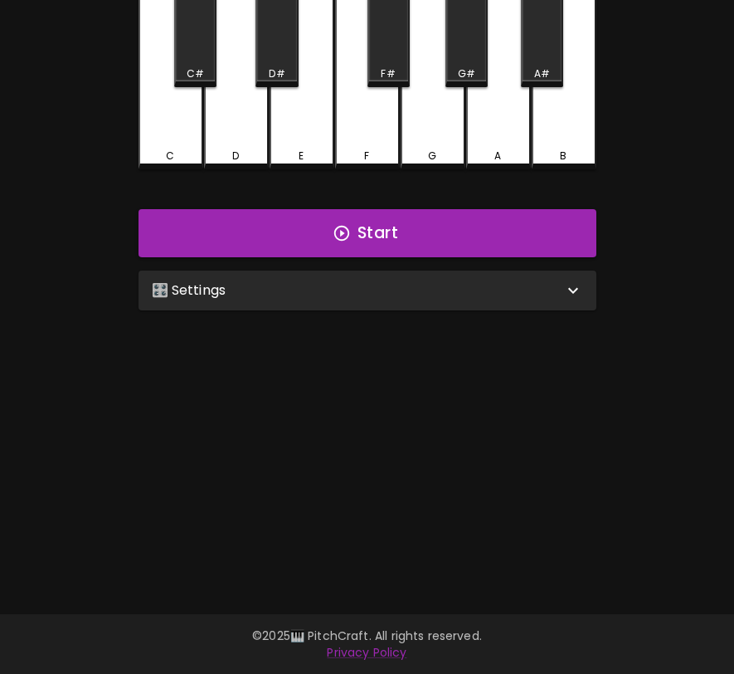
click at [373, 314] on div "8va – 4 + Mic On MIDI: Connected C C# D D# E F F# G G# A A# B Start 🎛️ Settings…" at bounding box center [368, 264] width 498 height 674
click at [387, 294] on div "🎛️ Settings" at bounding box center [358, 290] width 412 height 20
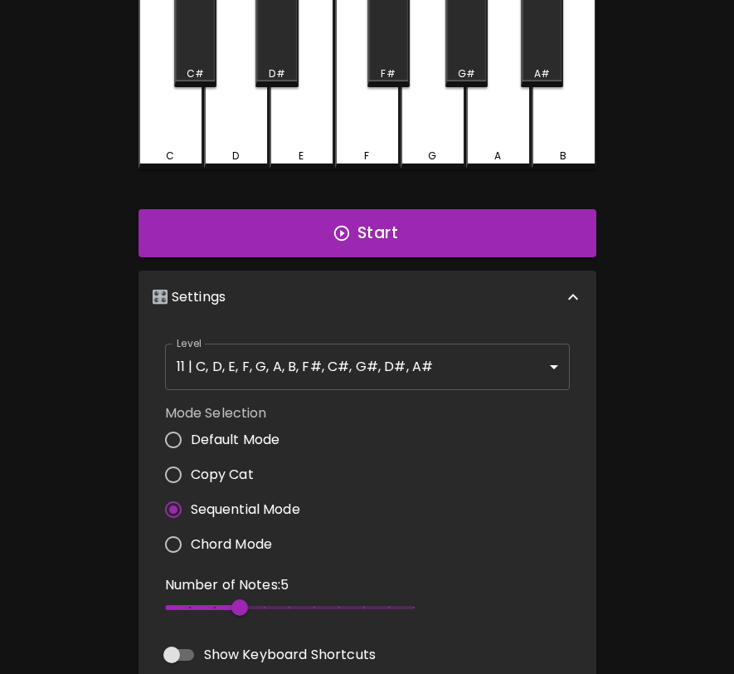
click at [343, 359] on body "🎹 PitchCraft About Badges Log In 8va – 4 + Mic On MIDI: Connected C C# D D# E F…" at bounding box center [367, 409] width 734 height 1150
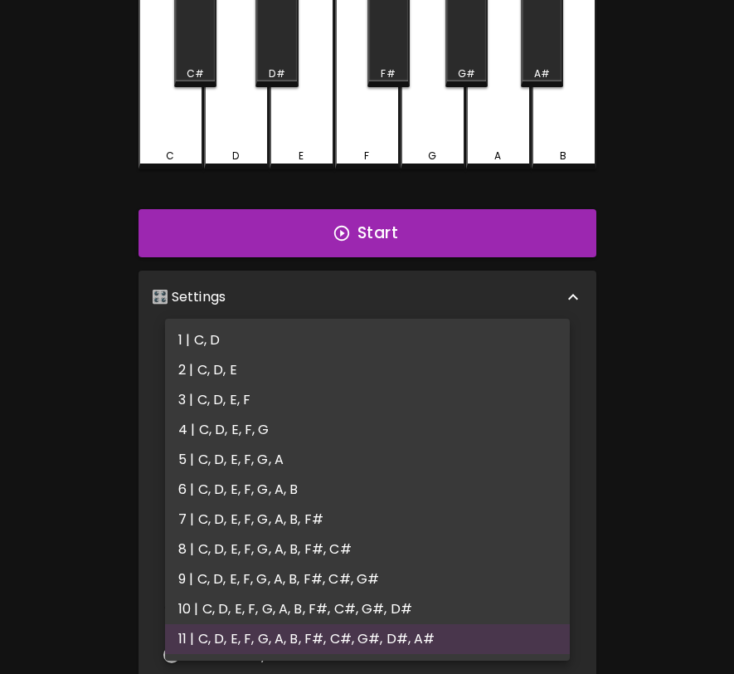
click at [297, 426] on li "4 | C, D, E, F, G" at bounding box center [367, 430] width 405 height 30
type input "7"
type input "2"
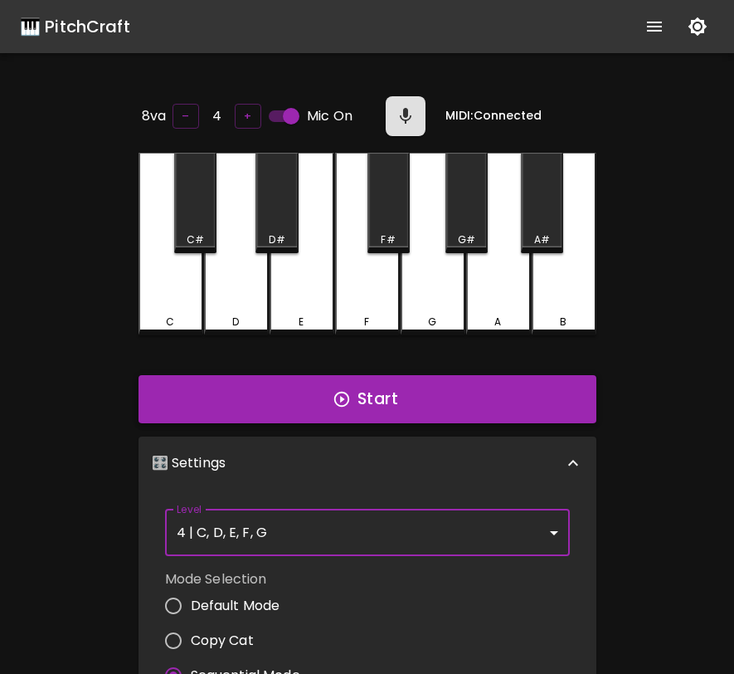
click at [524, 400] on button "Start" at bounding box center [368, 399] width 458 height 48
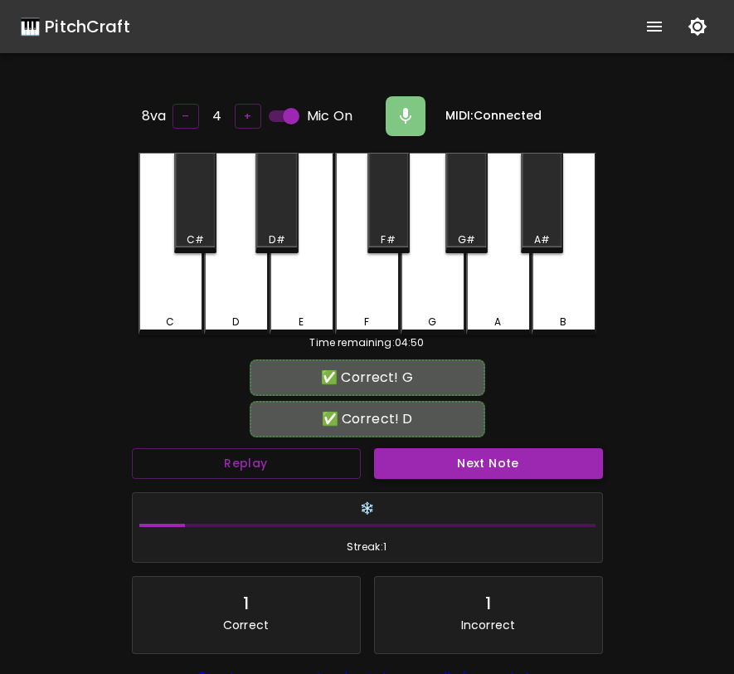
click at [525, 458] on button "Next Note" at bounding box center [488, 463] width 229 height 31
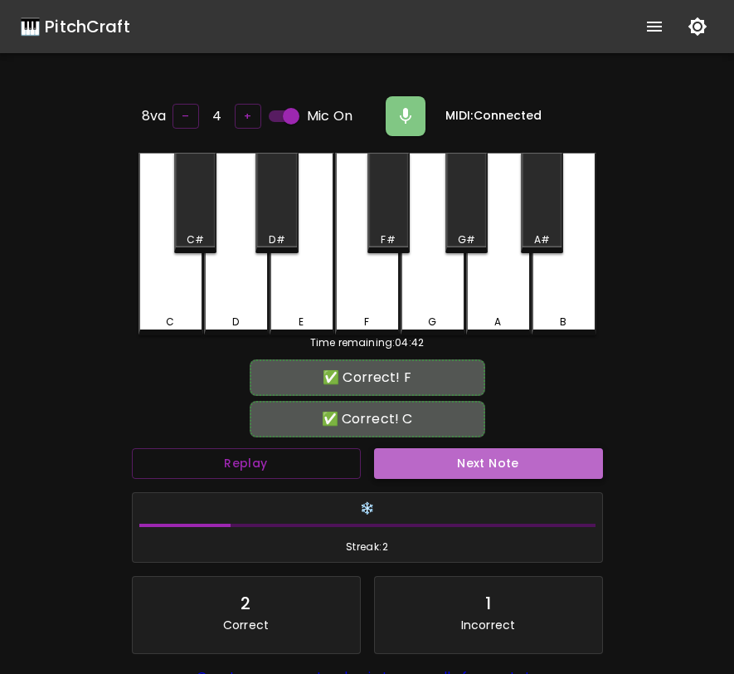
click at [525, 458] on button "Next Note" at bounding box center [488, 463] width 229 height 31
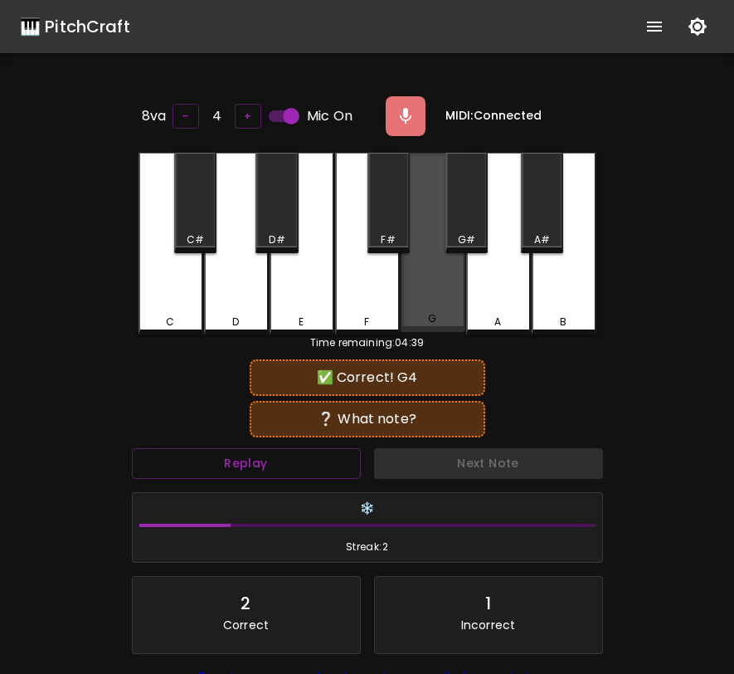
click at [410, 292] on div "G" at bounding box center [433, 242] width 65 height 179
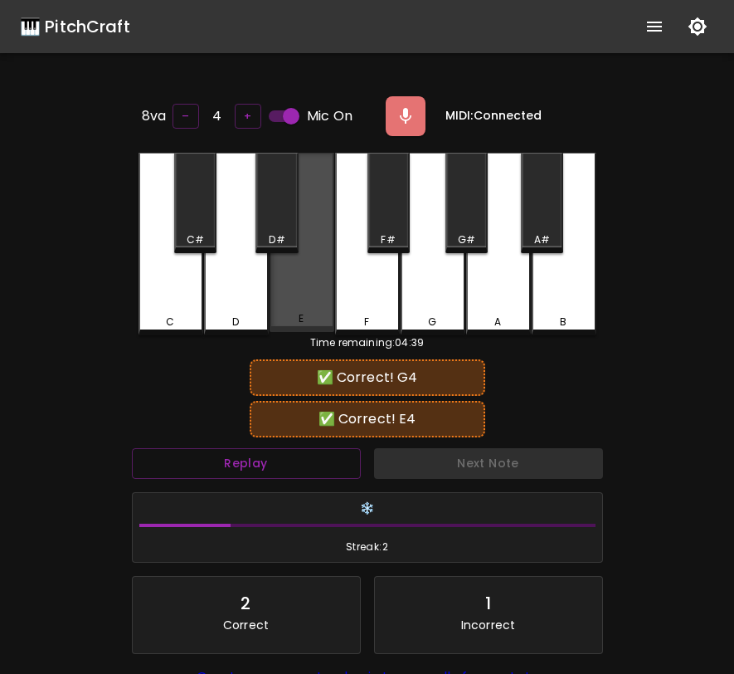
click at [305, 300] on div "E" at bounding box center [302, 242] width 65 height 179
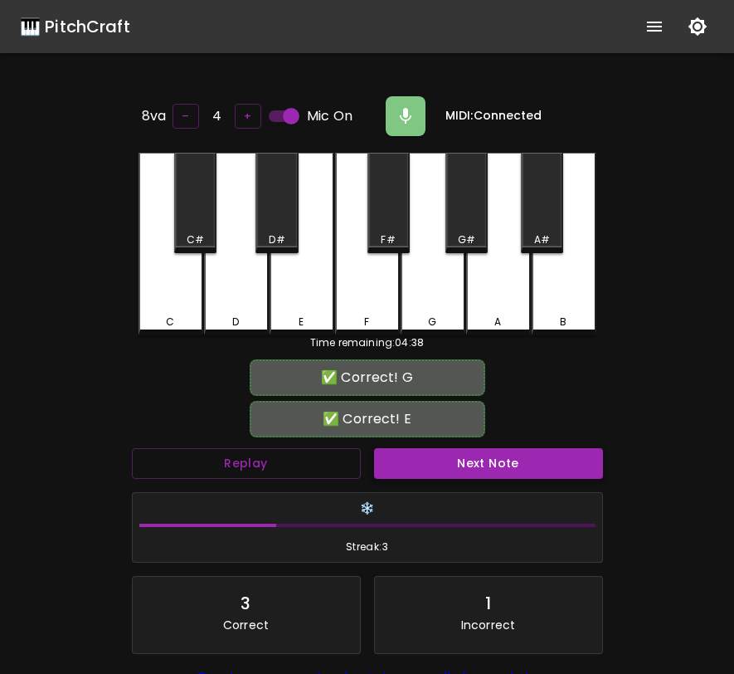
click at [414, 454] on button "Next Note" at bounding box center [488, 463] width 229 height 31
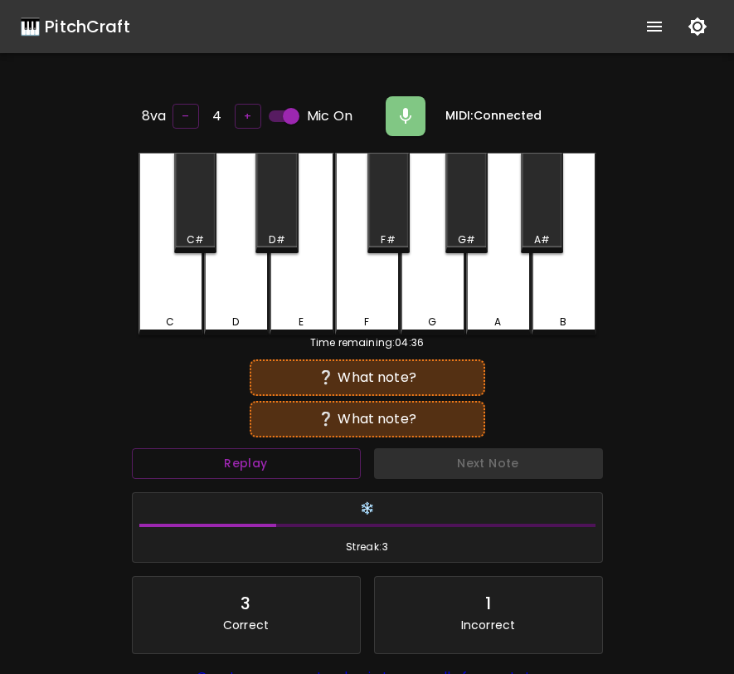
click at [180, 317] on div "C" at bounding box center [170, 321] width 61 height 15
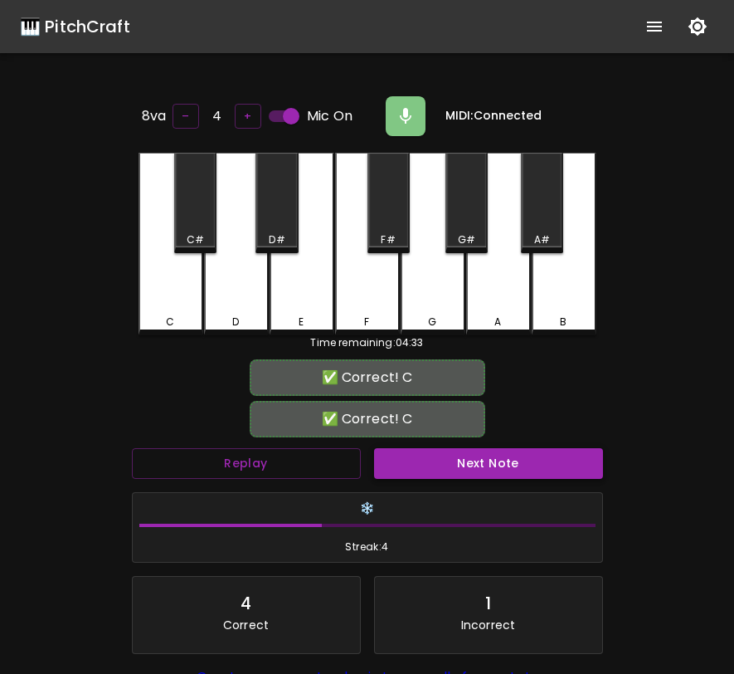
click at [455, 464] on button "Next Note" at bounding box center [488, 463] width 229 height 31
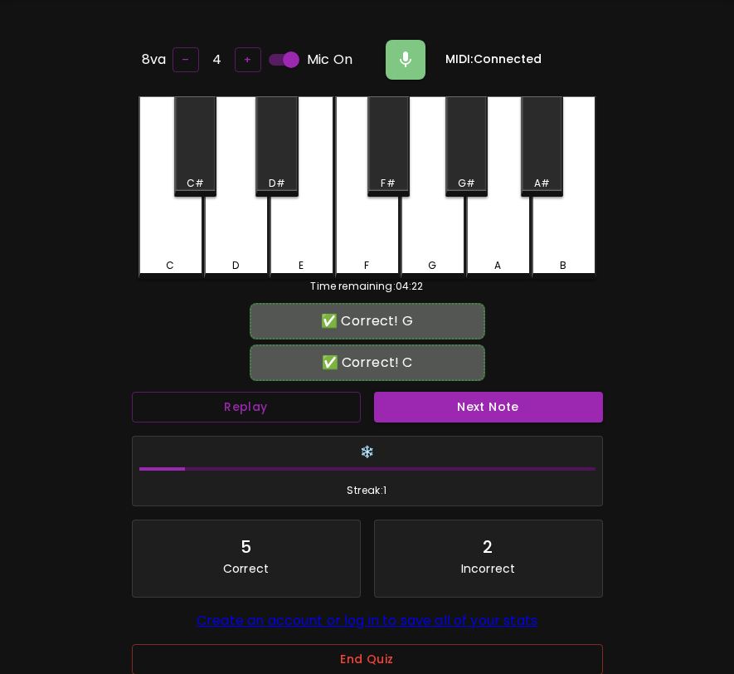
scroll to position [166, 0]
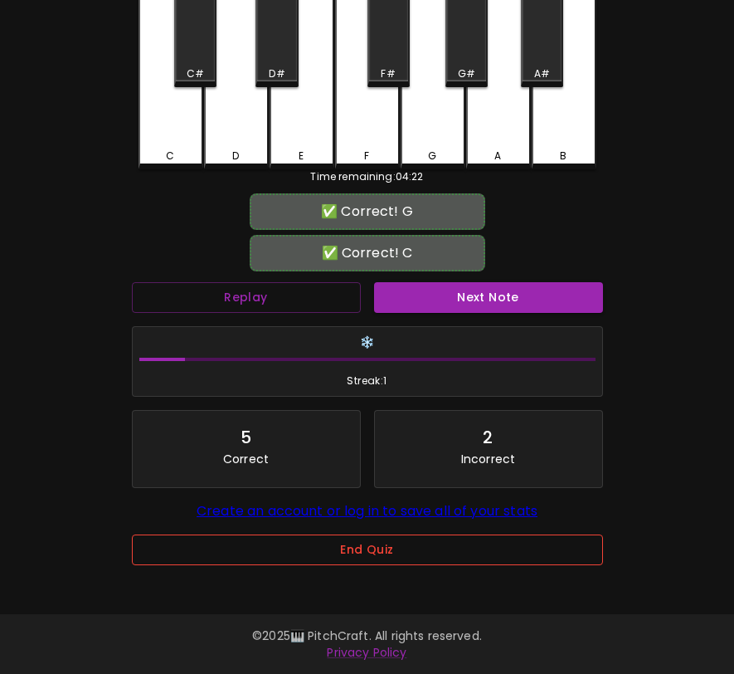
click at [420, 565] on button "End Quiz" at bounding box center [367, 549] width 471 height 31
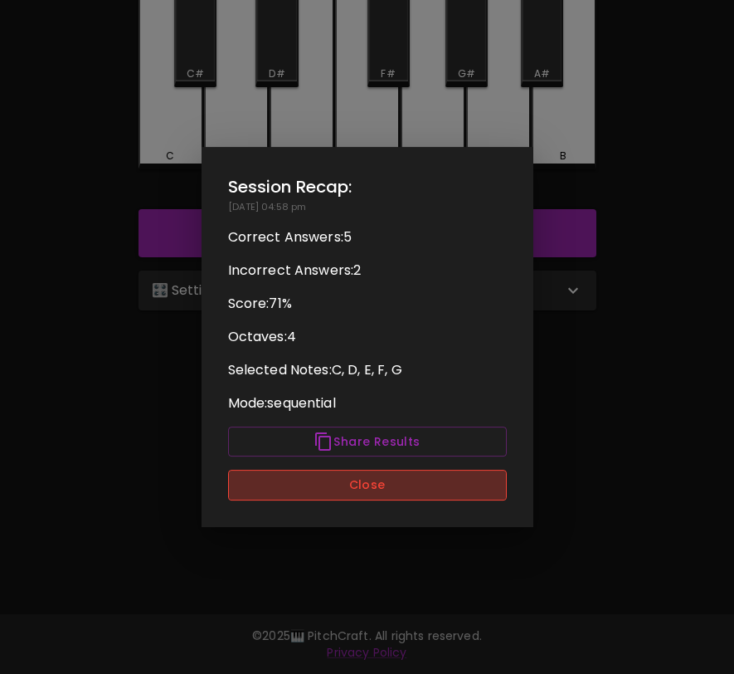
click at [441, 491] on button "Close" at bounding box center [367, 485] width 279 height 31
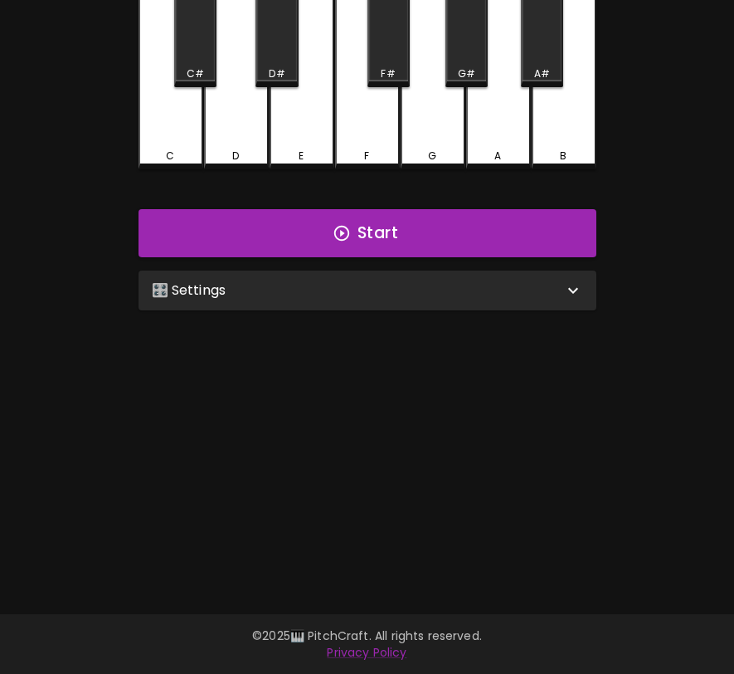
click at [443, 291] on div "🎛️ Settings" at bounding box center [358, 290] width 412 height 20
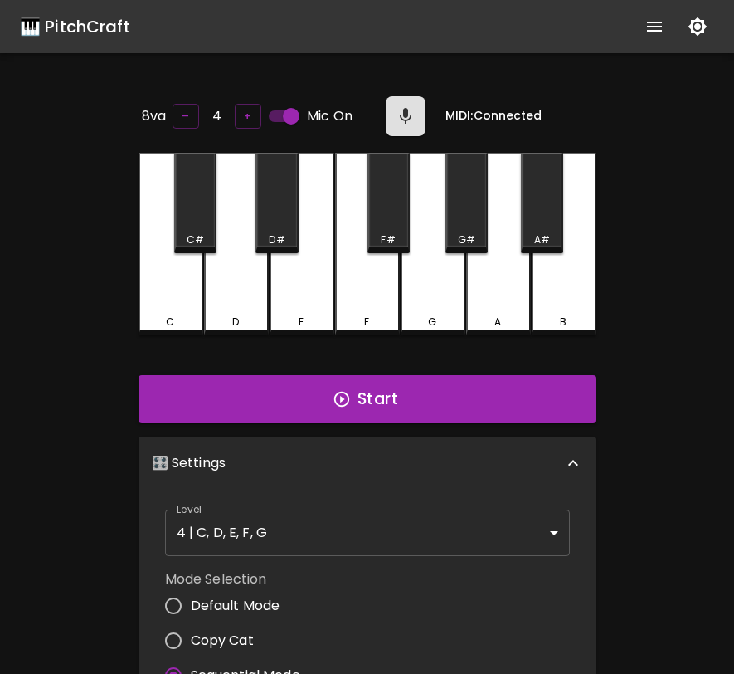
scroll to position [7, 0]
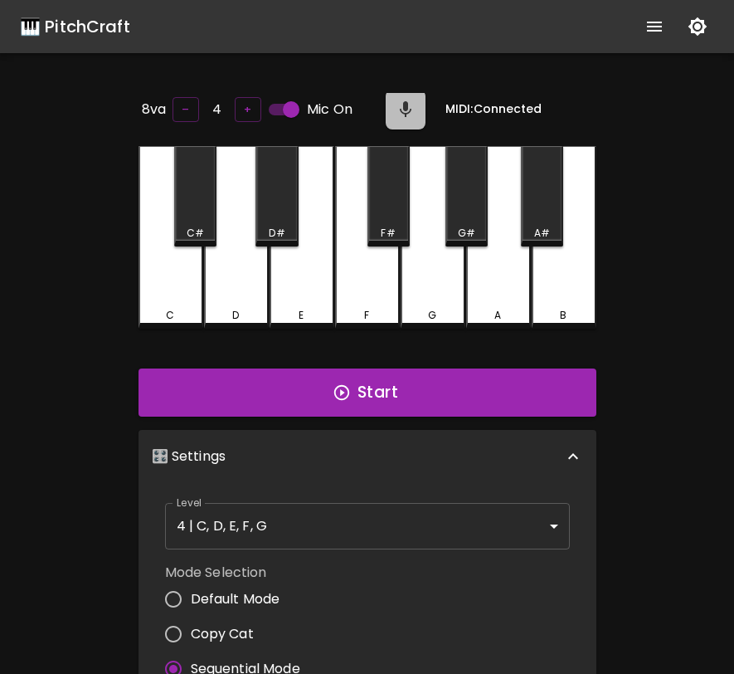
click at [415, 116] on button "button" at bounding box center [406, 110] width 40 height 40
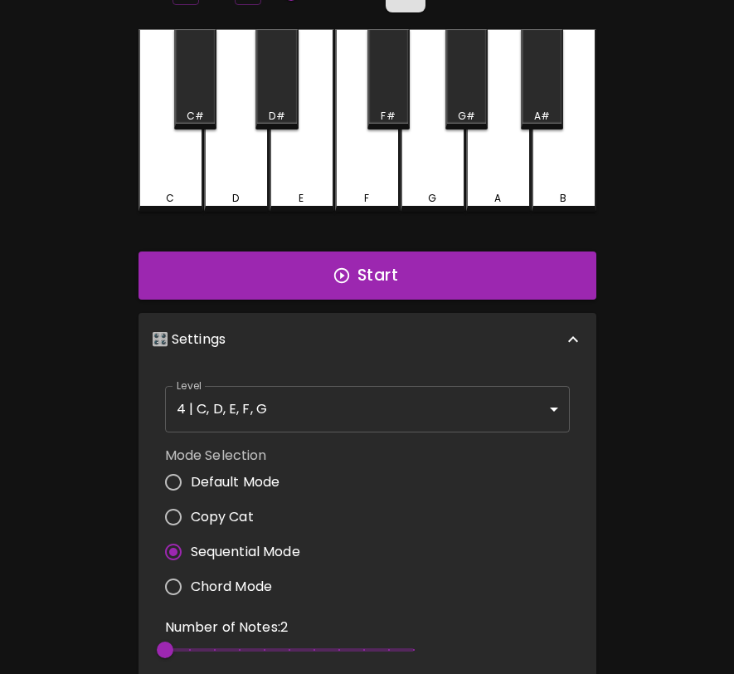
scroll to position [126, 0]
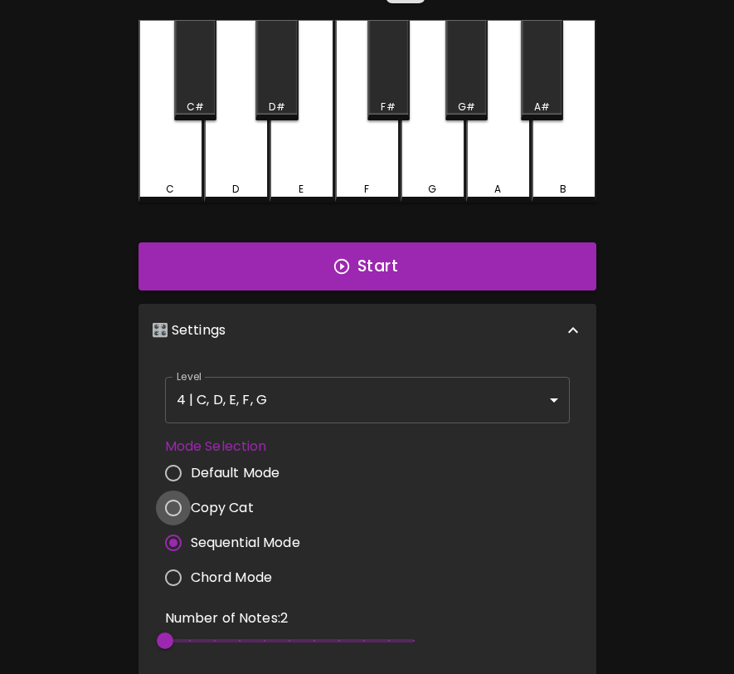
click at [179, 501] on input "Copy Cat" at bounding box center [173, 507] width 35 height 35
radio input "true"
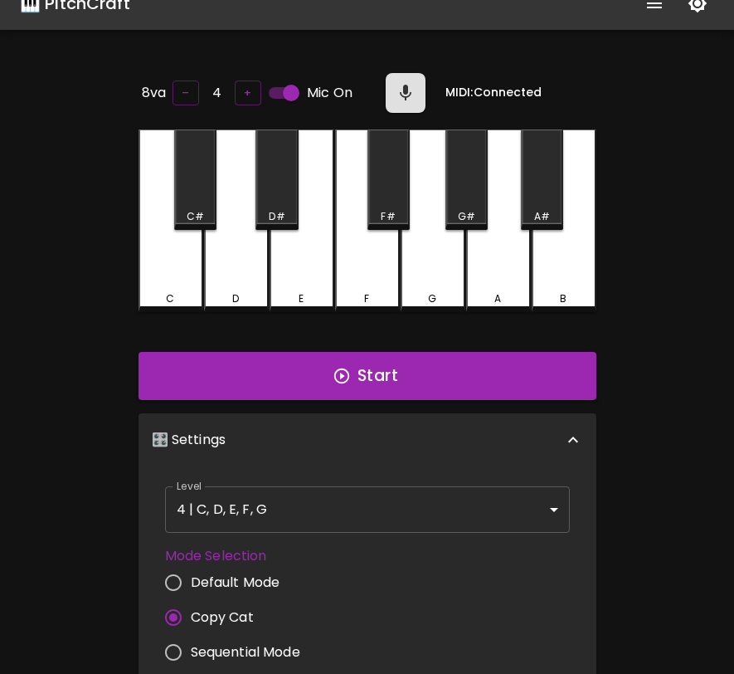
scroll to position [0, 0]
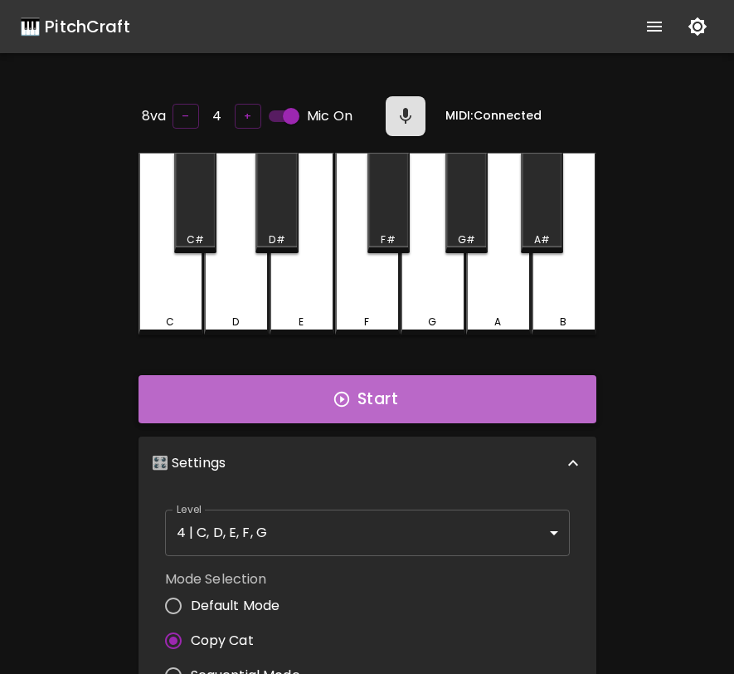
click at [466, 412] on button "Start" at bounding box center [368, 399] width 458 height 48
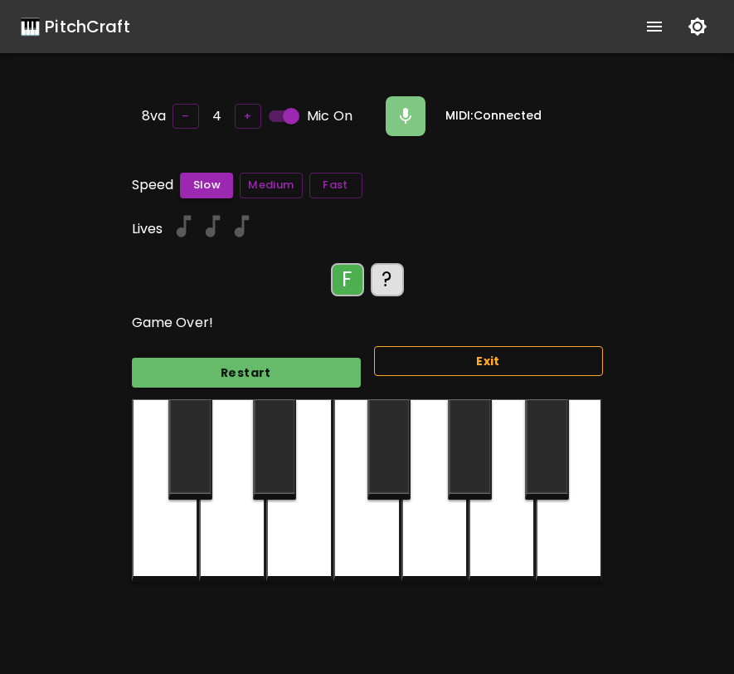
click at [559, 353] on button "Exit" at bounding box center [488, 361] width 229 height 31
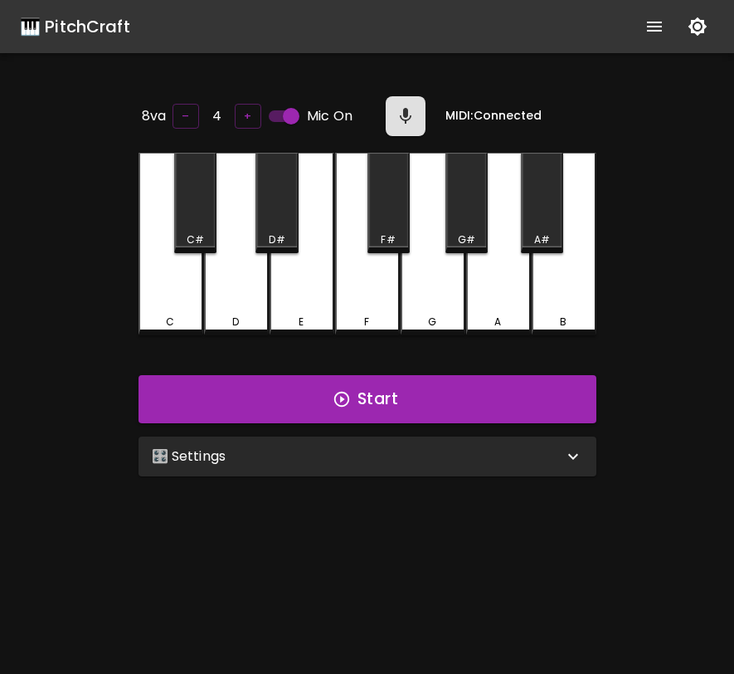
click at [498, 446] on div "🎛️ Settings" at bounding box center [358, 456] width 412 height 20
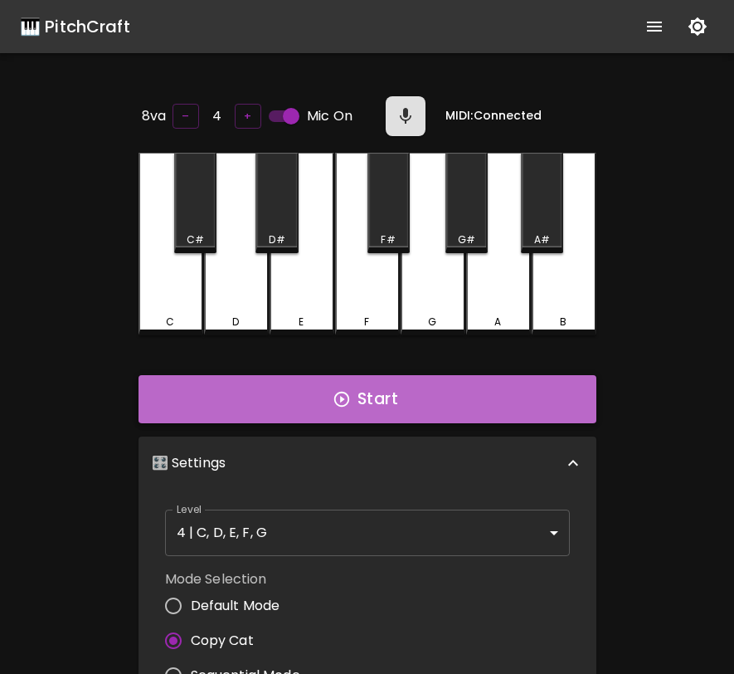
click at [407, 389] on button "Start" at bounding box center [368, 399] width 458 height 48
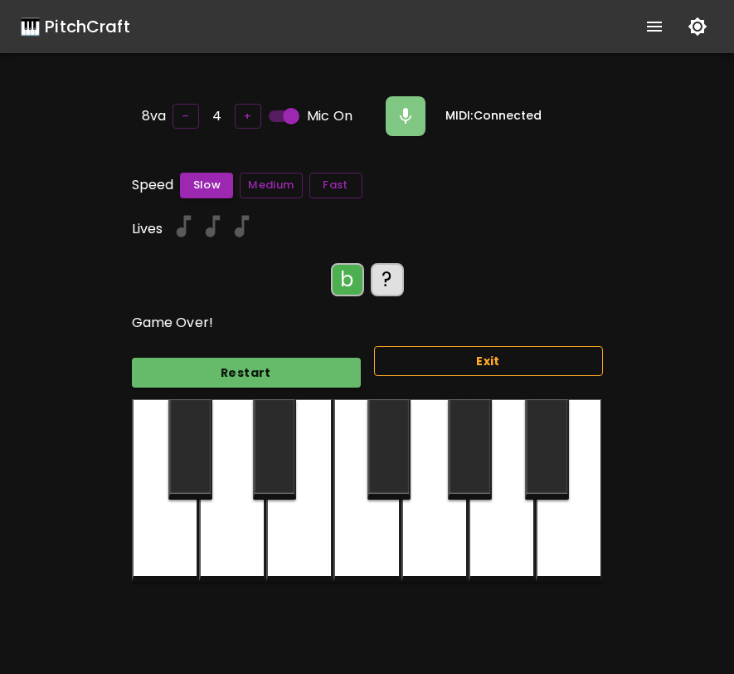
click at [554, 367] on button "Exit" at bounding box center [488, 361] width 229 height 31
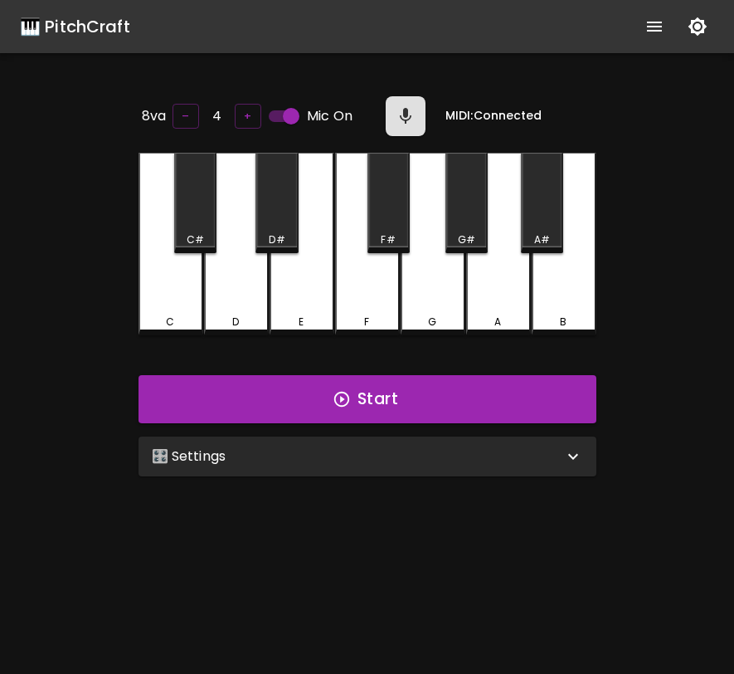
click at [436, 439] on div "🎛️ Settings" at bounding box center [368, 456] width 458 height 40
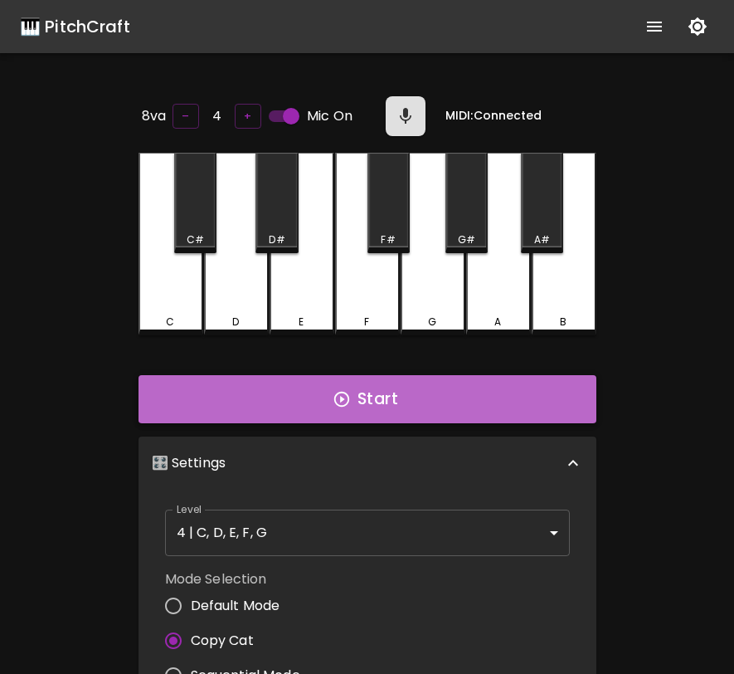
click at [422, 392] on button "Start" at bounding box center [368, 399] width 458 height 48
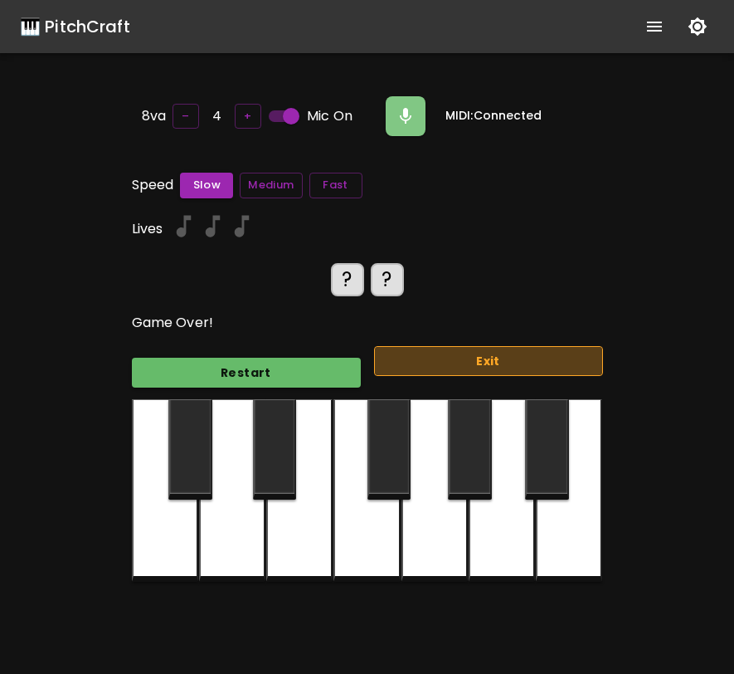
click at [440, 359] on button "Exit" at bounding box center [488, 361] width 229 height 31
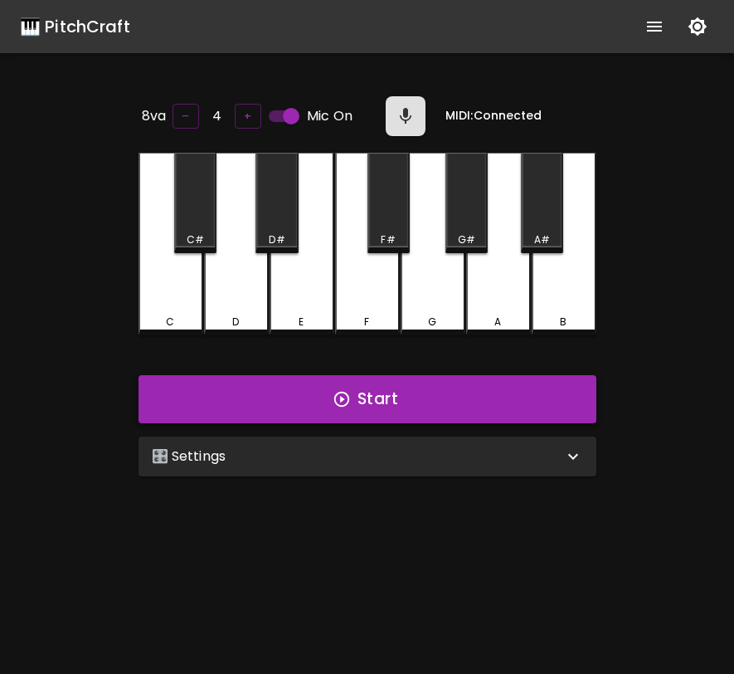
click at [378, 390] on button "Start" at bounding box center [368, 399] width 458 height 48
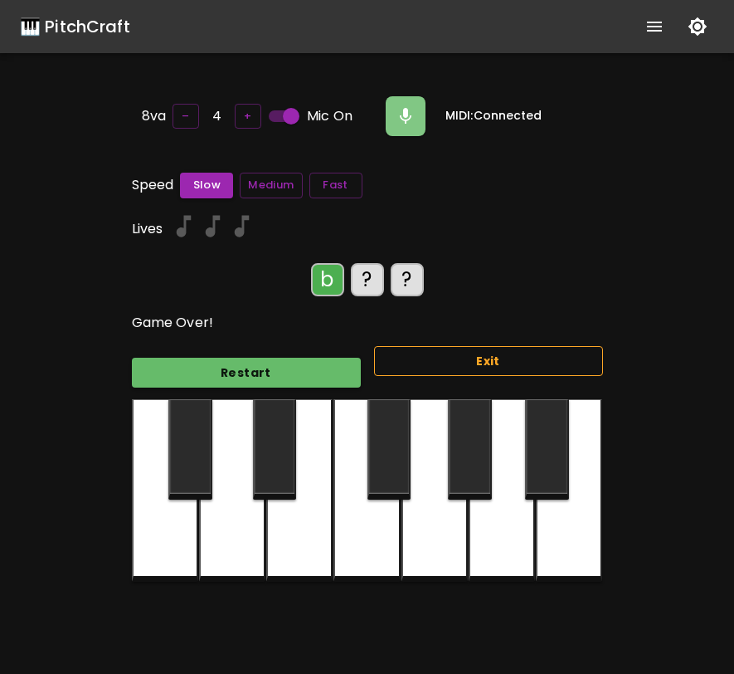
click at [576, 359] on button "Exit" at bounding box center [488, 361] width 229 height 31
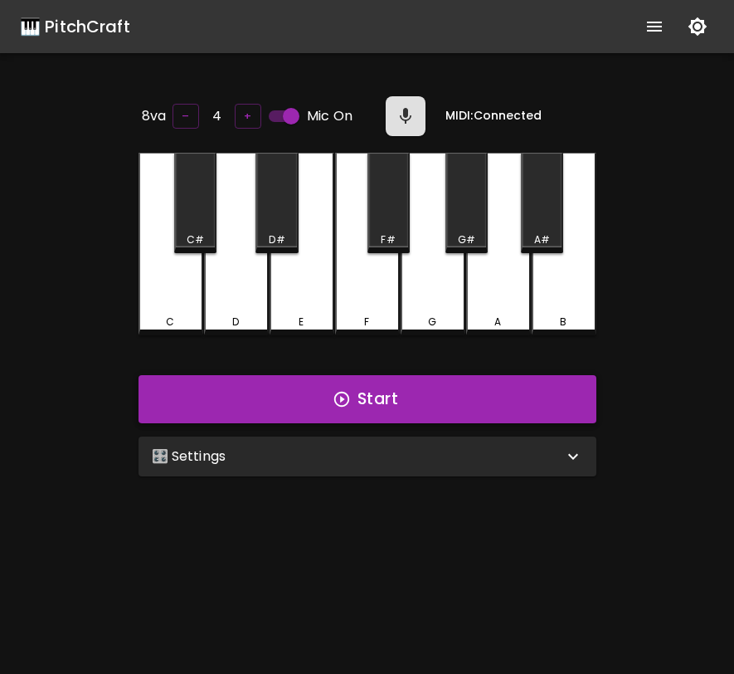
click at [533, 397] on button "Start" at bounding box center [368, 399] width 458 height 48
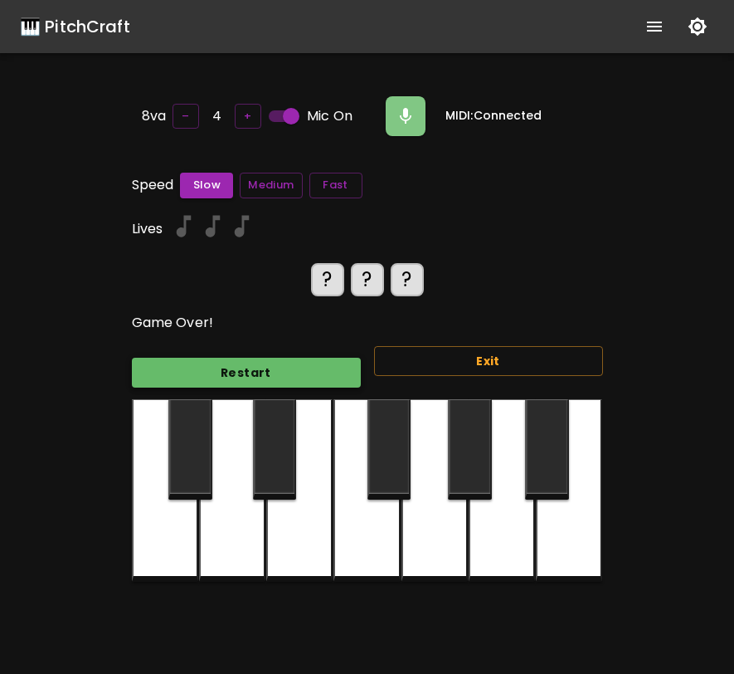
click at [299, 362] on button "Restart" at bounding box center [246, 373] width 229 height 31
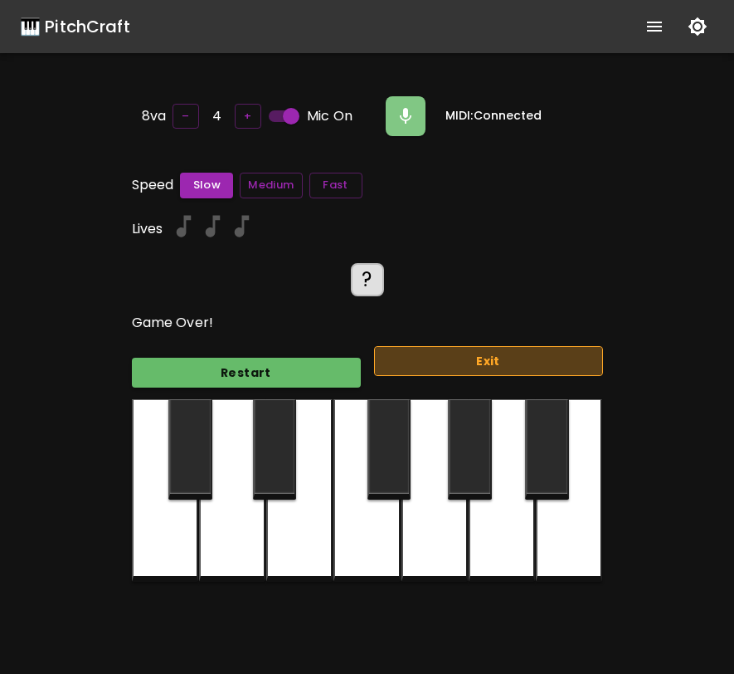
click at [417, 364] on button "Exit" at bounding box center [488, 361] width 229 height 31
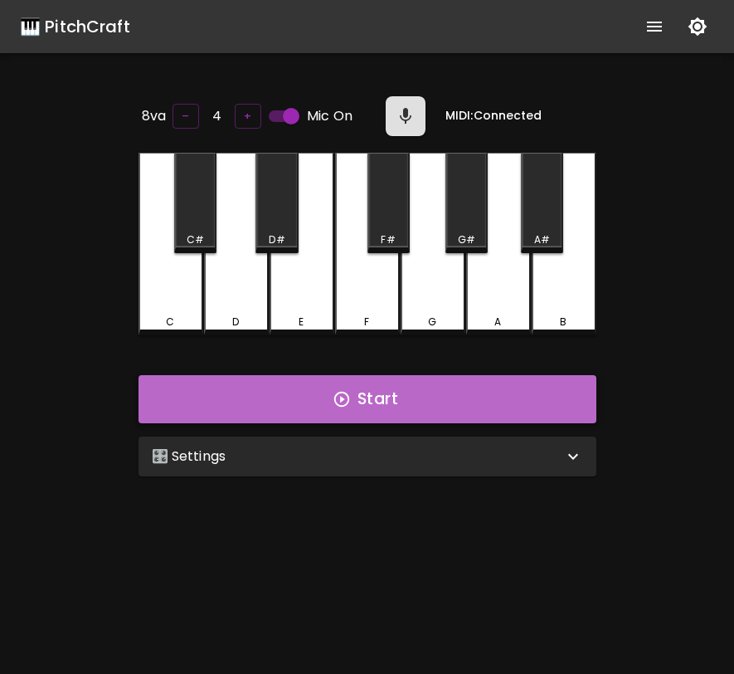
click at [386, 404] on button "Start" at bounding box center [368, 399] width 458 height 48
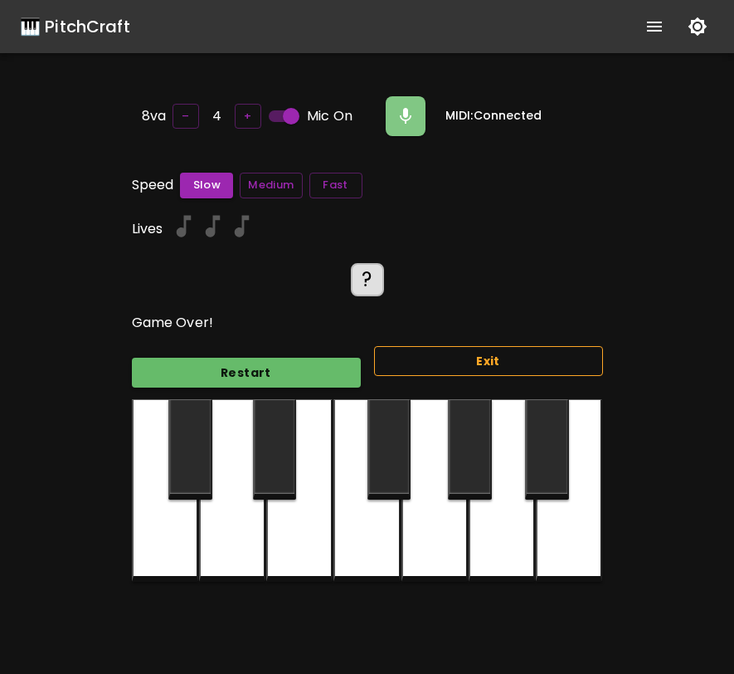
click at [403, 367] on button "Exit" at bounding box center [488, 361] width 229 height 31
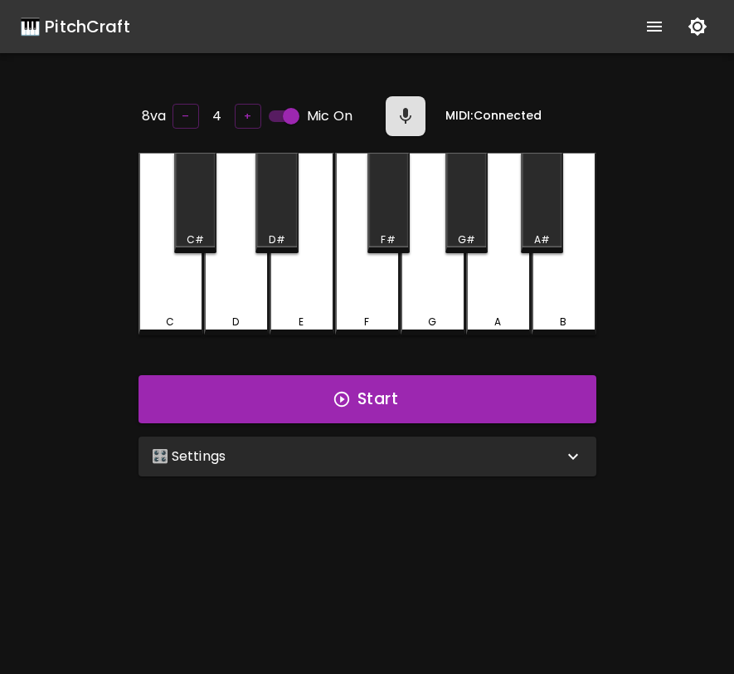
click at [480, 115] on h6 "MIDI: Connected" at bounding box center [494, 116] width 96 height 18
click at [436, 286] on div "G" at bounding box center [433, 244] width 65 height 183
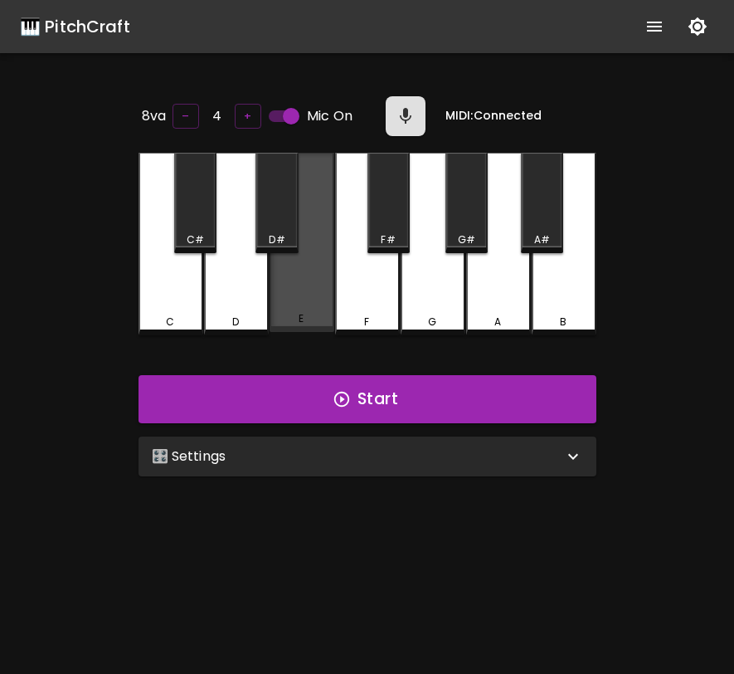
click at [311, 260] on div "E" at bounding box center [302, 242] width 65 height 179
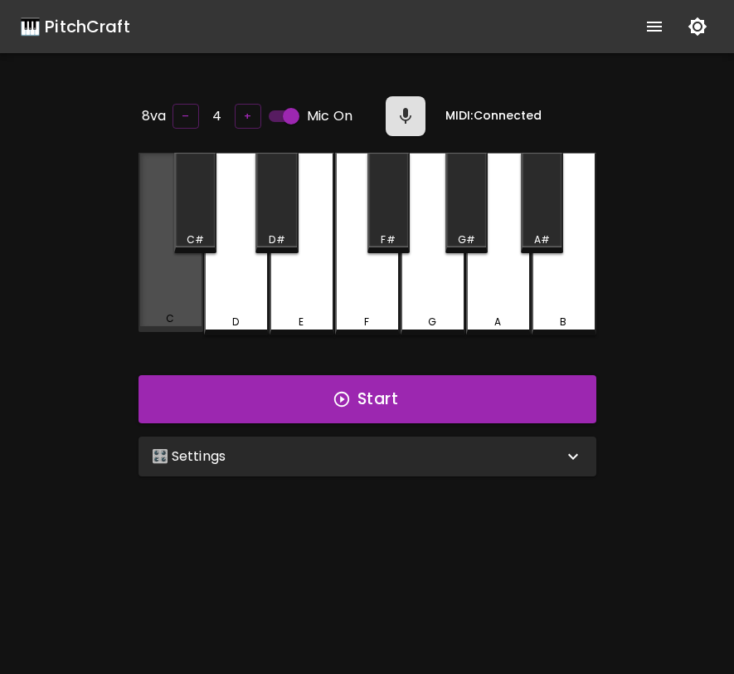
click at [193, 300] on div "C" at bounding box center [171, 242] width 65 height 179
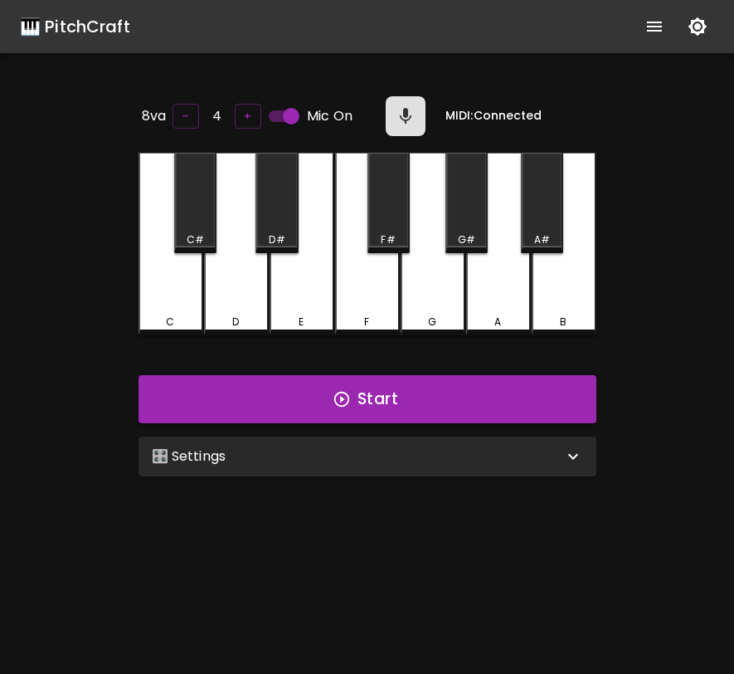
click at [251, 299] on div "D" at bounding box center [236, 244] width 65 height 183
click at [304, 291] on div "E" at bounding box center [302, 244] width 65 height 183
click at [345, 463] on div "🎛️ Settings" at bounding box center [368, 456] width 458 height 40
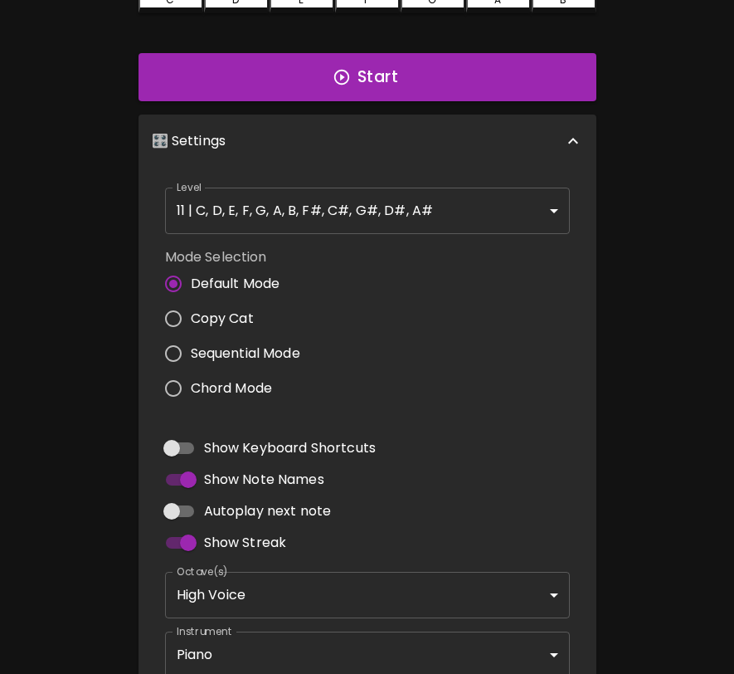
scroll to position [7, 0]
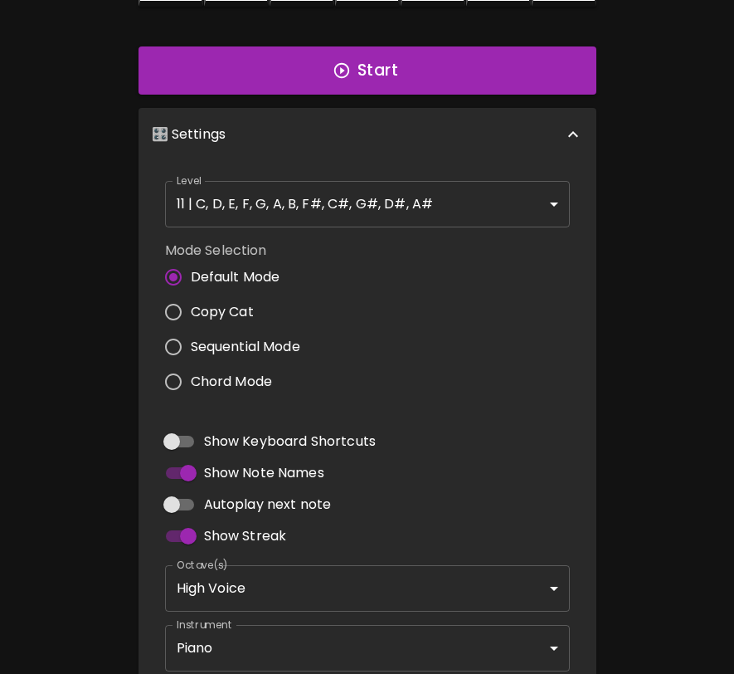
click at [201, 503] on input "Autoplay next note" at bounding box center [171, 505] width 95 height 32
checkbox input "true"
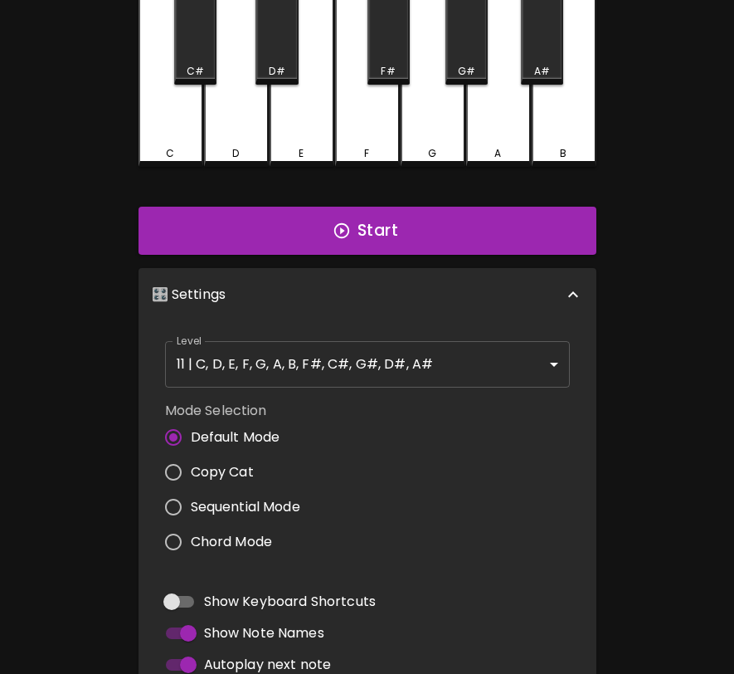
scroll to position [0, 0]
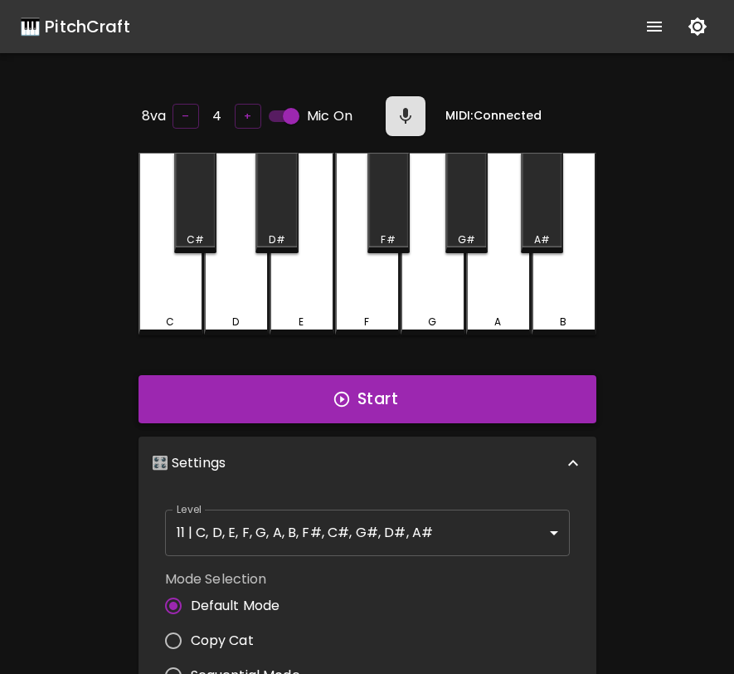
click at [403, 399] on button "Start" at bounding box center [368, 399] width 458 height 48
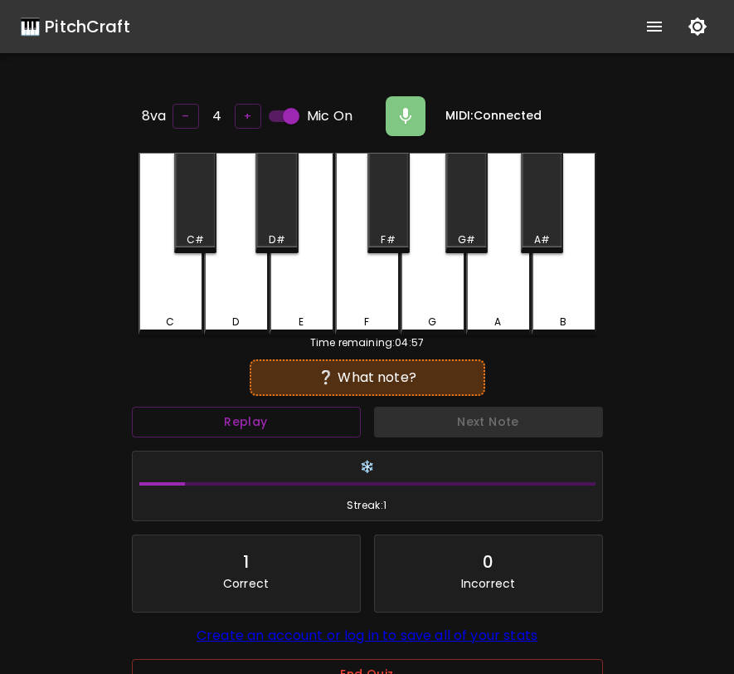
click at [287, 115] on input "Mic On" at bounding box center [291, 116] width 95 height 32
checkbox input "false"
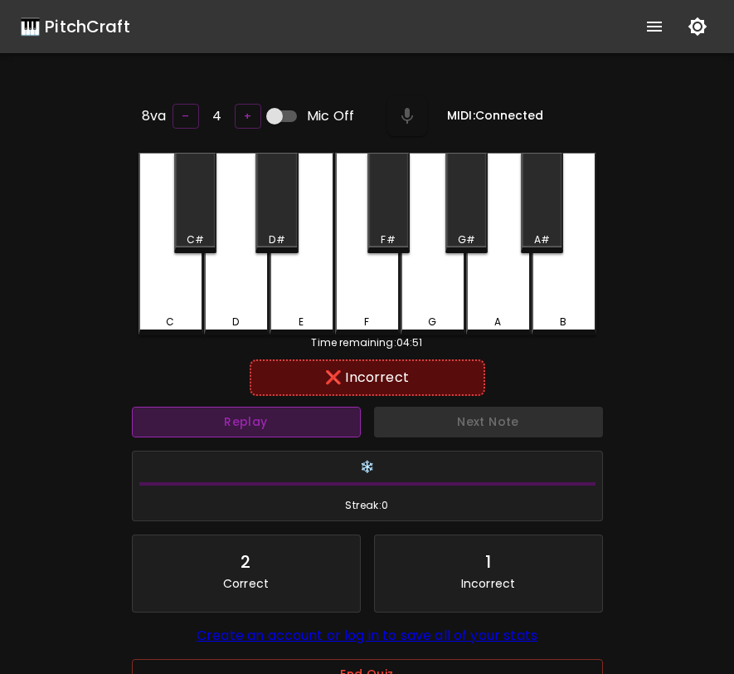
click at [232, 421] on button "Replay" at bounding box center [246, 422] width 229 height 31
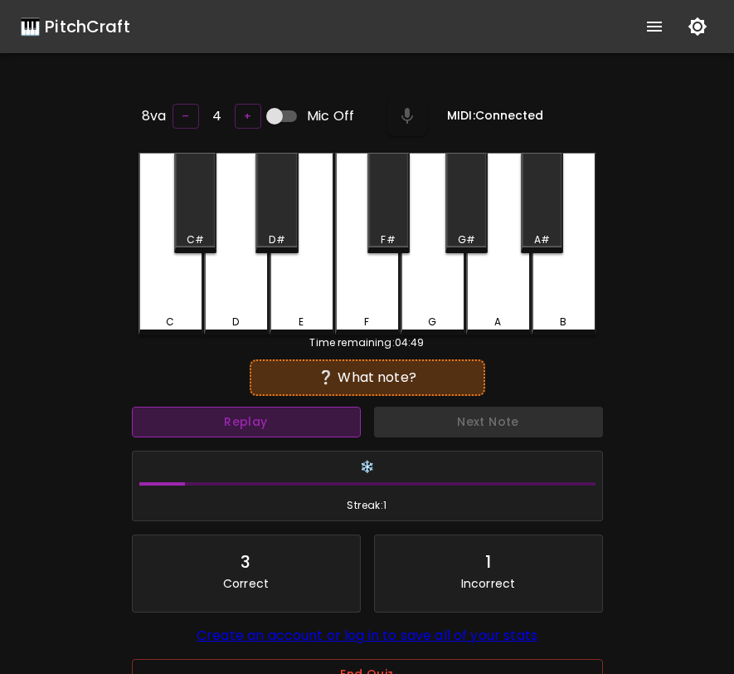
click at [232, 421] on button "Replay" at bounding box center [246, 422] width 229 height 31
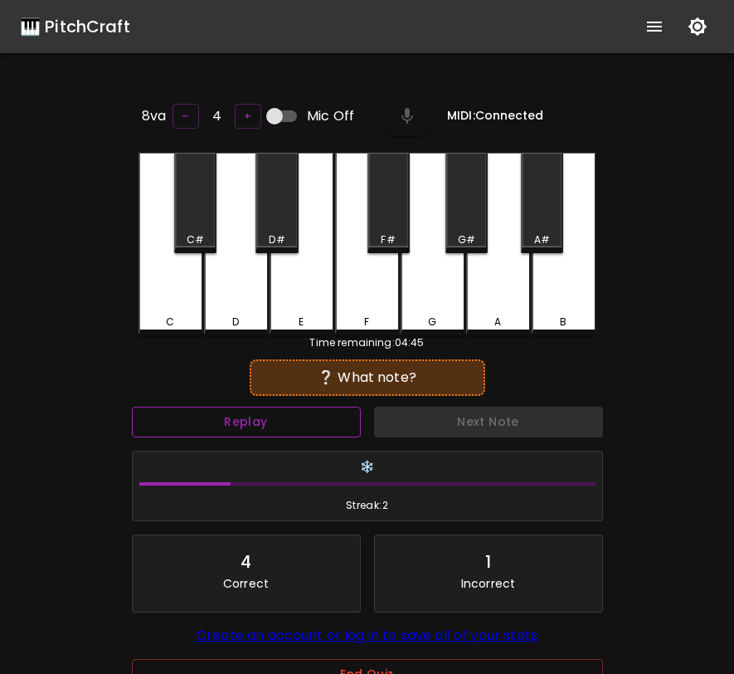
click at [232, 422] on button "Replay" at bounding box center [246, 422] width 229 height 31
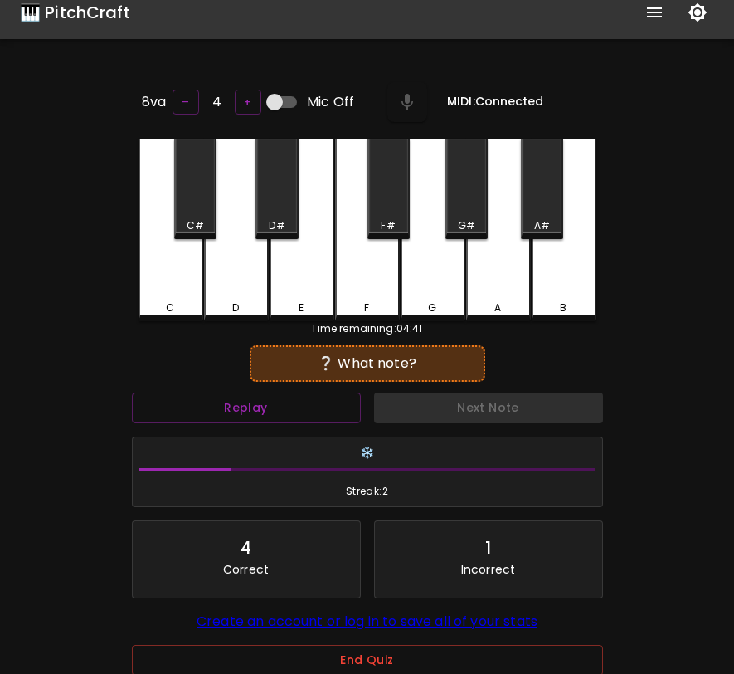
scroll to position [166, 0]
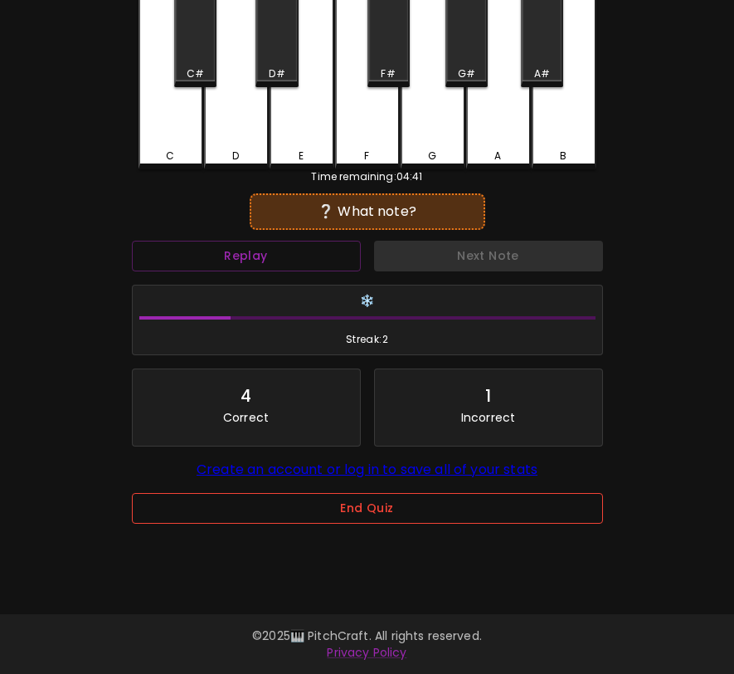
click at [272, 508] on button "End Quiz" at bounding box center [367, 508] width 471 height 31
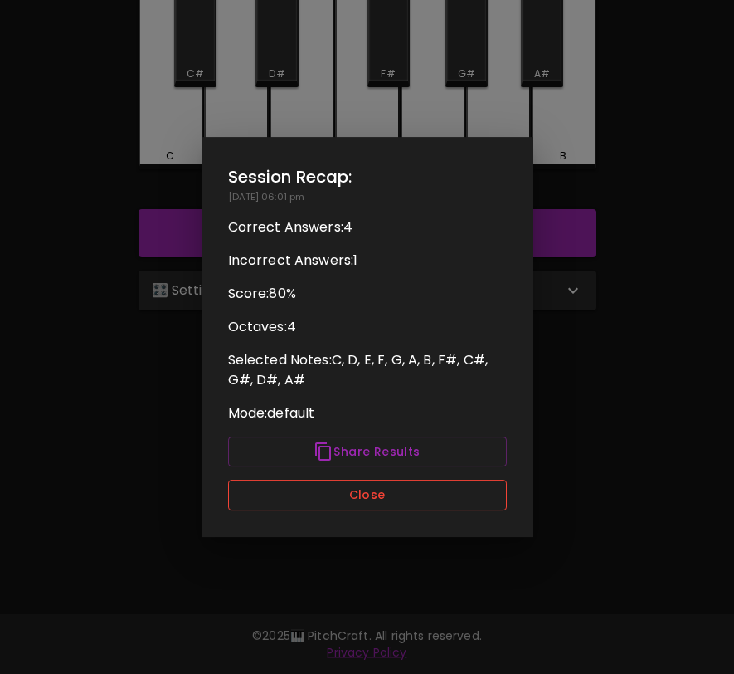
click at [290, 485] on button "Close" at bounding box center [367, 495] width 279 height 31
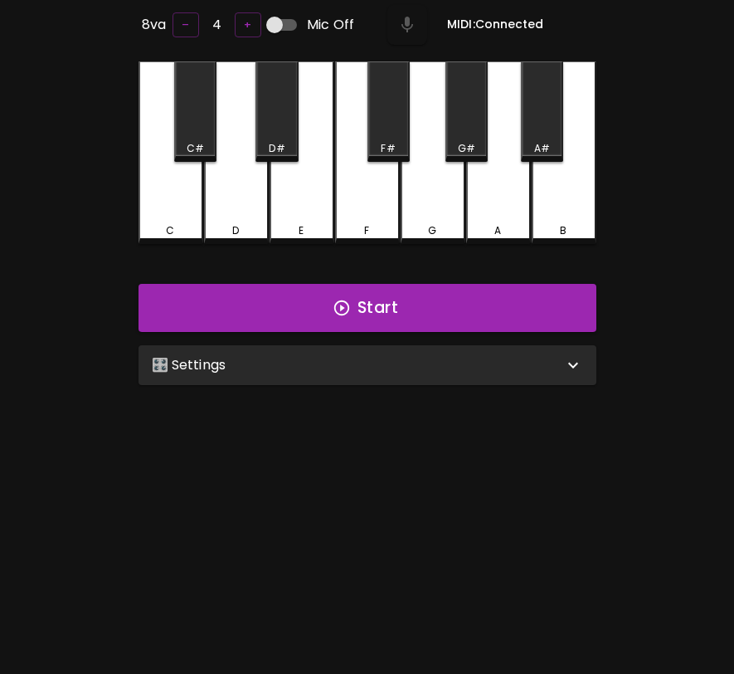
scroll to position [0, 0]
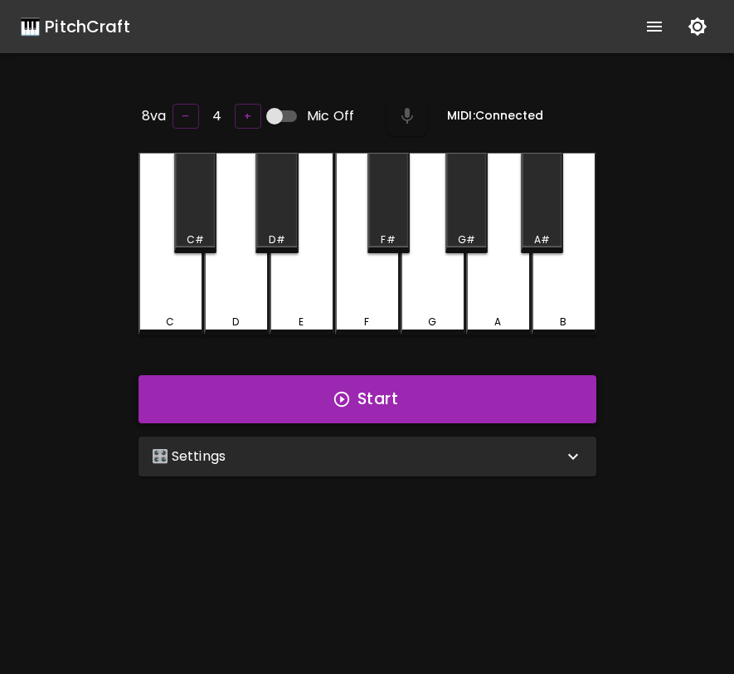
click at [305, 388] on button "Start" at bounding box center [368, 399] width 458 height 48
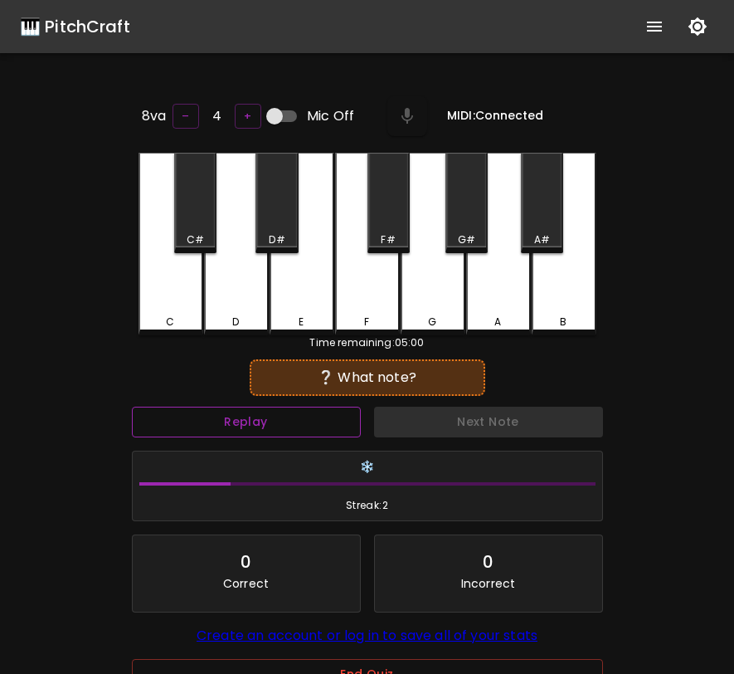
click at [301, 427] on button "Replay" at bounding box center [246, 422] width 229 height 31
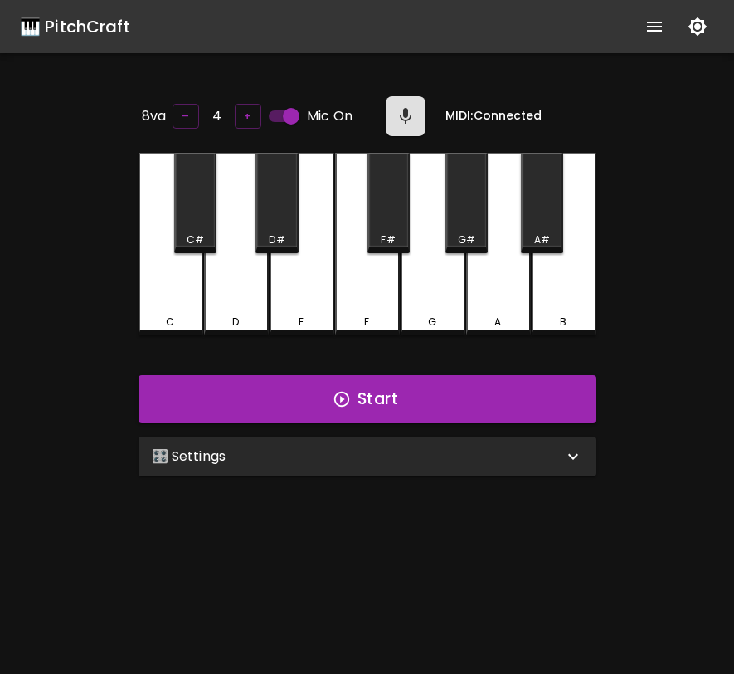
click at [286, 309] on div "E" at bounding box center [302, 244] width 65 height 183
click at [289, 108] on input "Mic On" at bounding box center [291, 116] width 95 height 32
checkbox input "false"
click at [332, 450] on div "🎛️ Settings" at bounding box center [358, 456] width 412 height 20
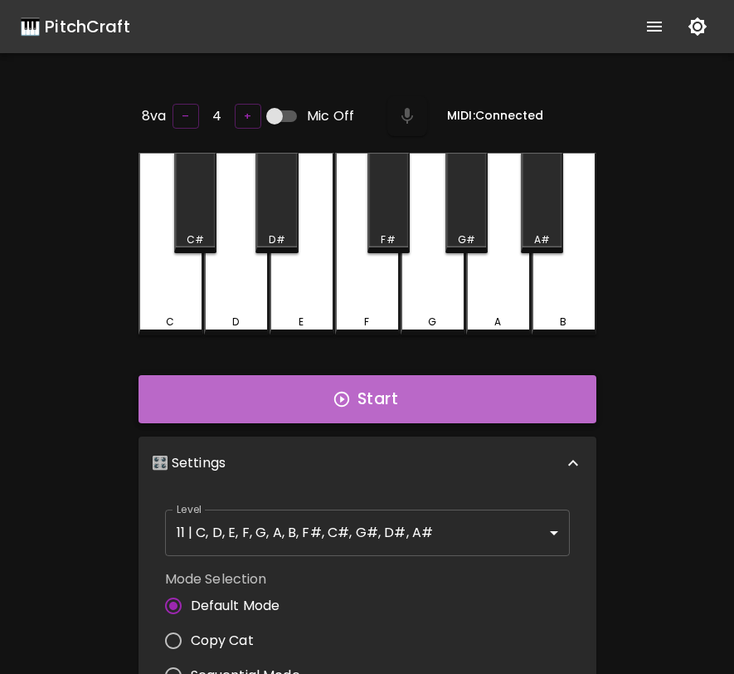
click at [433, 399] on button "Start" at bounding box center [368, 399] width 458 height 48
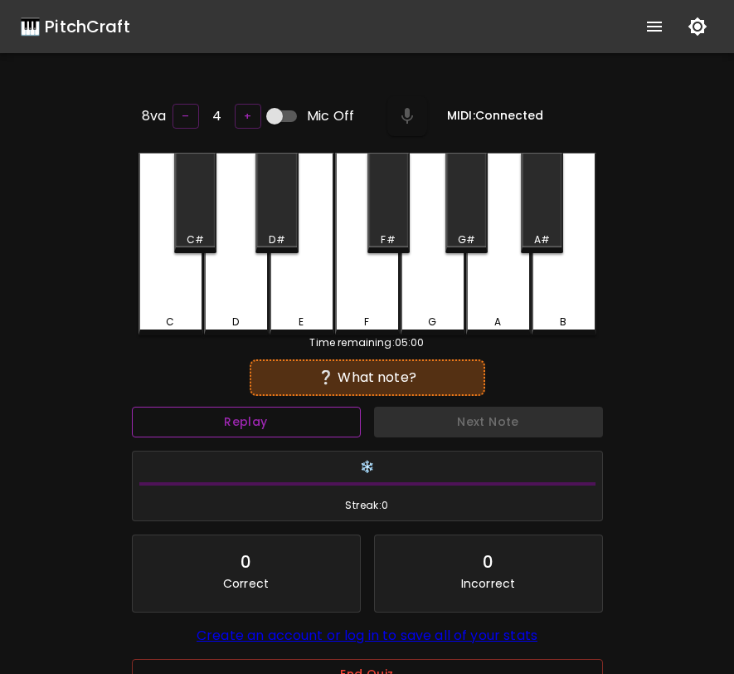
click at [309, 419] on button "Replay" at bounding box center [246, 422] width 229 height 31
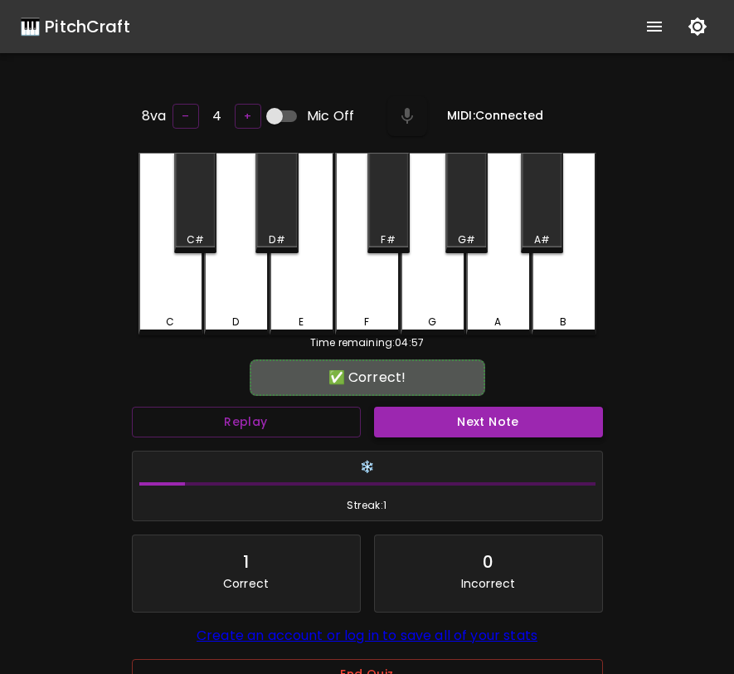
click at [423, 413] on button "Next Note" at bounding box center [488, 422] width 229 height 31
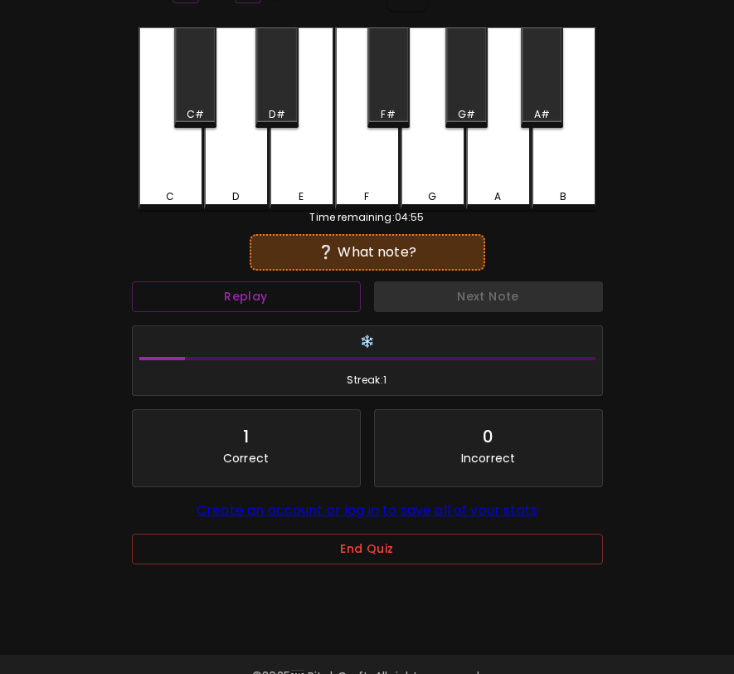
scroll to position [166, 0]
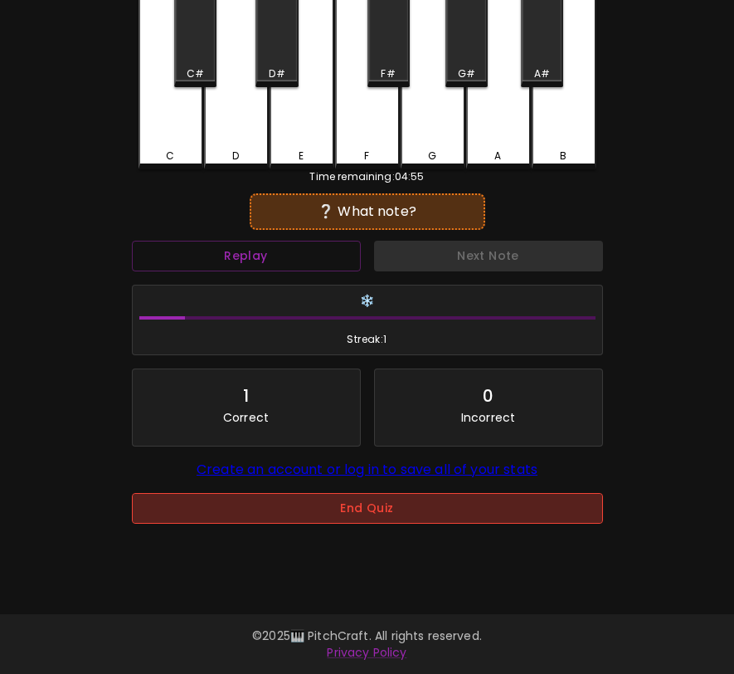
click at [358, 507] on button "End Quiz" at bounding box center [367, 508] width 471 height 31
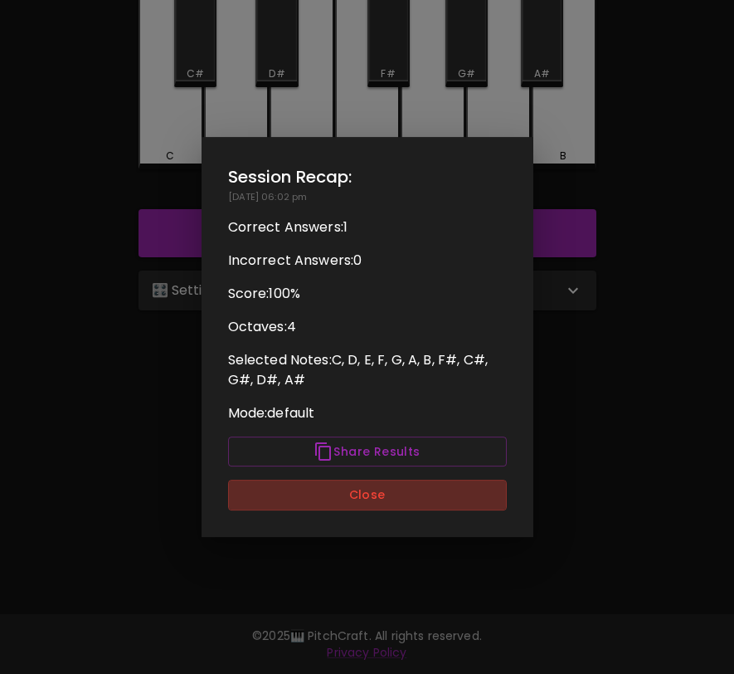
click at [358, 507] on button "Close" at bounding box center [367, 495] width 279 height 31
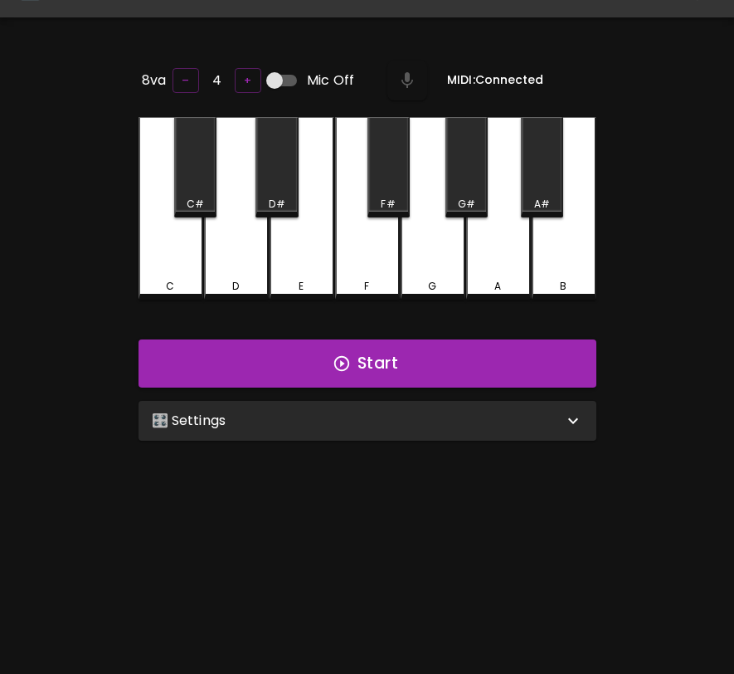
scroll to position [0, 0]
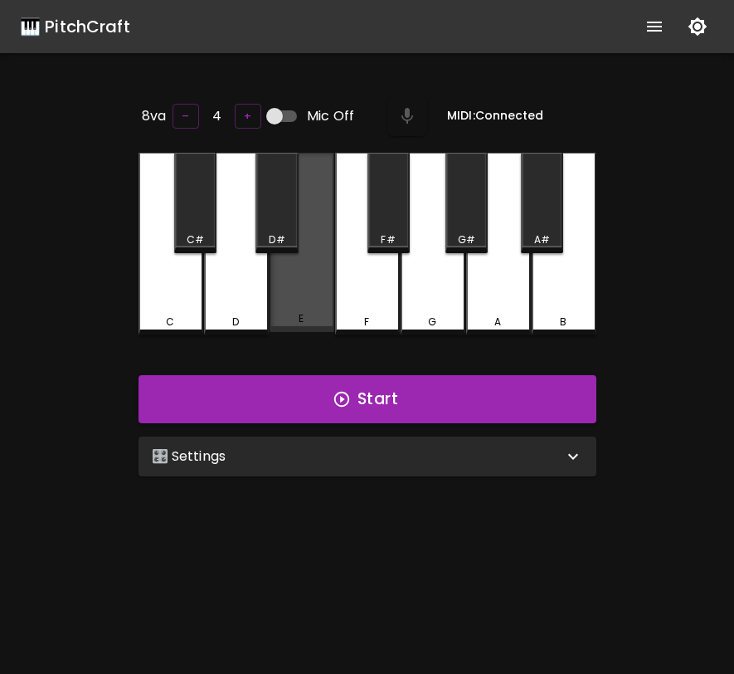
click at [301, 307] on div "E" at bounding box center [302, 242] width 65 height 179
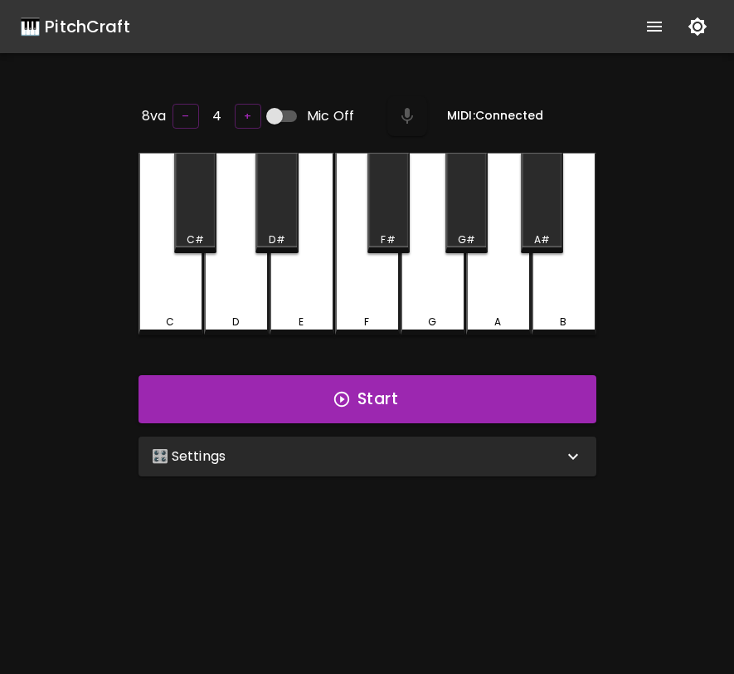
click at [369, 301] on div "F" at bounding box center [367, 244] width 65 height 183
click at [170, 308] on div "C" at bounding box center [171, 244] width 65 height 183
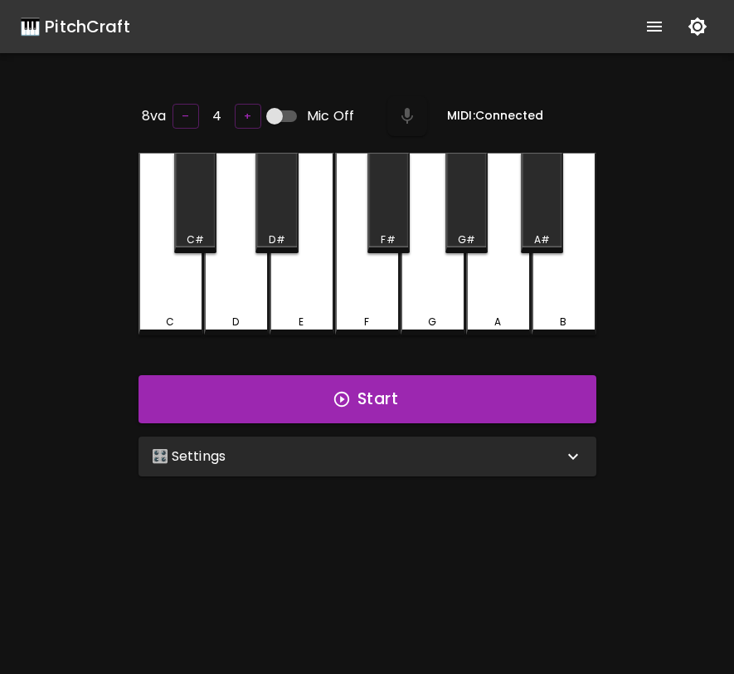
click at [256, 308] on div "D" at bounding box center [236, 244] width 65 height 183
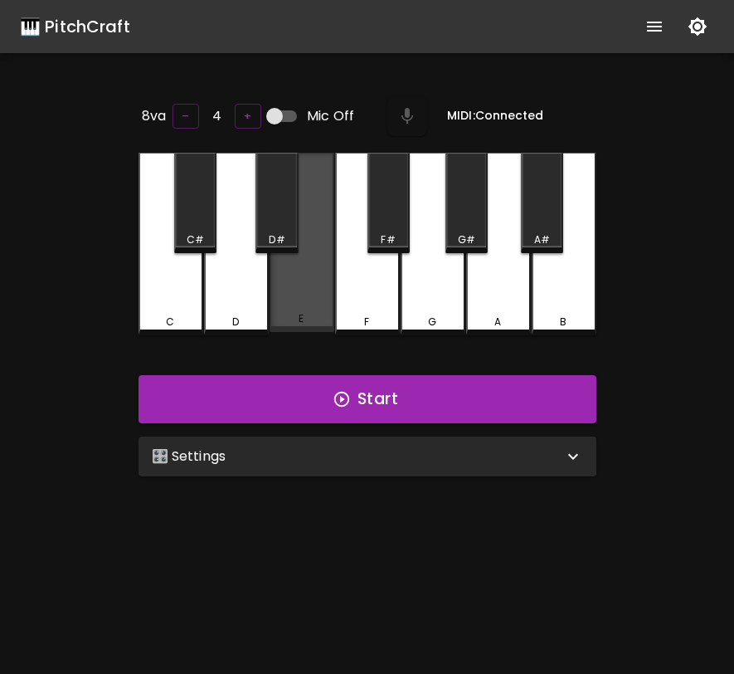
click at [319, 308] on div "E" at bounding box center [302, 242] width 65 height 179
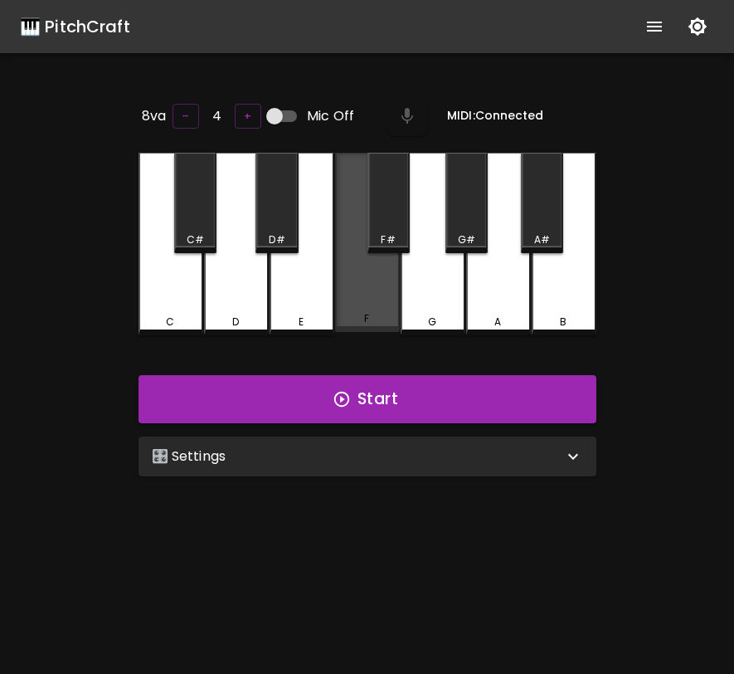
click at [368, 320] on div "F" at bounding box center [366, 318] width 5 height 15
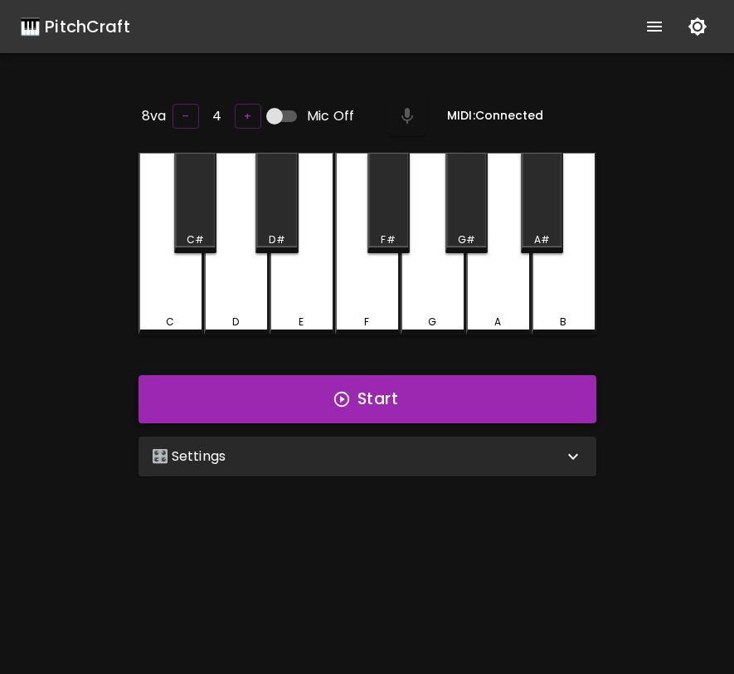
click at [397, 382] on button "Start" at bounding box center [368, 399] width 458 height 48
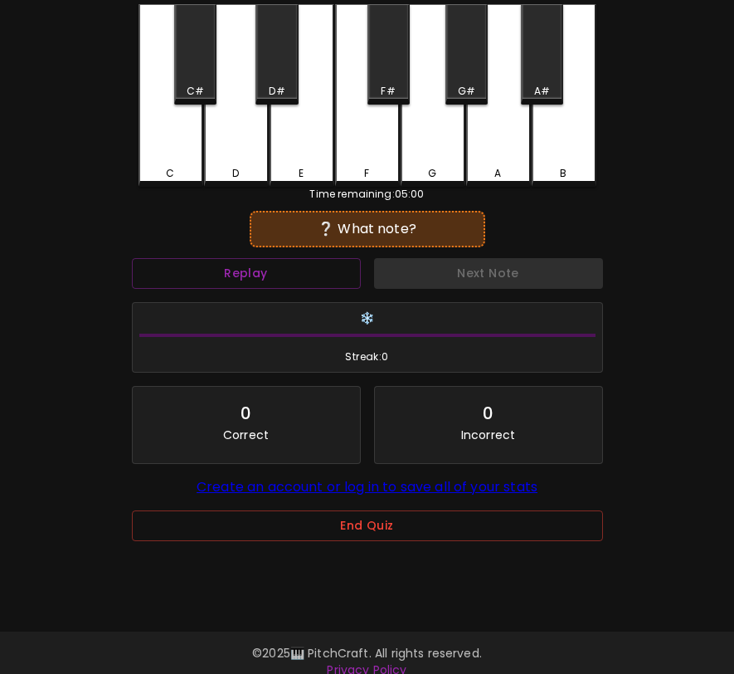
scroll to position [153, 0]
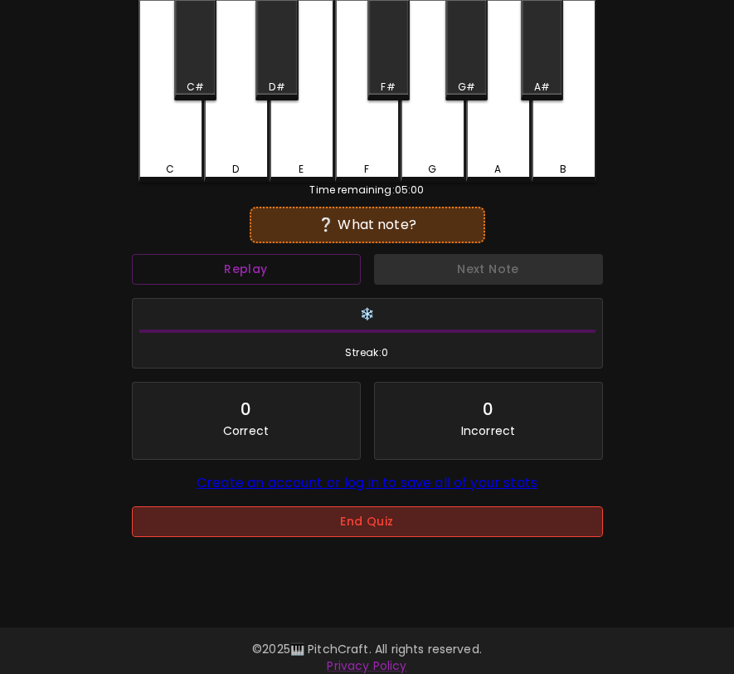
click at [426, 524] on button "End Quiz" at bounding box center [367, 521] width 471 height 31
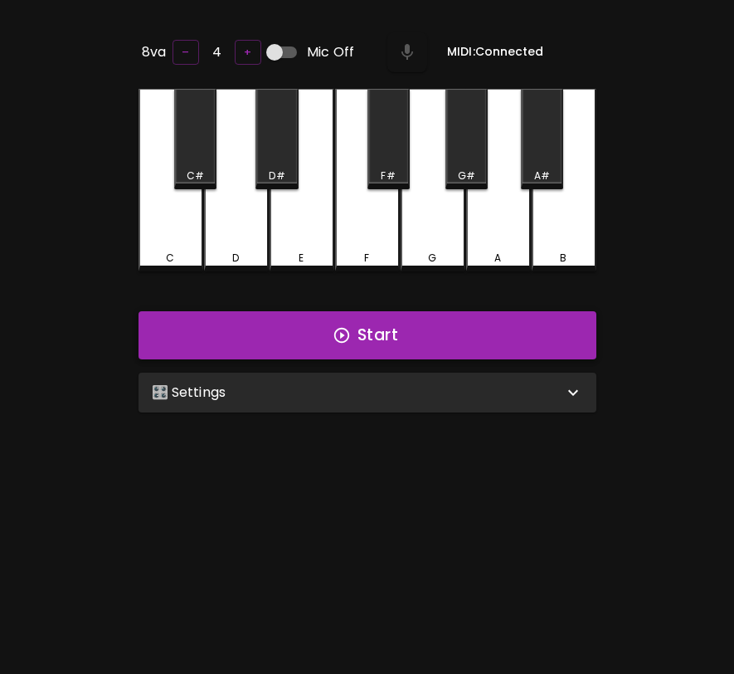
scroll to position [41, 0]
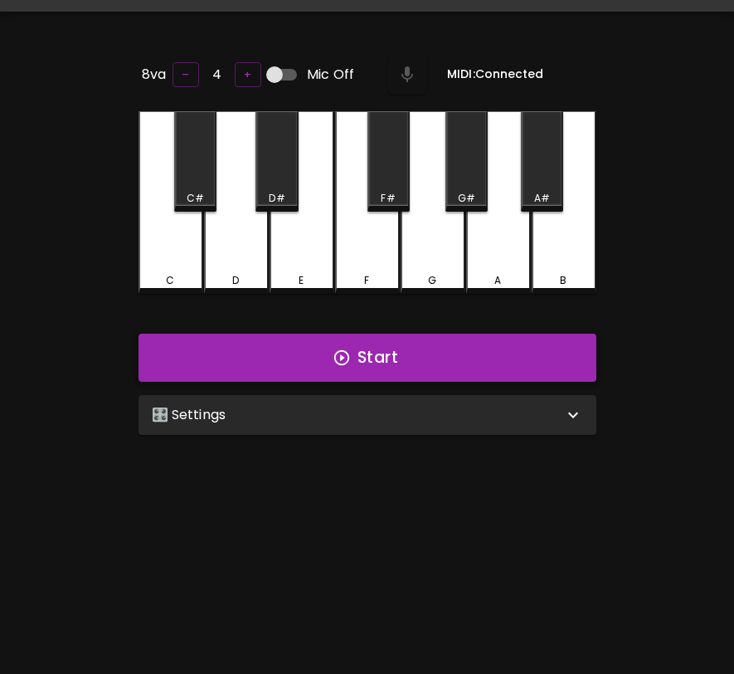
click at [324, 350] on button "Start" at bounding box center [368, 358] width 458 height 48
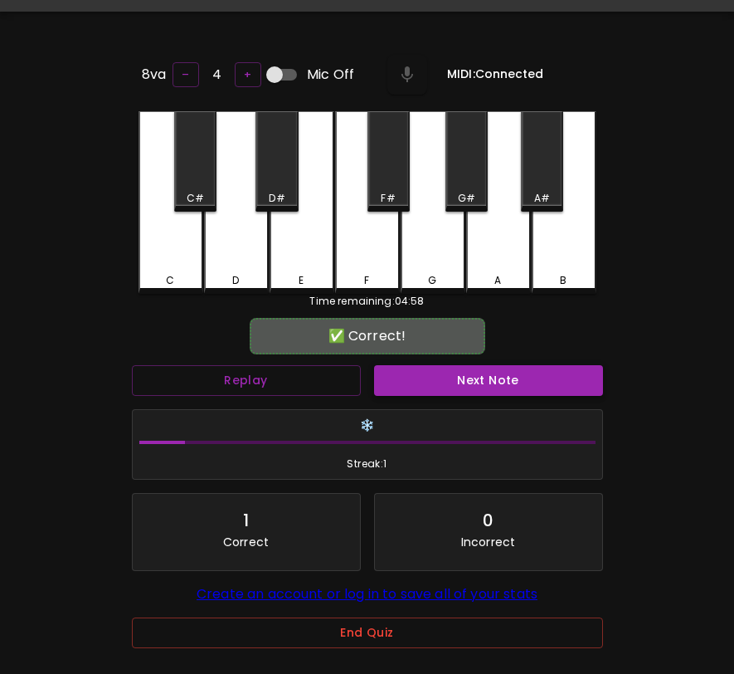
click at [432, 383] on button "Next Note" at bounding box center [488, 380] width 229 height 31
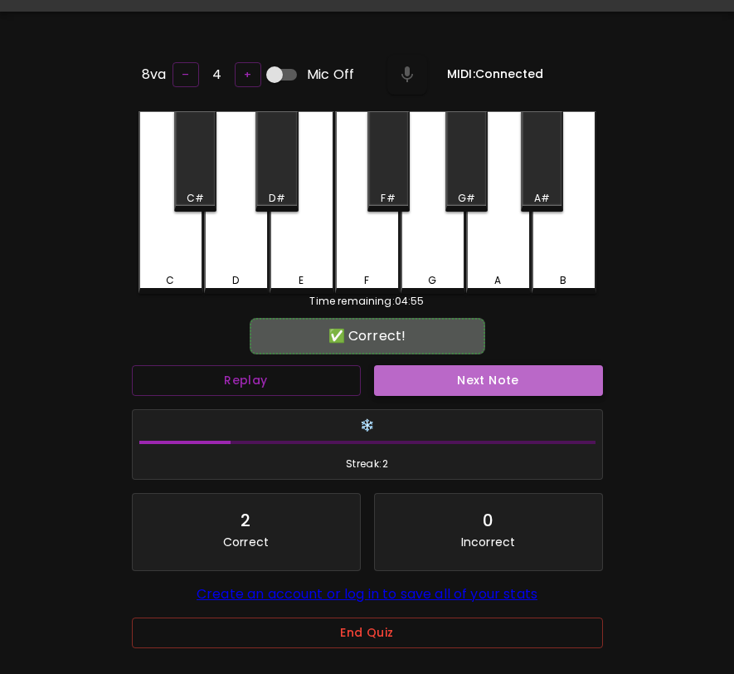
click at [432, 383] on button "Next Note" at bounding box center [488, 380] width 229 height 31
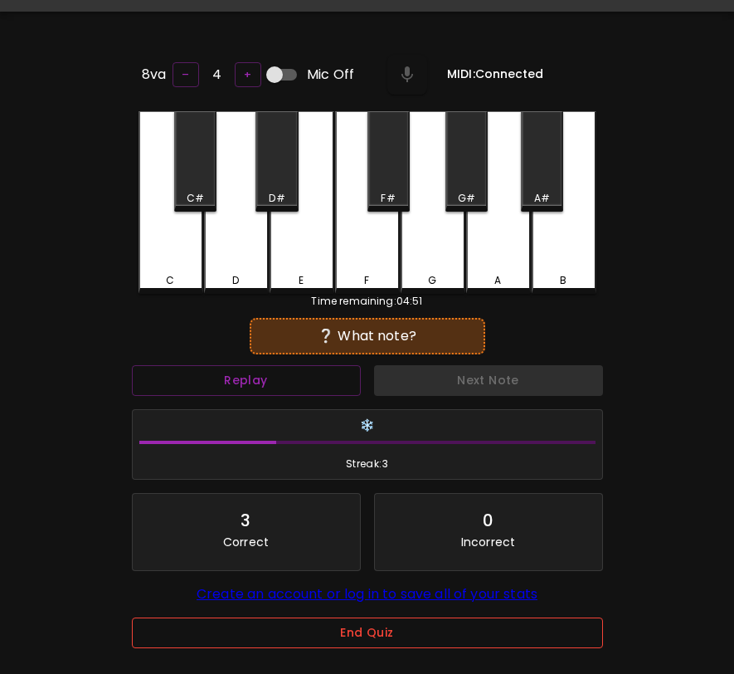
click at [443, 631] on button "End Quiz" at bounding box center [367, 632] width 471 height 31
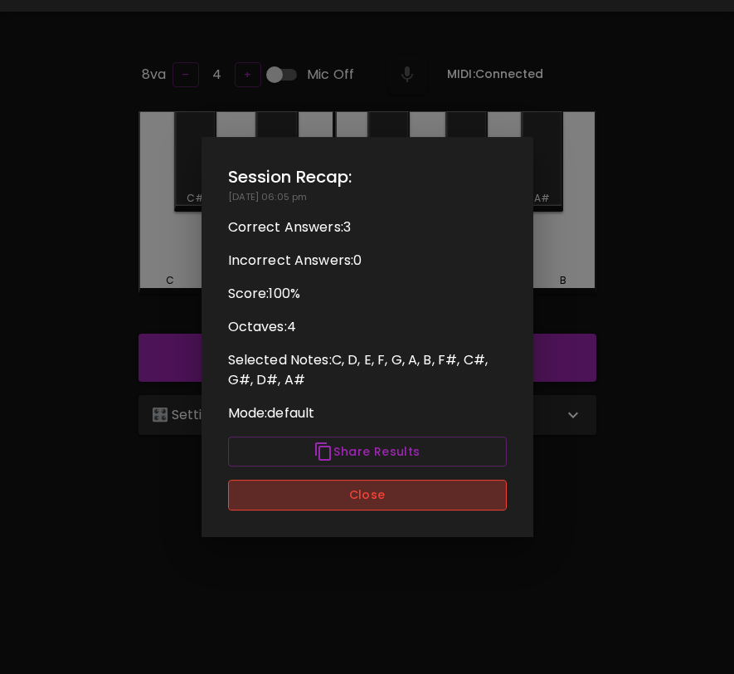
click at [334, 491] on button "Close" at bounding box center [367, 495] width 279 height 31
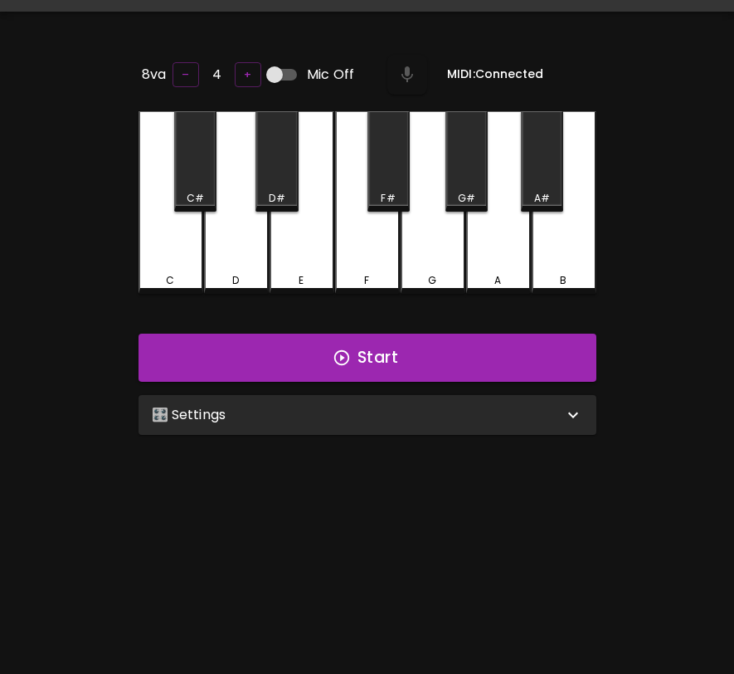
click at [378, 405] on div "🎛️ Settings" at bounding box center [358, 415] width 412 height 20
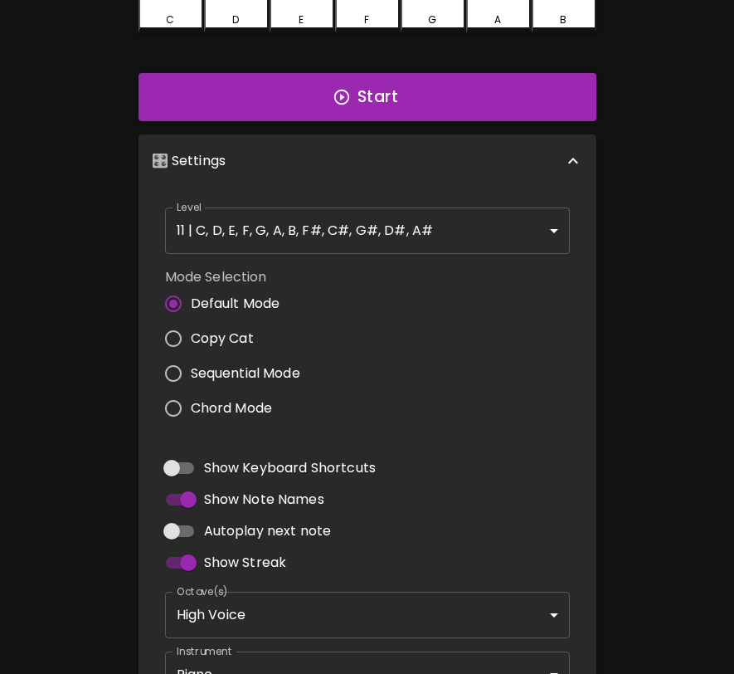
scroll to position [309, 0]
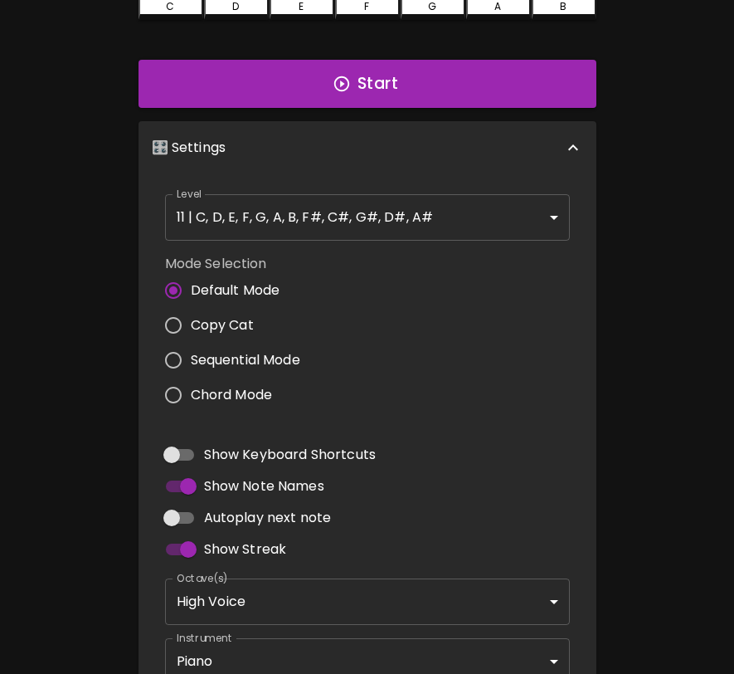
click at [149, 515] on div "Level 11 | C, D, E, F, G, A, B, F#, C#, G#, D#, A# 21 Level Mode Selection Defa…" at bounding box center [368, 442] width 458 height 537
click at [179, 515] on input "Autoplay next note" at bounding box center [171, 518] width 95 height 32
checkbox input "true"
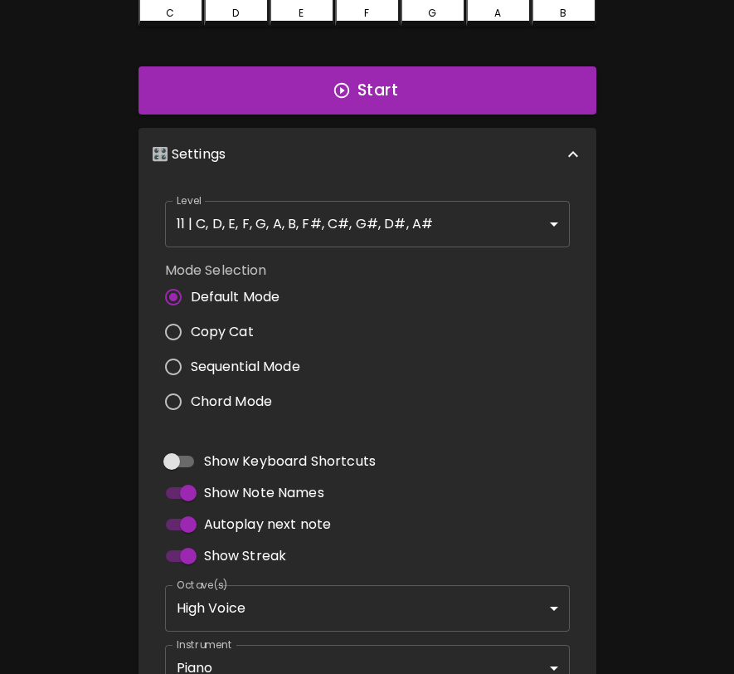
scroll to position [0, 0]
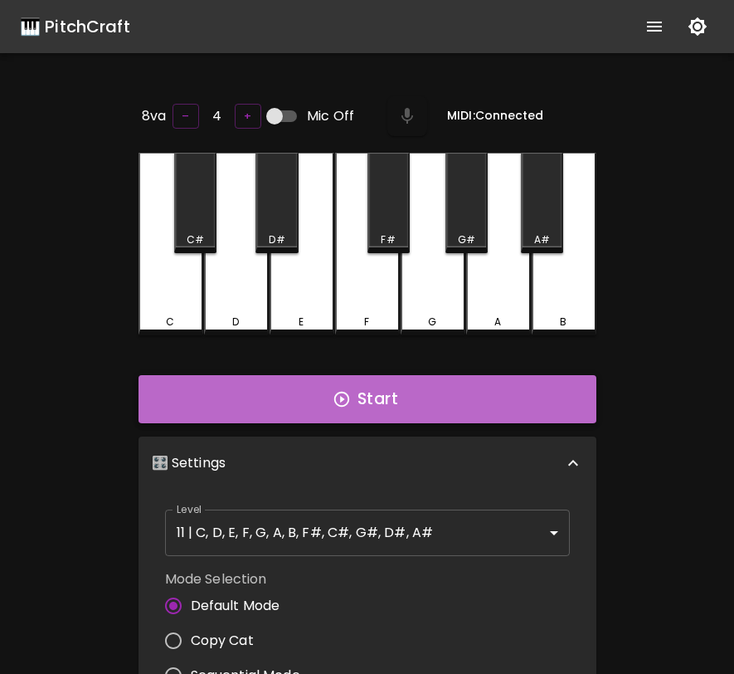
click at [536, 392] on button "Start" at bounding box center [368, 399] width 458 height 48
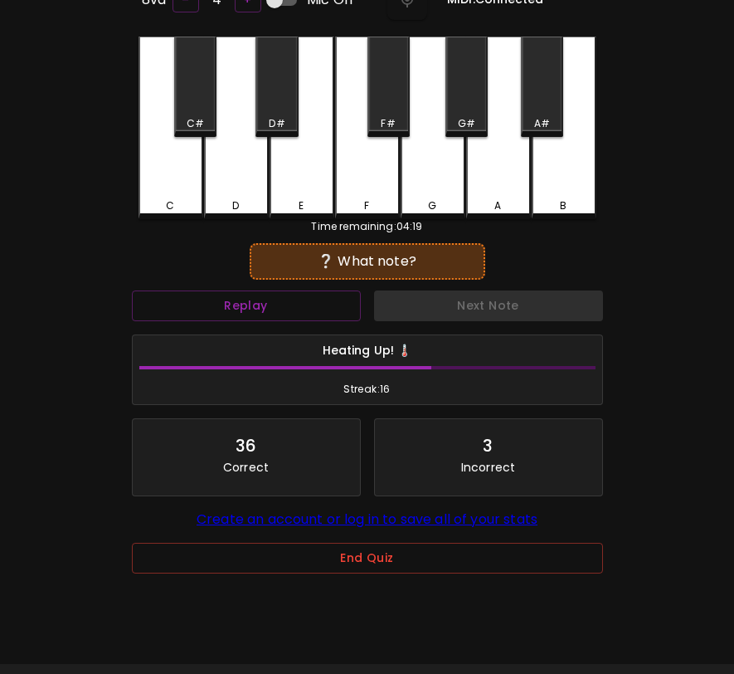
scroll to position [166, 0]
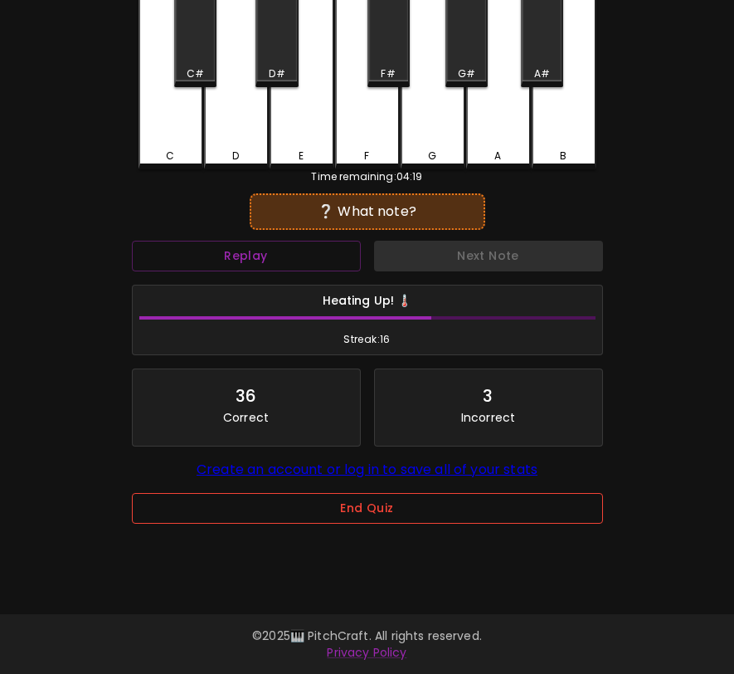
click at [442, 515] on button "End Quiz" at bounding box center [367, 508] width 471 height 31
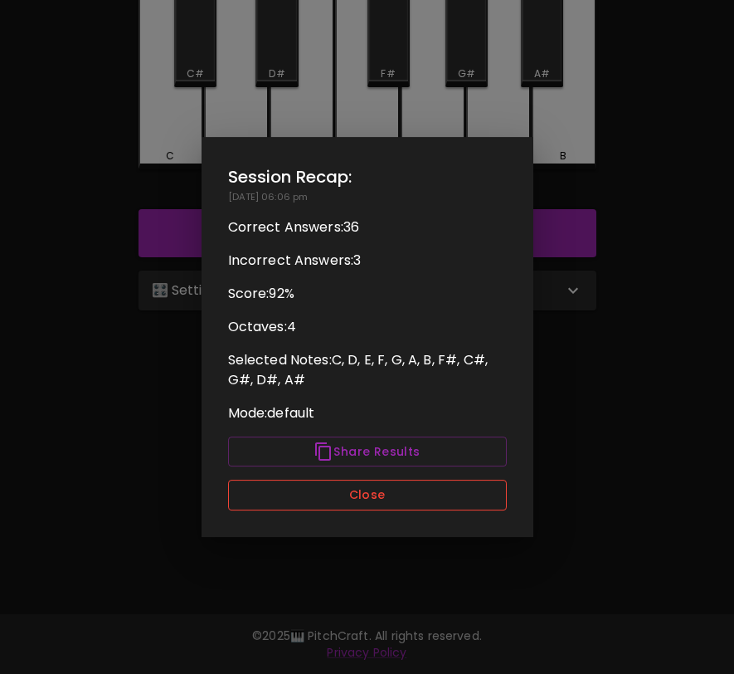
click at [447, 491] on button "Close" at bounding box center [367, 495] width 279 height 31
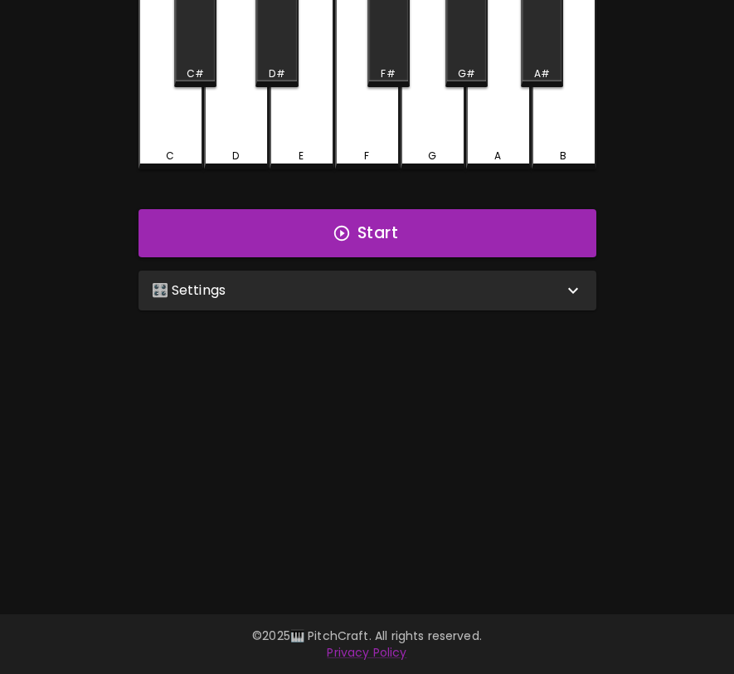
click at [475, 305] on div "🎛️ Settings" at bounding box center [368, 291] width 458 height 40
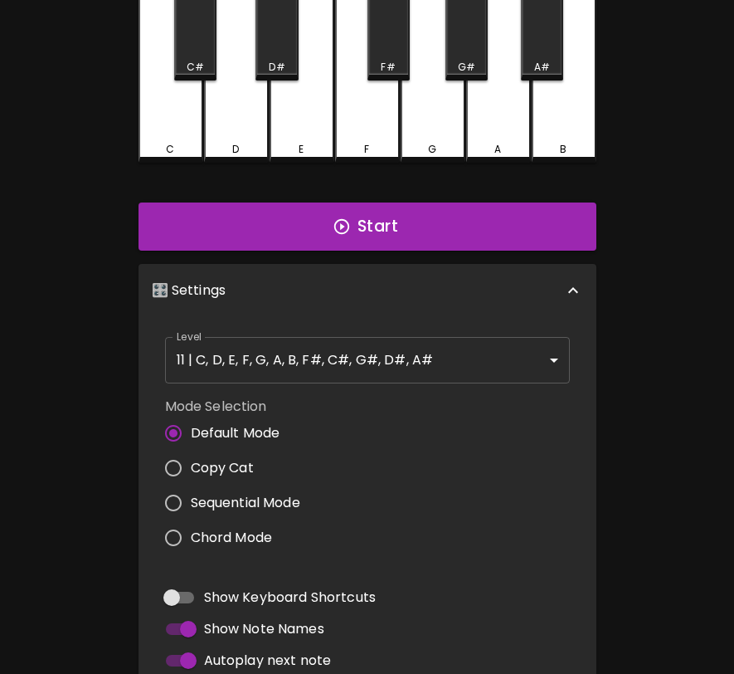
scroll to position [422, 0]
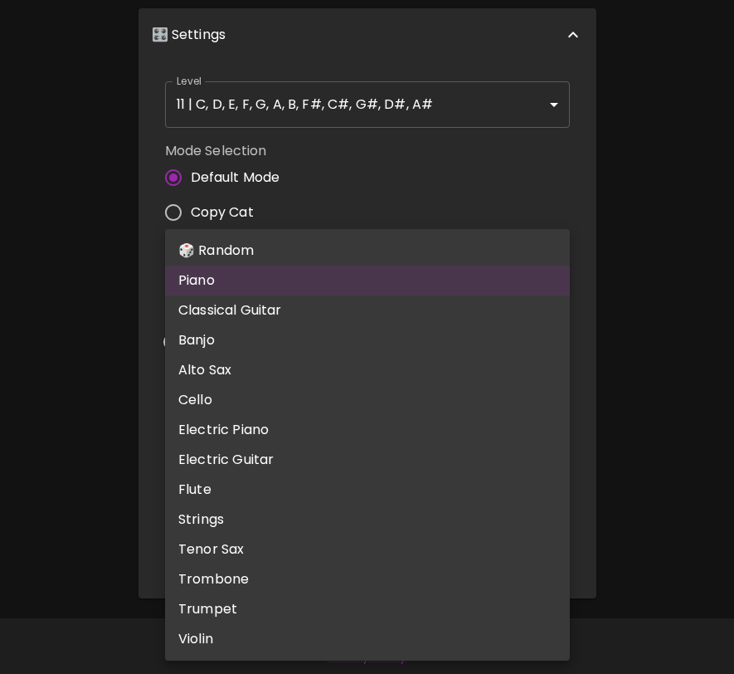
click at [266, 553] on body "🎹 PitchCraft About Badges Log In 8va – 4 + Mic Off MIDI: Connected C C# D D# E …" at bounding box center [367, 127] width 734 height 1099
click at [344, 255] on li "🎲 Random" at bounding box center [367, 251] width 405 height 30
type input "random"
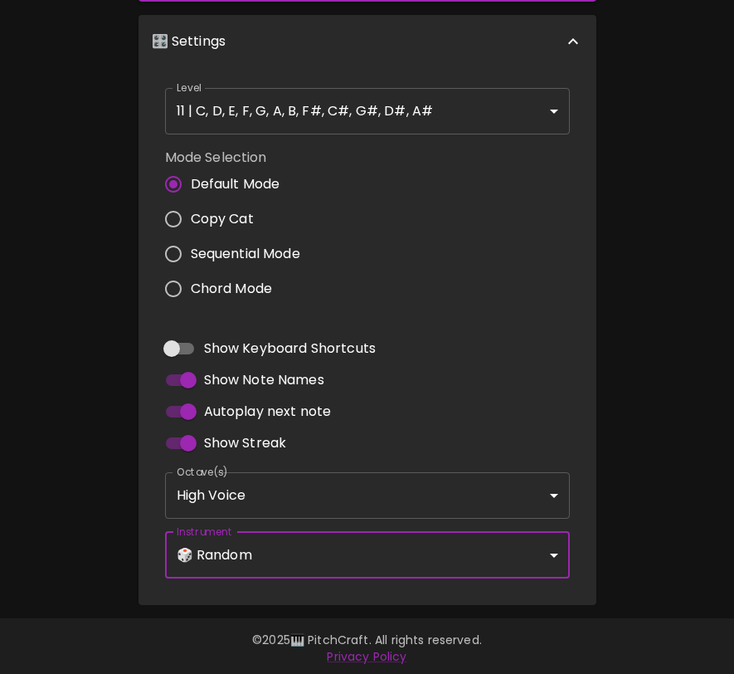
scroll to position [0, 0]
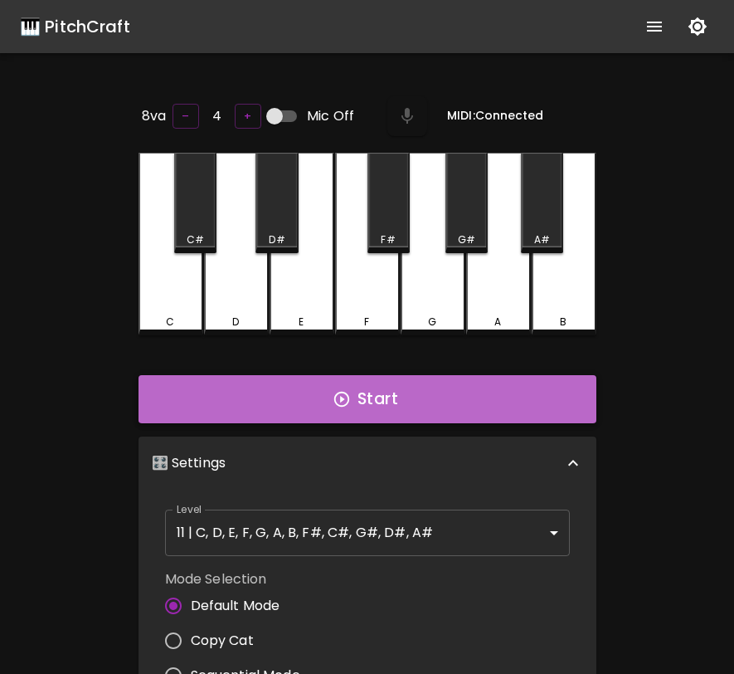
click at [433, 387] on button "Start" at bounding box center [368, 399] width 458 height 48
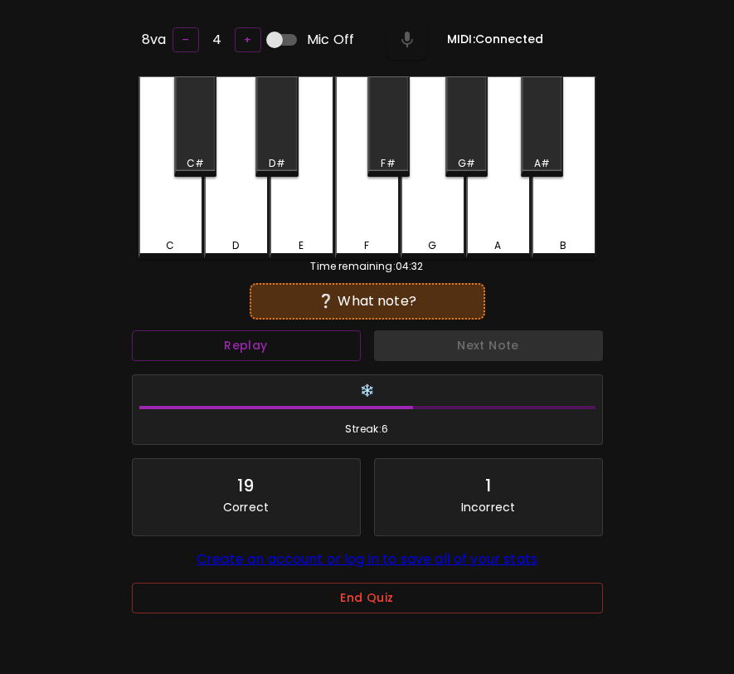
scroll to position [166, 0]
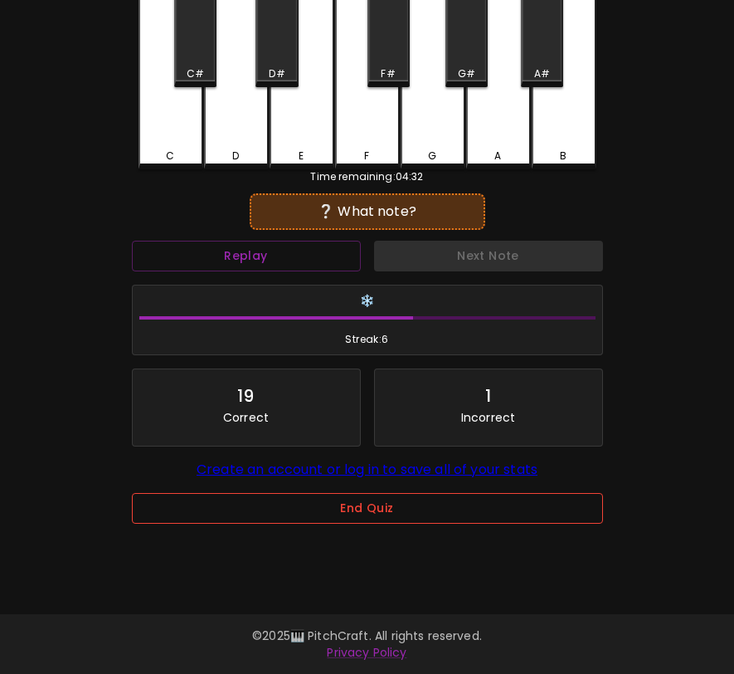
click at [455, 510] on button "End Quiz" at bounding box center [367, 508] width 471 height 31
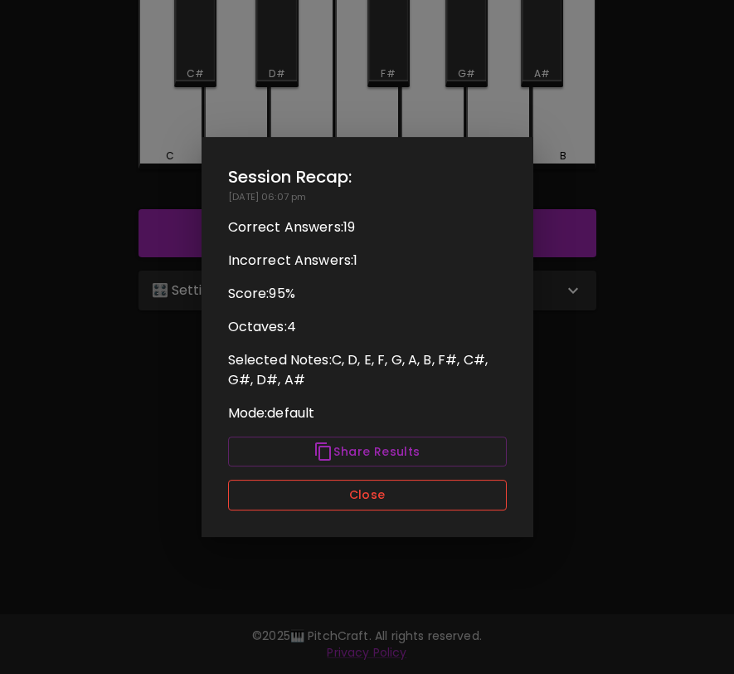
click at [453, 505] on button "Close" at bounding box center [367, 495] width 279 height 31
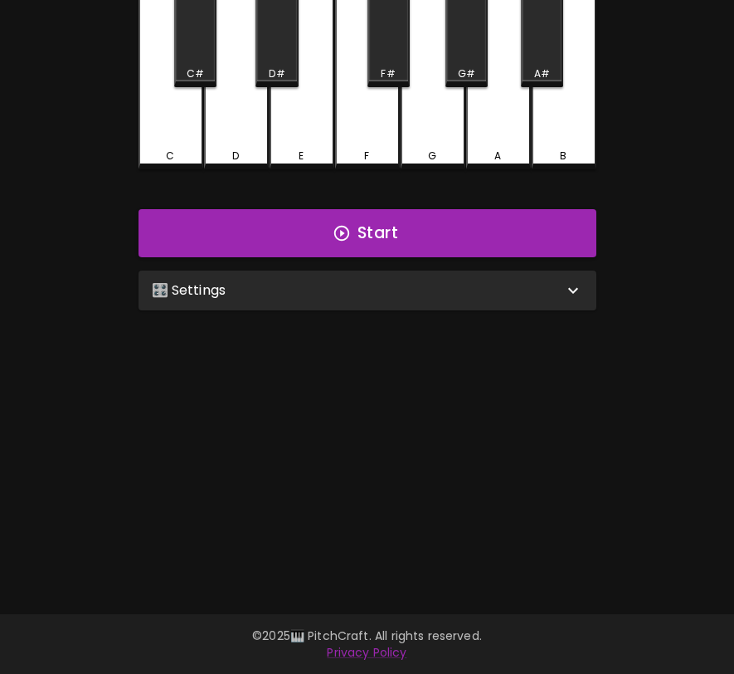
click at [484, 299] on div "🎛️ Settings" at bounding box center [368, 291] width 458 height 40
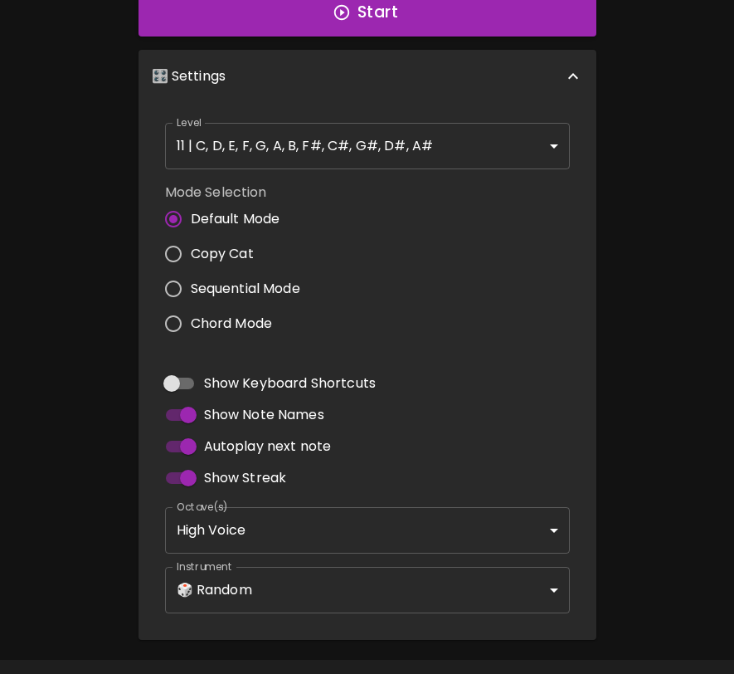
scroll to position [422, 0]
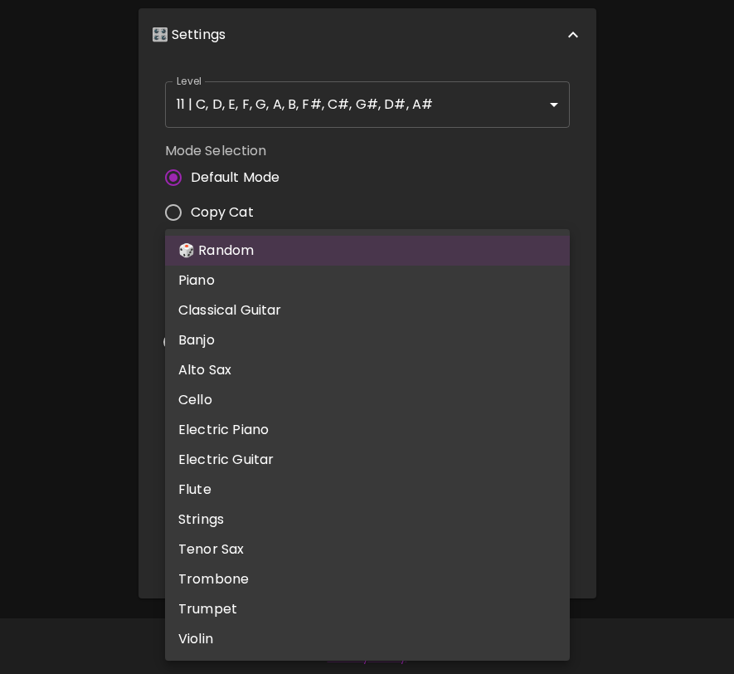
click at [308, 544] on body "🎹 PitchCraft About Badges Log In 8va – 4 + Mic Off MIDI: Connected C C# D D# E …" at bounding box center [367, 127] width 734 height 1099
click at [76, 506] on div at bounding box center [367, 337] width 734 height 674
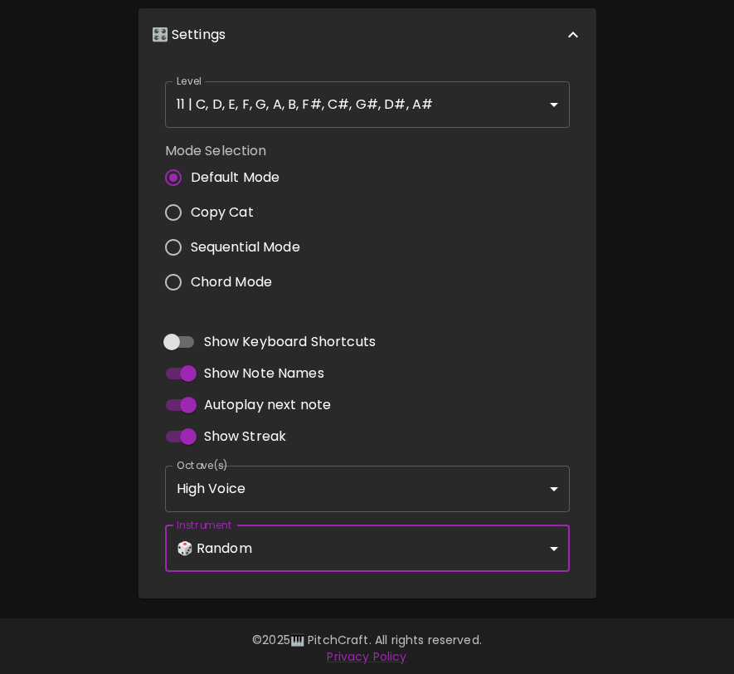
click at [236, 487] on body "🎹 PitchCraft About Badges Log In 8va – 4 + Mic Off MIDI: Connected C C# D D# E …" at bounding box center [367, 127] width 734 height 1099
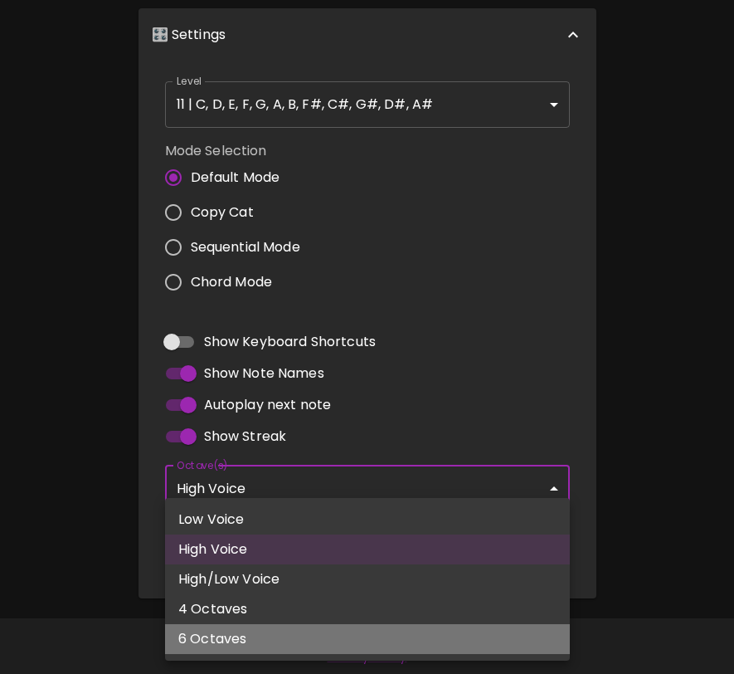
click at [212, 634] on li "6 Octaves" at bounding box center [367, 639] width 405 height 30
type input "1,2,3,4,5,6"
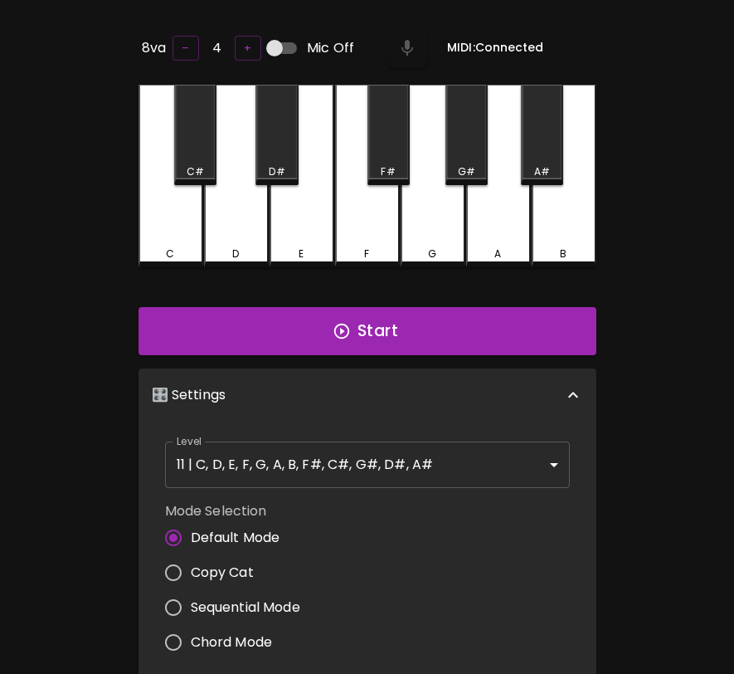
scroll to position [0, 0]
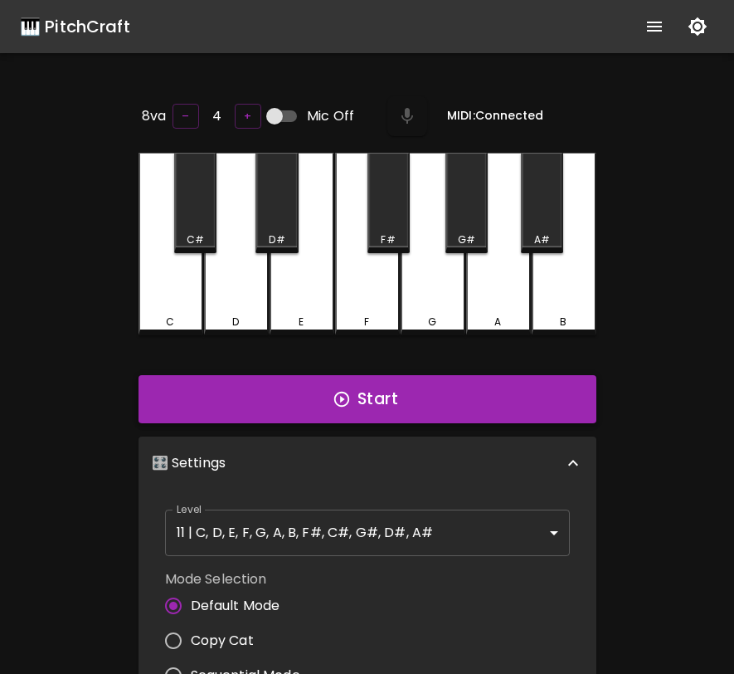
click at [390, 397] on button "Start" at bounding box center [368, 399] width 458 height 48
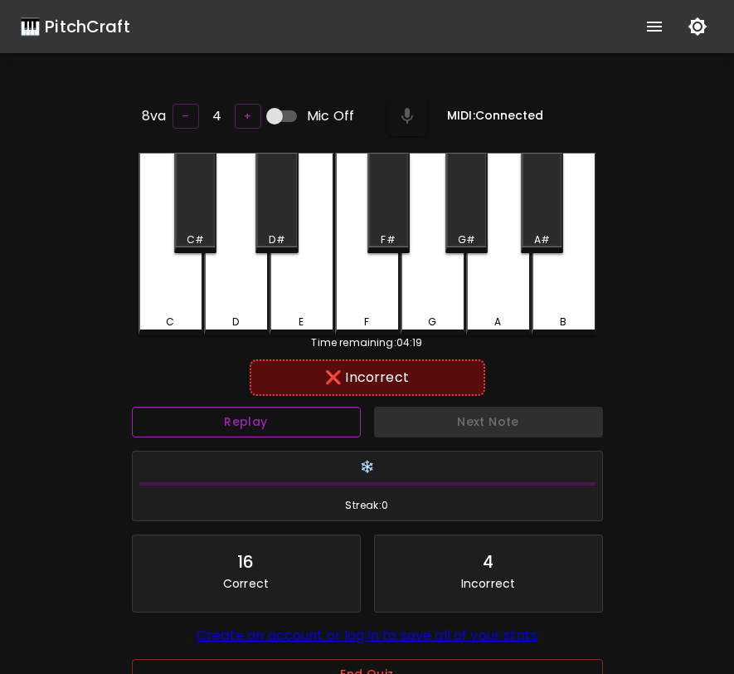
click at [314, 421] on button "Replay" at bounding box center [246, 422] width 229 height 31
click at [259, 422] on button "Replay" at bounding box center [246, 422] width 229 height 31
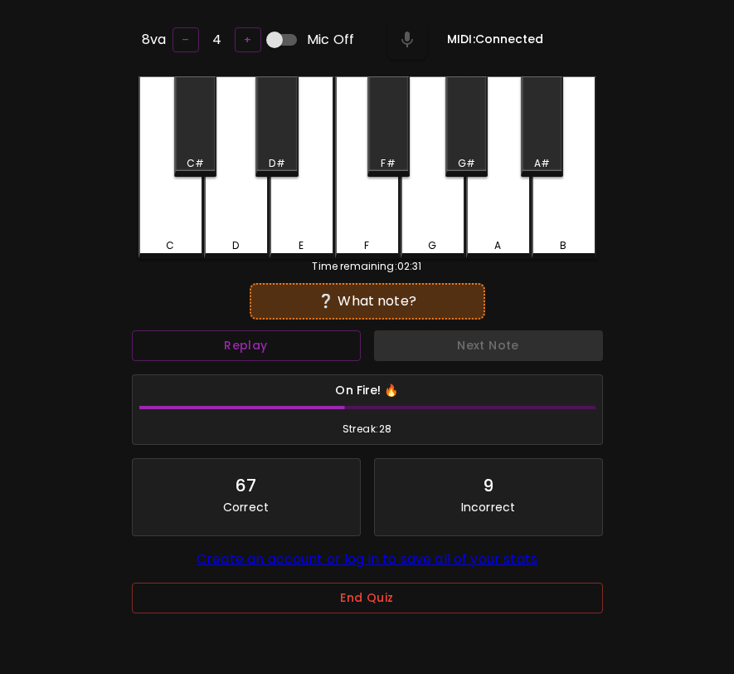
scroll to position [166, 0]
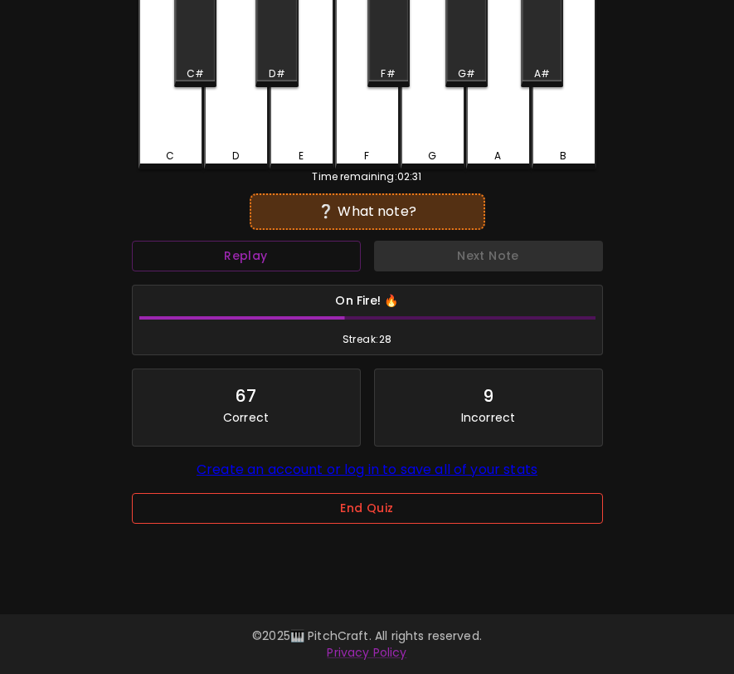
click at [310, 509] on button "End Quiz" at bounding box center [367, 508] width 471 height 31
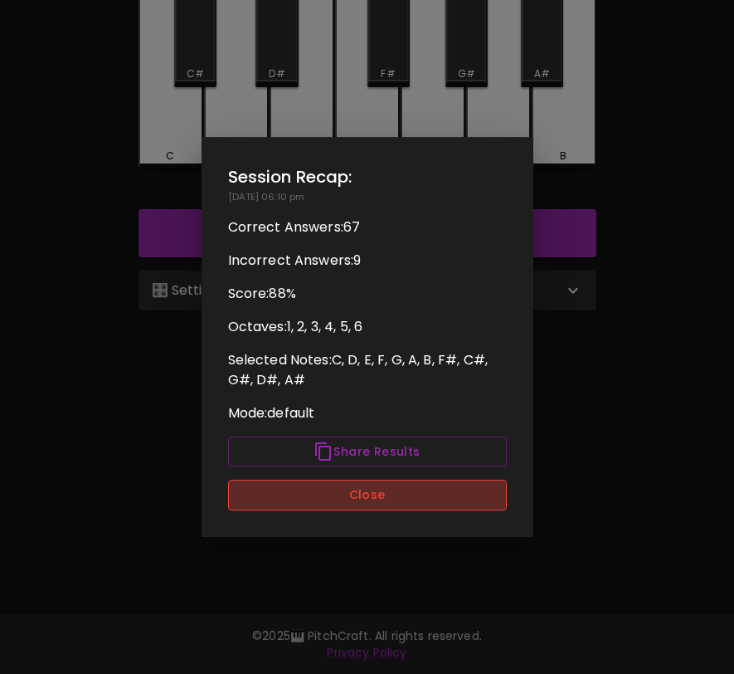
click at [316, 499] on button "Close" at bounding box center [367, 495] width 279 height 31
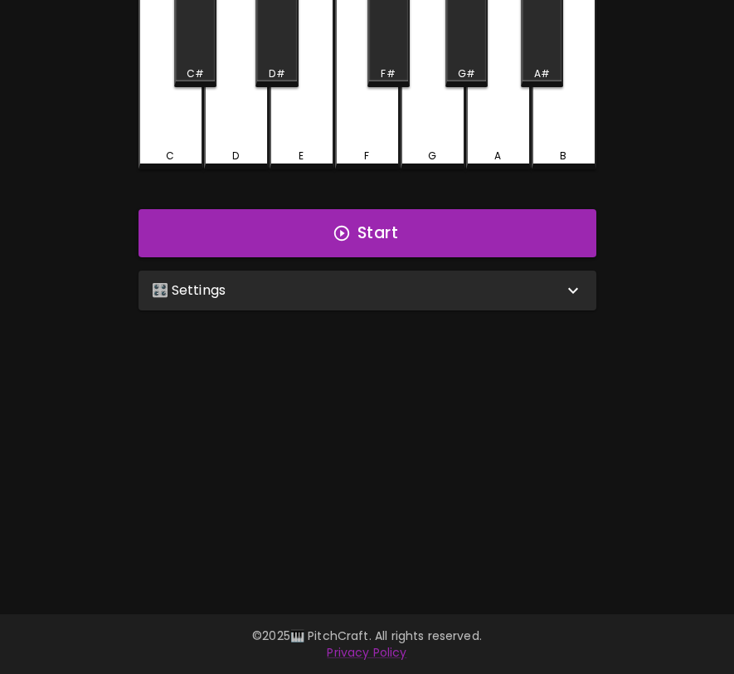
click at [566, 289] on icon at bounding box center [573, 290] width 20 height 20
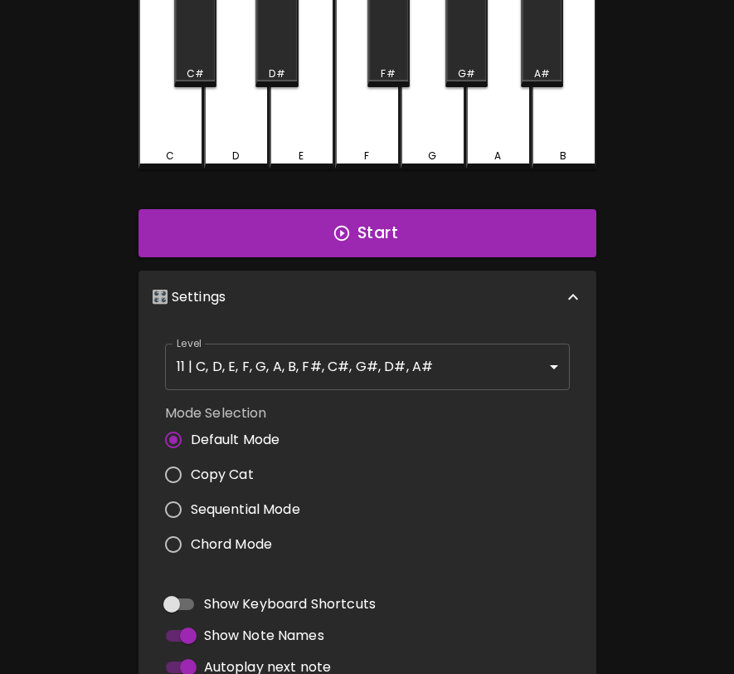
click at [273, 492] on label "Sequential Mode" at bounding box center [228, 509] width 144 height 35
click at [191, 492] on input "Sequential Mode" at bounding box center [173, 509] width 35 height 35
radio input "true"
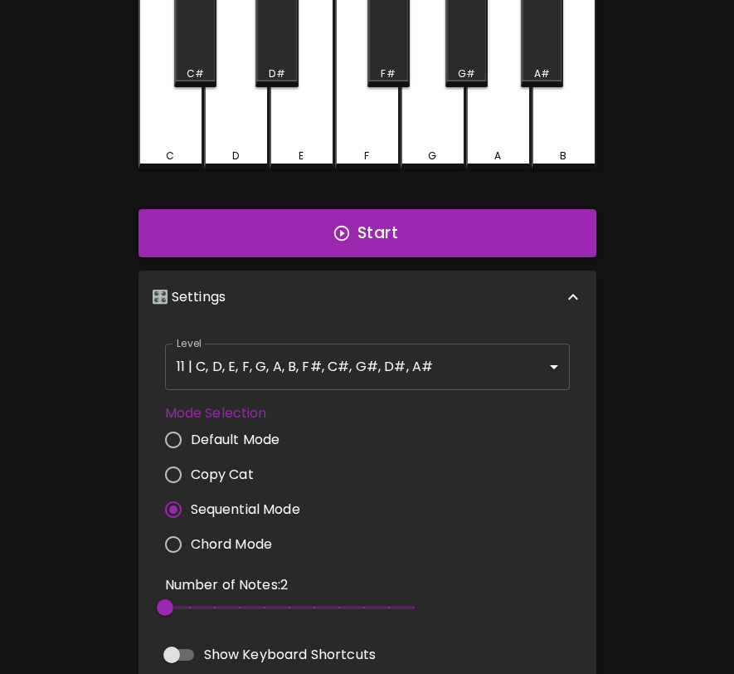
type input "3"
click at [193, 600] on span "2" at bounding box center [289, 607] width 249 height 25
click at [383, 368] on body "🎹 PitchCraft About Badges Log In 8va – 4 + Mic Off MIDI: Connected C C# D D# E …" at bounding box center [367, 409] width 734 height 1150
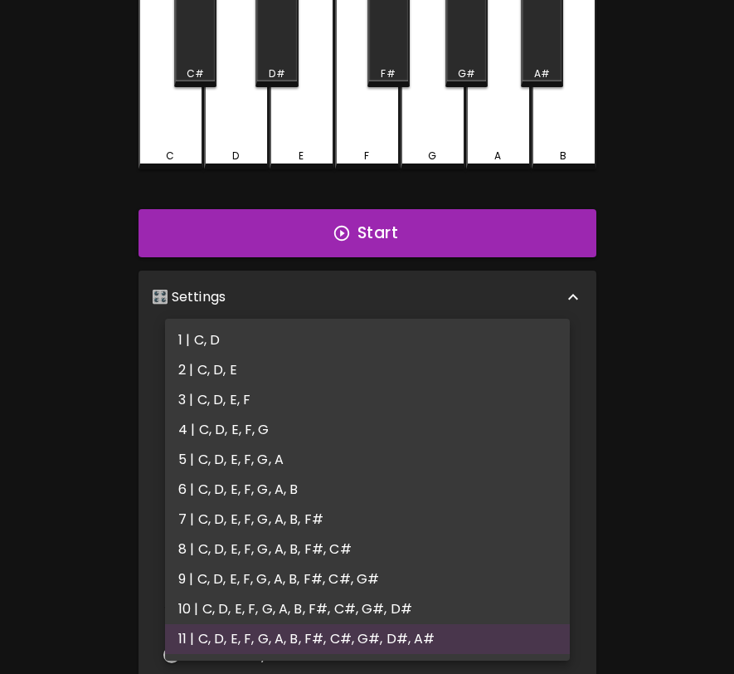
click at [324, 439] on li "4 | C, D, E, F, G" at bounding box center [367, 430] width 405 height 30
type input "7"
type input "2"
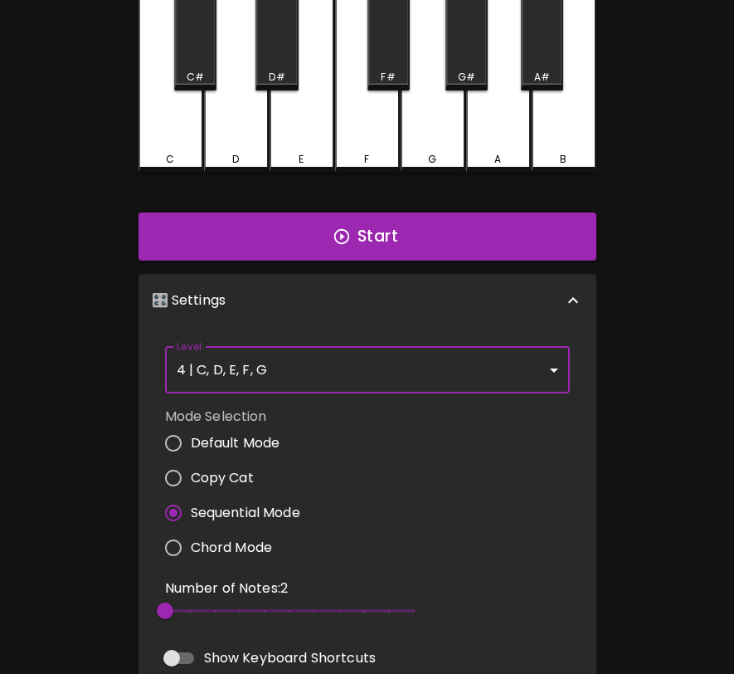
scroll to position [0, 0]
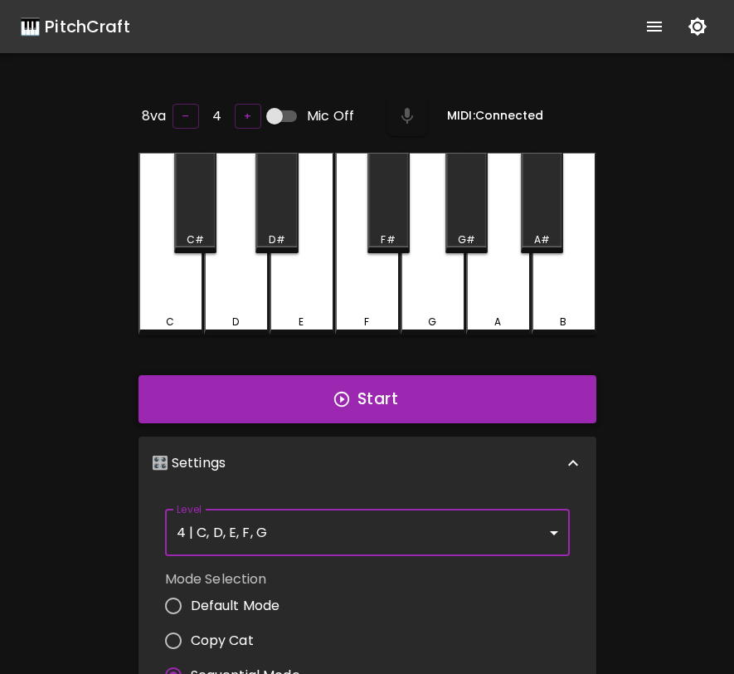
click at [473, 406] on button "Start" at bounding box center [368, 399] width 458 height 48
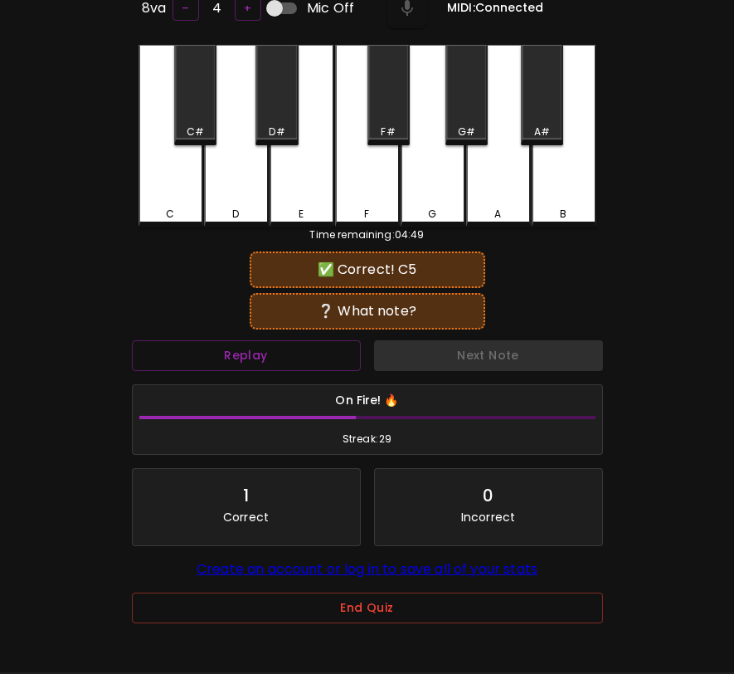
scroll to position [112, 0]
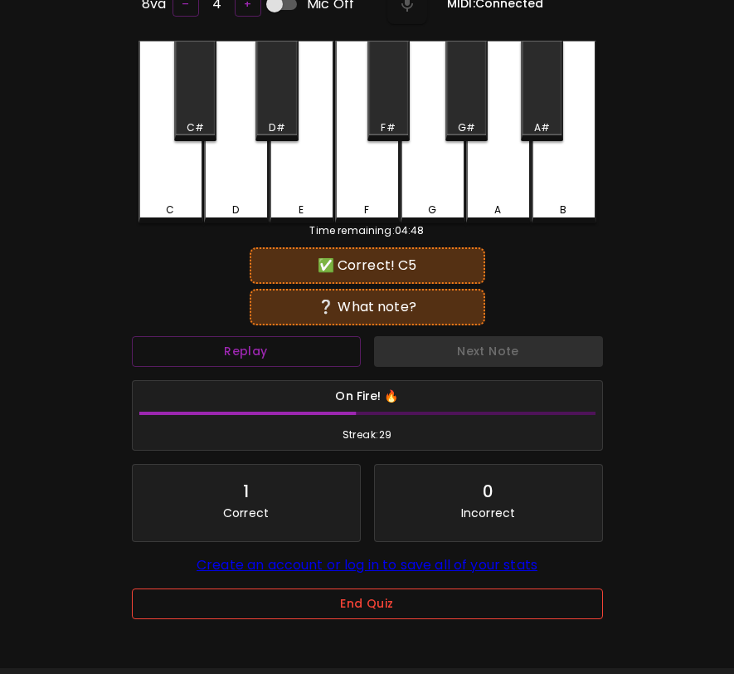
click at [323, 607] on button "End Quiz" at bounding box center [367, 603] width 471 height 31
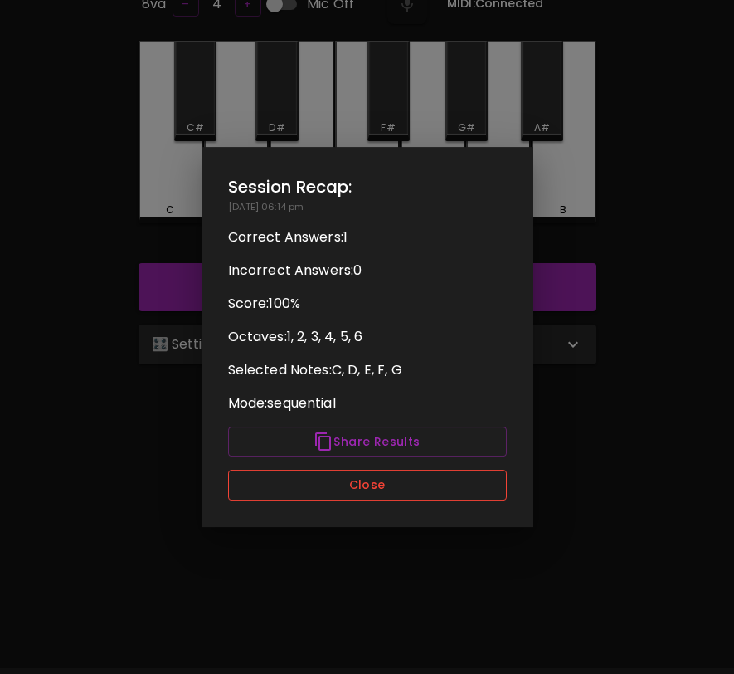
click at [381, 488] on button "Close" at bounding box center [367, 485] width 279 height 31
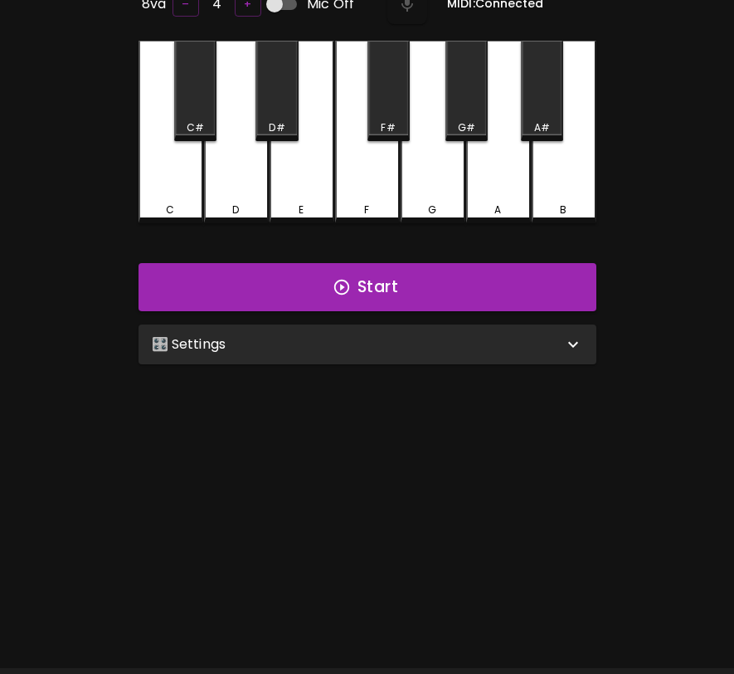
click at [422, 334] on div "🎛️ Settings" at bounding box center [358, 344] width 412 height 20
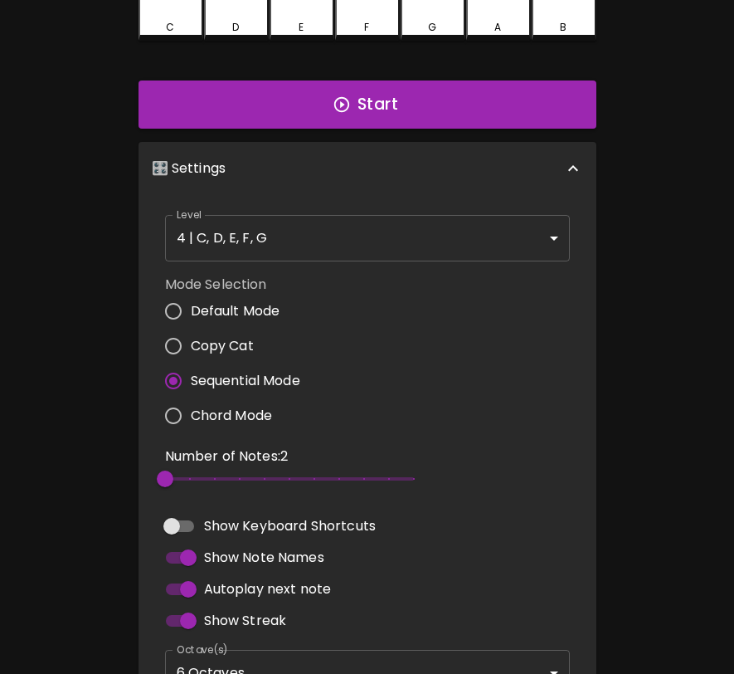
scroll to position [472, 0]
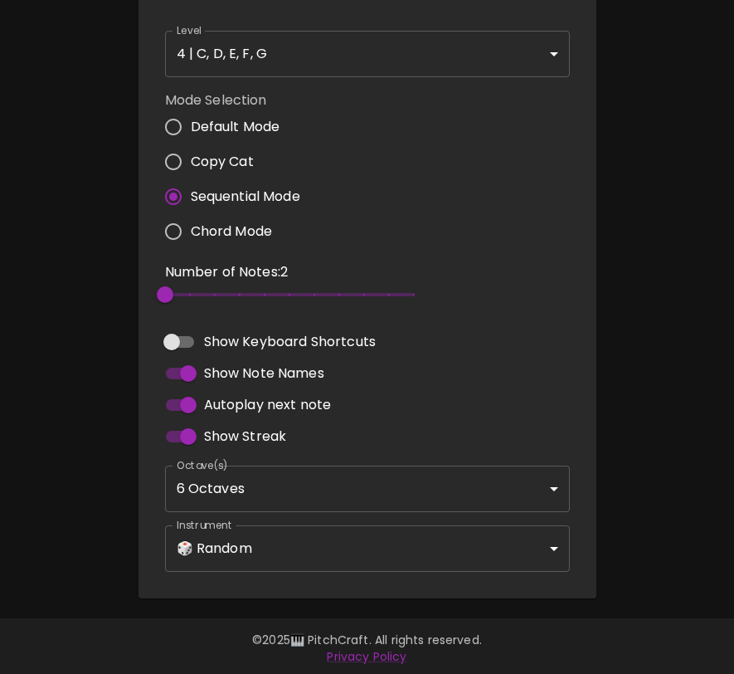
click at [388, 482] on body "🎹 PitchCraft About Badges Log In 8va – 4 + Mic Off MIDI: Connected C C# D D# E …" at bounding box center [367, 103] width 734 height 1150
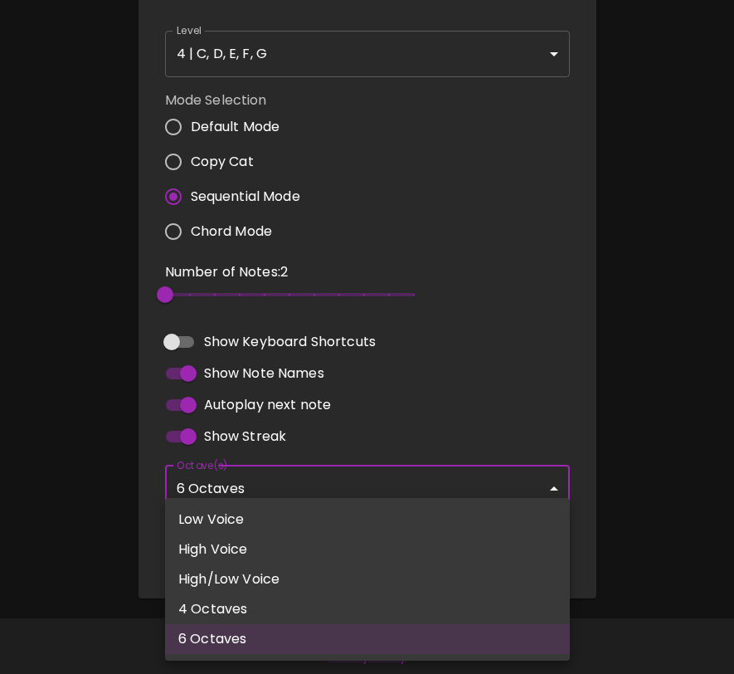
click at [342, 563] on li "High Voice" at bounding box center [367, 549] width 405 height 30
type input "4"
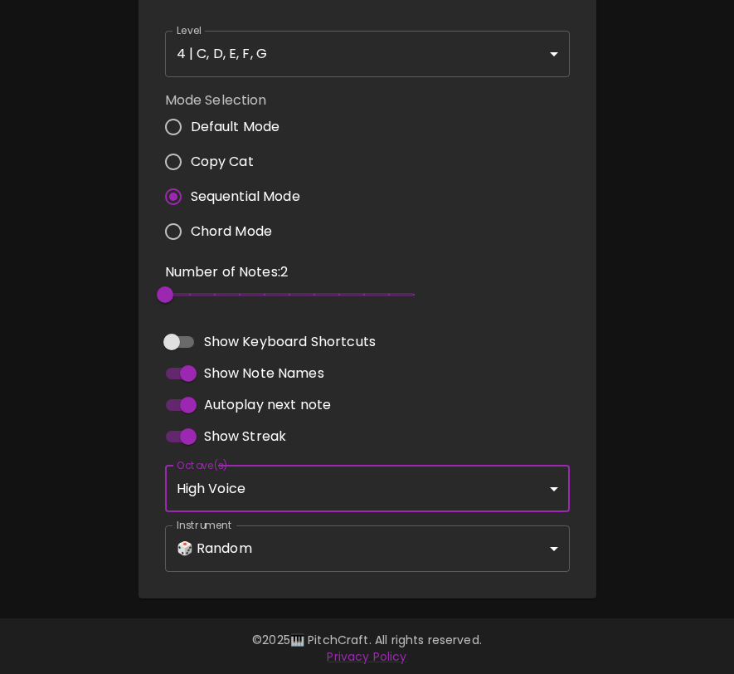
click at [398, 536] on body "🎹 PitchCraft About Badges Log In 8va – 4 + Mic Off MIDI: Connected C C# D D# E …" at bounding box center [367, 103] width 734 height 1150
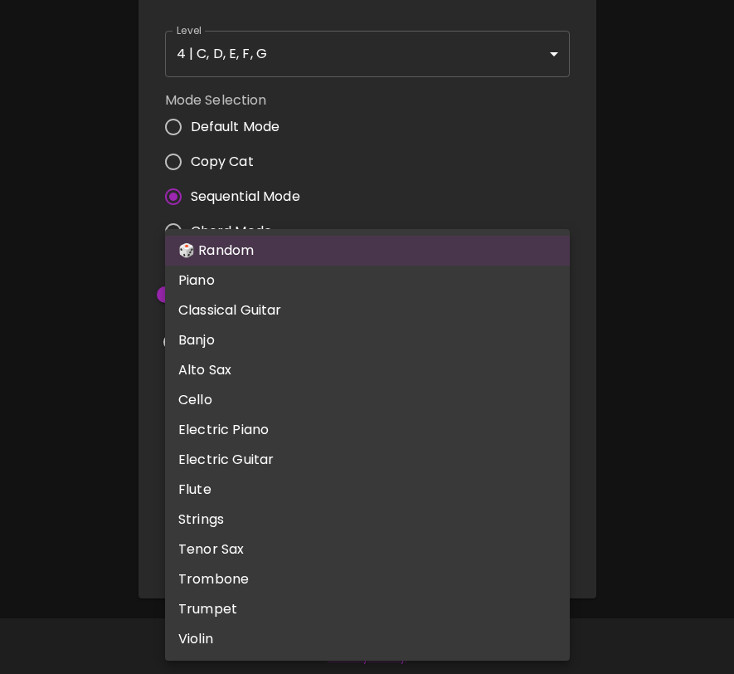
click at [501, 273] on li "Piano" at bounding box center [367, 281] width 405 height 30
type input "acoustic_grand_piano"
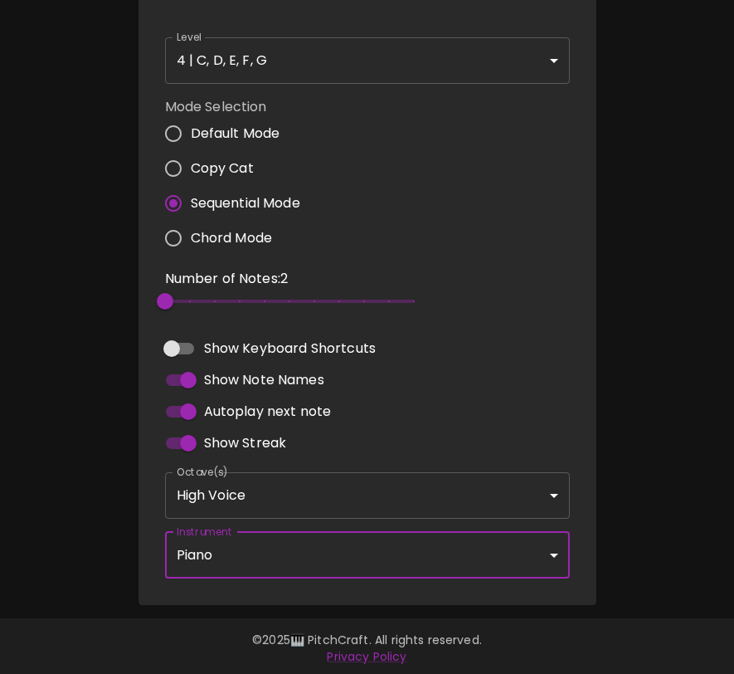
scroll to position [0, 0]
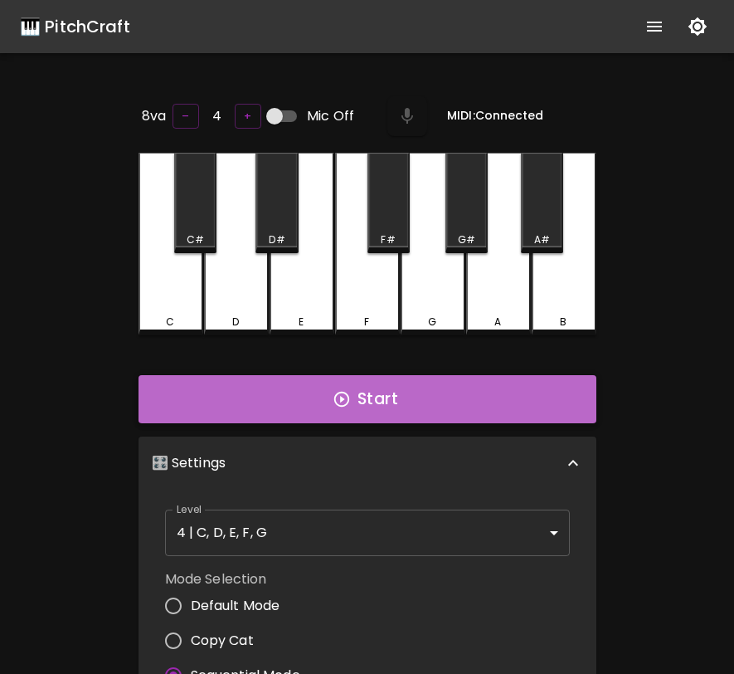
click at [446, 396] on button "Start" at bounding box center [368, 399] width 458 height 48
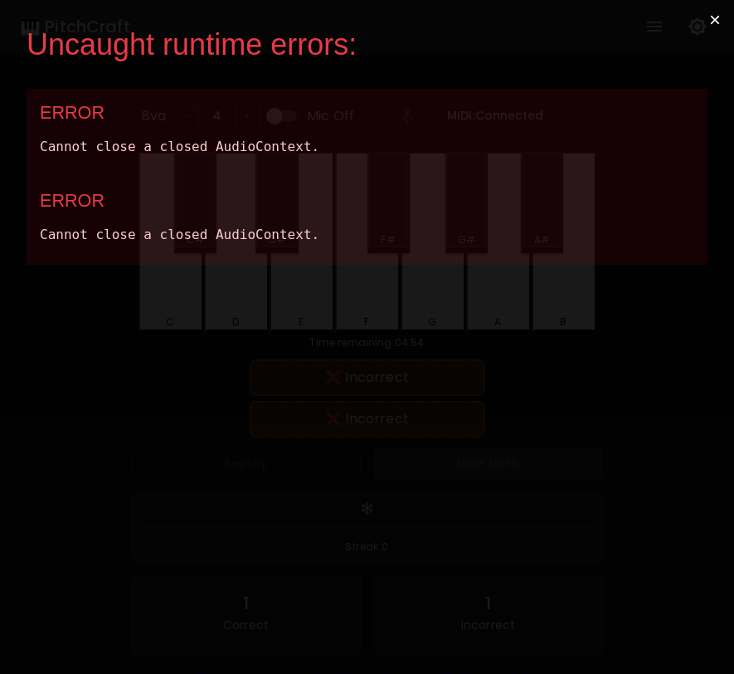
click at [712, 20] on button "×" at bounding box center [715, 20] width 38 height 40
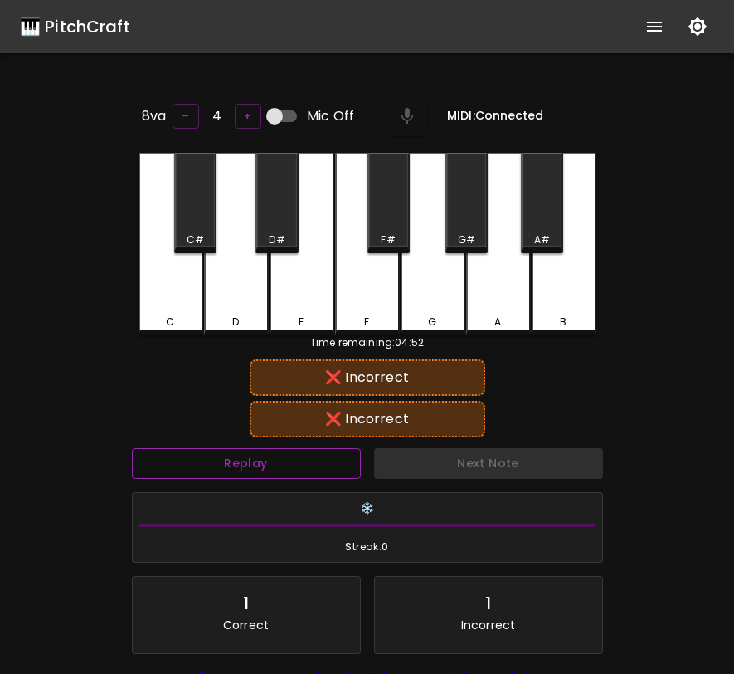
click at [312, 466] on button "Replay" at bounding box center [246, 463] width 229 height 31
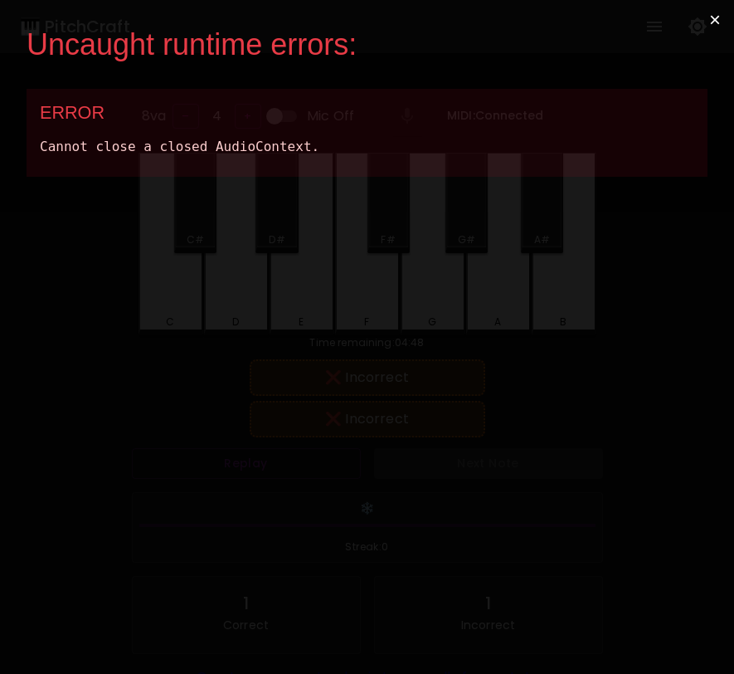
click at [713, 20] on button "×" at bounding box center [715, 20] width 38 height 40
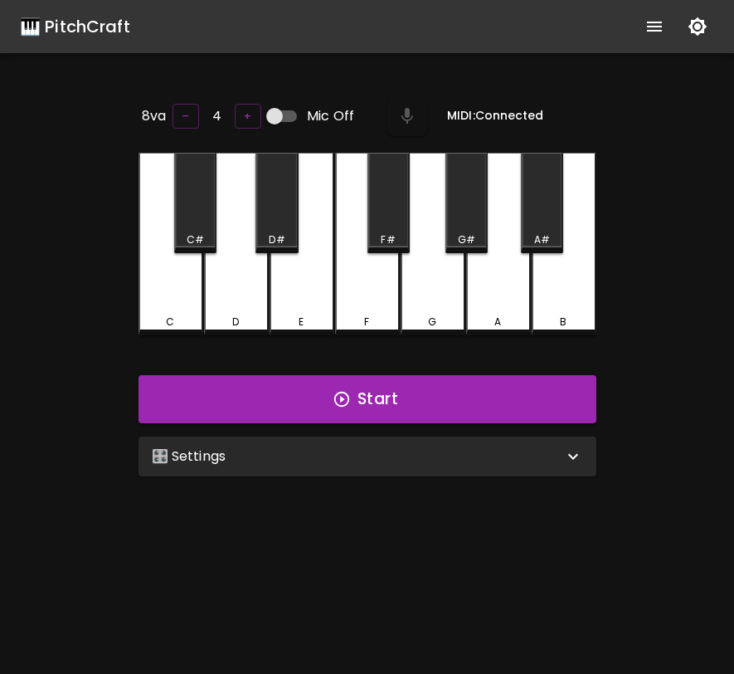
click at [383, 458] on div "🎛️ Settings" at bounding box center [358, 456] width 412 height 20
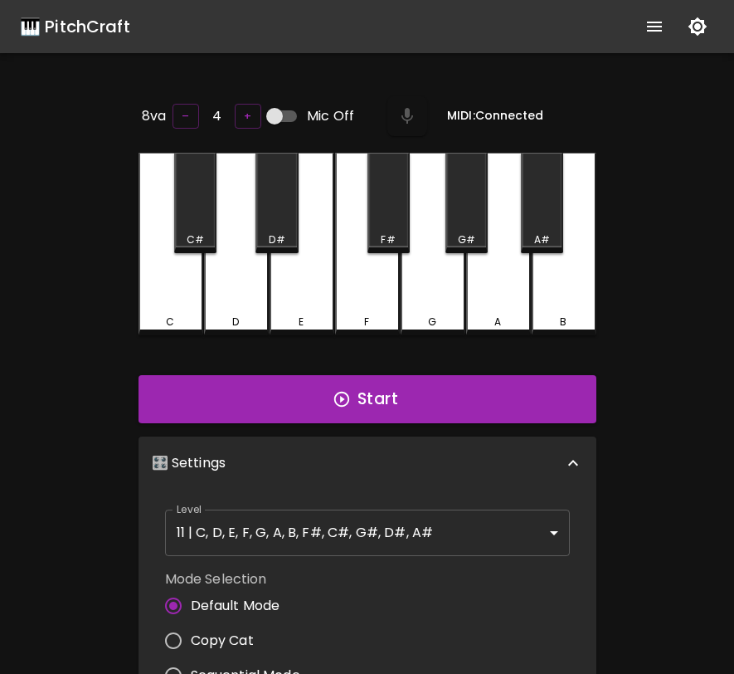
scroll to position [7, 0]
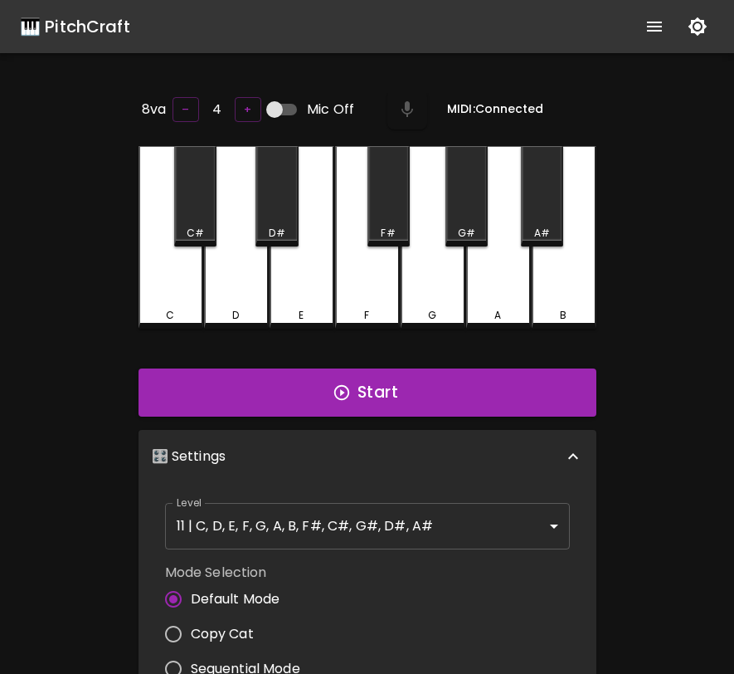
click at [467, 534] on body "🎹 PitchCraft About Badges Log In 8va – 4 + Mic Off MIDI: Connected C C# D D# E …" at bounding box center [367, 549] width 734 height 1099
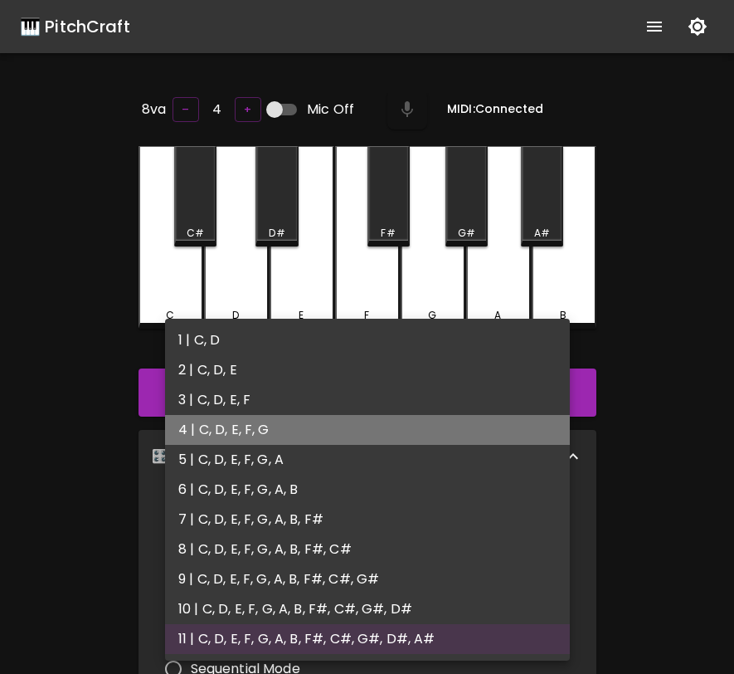
click at [346, 421] on li "4 | C, D, E, F, G" at bounding box center [367, 430] width 405 height 30
type input "7"
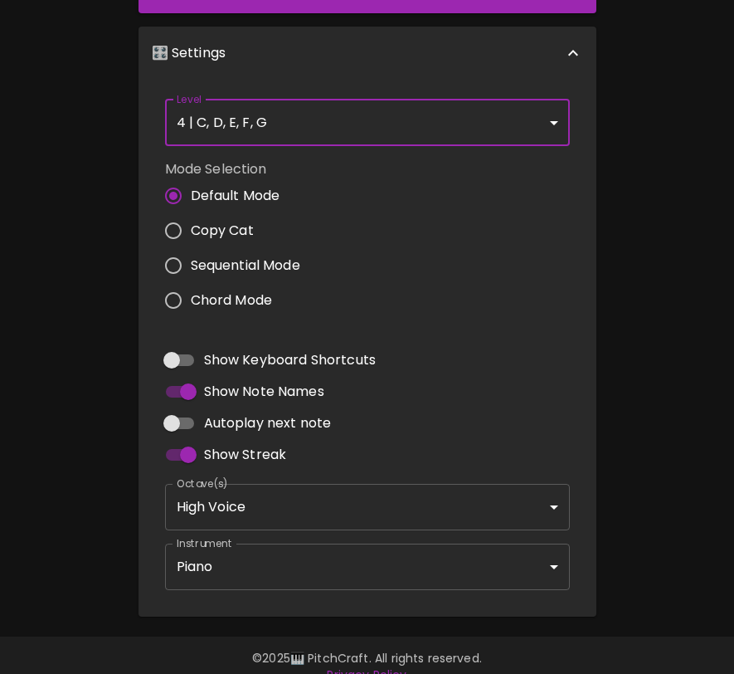
scroll to position [422, 0]
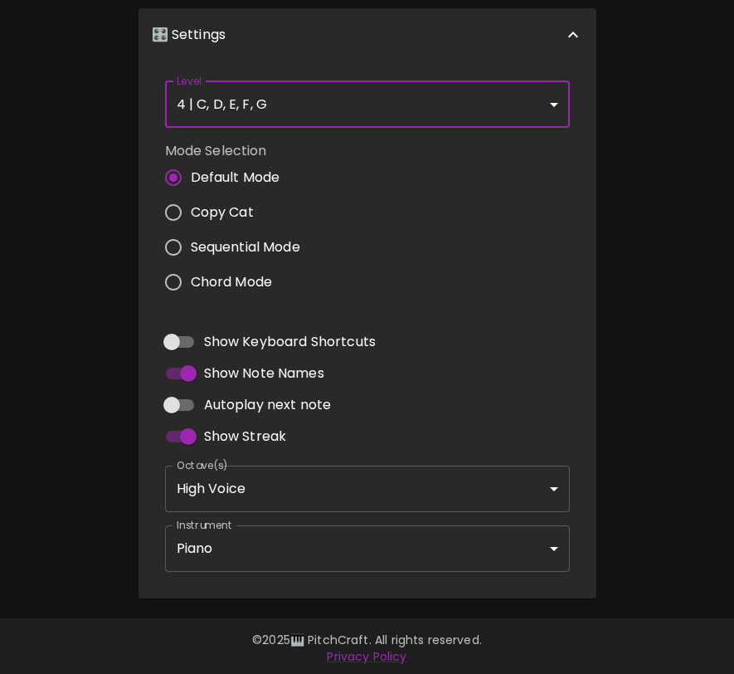
click at [275, 245] on span "Sequential Mode" at bounding box center [246, 247] width 110 height 20
click at [191, 245] on input "Sequential Mode" at bounding box center [173, 247] width 35 height 35
radio input "true"
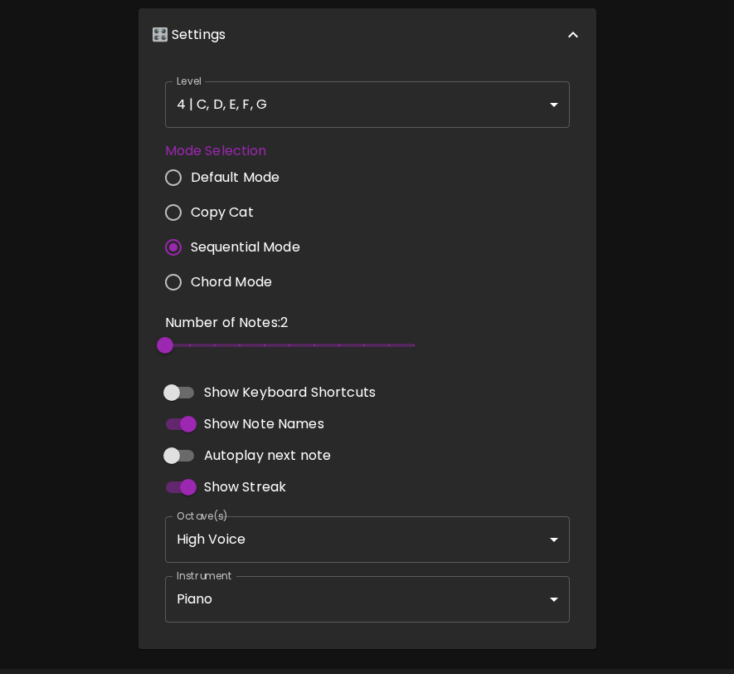
scroll to position [0, 0]
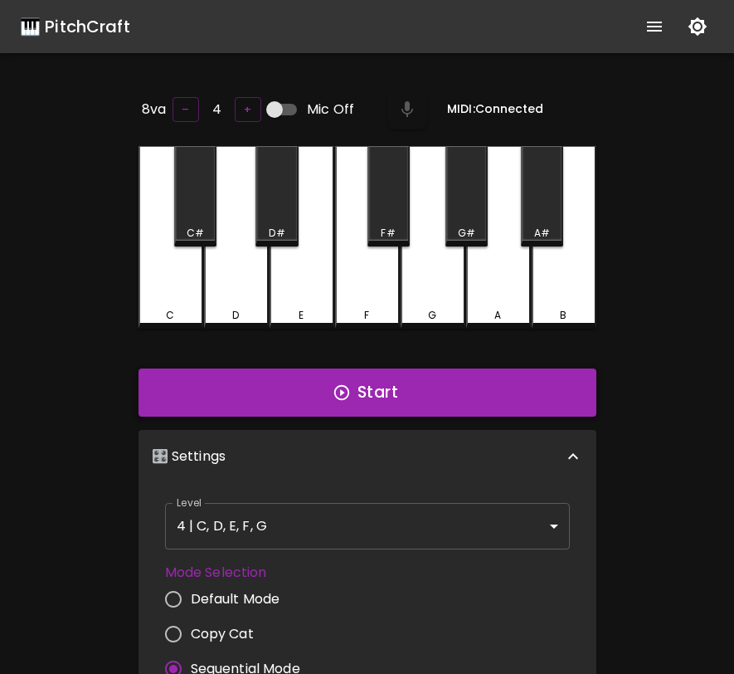
click at [527, 396] on button "Start" at bounding box center [368, 392] width 458 height 48
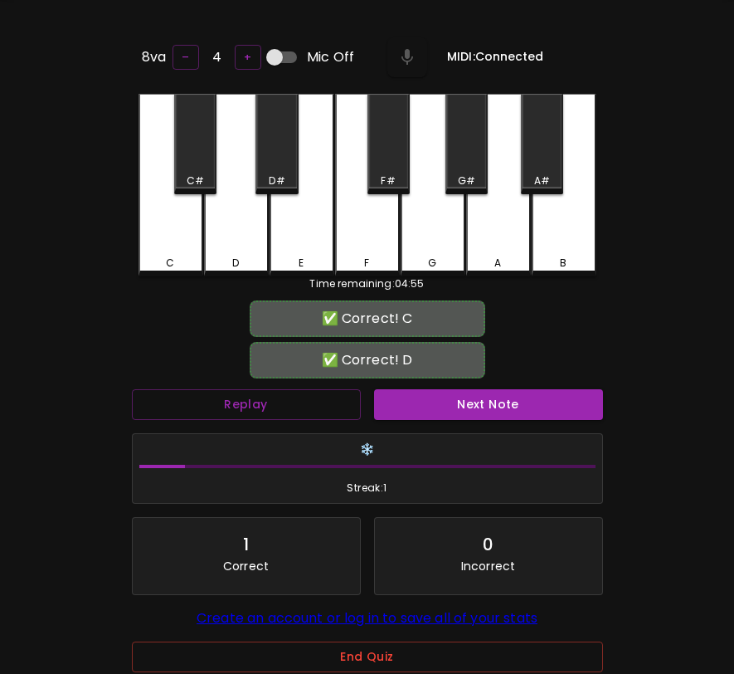
scroll to position [166, 0]
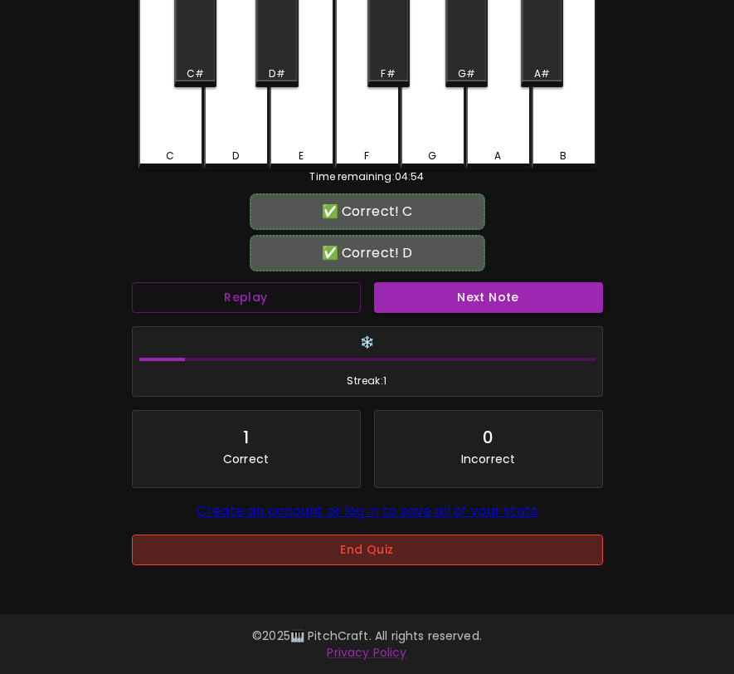
click at [415, 547] on button "End Quiz" at bounding box center [367, 549] width 471 height 31
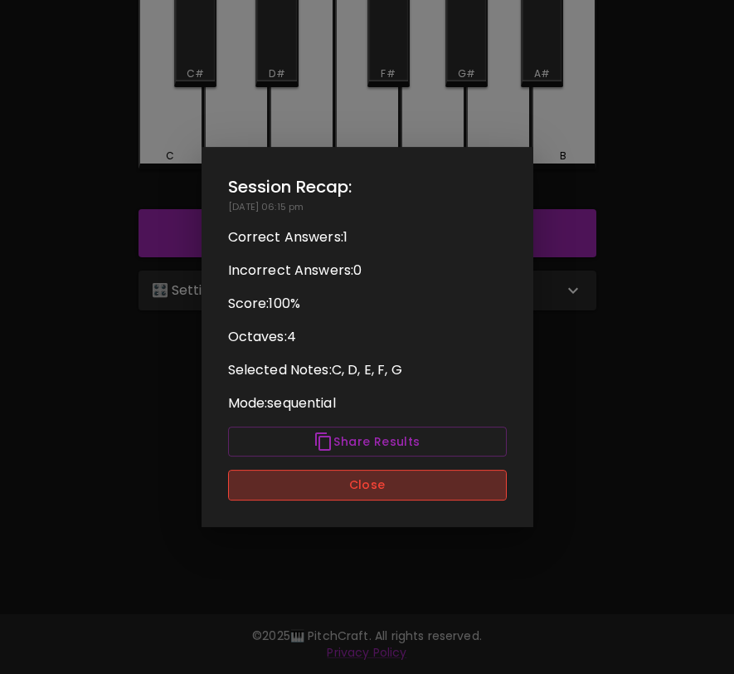
click at [414, 495] on button "Close" at bounding box center [367, 485] width 279 height 31
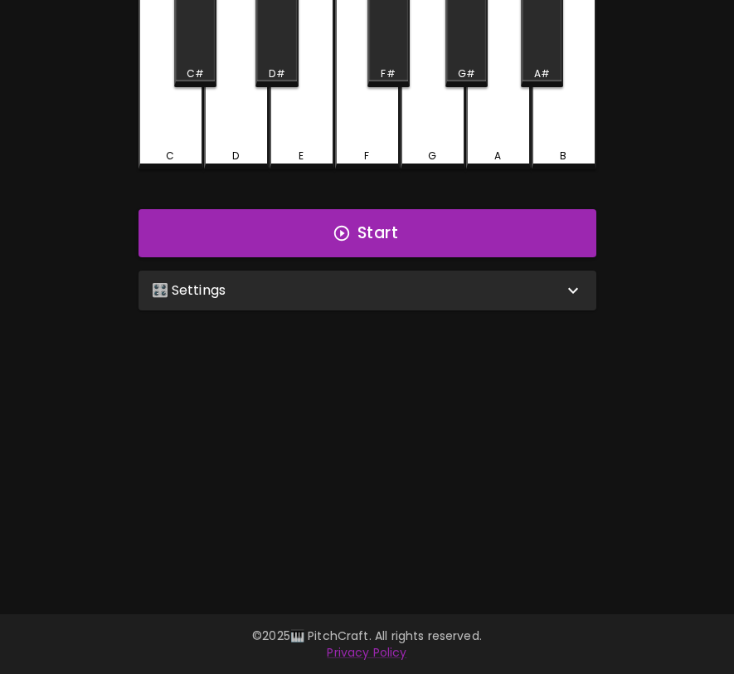
click at [476, 289] on div "🎛️ Settings" at bounding box center [358, 290] width 412 height 20
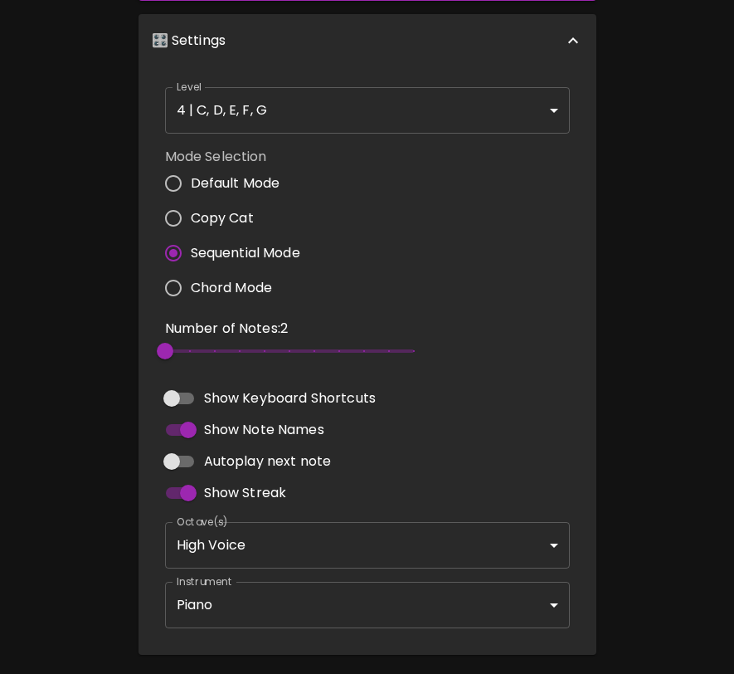
scroll to position [472, 0]
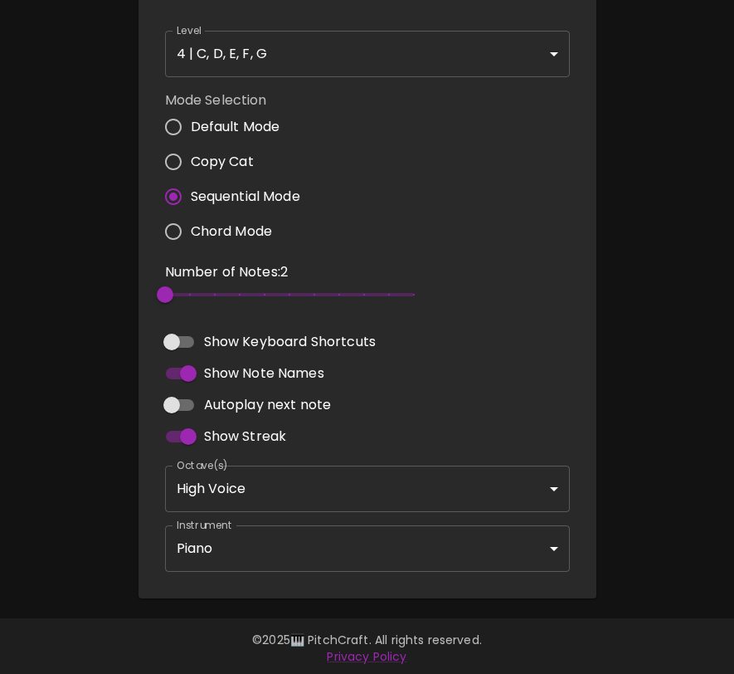
click at [233, 404] on span "Autoplay next note" at bounding box center [268, 405] width 128 height 20
click at [219, 404] on input "Autoplay next note" at bounding box center [171, 405] width 95 height 32
checkbox input "true"
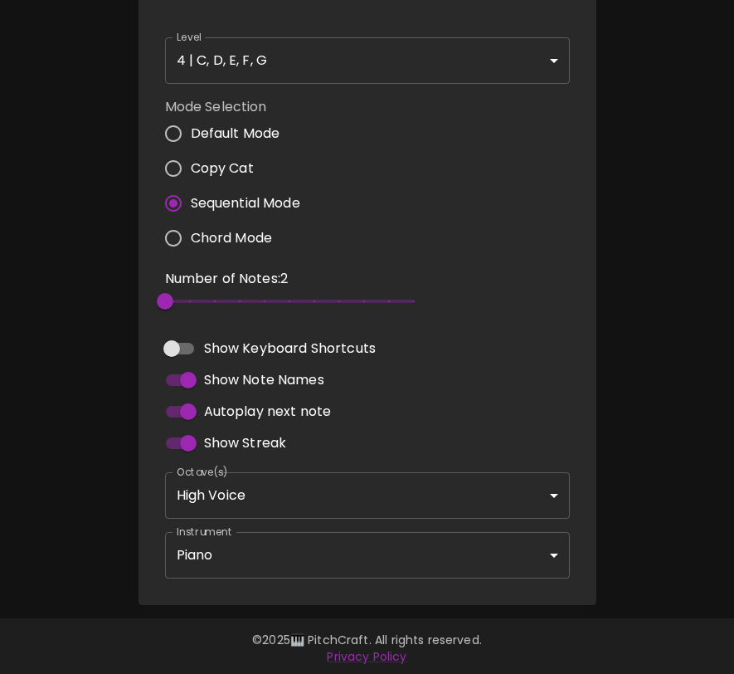
scroll to position [0, 0]
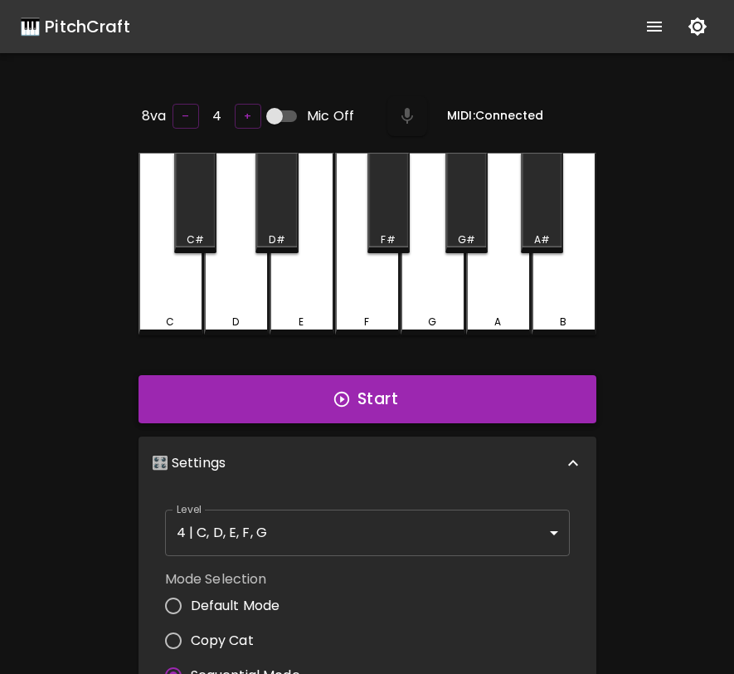
click at [433, 388] on button "Start" at bounding box center [368, 399] width 458 height 48
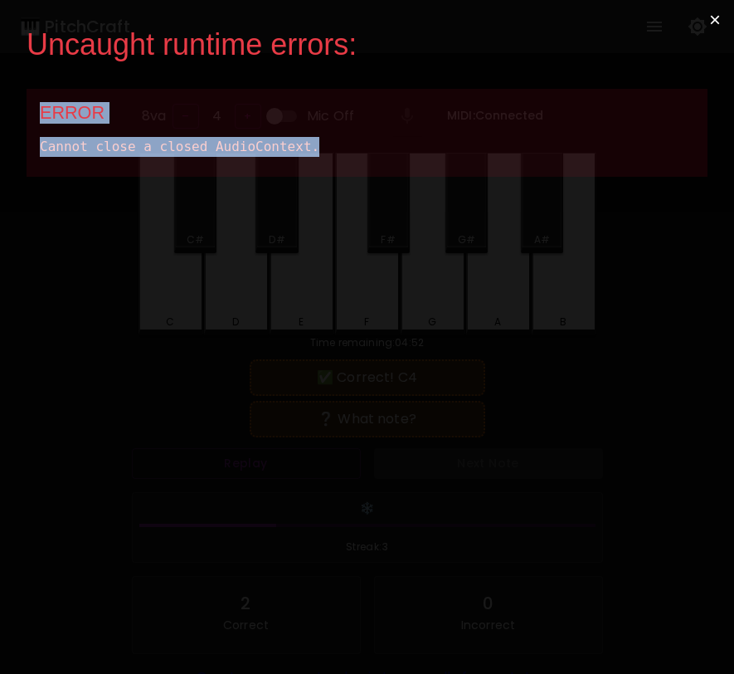
drag, startPoint x: 349, startPoint y: 158, endPoint x: 43, endPoint y: 114, distance: 308.6
click at [43, 114] on div "ERROR Cannot close a closed AudioContext." at bounding box center [367, 133] width 681 height 88
copy div "ERROR Cannot close a closed AudioContext."
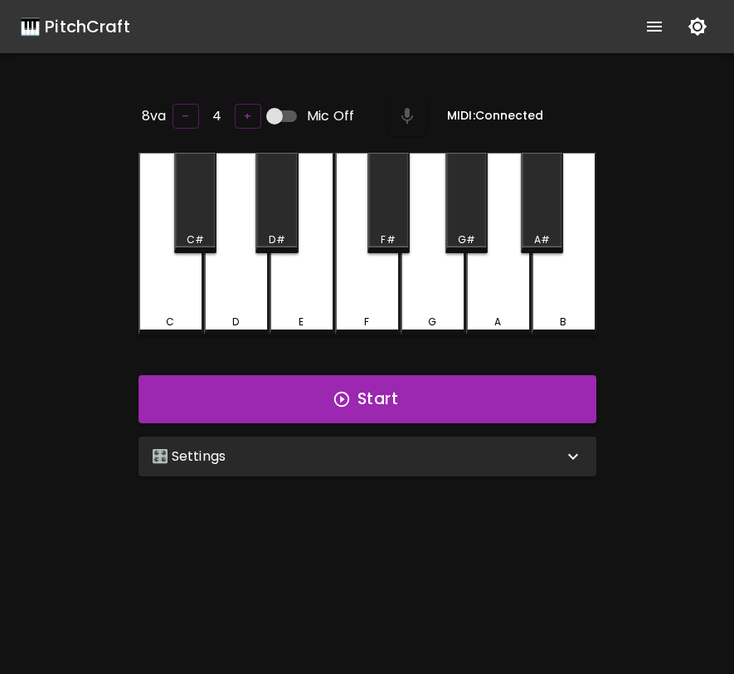
click at [379, 314] on div "F" at bounding box center [367, 321] width 61 height 15
click at [246, 110] on button "+" at bounding box center [248, 117] width 27 height 26
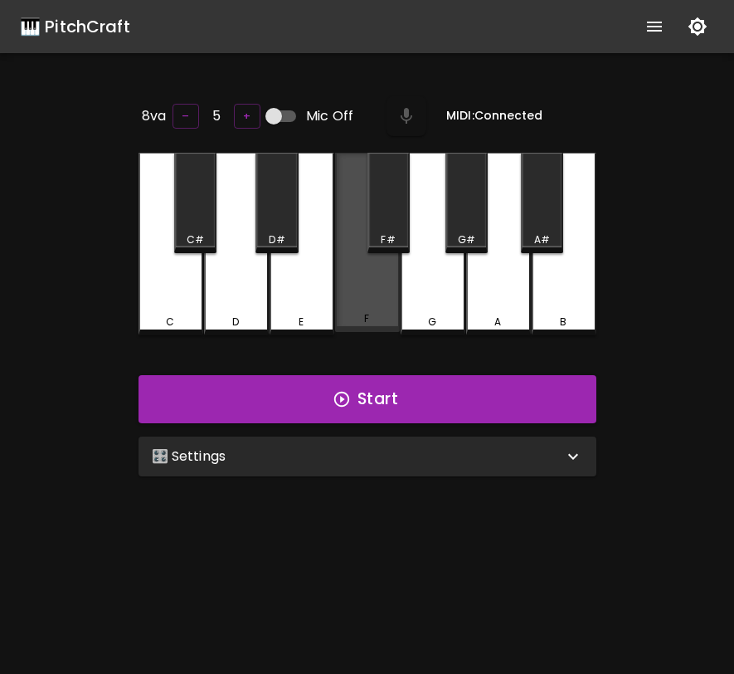
click at [361, 228] on div "F" at bounding box center [367, 242] width 65 height 179
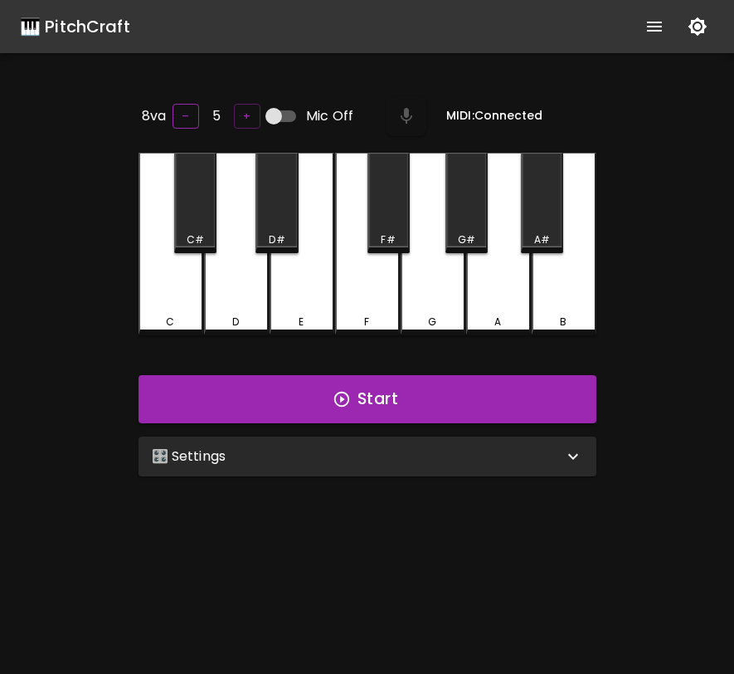
click at [189, 109] on button "–" at bounding box center [186, 117] width 27 height 26
click at [335, 451] on div "🎛️ Settings" at bounding box center [358, 456] width 412 height 20
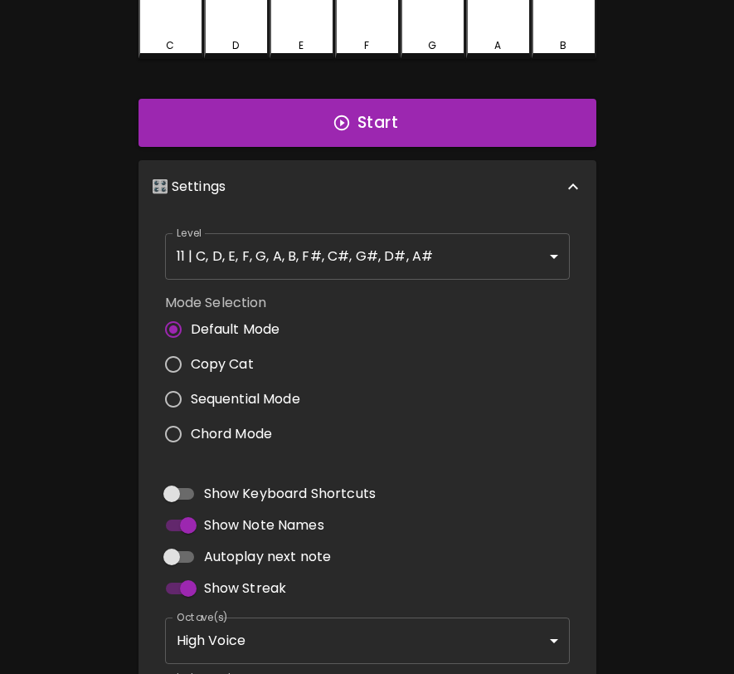
scroll to position [422, 0]
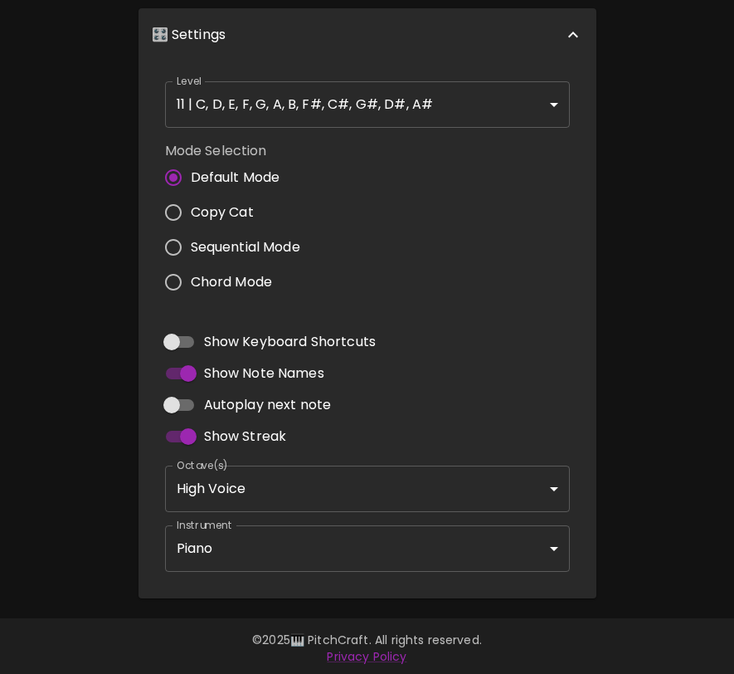
click at [222, 237] on span "Sequential Mode" at bounding box center [246, 247] width 110 height 20
click at [191, 236] on input "Sequential Mode" at bounding box center [173, 247] width 35 height 35
radio input "true"
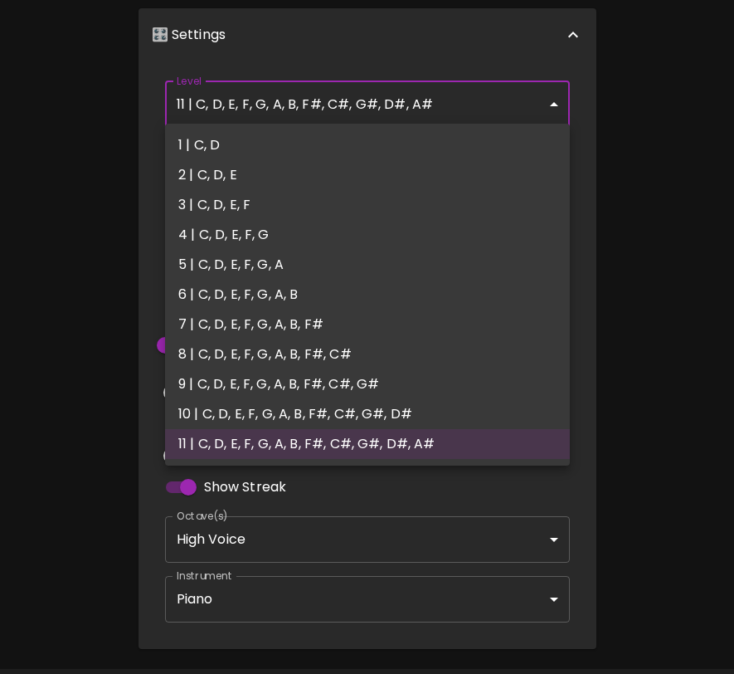
click at [312, 94] on body "🎹 PitchCraft About Badges Log In 8va – 4 + Mic Off MIDI: Connected C C# D D# E …" at bounding box center [367, 153] width 734 height 1150
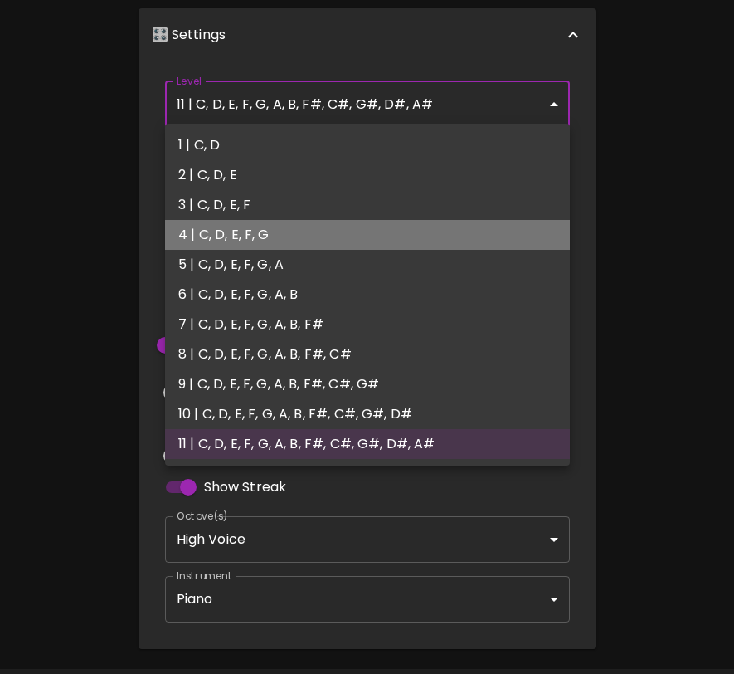
click at [273, 227] on li "4 | C, D, E, F, G" at bounding box center [367, 235] width 405 height 30
type input "7"
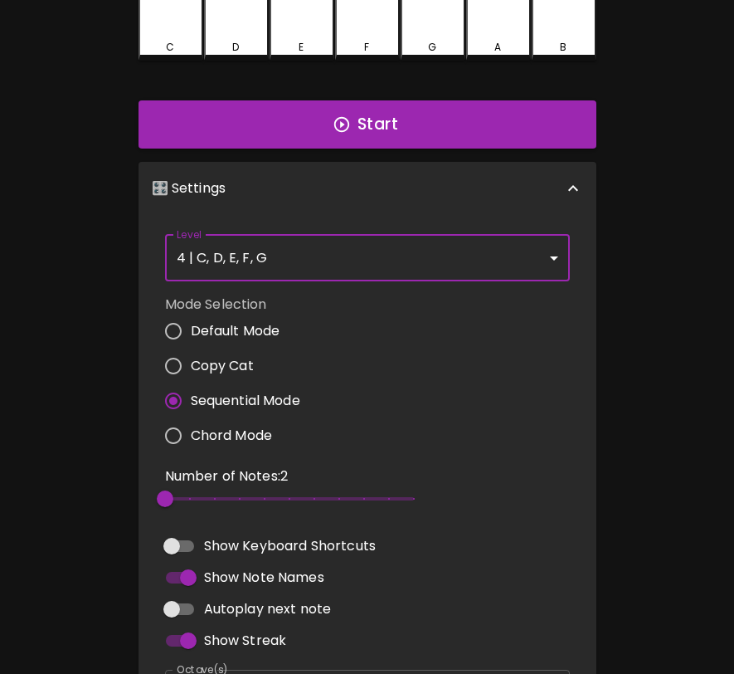
scroll to position [0, 0]
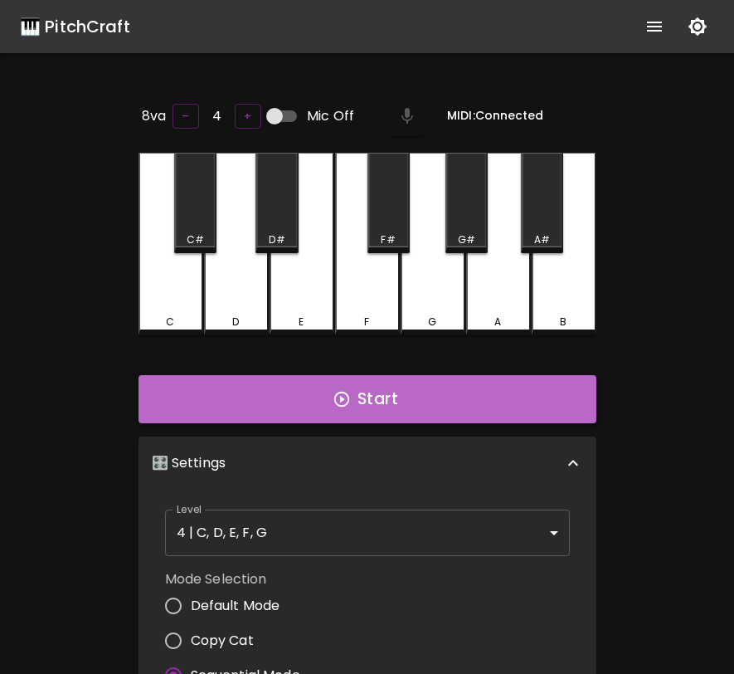
click at [443, 408] on button "Start" at bounding box center [368, 399] width 458 height 48
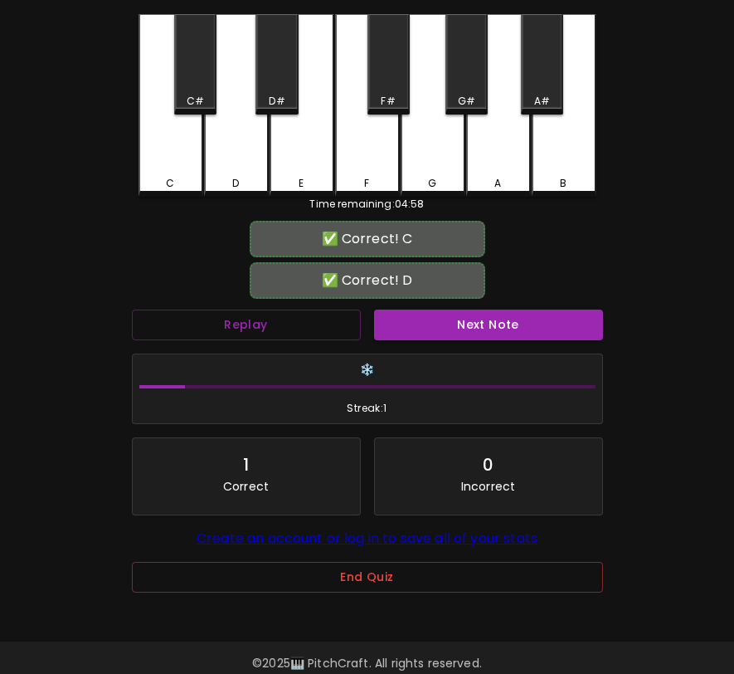
scroll to position [166, 0]
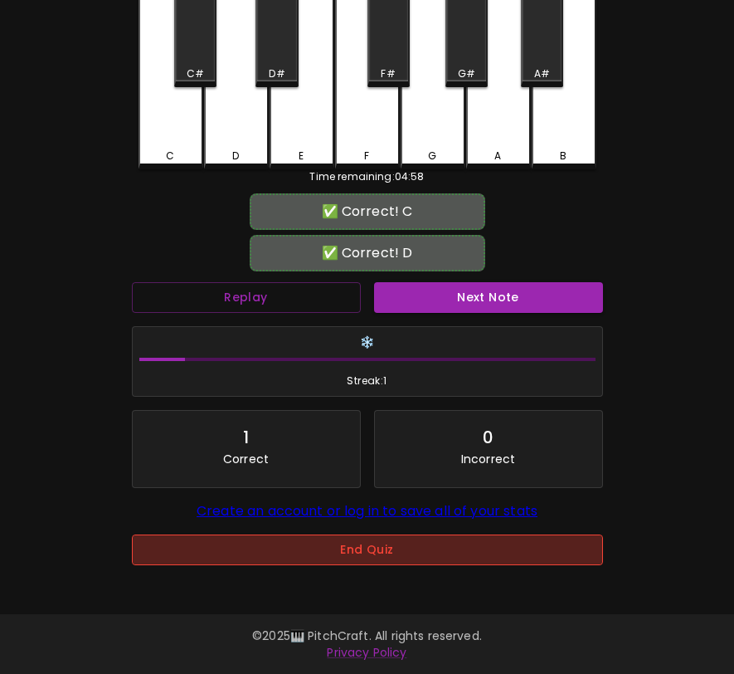
click at [345, 546] on button "End Quiz" at bounding box center [367, 549] width 471 height 31
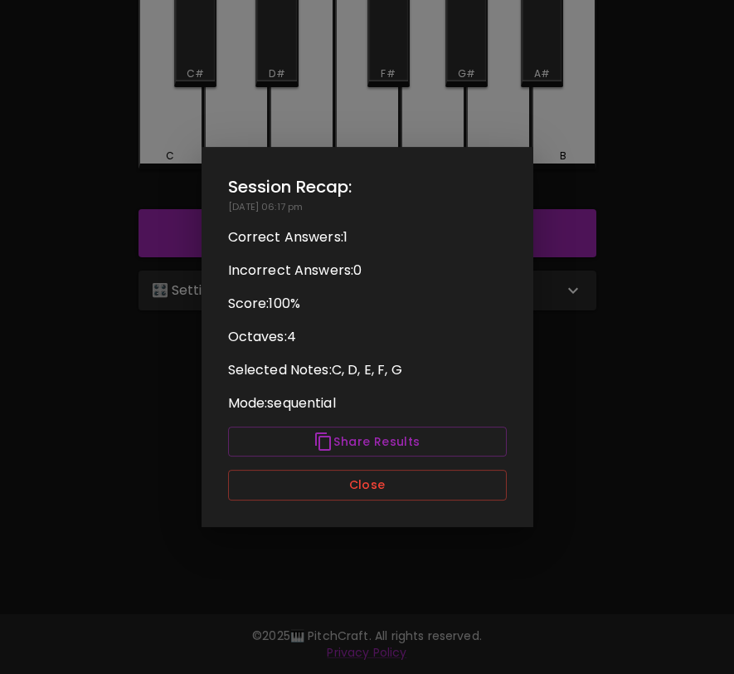
click at [365, 500] on div "Session Recap: 09/01/2025 - 06:17 pm Correct Answers: 1 Incorrect Answers: 0 Sc…" at bounding box center [368, 337] width 332 height 380
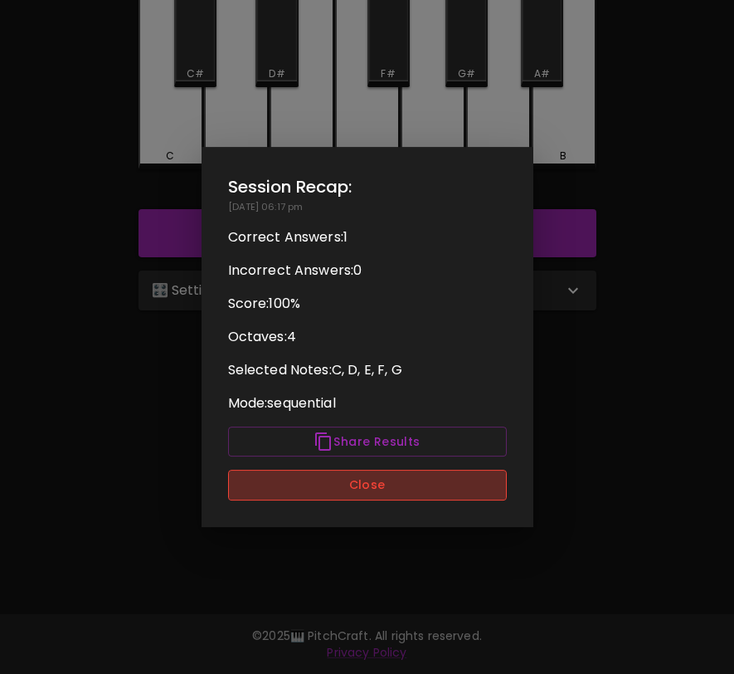
click at [368, 495] on button "Close" at bounding box center [367, 485] width 279 height 31
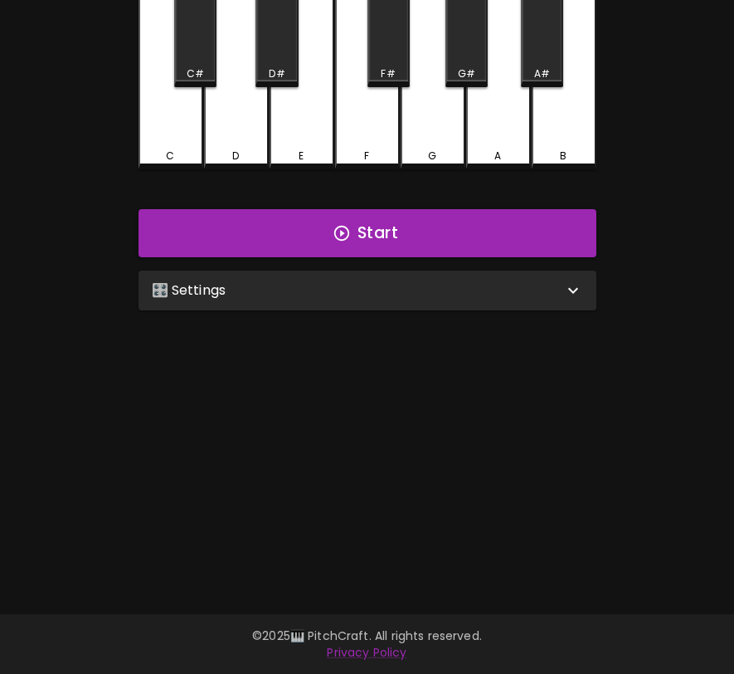
click at [423, 300] on div "🎛️ Settings" at bounding box center [368, 291] width 458 height 40
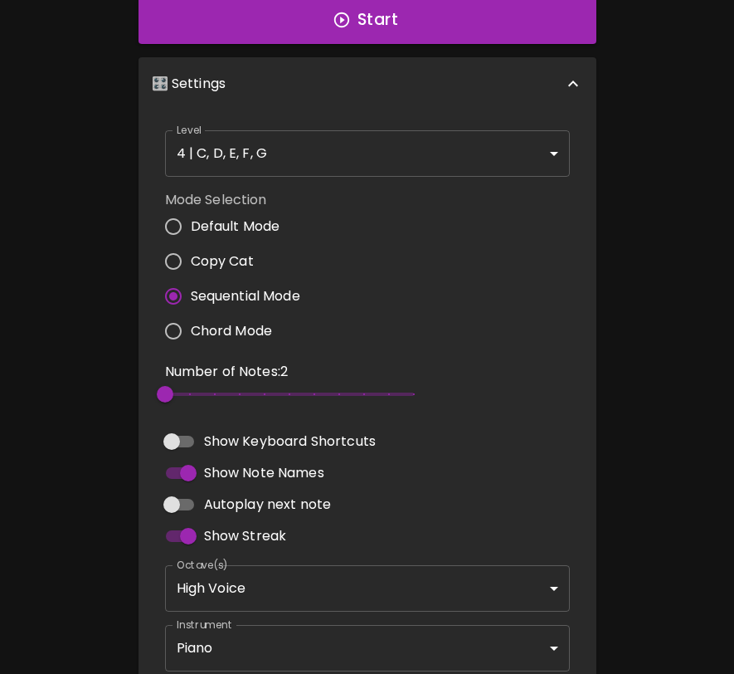
scroll to position [472, 0]
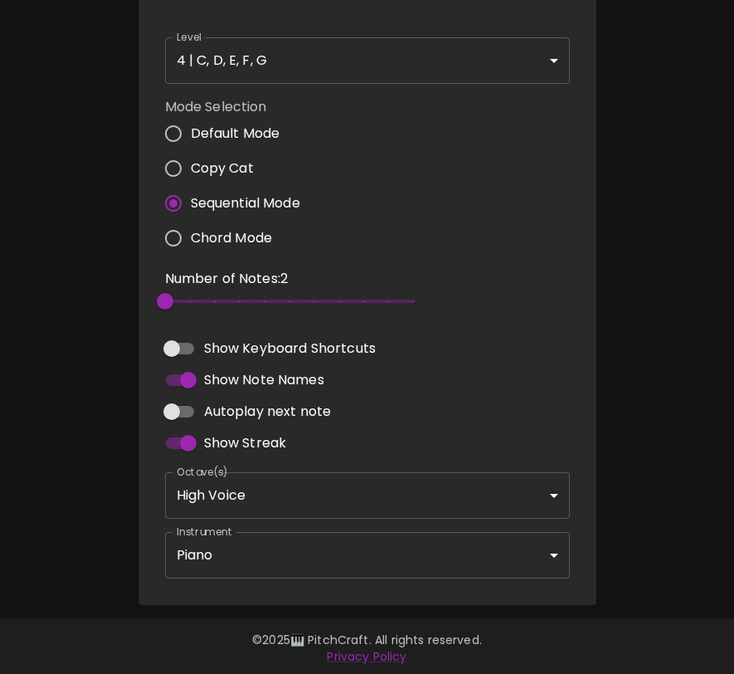
click at [300, 402] on span "Autoplay next note" at bounding box center [268, 412] width 128 height 20
click at [219, 402] on input "Autoplay next note" at bounding box center [171, 412] width 95 height 32
checkbox input "true"
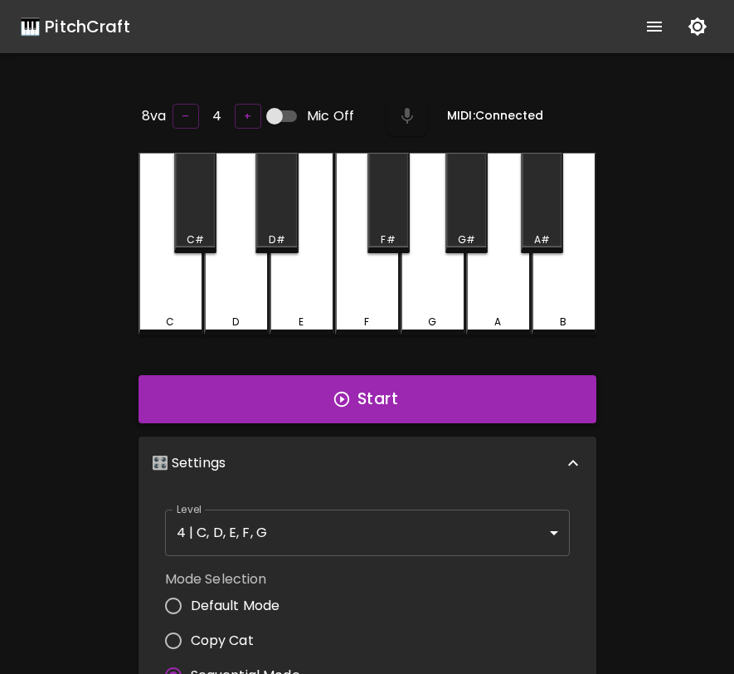
click at [474, 405] on button "Start" at bounding box center [368, 399] width 458 height 48
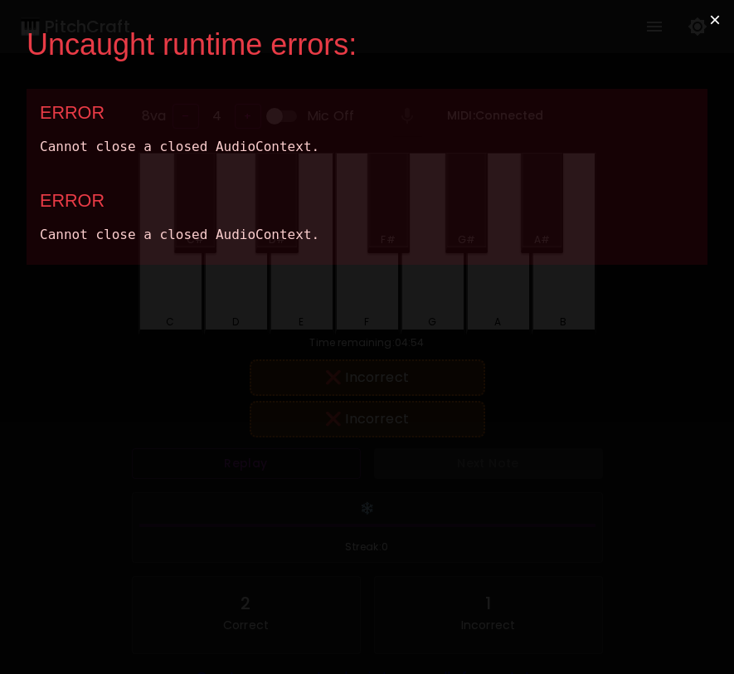
click at [715, 19] on button "×" at bounding box center [715, 20] width 38 height 40
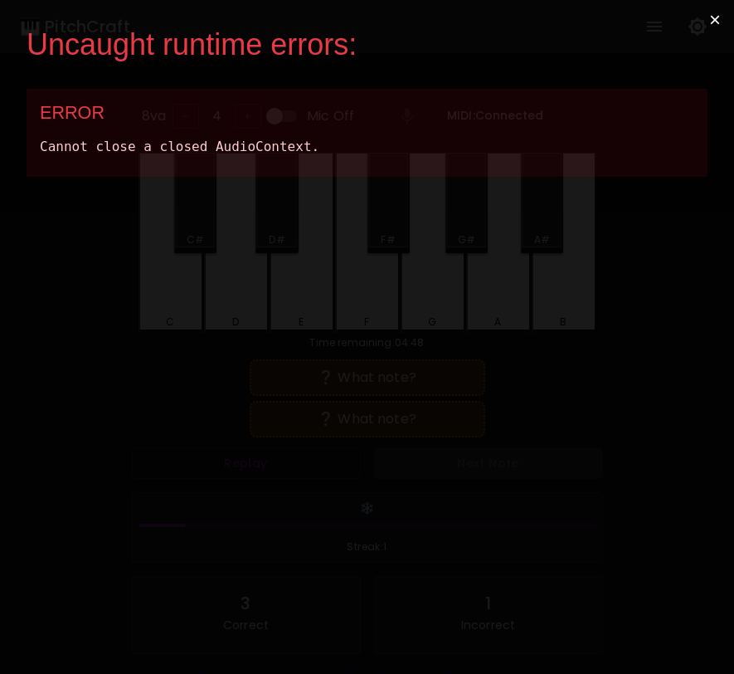
click at [719, 18] on button "×" at bounding box center [715, 20] width 38 height 40
click at [711, 17] on button "×" at bounding box center [715, 20] width 38 height 40
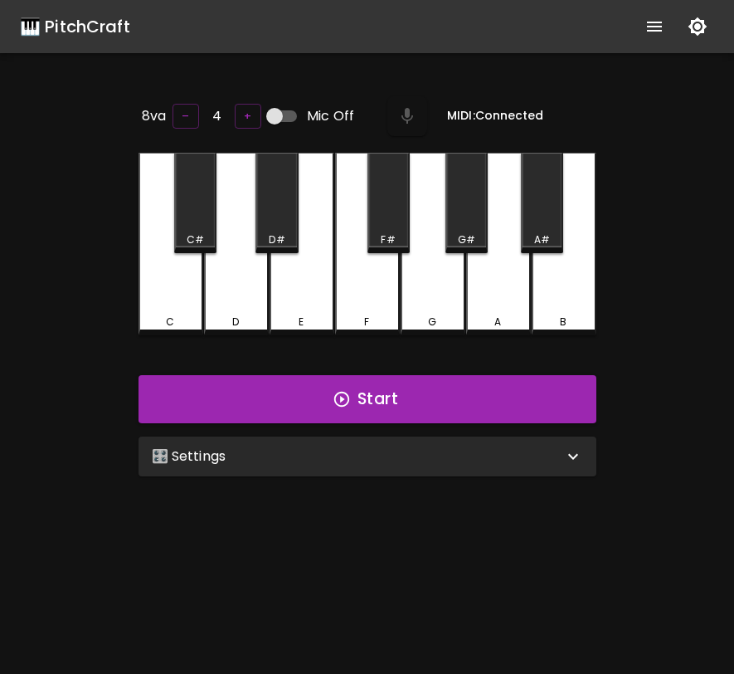
click at [478, 438] on div "🎛️ Settings" at bounding box center [368, 456] width 458 height 40
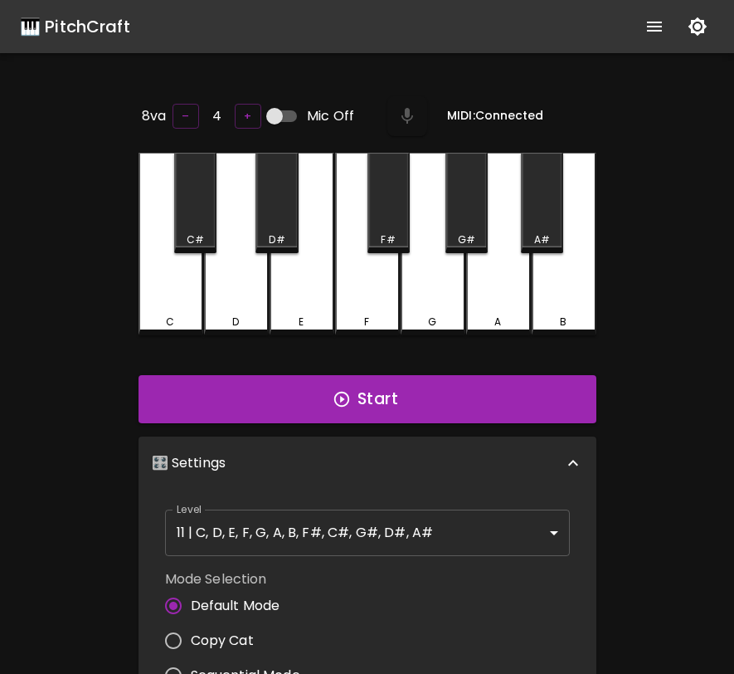
click at [487, 521] on body "🎹 PitchCraft About Badges Log In 8va – 4 + Mic Off MIDI: Connected C C# D D# E …" at bounding box center [367, 549] width 734 height 1099
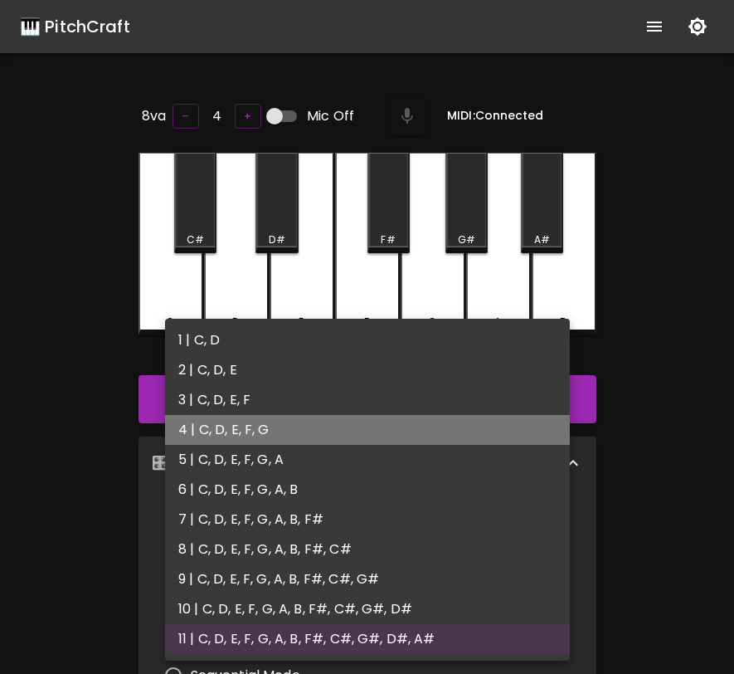
click at [448, 423] on li "4 | C, D, E, F, G" at bounding box center [367, 430] width 405 height 30
type input "7"
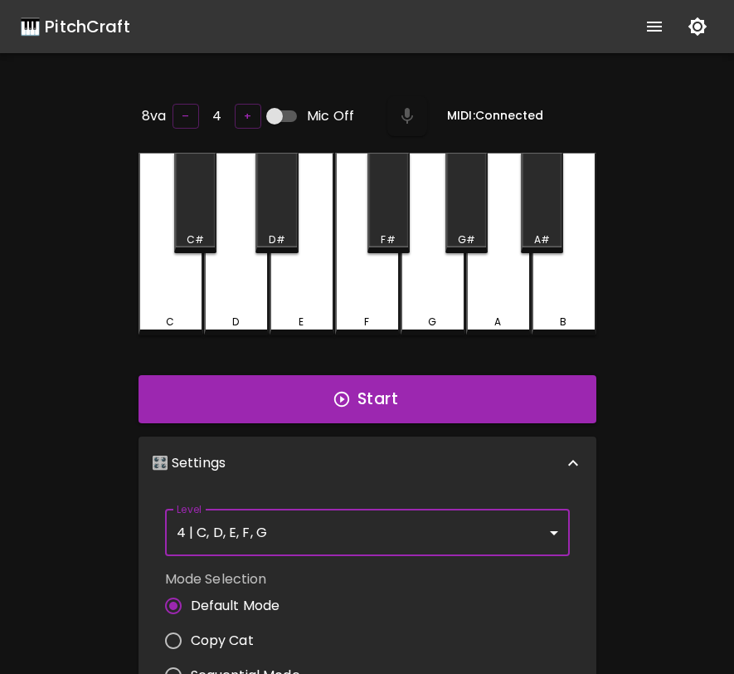
scroll to position [422, 0]
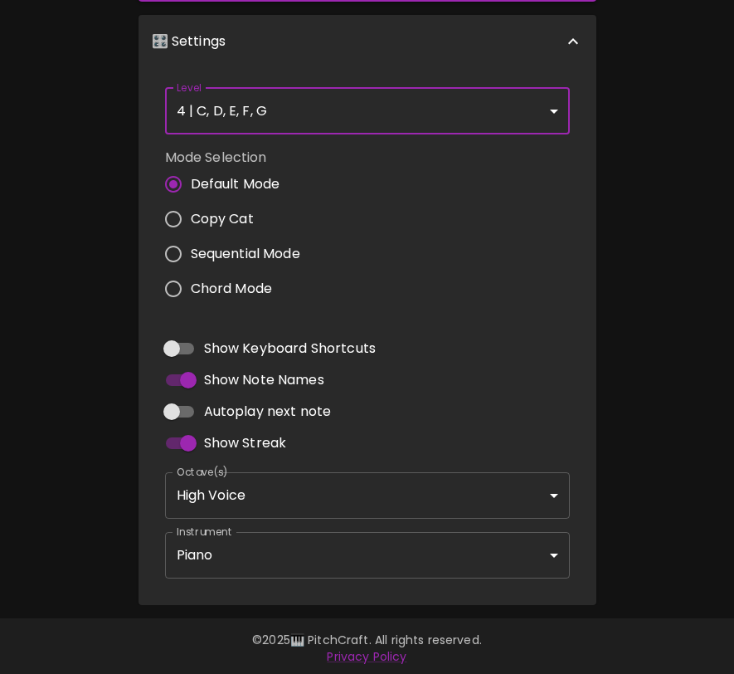
click at [293, 253] on span "Sequential Mode" at bounding box center [246, 254] width 110 height 20
click at [191, 253] on input "Sequential Mode" at bounding box center [173, 253] width 35 height 35
radio input "true"
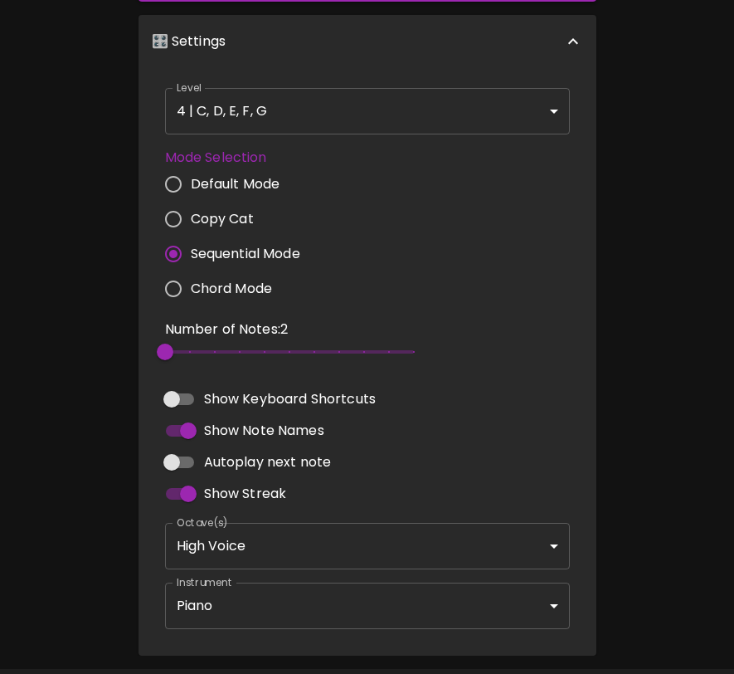
click at [282, 466] on span "Autoplay next note" at bounding box center [268, 462] width 128 height 20
click at [219, 466] on input "Autoplay next note" at bounding box center [171, 462] width 95 height 32
checkbox input "true"
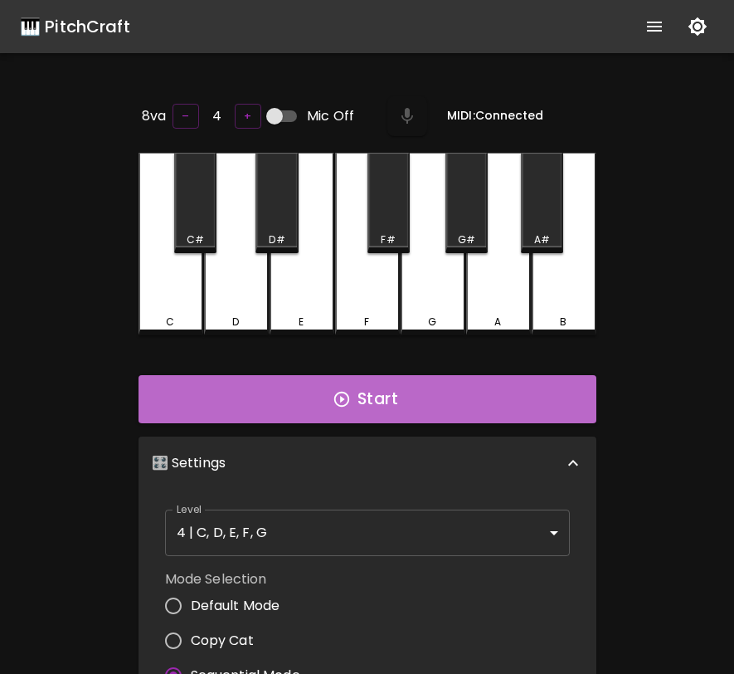
click at [480, 408] on button "Start" at bounding box center [368, 399] width 458 height 48
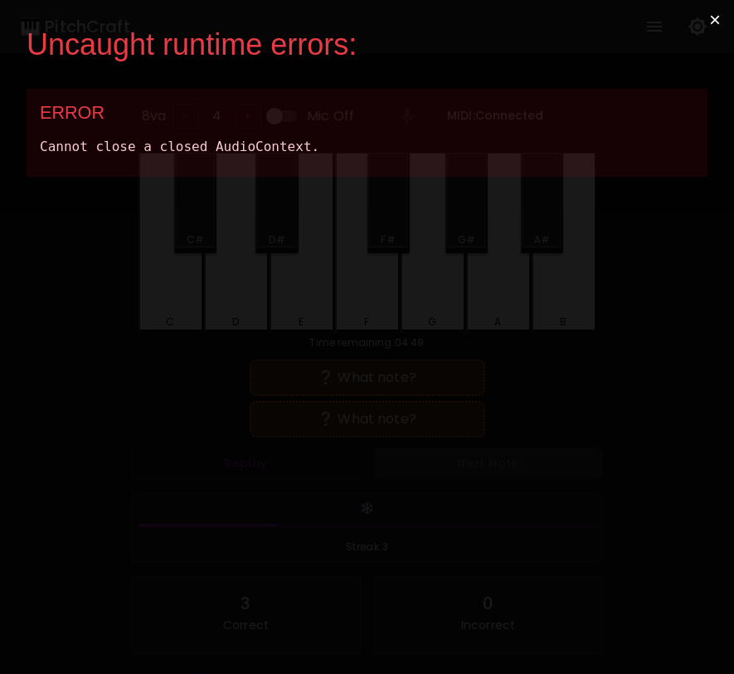
click at [719, 24] on button "×" at bounding box center [715, 20] width 38 height 40
click at [718, 23] on button "×" at bounding box center [715, 20] width 38 height 40
click at [341, 586] on div "Uncaught runtime errors: × ERROR Cannot close a closed AudioContext." at bounding box center [367, 337] width 734 height 674
click at [716, 22] on button "×" at bounding box center [715, 20] width 38 height 40
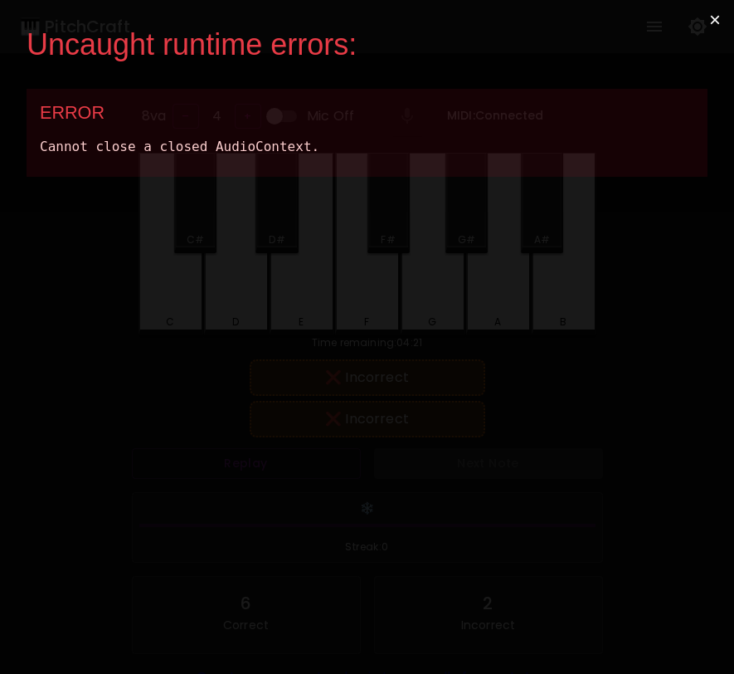
click at [716, 22] on button "×" at bounding box center [715, 20] width 38 height 40
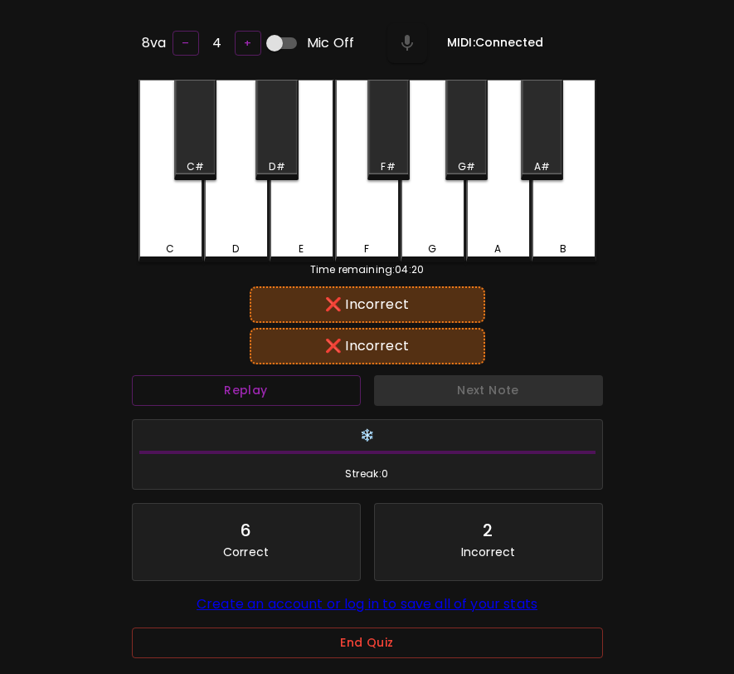
scroll to position [166, 0]
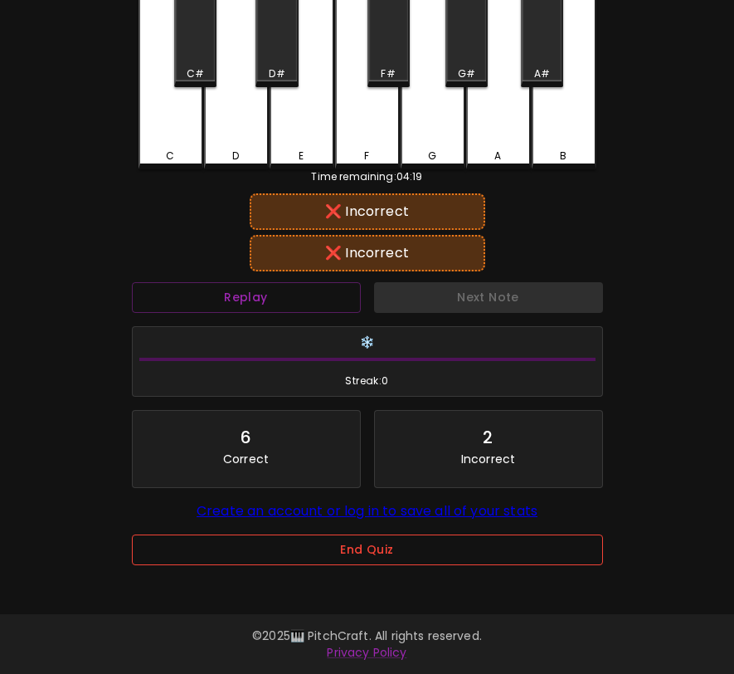
click at [376, 551] on button "End Quiz" at bounding box center [367, 549] width 471 height 31
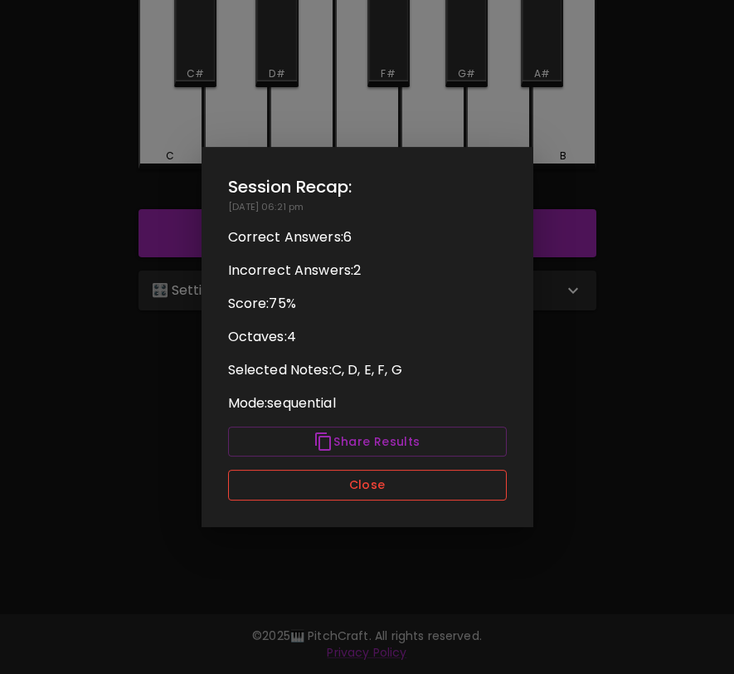
click at [349, 493] on button "Close" at bounding box center [367, 485] width 279 height 31
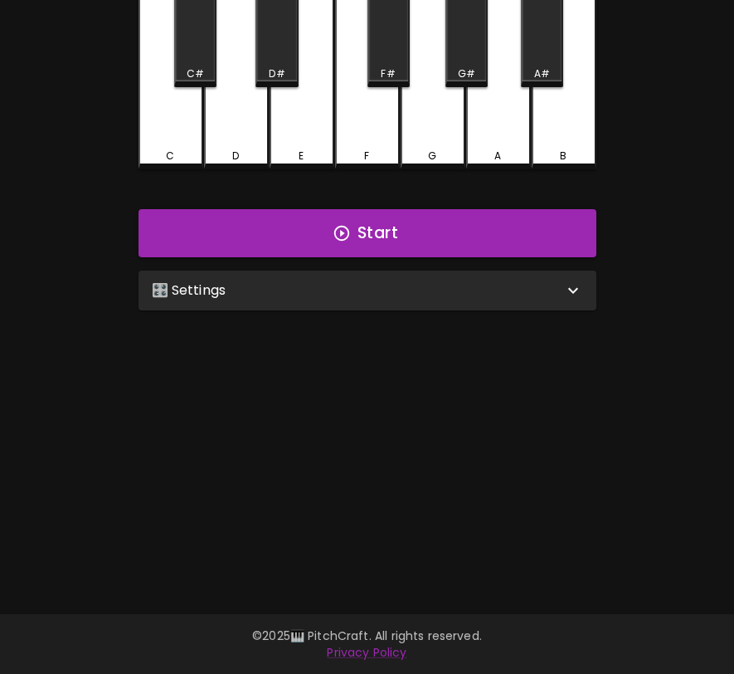
click at [407, 282] on div "🎛️ Settings" at bounding box center [358, 290] width 412 height 20
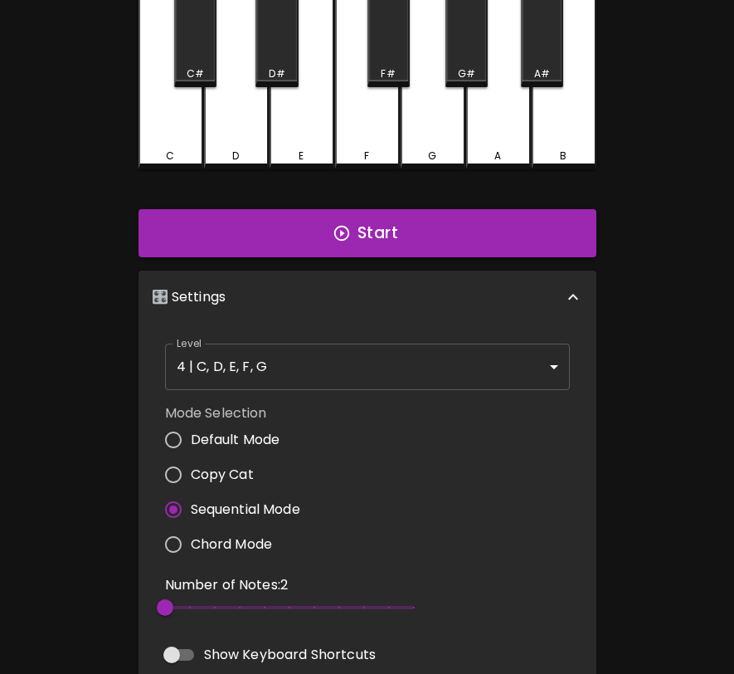
click at [392, 354] on body "🎹 PitchCraft About Badges Log In 8va – 4 + Mic Off MIDI: Connected C C# D D# E …" at bounding box center [367, 409] width 734 height 1150
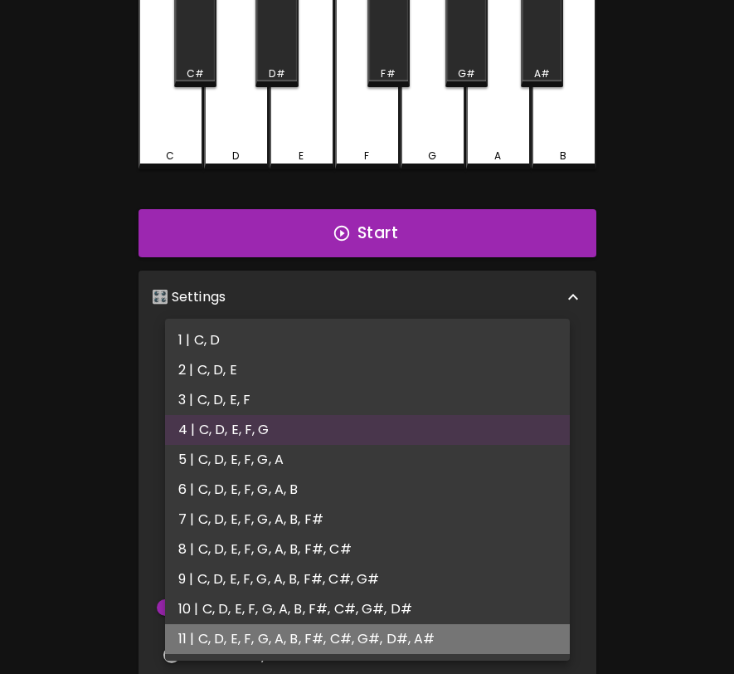
click at [303, 631] on li "11 | C, D, E, F, G, A, B, F#, C#, G#, D#, A#" at bounding box center [367, 639] width 405 height 30
type input "21"
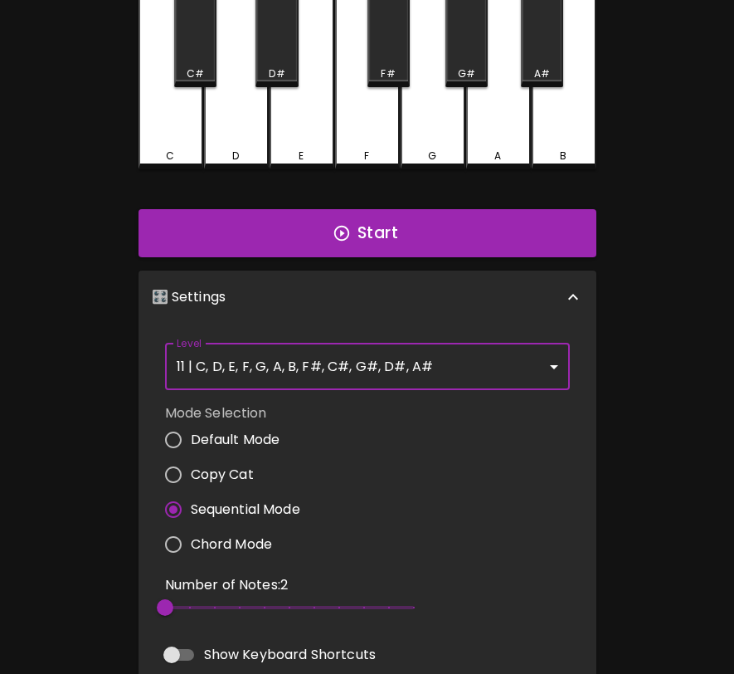
scroll to position [7, 0]
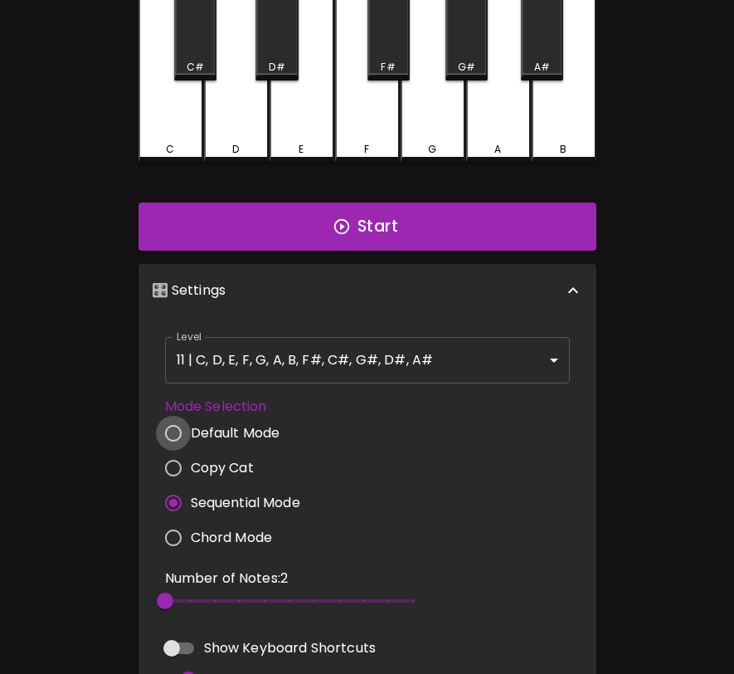
click at [187, 436] on input "Default Mode" at bounding box center [173, 433] width 35 height 35
radio input "true"
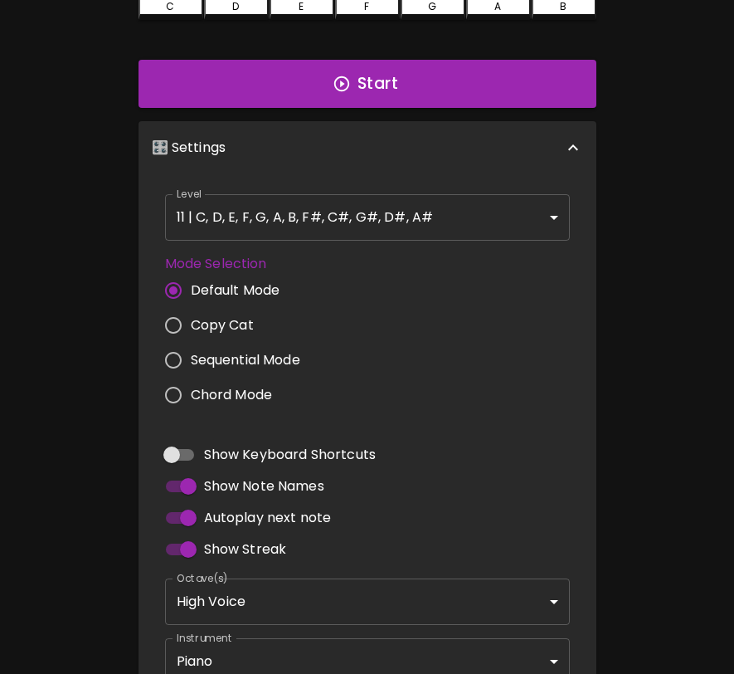
scroll to position [422, 0]
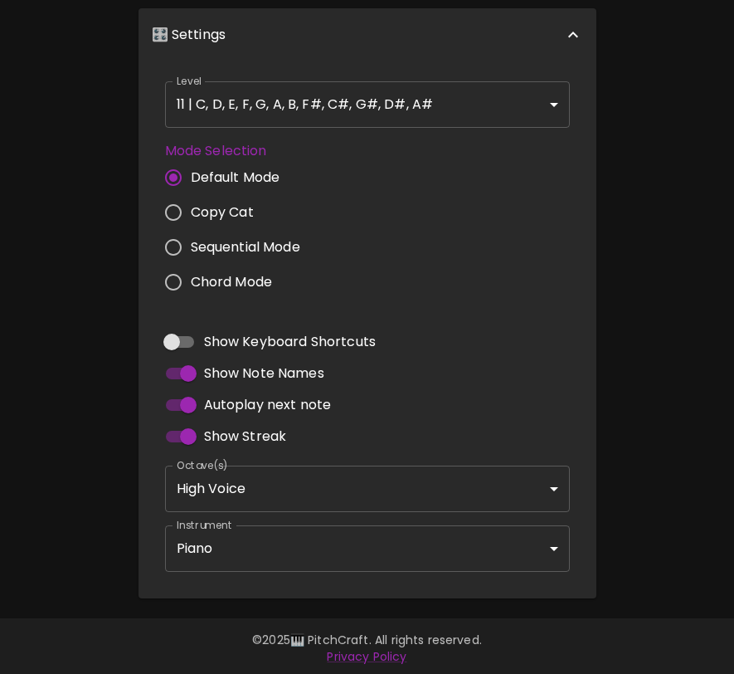
click at [314, 534] on body "🎹 PitchCraft About Badges Log In 8va – 4 + Mic Off MIDI: Connected C C# D D# E …" at bounding box center [367, 127] width 734 height 1099
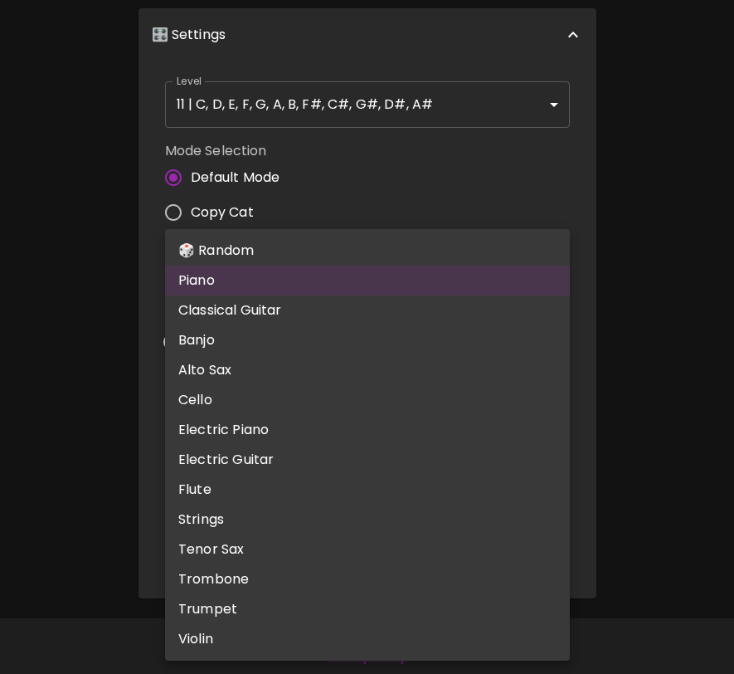
click at [346, 262] on li "🎲 Random" at bounding box center [367, 251] width 405 height 30
type input "random"
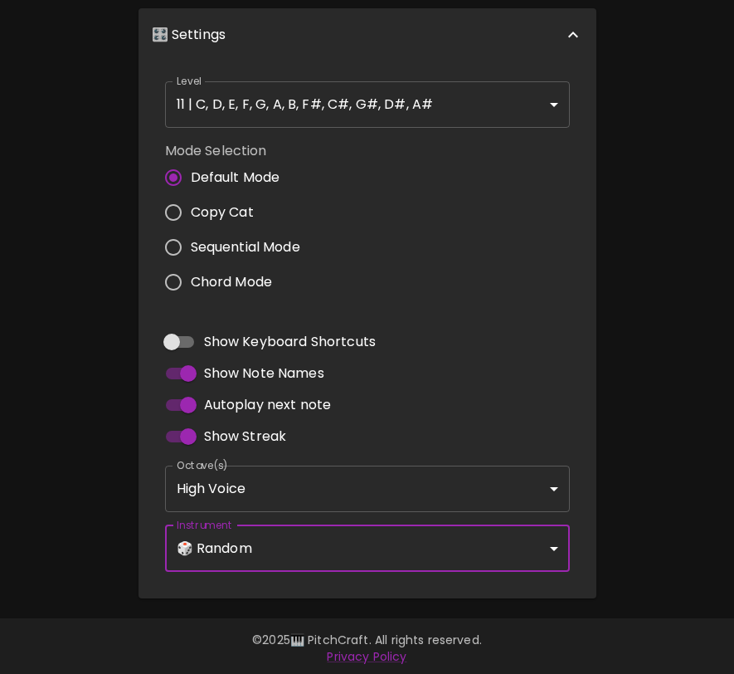
click at [301, 497] on body "🎹 PitchCraft About Badges Log In 8va – 4 + Mic Off MIDI: Connected C C# D D# E …" at bounding box center [367, 127] width 734 height 1099
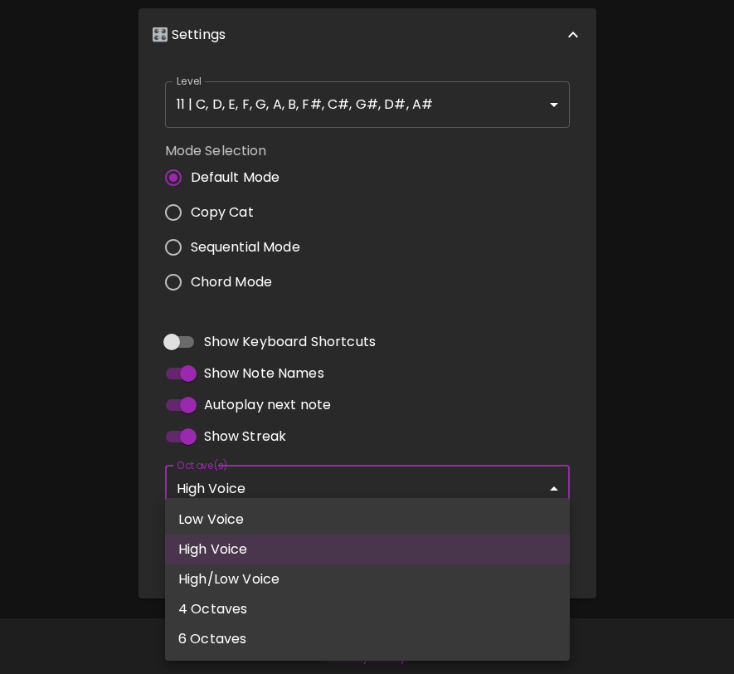
click at [232, 642] on li "6 Octaves" at bounding box center [367, 639] width 405 height 30
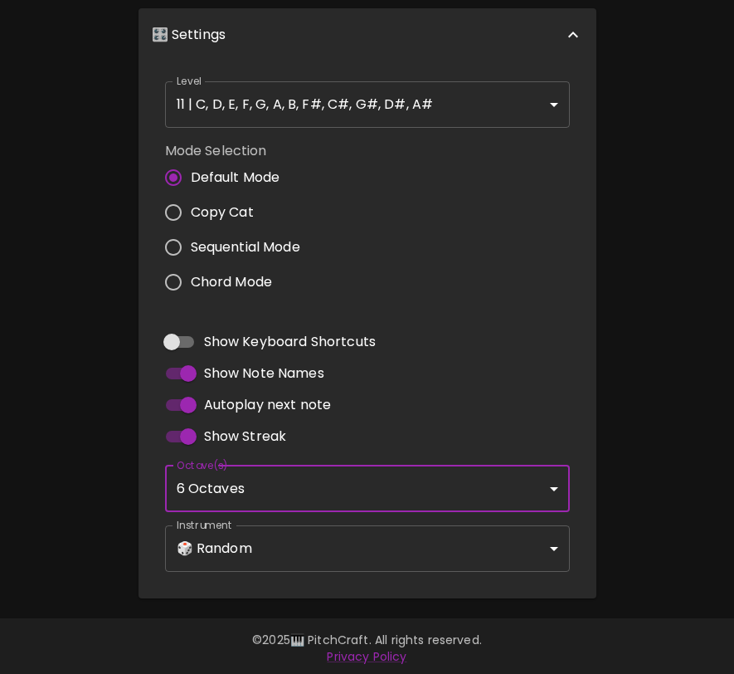
type input "1,2,3,4,5,6"
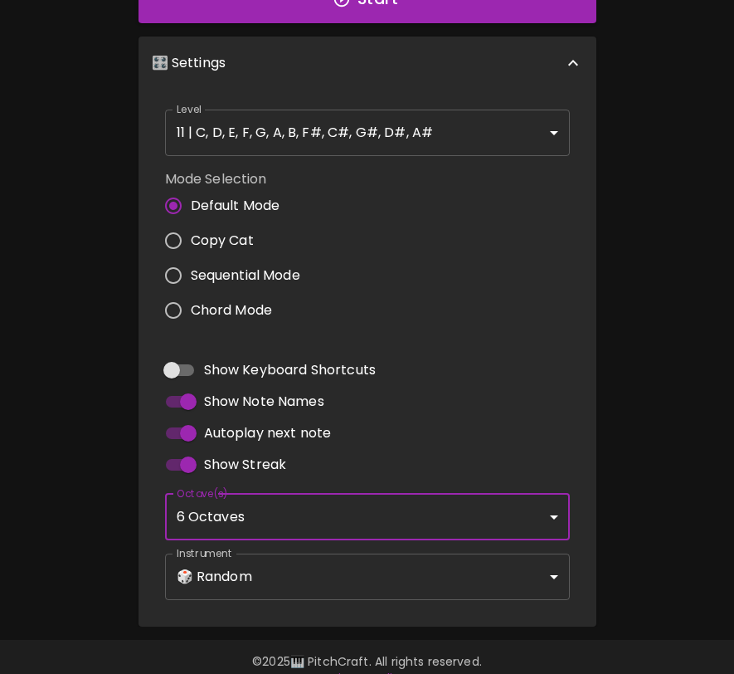
scroll to position [0, 0]
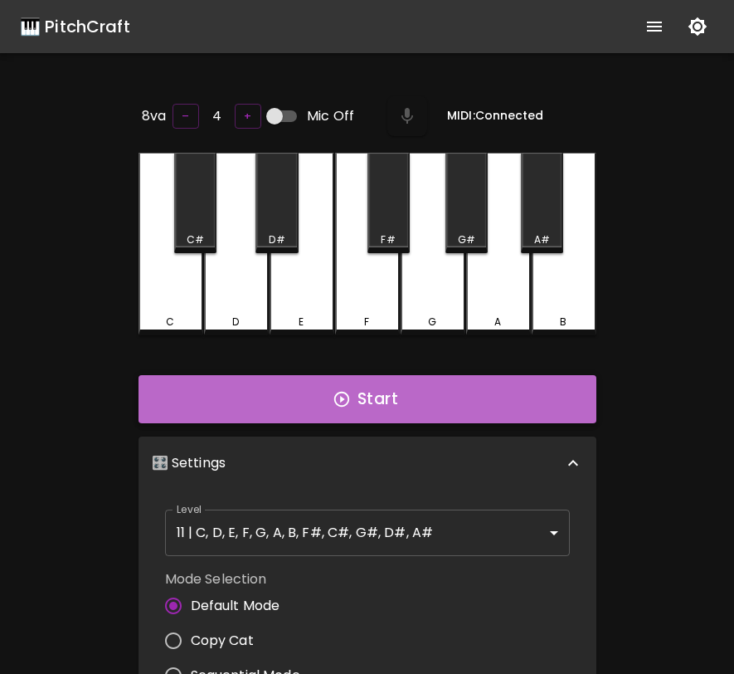
click at [447, 388] on button "Start" at bounding box center [368, 399] width 458 height 48
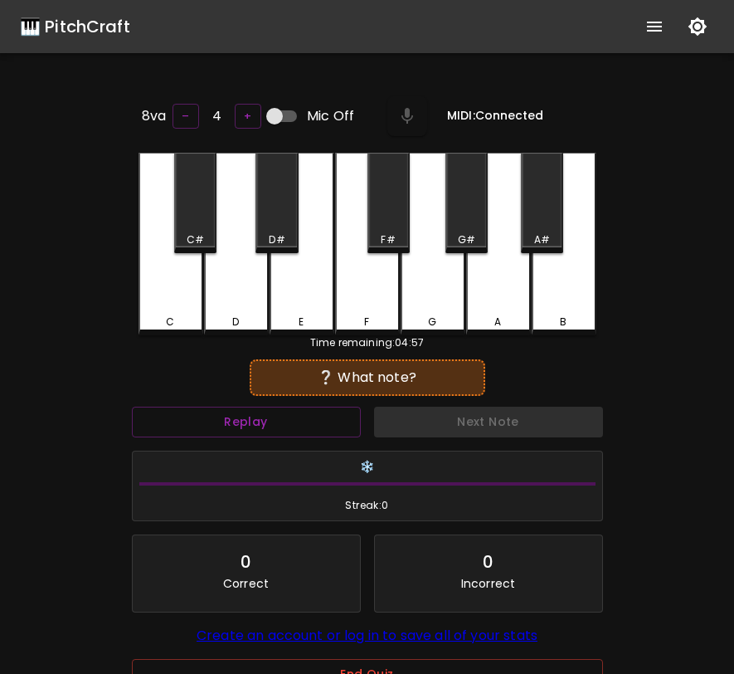
click at [271, 105] on input "Mic Off" at bounding box center [274, 116] width 95 height 32
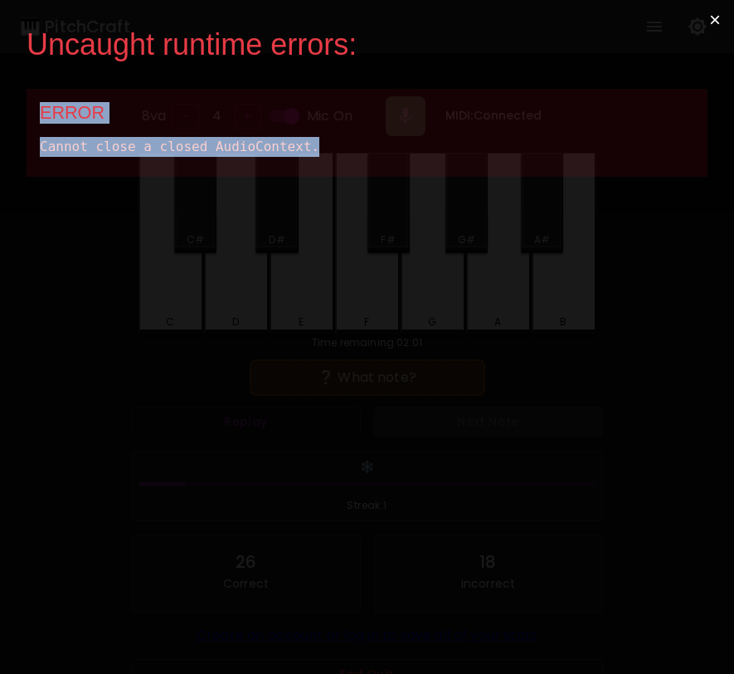
drag, startPoint x: 348, startPoint y: 158, endPoint x: 38, endPoint y: 100, distance: 314.9
click at [37, 100] on div "ERROR Cannot close a closed AudioContext." at bounding box center [367, 133] width 681 height 88
copy div "ERROR Cannot close a closed AudioContext."
click at [714, 19] on button "×" at bounding box center [715, 20] width 38 height 40
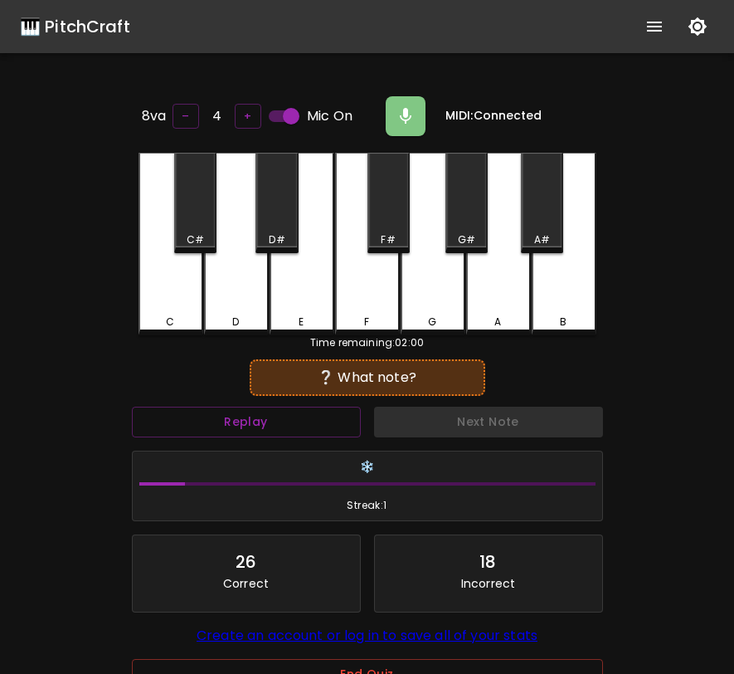
click at [295, 112] on input "Mic On" at bounding box center [291, 116] width 95 height 32
checkbox input "false"
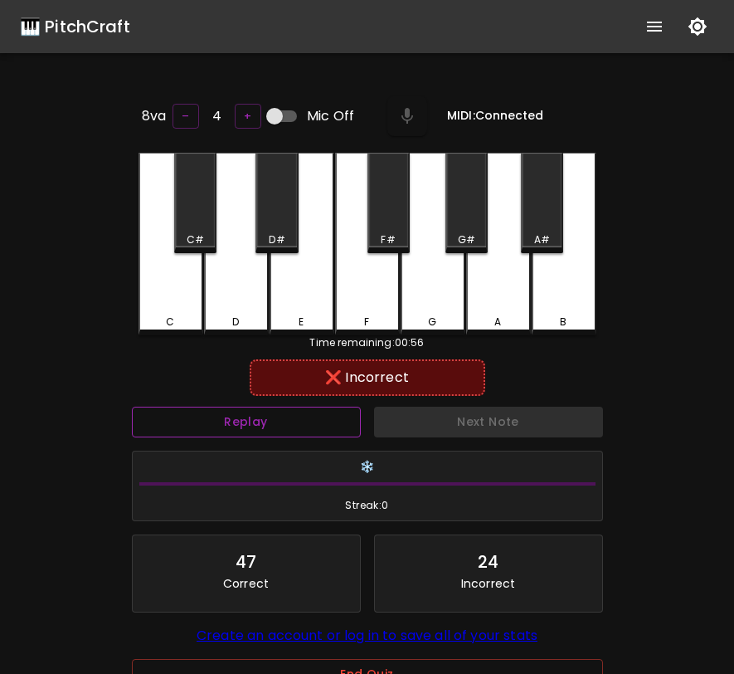
click at [200, 412] on button "Replay" at bounding box center [246, 422] width 229 height 31
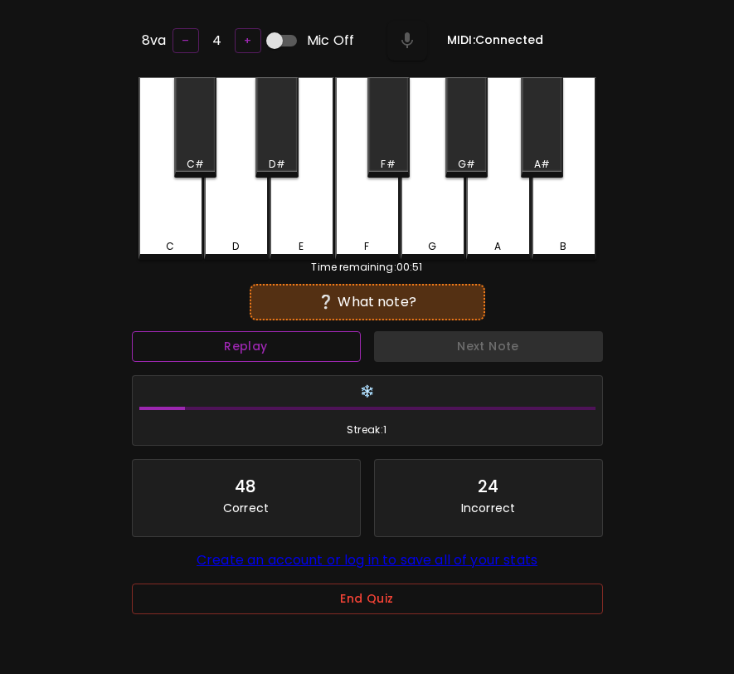
scroll to position [166, 0]
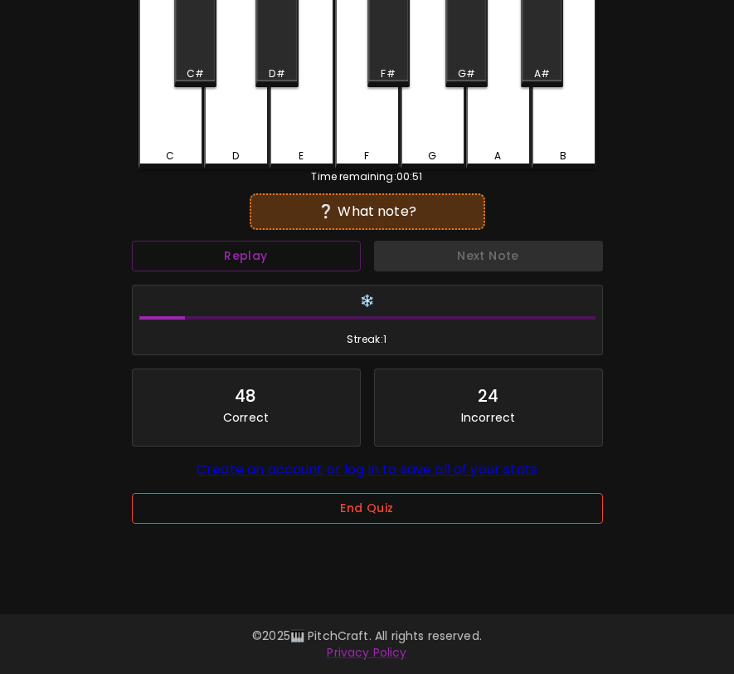
click at [277, 509] on button "End Quiz" at bounding box center [367, 508] width 471 height 31
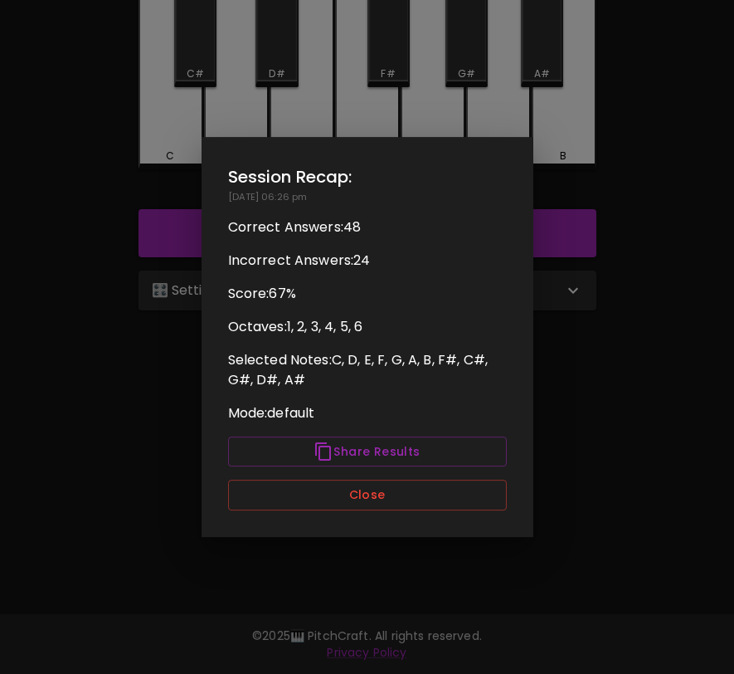
click at [306, 479] on div "Session Recap: [DATE] 06:26 pm Correct Answers: 48 Incorrect Answers: 24 Score:…" at bounding box center [368, 337] width 332 height 400
click at [303, 493] on button "Close" at bounding box center [367, 495] width 279 height 31
